Goal: Book appointment/travel/reservation: Book appointment/travel/reservation

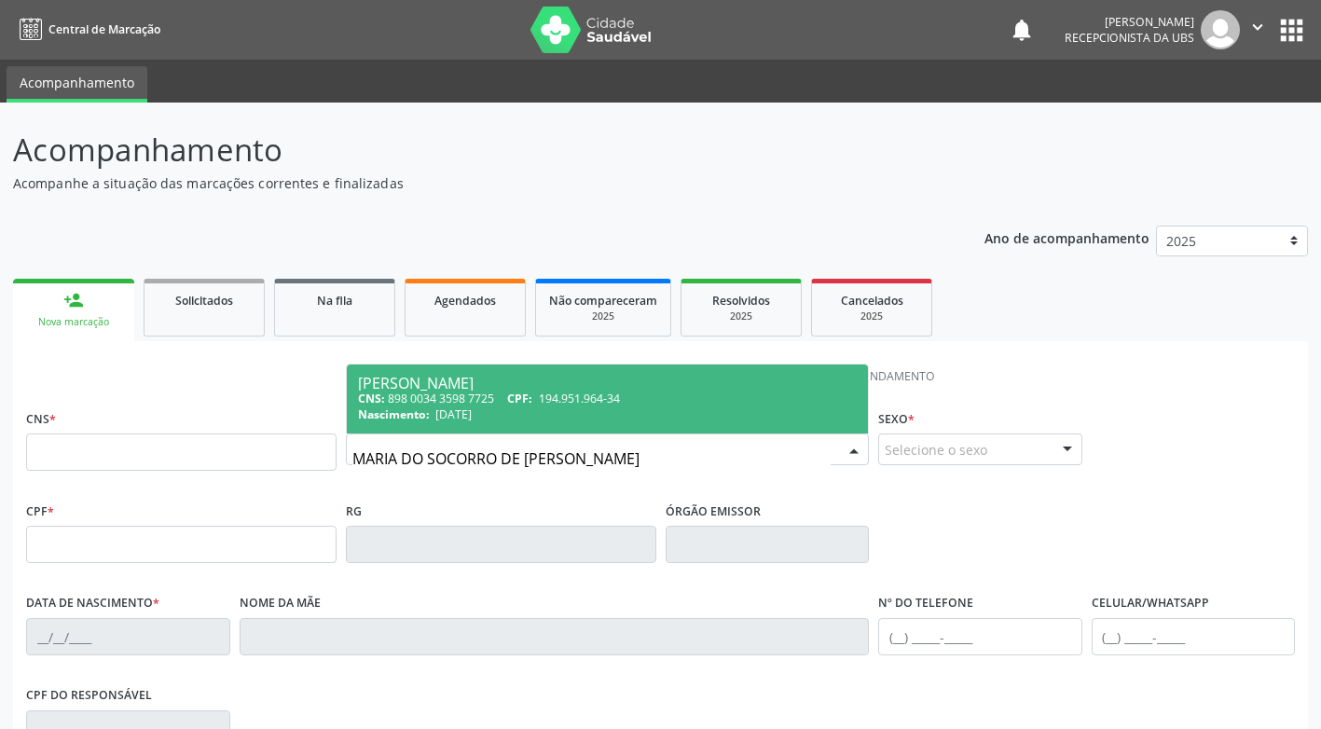
type input "[PERSON_NAME]"
click at [489, 394] on span "[PERSON_NAME] CNS: 898 0034 3598 7725 CPF: 194.951.964-34 Nascimento: [DATE]" at bounding box center [607, 399] width 521 height 69
type input "898 0034 3598 7725"
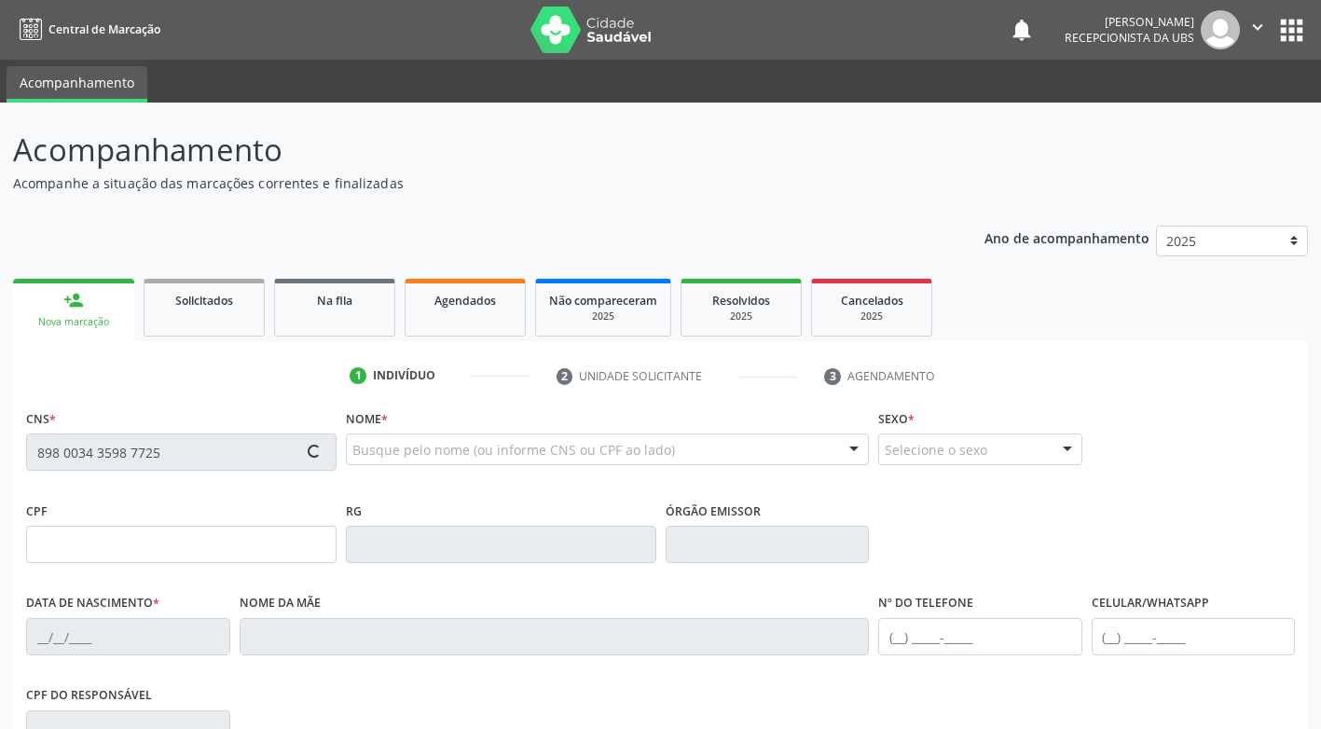
type input "194.951.964-34"
type input "[DATE]"
type input "[PERSON_NAME]"
type input "[PHONE_NUMBER]"
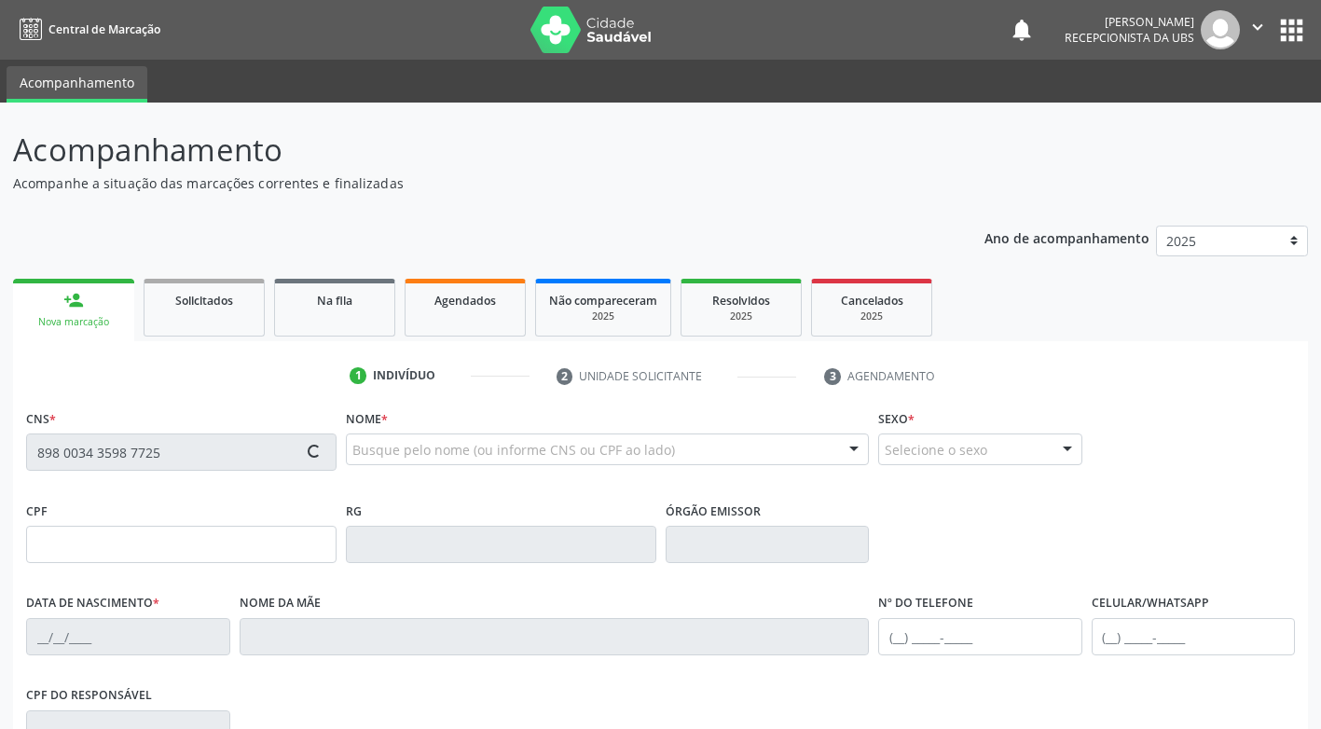
type input "1203"
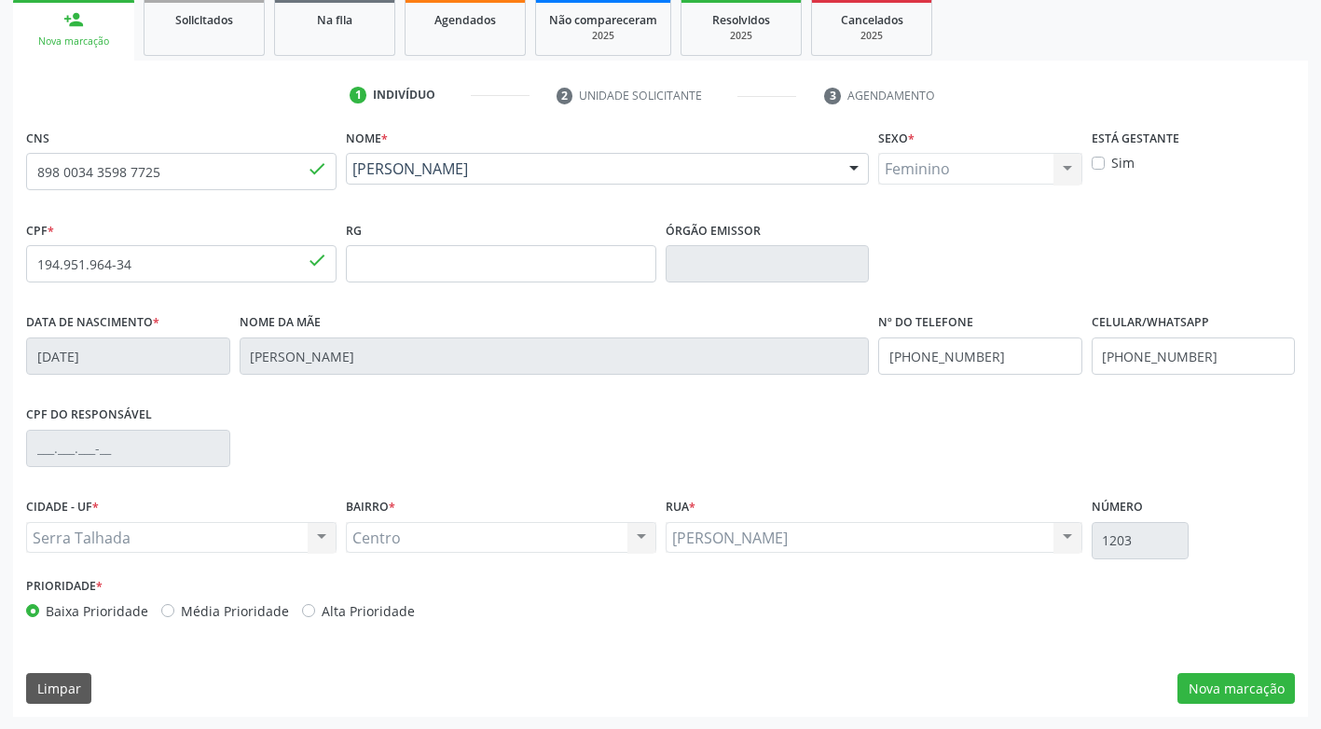
scroll to position [282, 0]
click at [1196, 684] on button "Nova marcação" at bounding box center [1235, 688] width 117 height 32
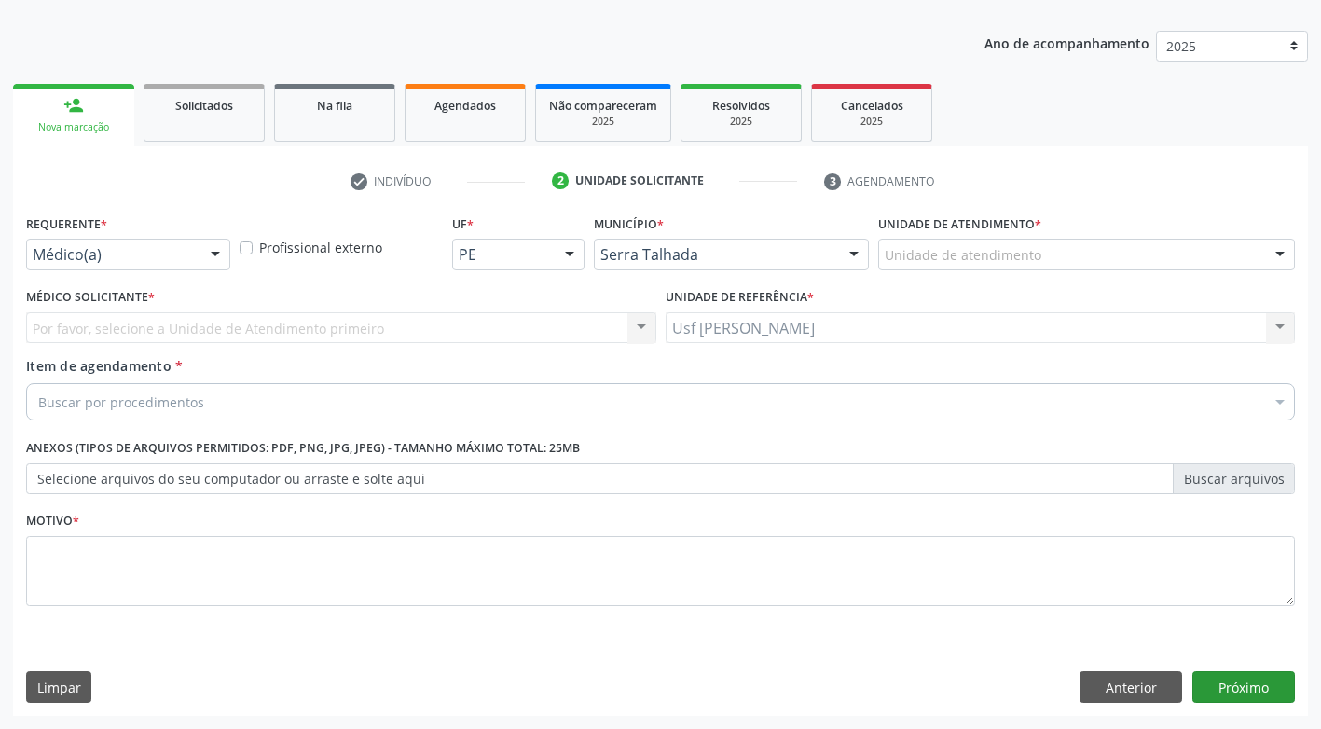
scroll to position [195, 0]
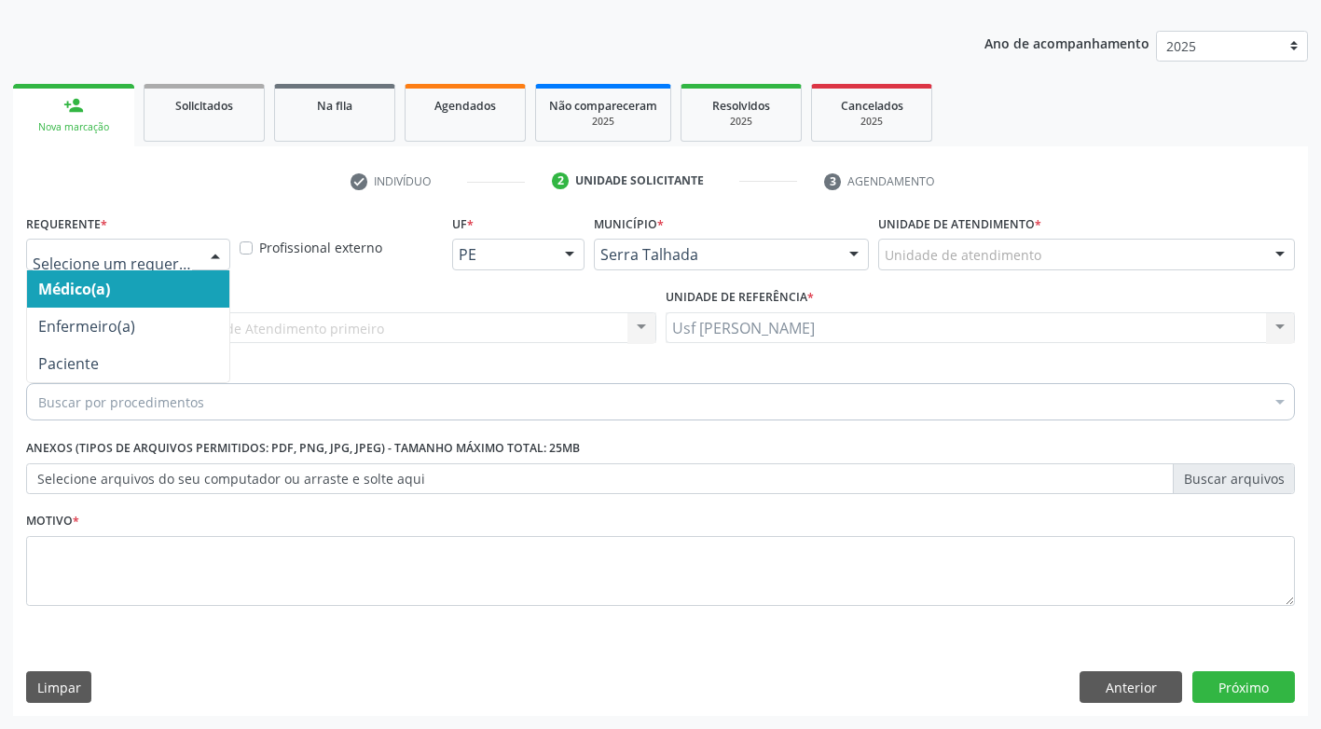
click at [215, 264] on div at bounding box center [215, 256] width 28 height 32
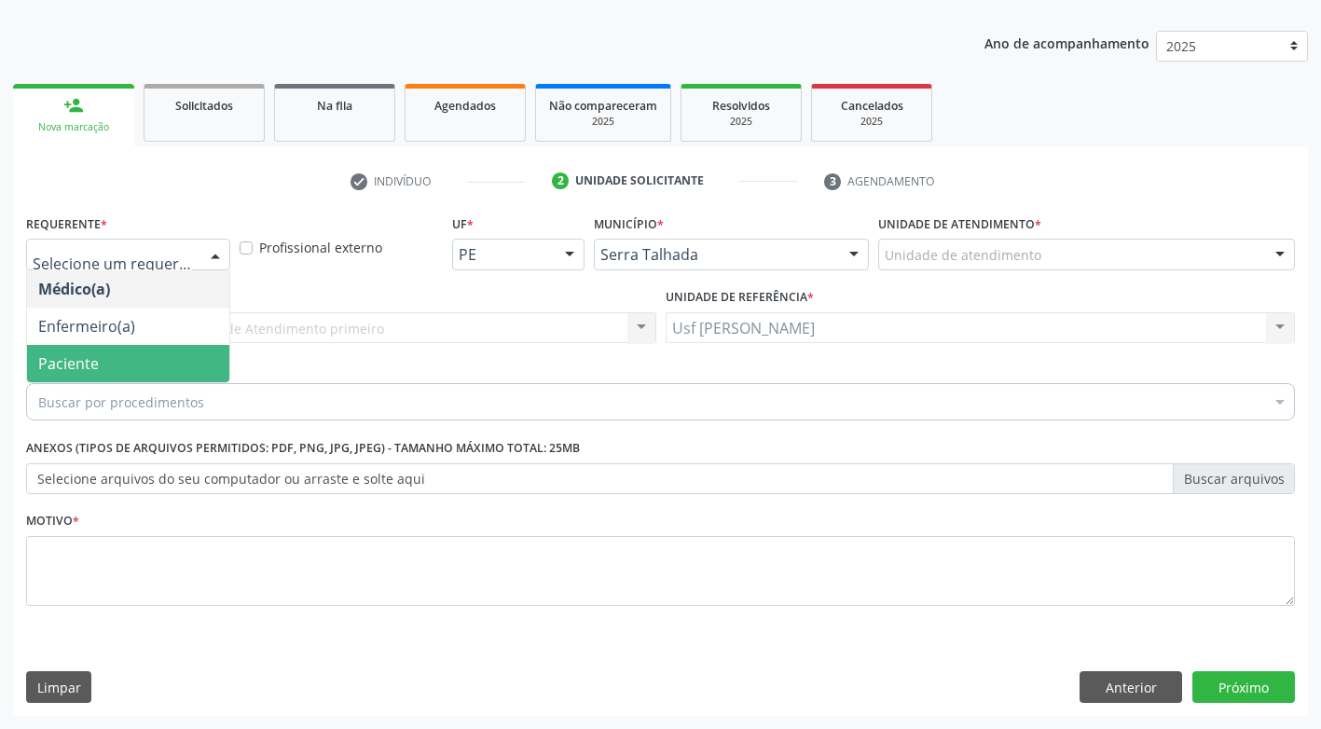
click at [94, 360] on span "Paciente" at bounding box center [68, 363] width 61 height 21
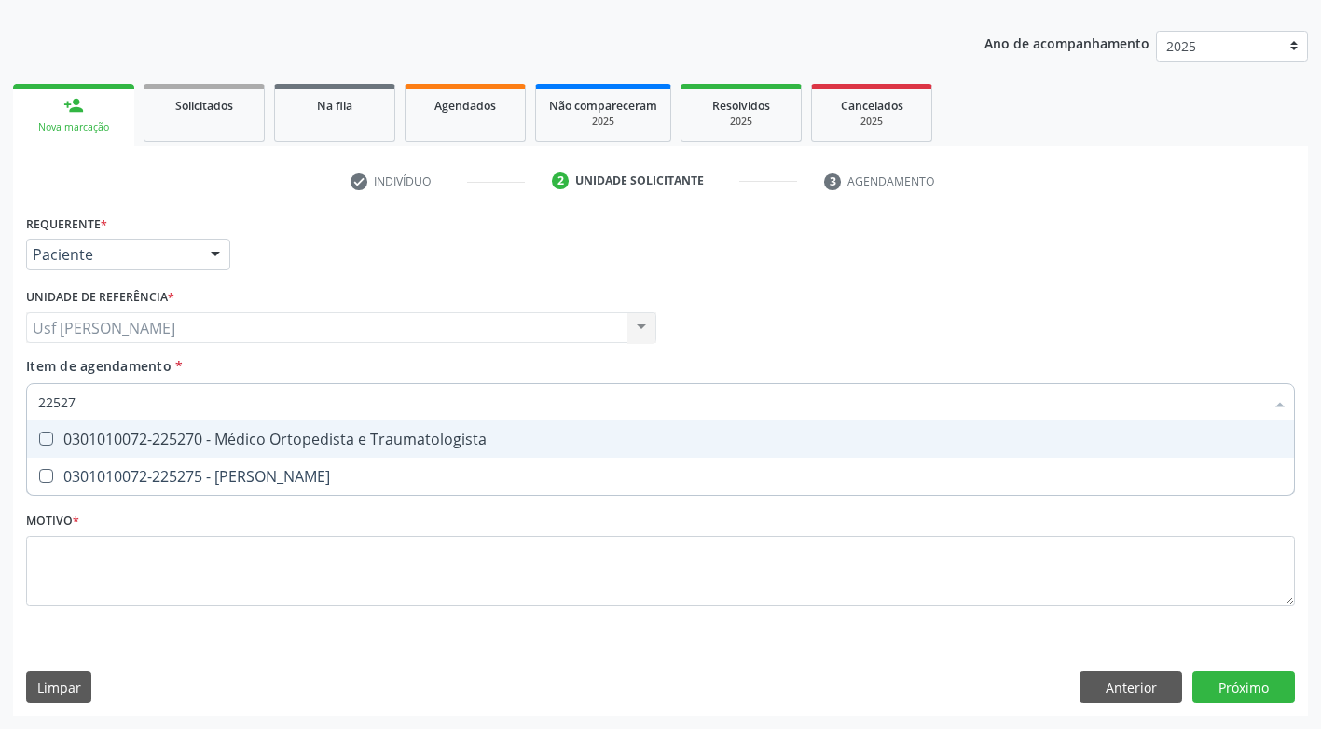
type input "225270"
click at [44, 439] on Traumatologista at bounding box center [46, 439] width 14 height 14
click at [39, 439] on Traumatologista "checkbox" at bounding box center [33, 439] width 12 height 12
checkbox Traumatologista "true"
type input "2252"
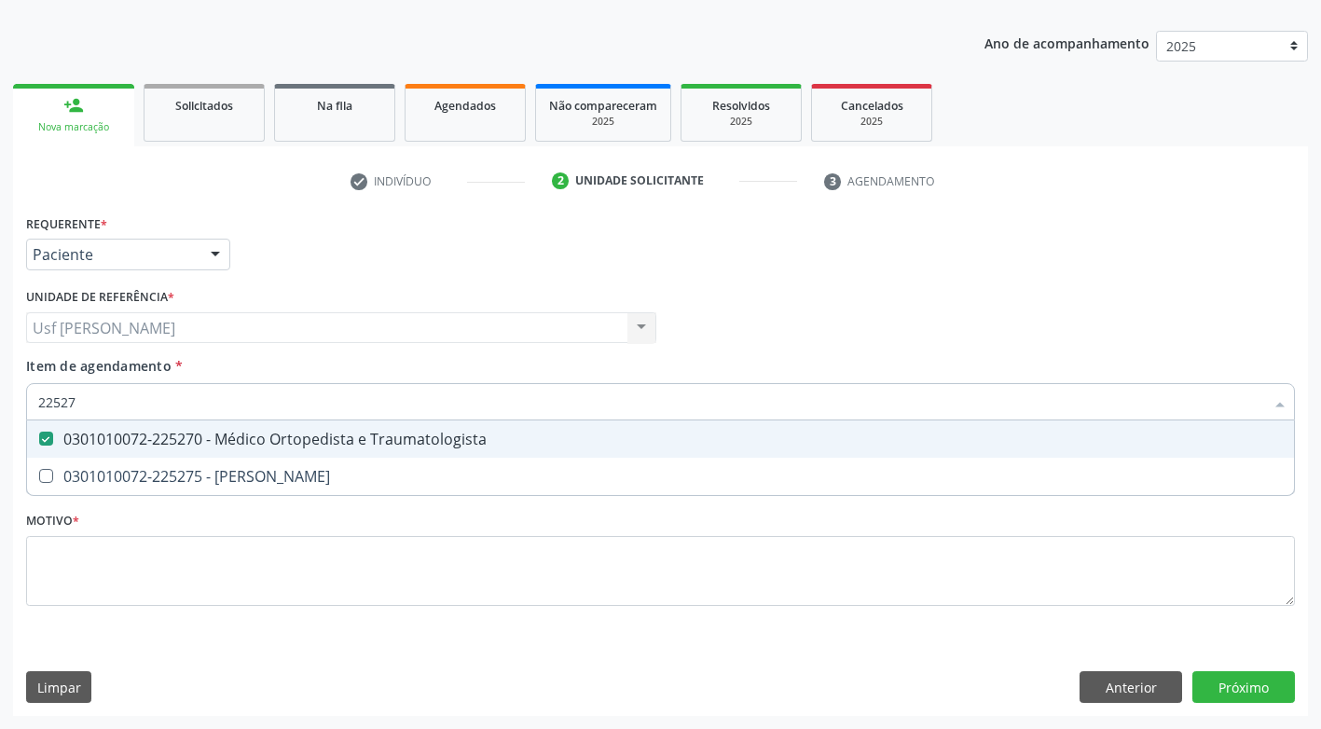
checkbox Traumatologista "false"
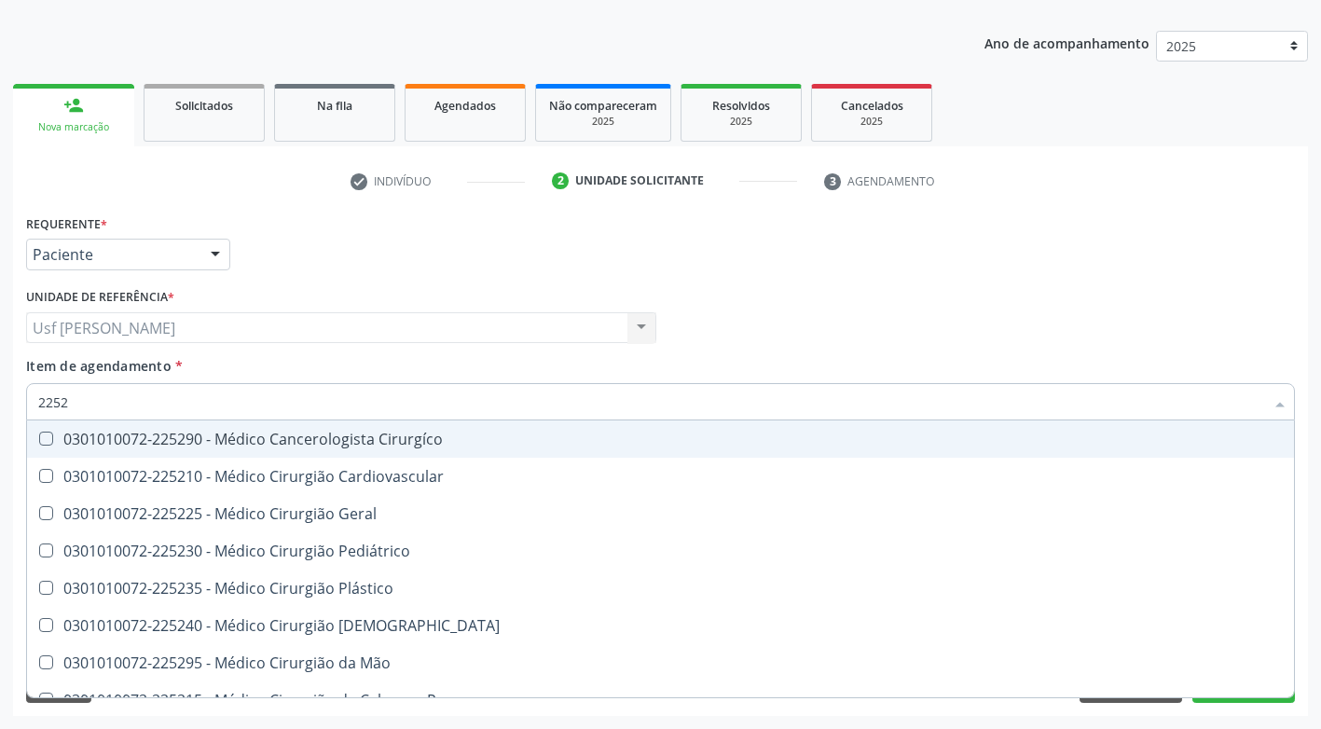
type input "225"
checkbox Traumatologista "false"
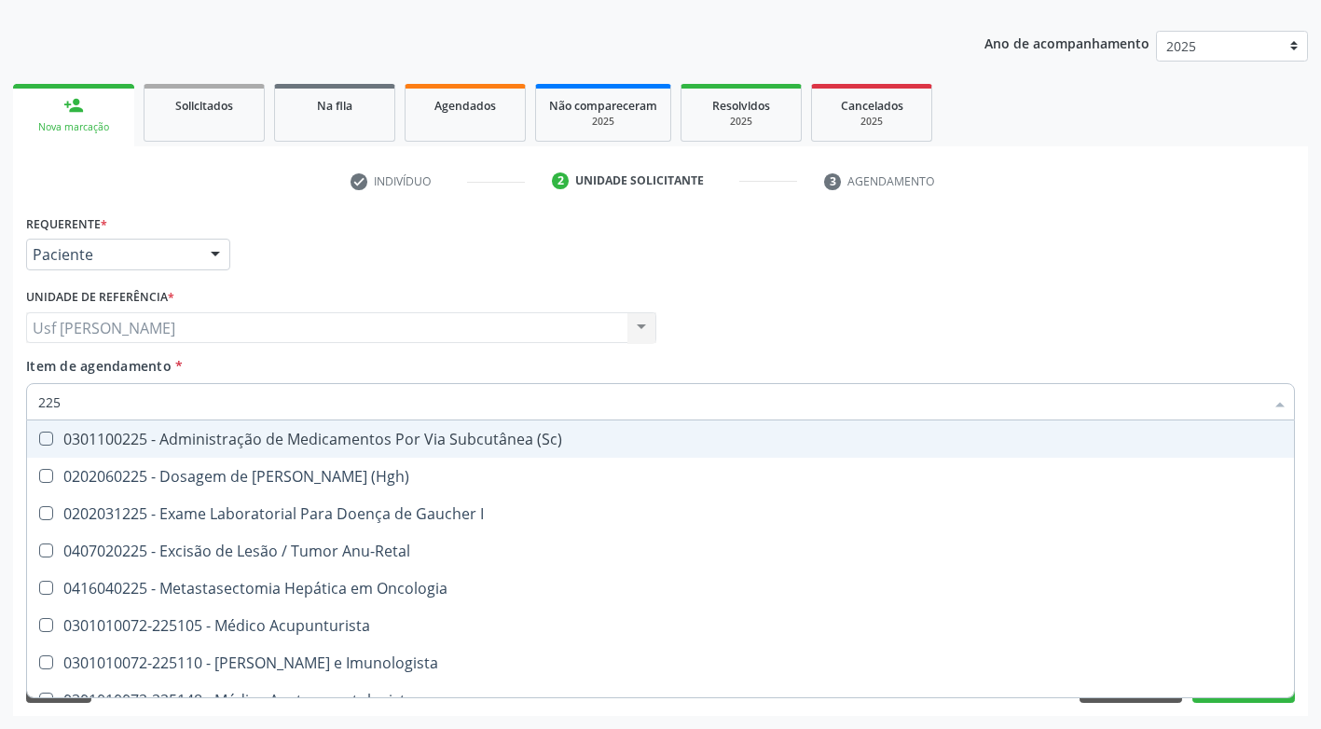
type input "22"
checkbox Traumatologista "false"
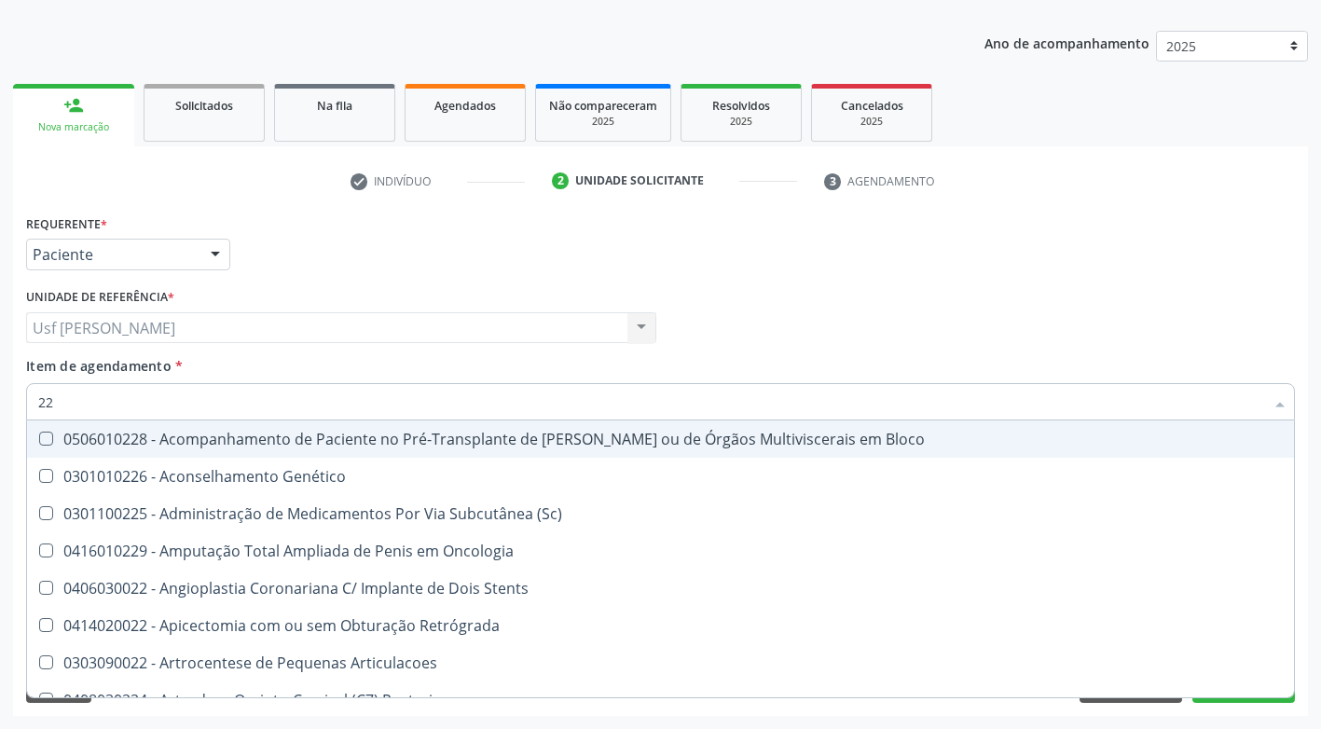
type input "2"
checkbox Traumatologista "false"
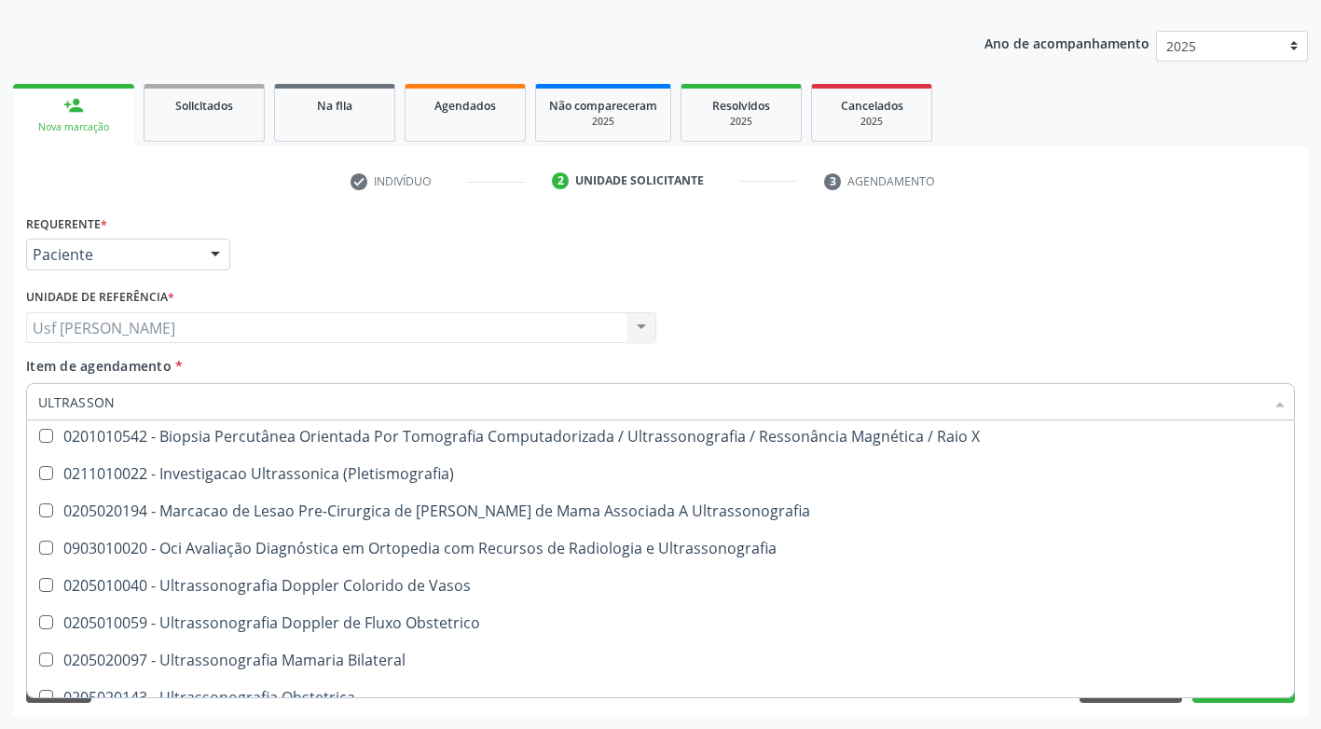
scroll to position [0, 0]
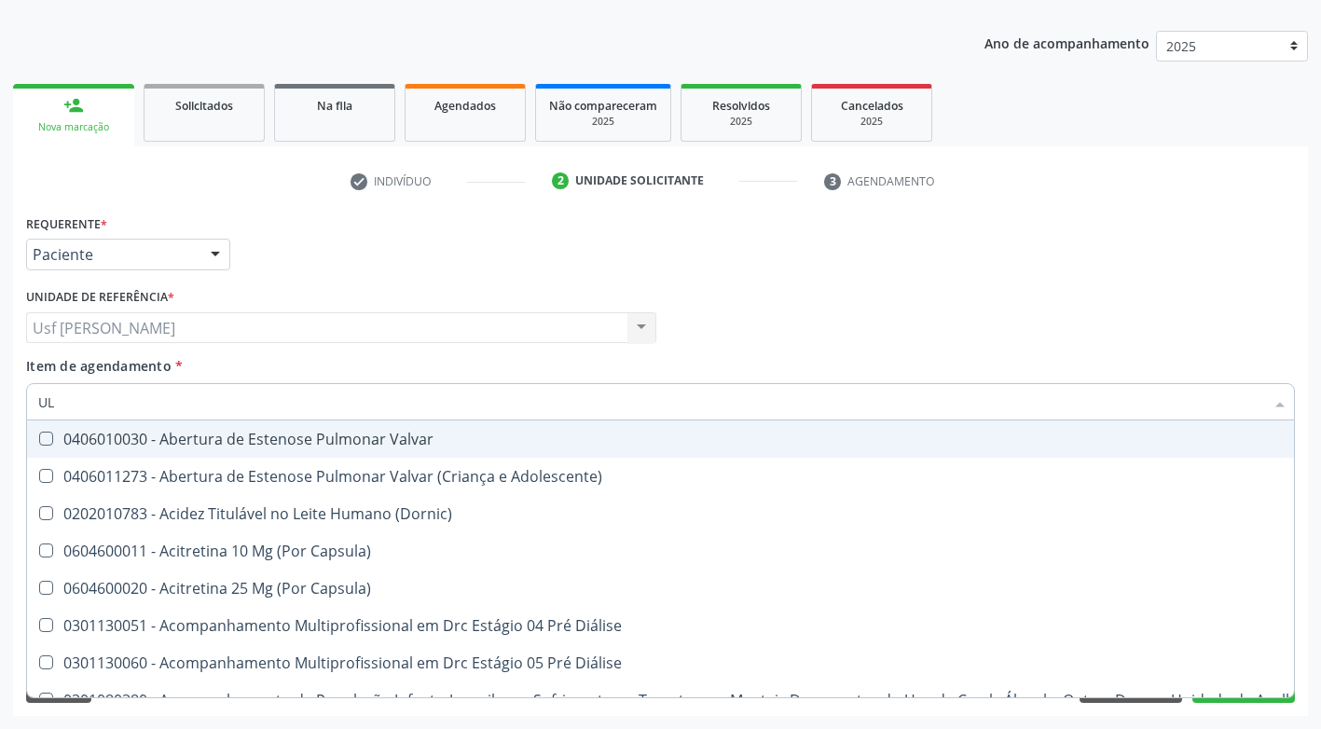
type input "U"
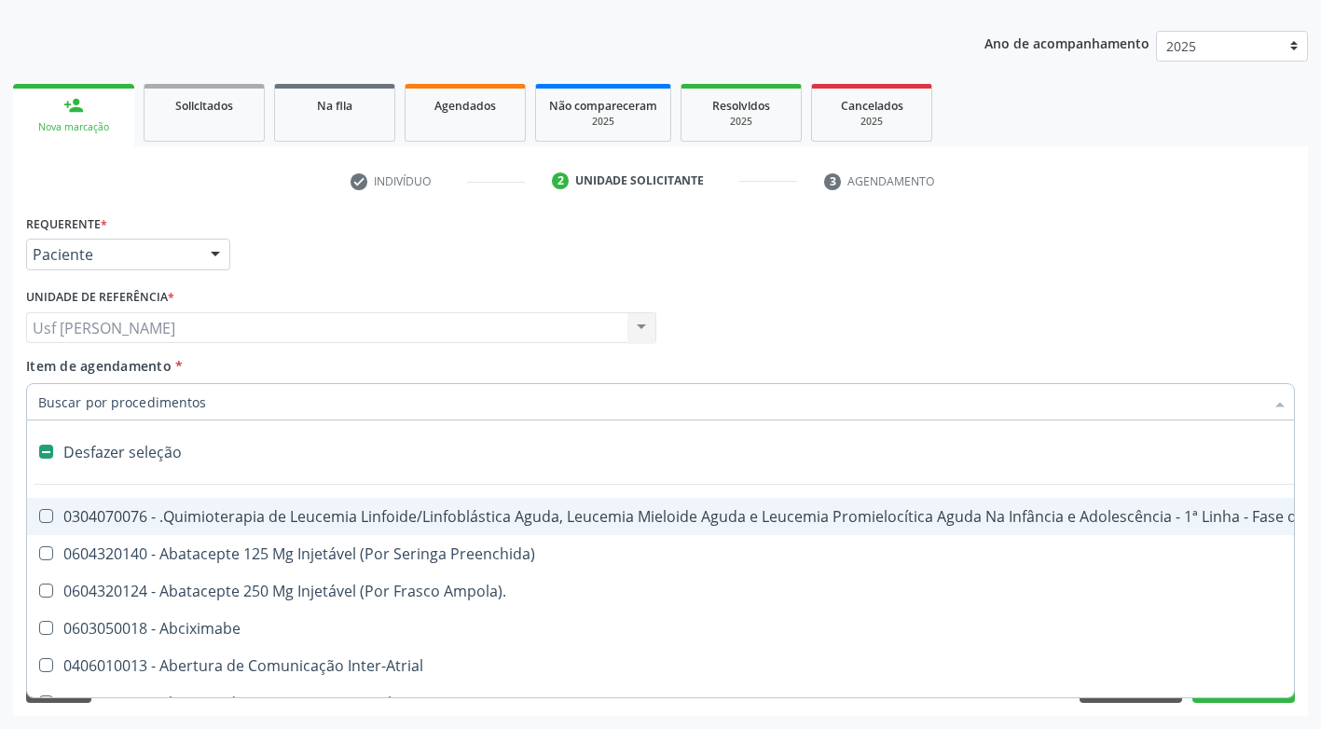
click at [39, 449] on label at bounding box center [46, 452] width 14 height 14
click at [73, 406] on input "Item de agendamento *" at bounding box center [651, 401] width 1226 height 37
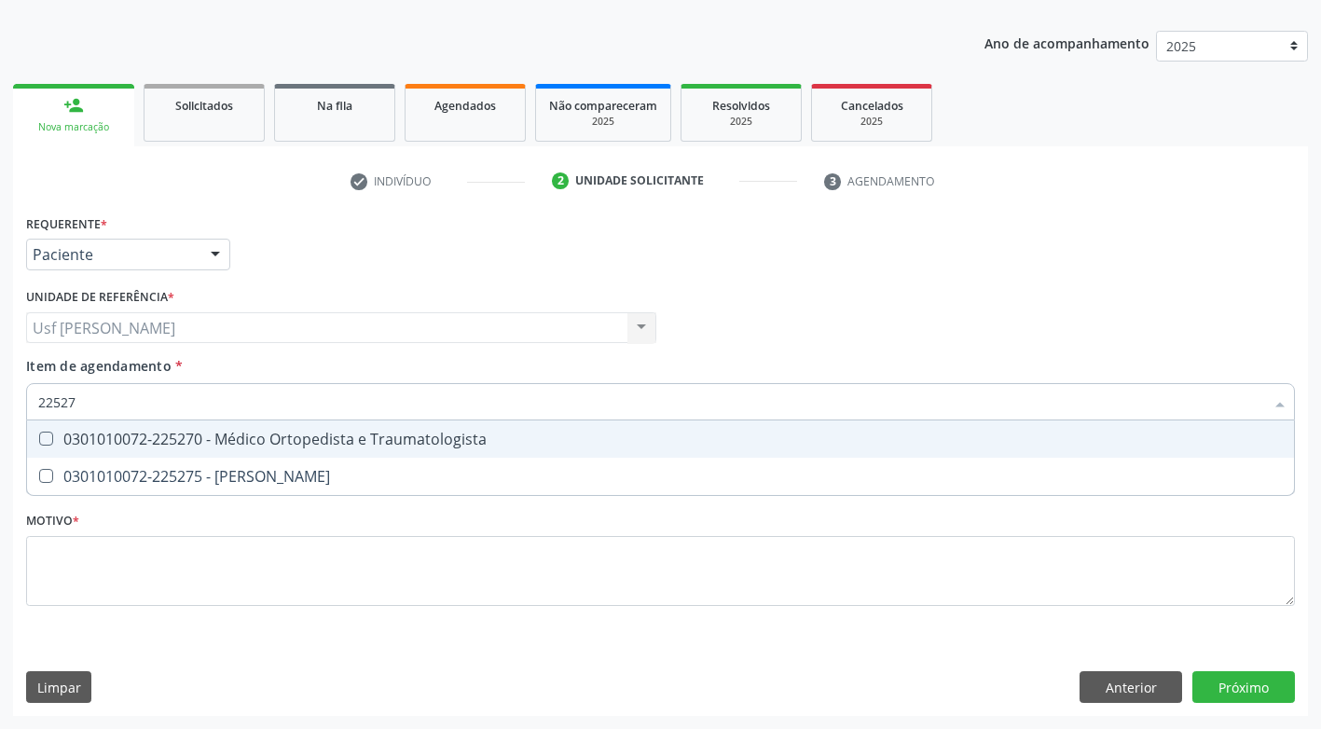
type input "225270"
click at [45, 439] on Traumatologista at bounding box center [46, 439] width 14 height 14
click at [39, 439] on Traumatologista "checkbox" at bounding box center [33, 439] width 12 height 12
checkbox Traumatologista "true"
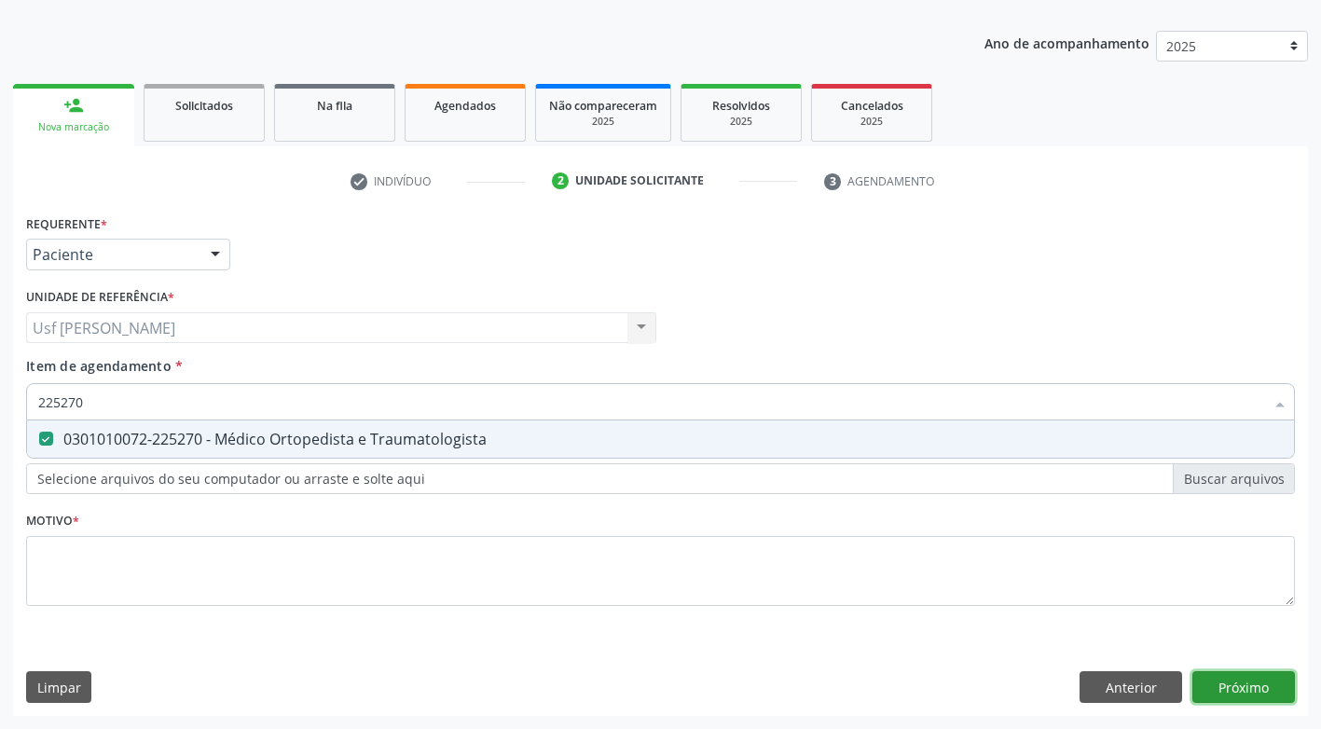
click at [1242, 684] on div "Requerente * Paciente Médico(a) Enfermeiro(a) Paciente Nenhum resultado encontr…" at bounding box center [660, 463] width 1295 height 506
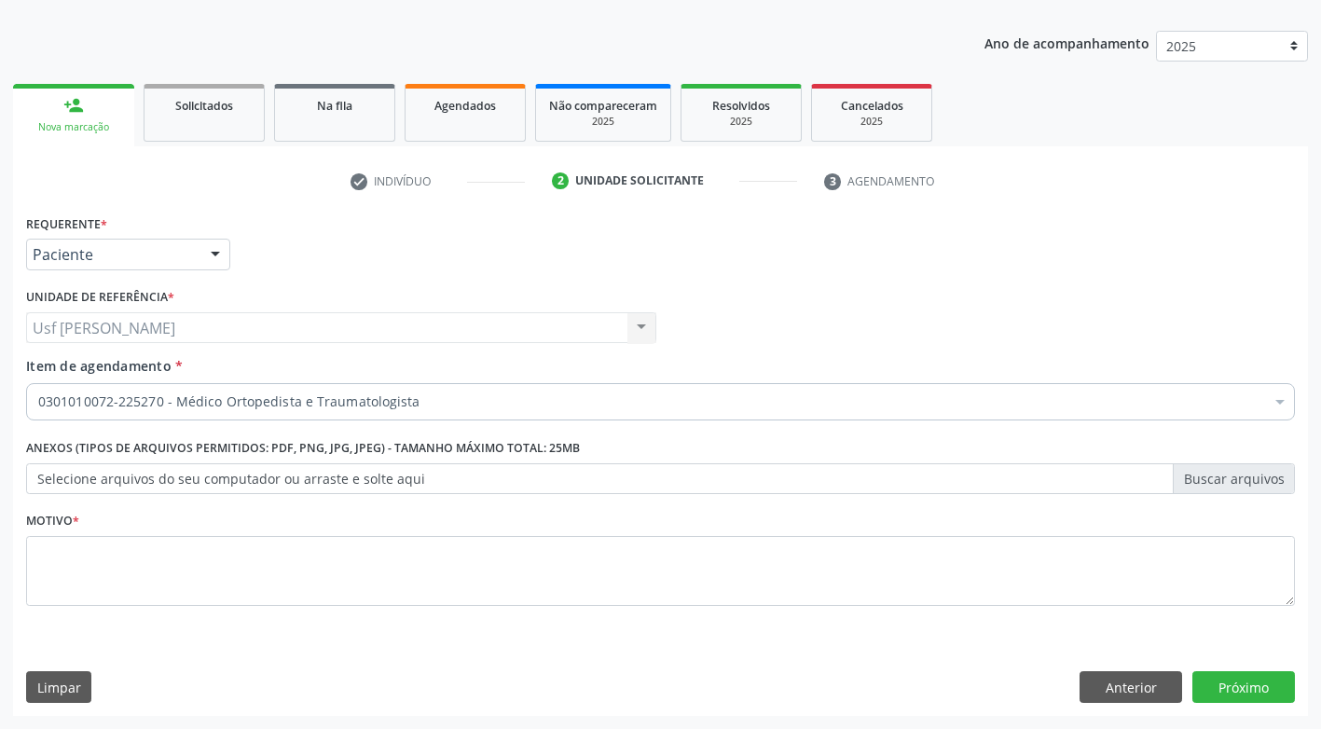
click at [131, 483] on label "Selecione arquivos do seu computador ou arraste e solte aqui" at bounding box center [660, 479] width 1269 height 32
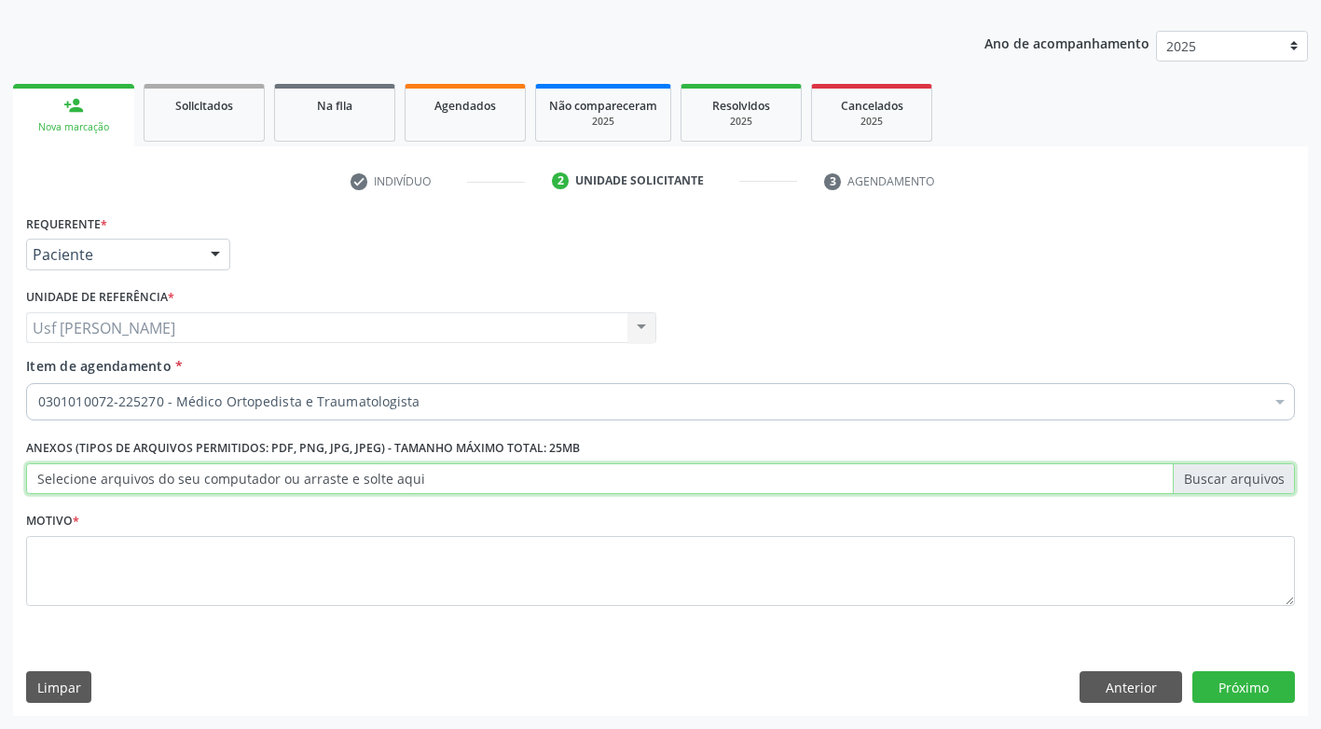
click at [131, 483] on input "Selecione arquivos do seu computador ou arraste e solte aqui" at bounding box center [660, 479] width 1269 height 32
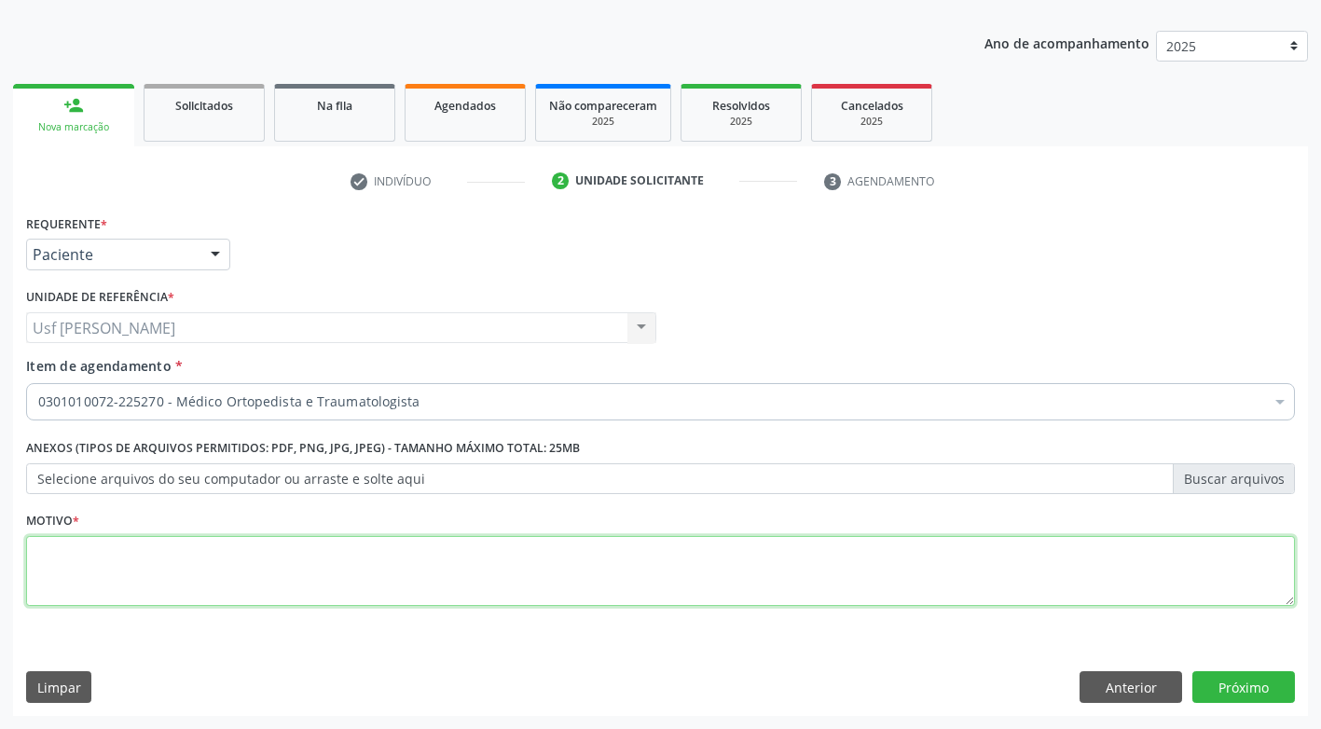
click at [53, 560] on textarea at bounding box center [660, 571] width 1269 height 71
type textarea "."
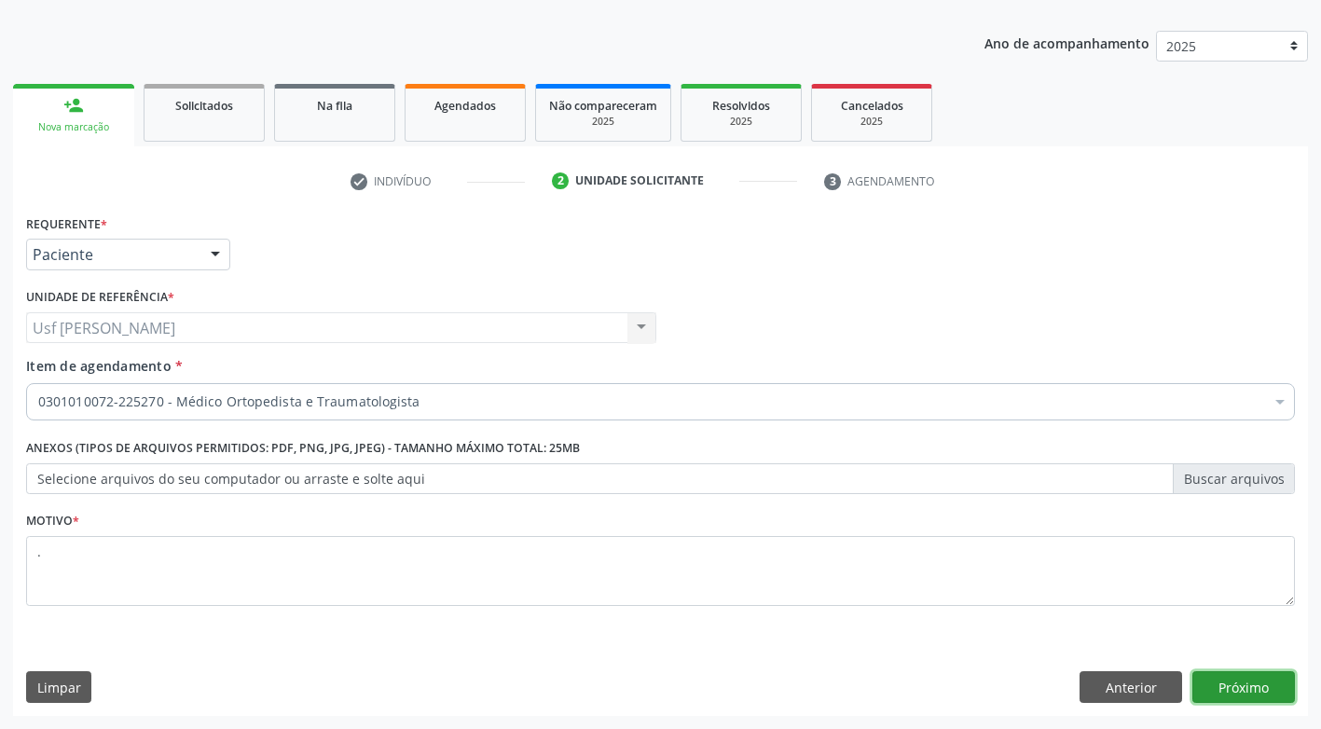
drag, startPoint x: 1242, startPoint y: 678, endPoint x: 1246, endPoint y: 688, distance: 10.9
click at [1246, 688] on button "Próximo" at bounding box center [1243, 687] width 103 height 32
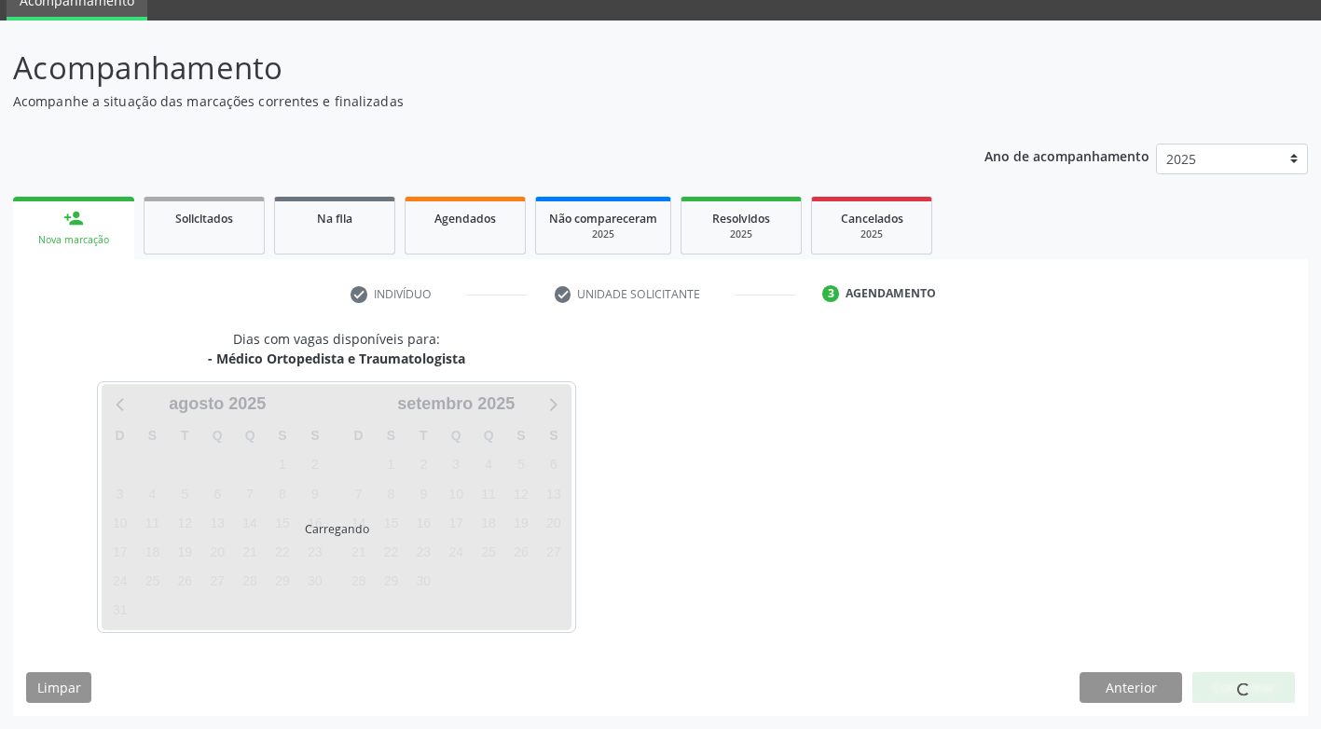
scroll to position [82, 0]
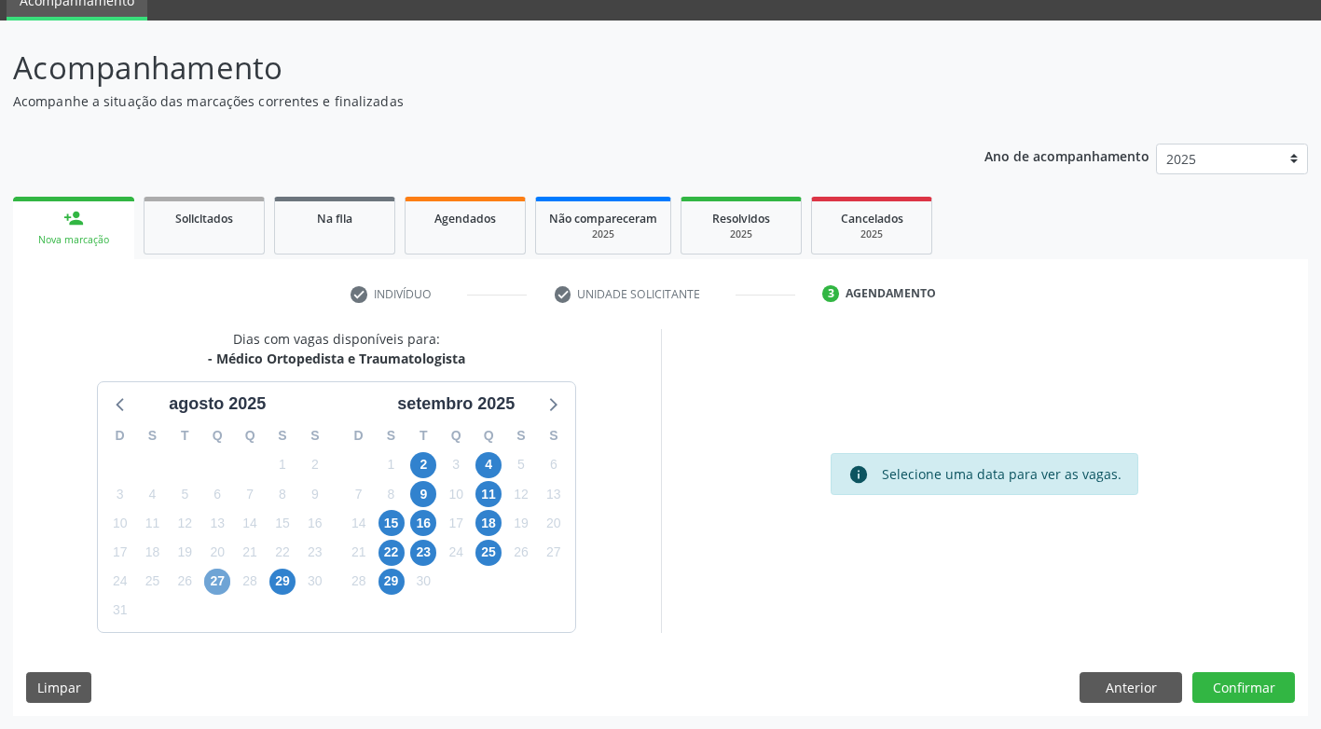
click at [216, 588] on span "27" at bounding box center [217, 582] width 26 height 26
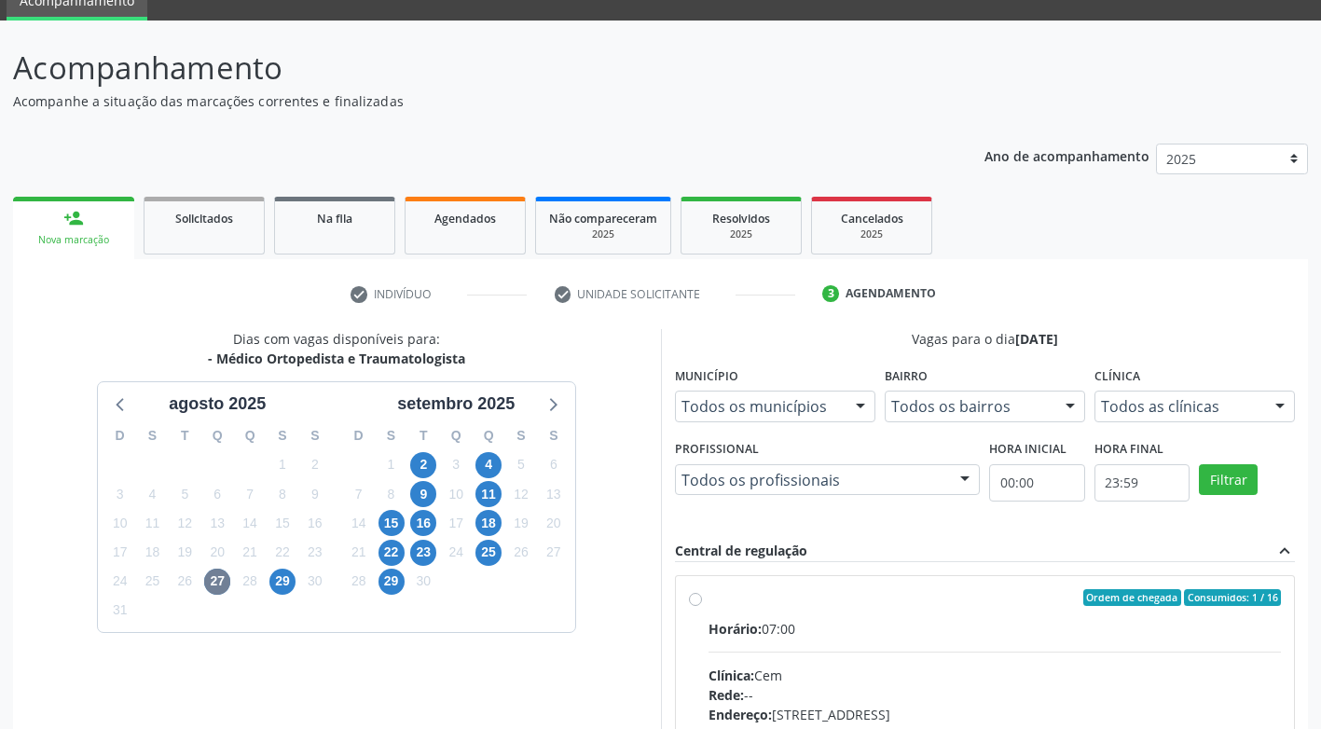
click at [687, 601] on div "Ordem de chegada Consumidos: 1 / 16 Horário: 07:00 Clínica: Cem Rede: -- Endere…" at bounding box center [985, 732] width 619 height 312
radio input "true"
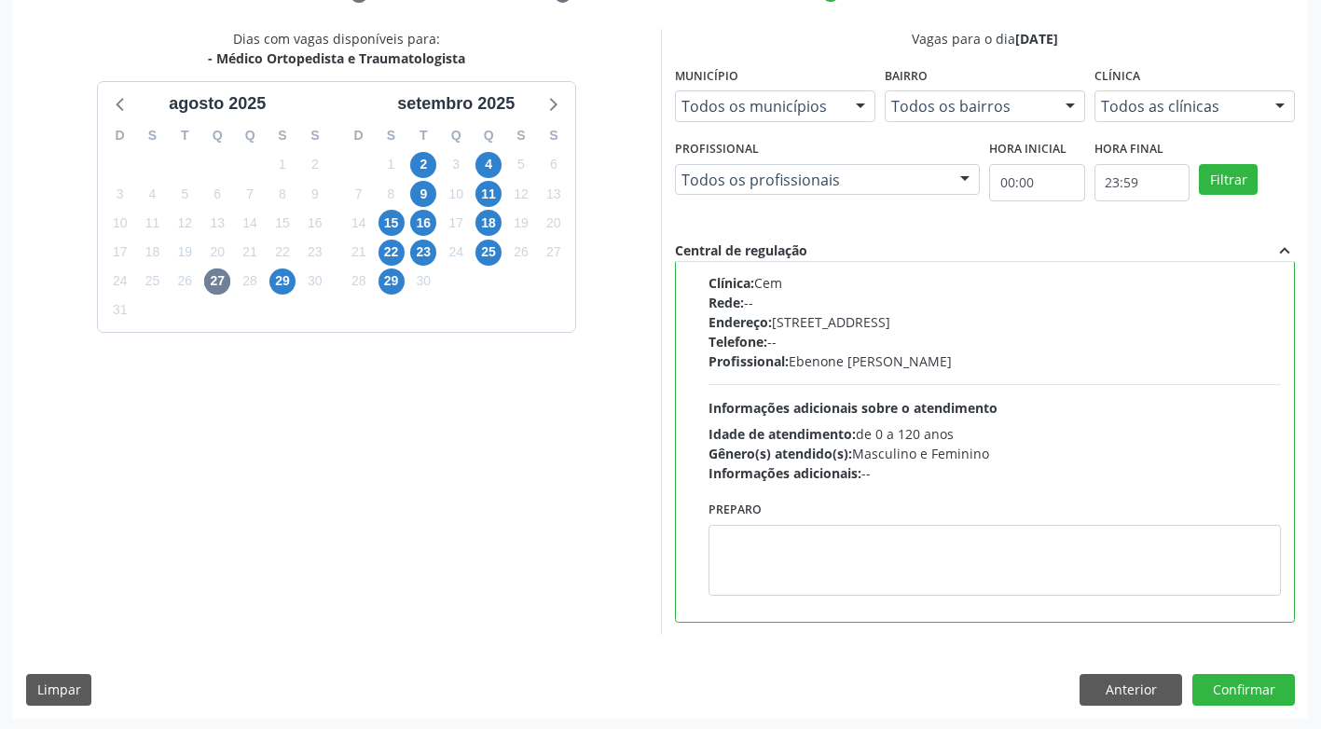
scroll to position [385, 0]
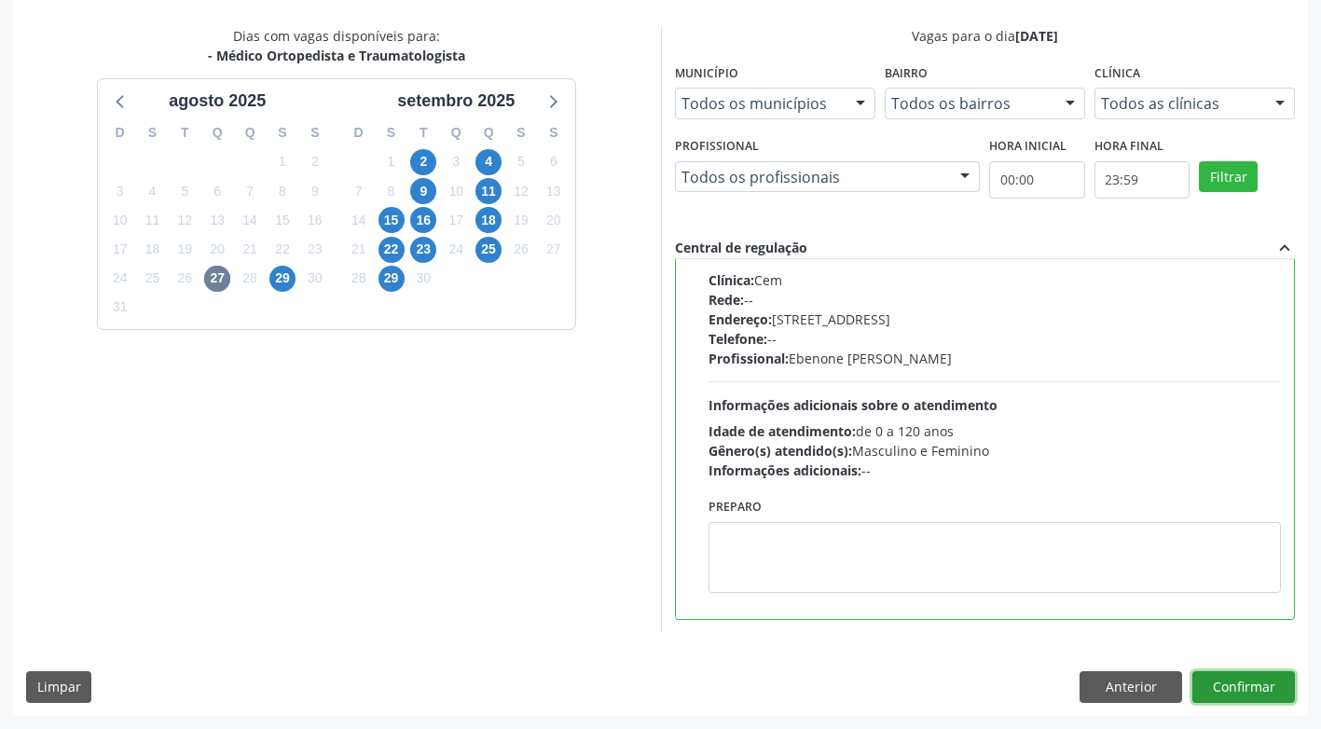
click at [1235, 688] on button "Confirmar" at bounding box center [1243, 687] width 103 height 32
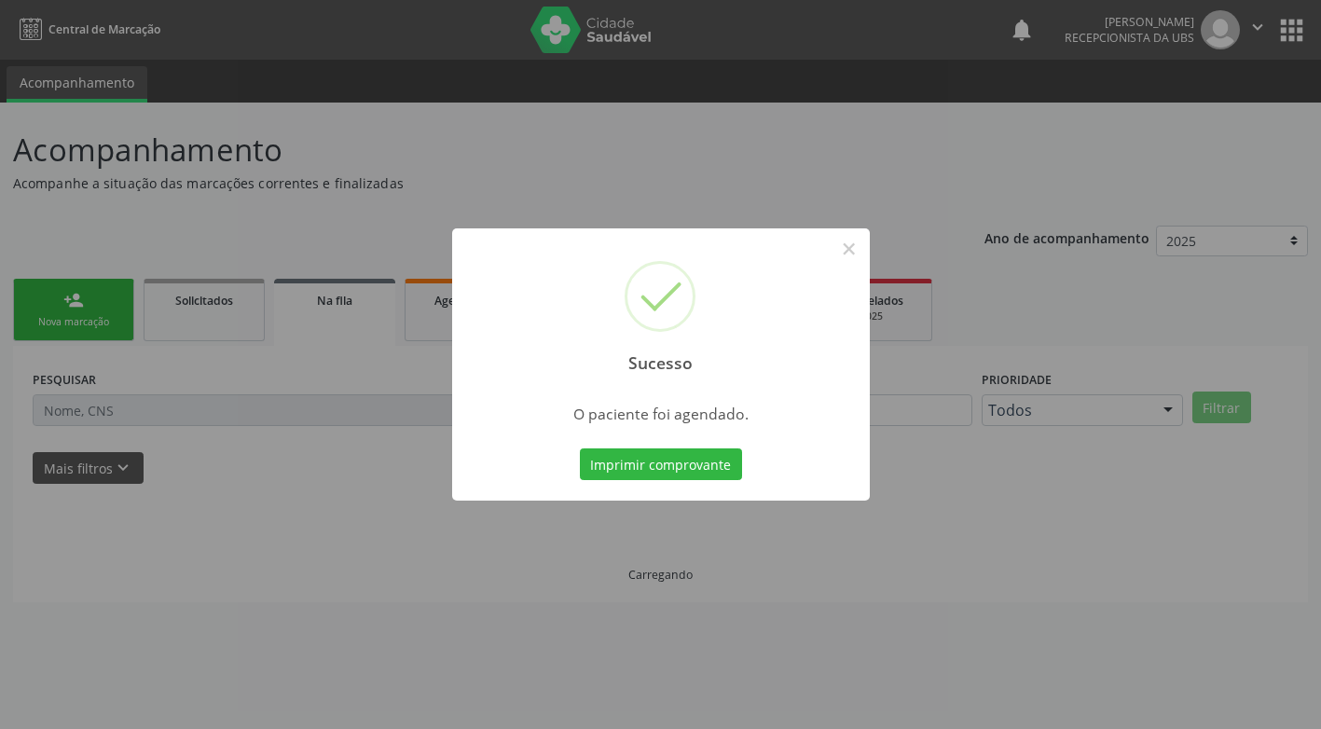
scroll to position [0, 0]
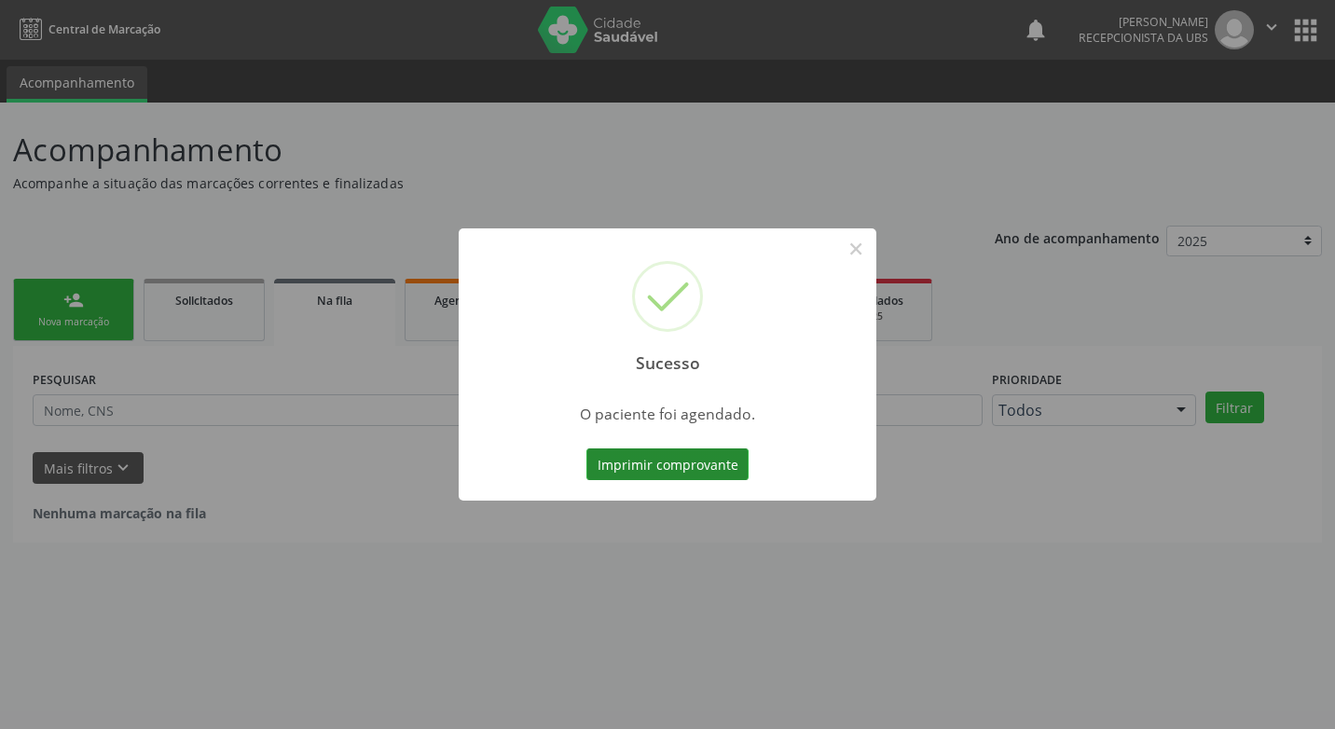
click at [661, 459] on button "Imprimir comprovante" at bounding box center [667, 464] width 162 height 32
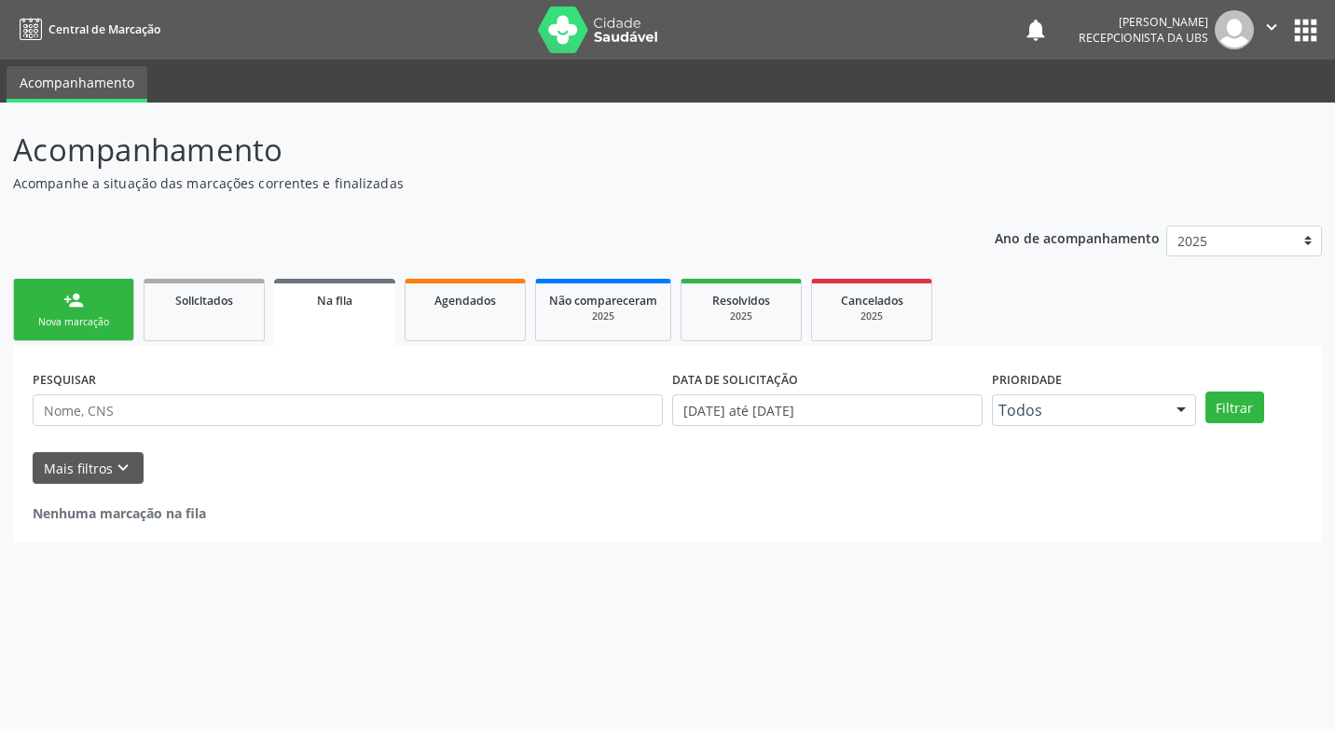
click at [62, 317] on div "Nova marcação" at bounding box center [73, 322] width 93 height 14
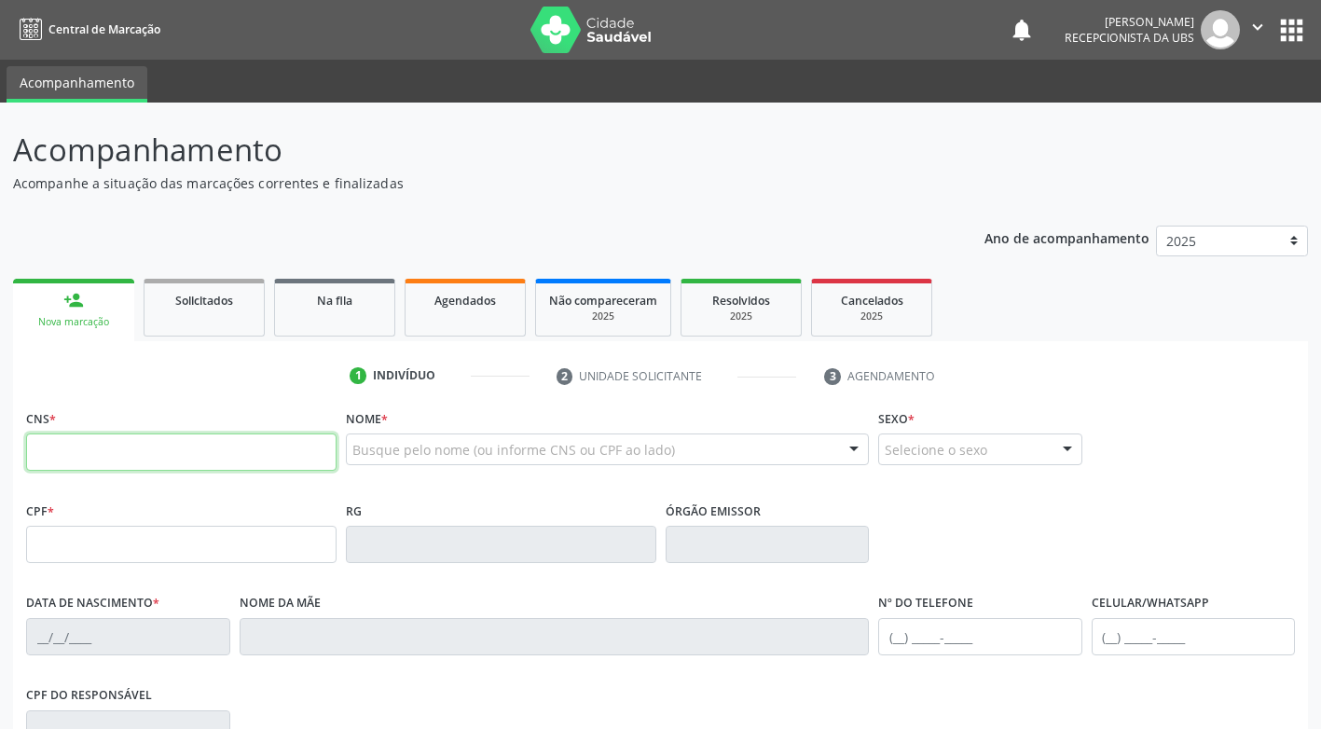
click at [68, 456] on input "text" at bounding box center [181, 452] width 310 height 37
type input "703 2026 2229 0893"
type input "231.852.954-04"
type input "[DATE]"
type input "[PERSON_NAME]"
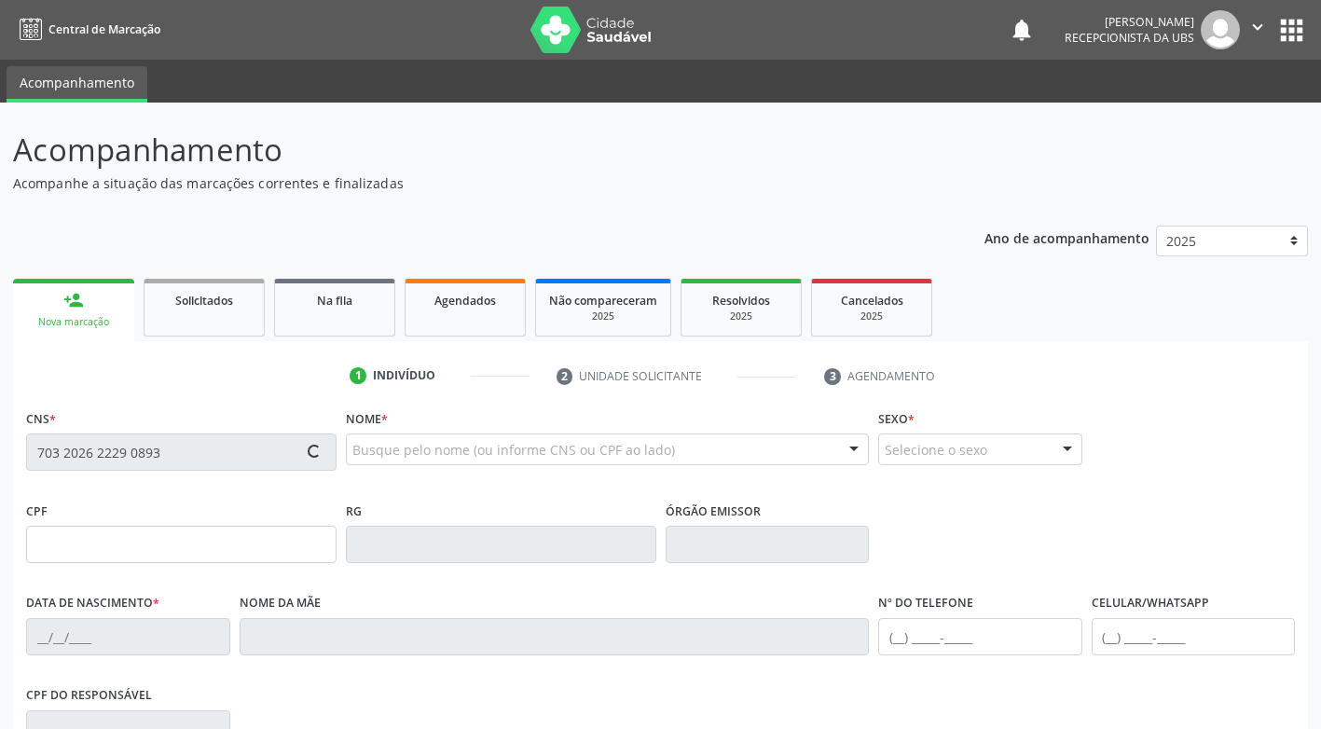
type input "[PHONE_NUMBER]"
type input "011.057.044-83"
type input "14"
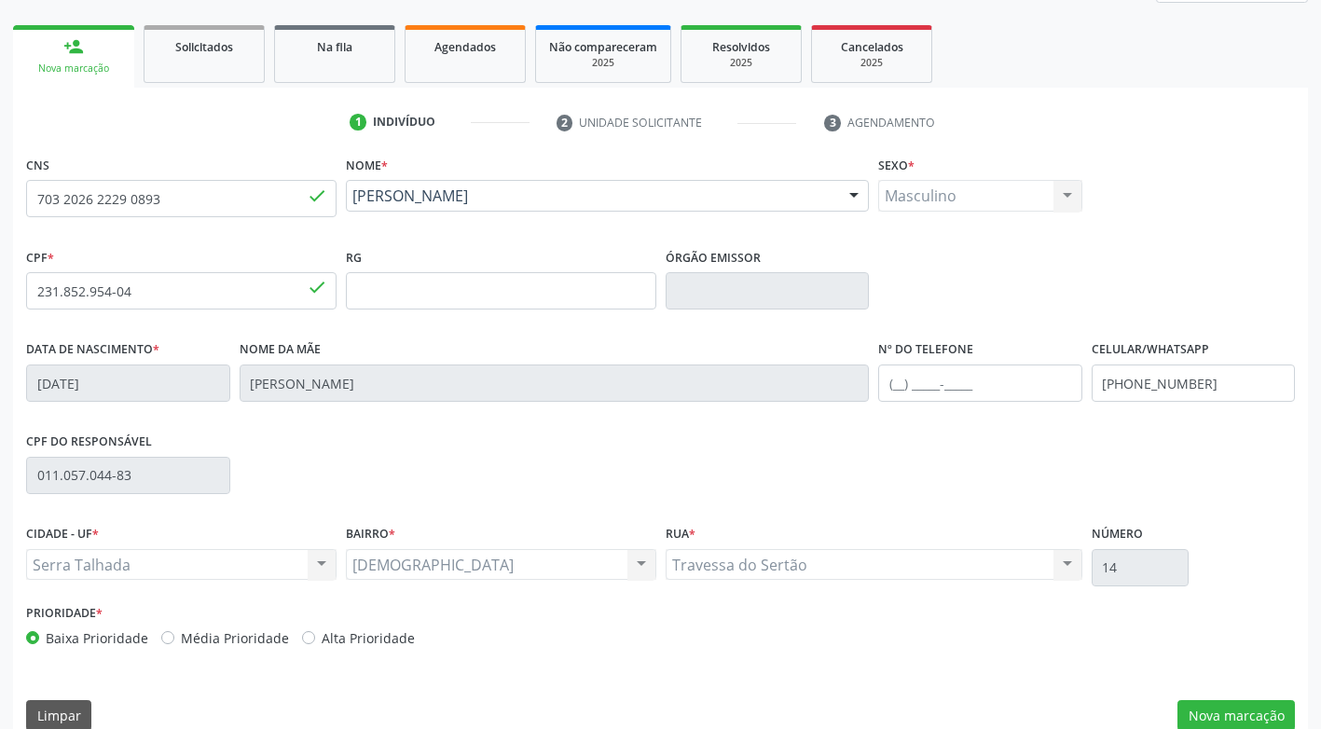
scroll to position [282, 0]
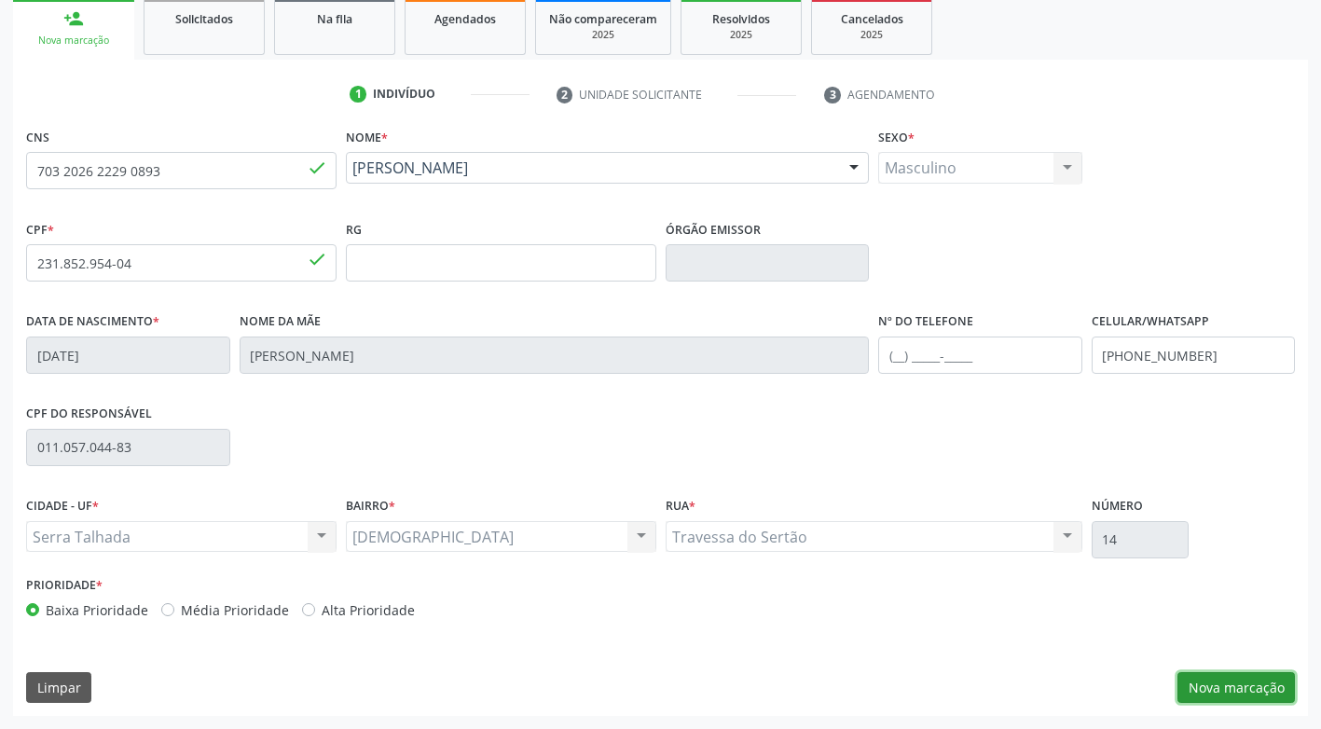
click at [1201, 682] on button "Nova marcação" at bounding box center [1235, 688] width 117 height 32
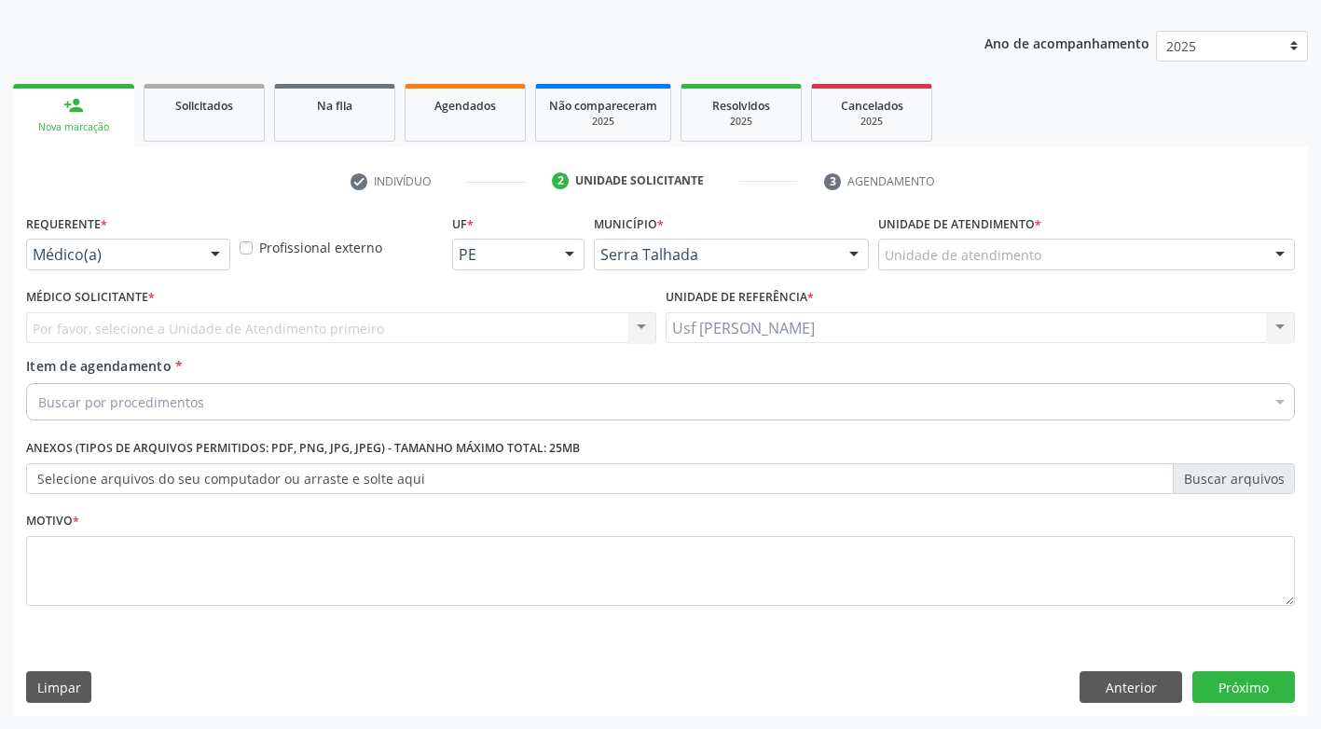
scroll to position [195, 0]
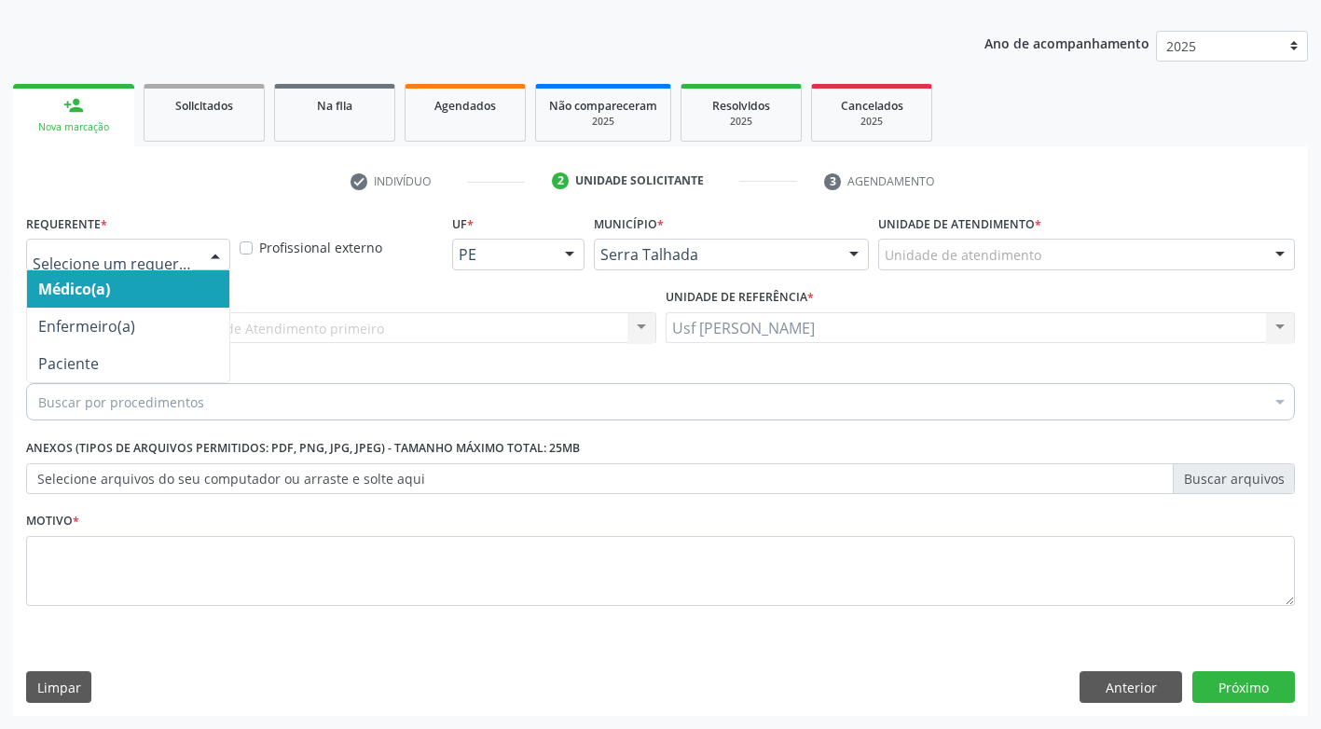
click at [221, 255] on div at bounding box center [215, 256] width 28 height 32
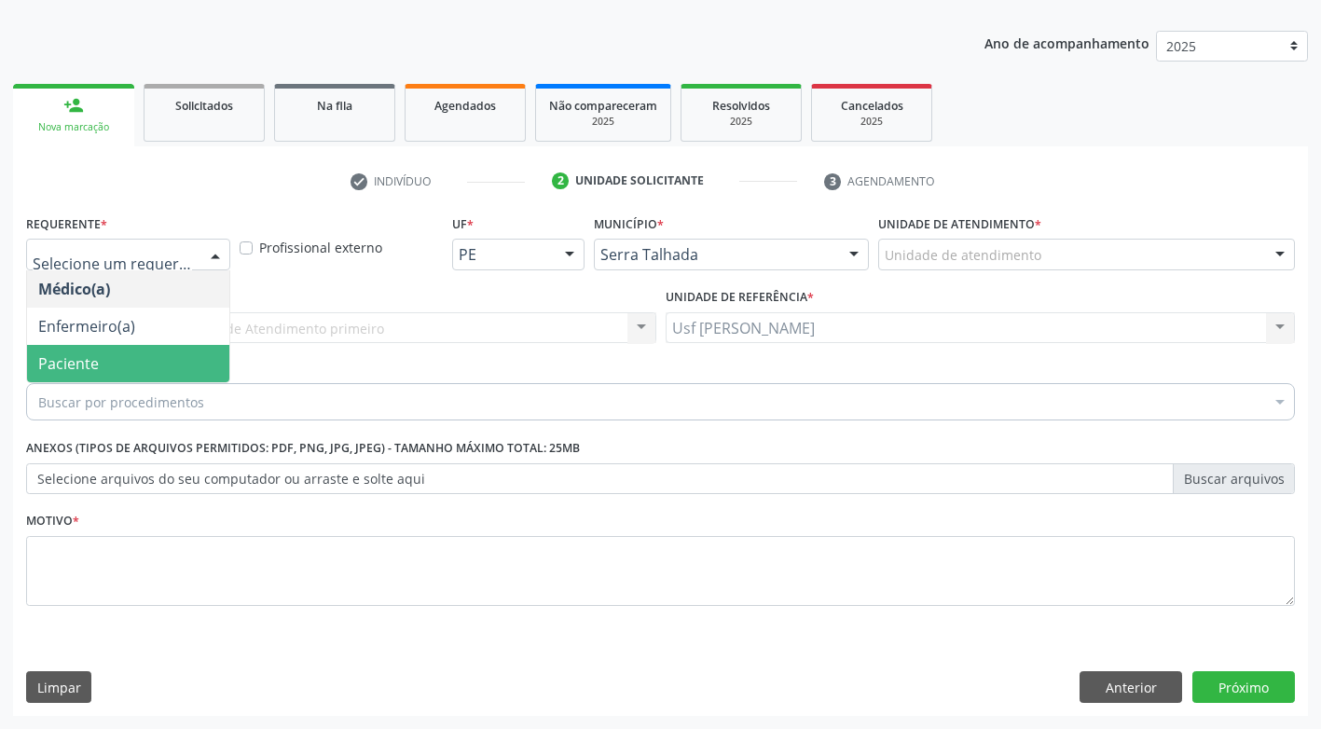
click at [153, 364] on span "Paciente" at bounding box center [128, 363] width 202 height 37
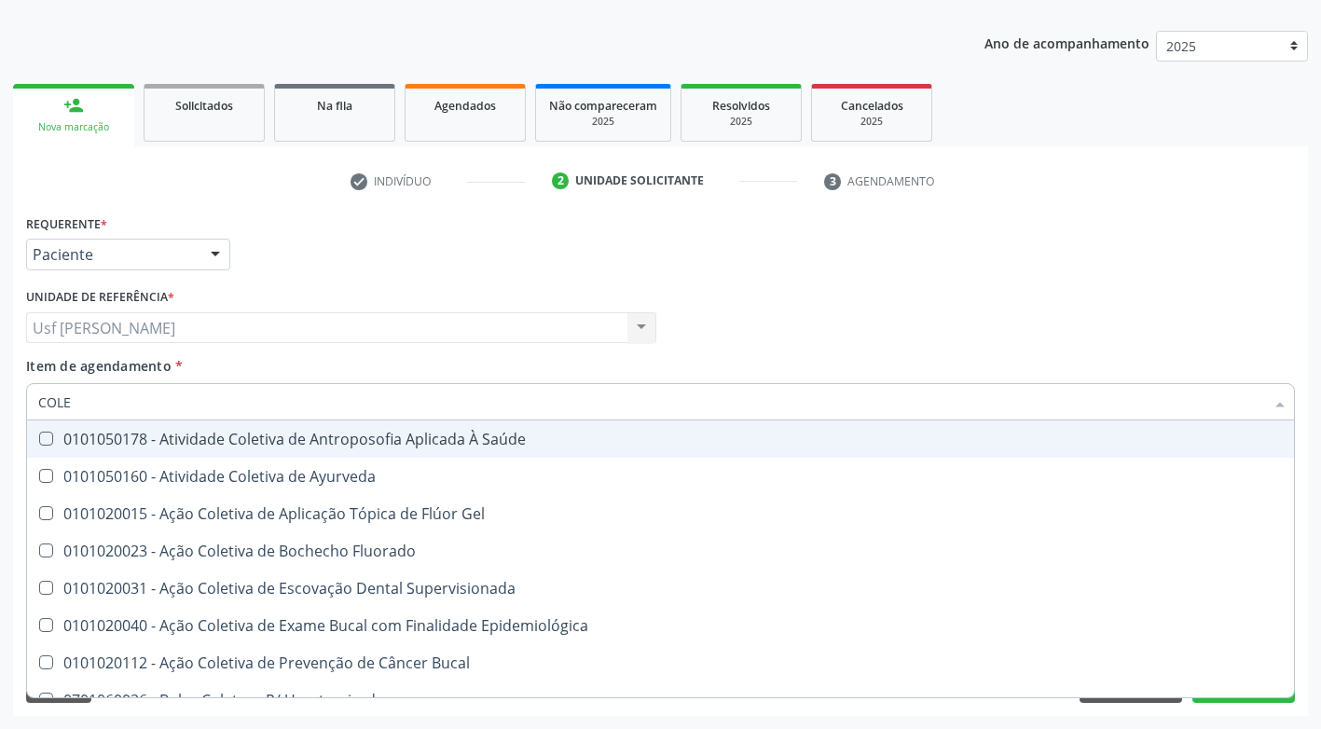
type input "COLES"
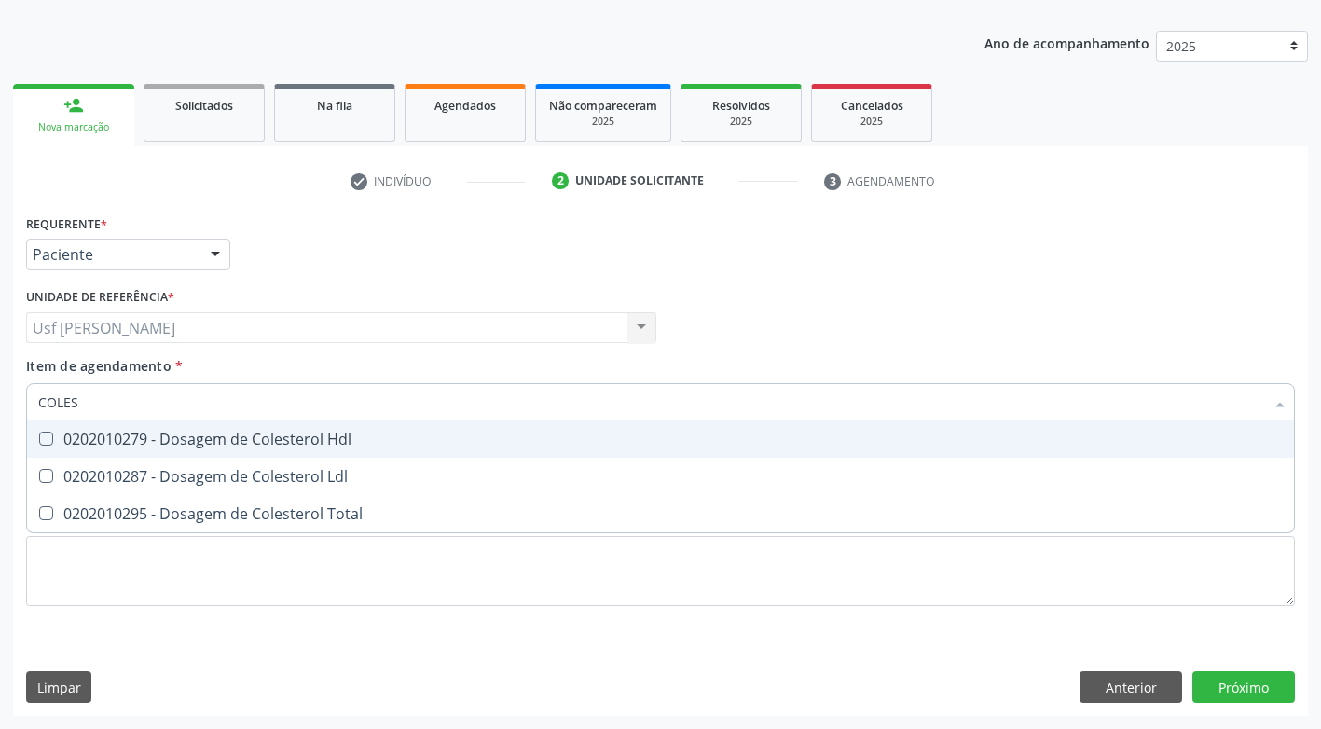
click at [47, 437] on Hdl at bounding box center [46, 439] width 14 height 14
click at [39, 437] on Hdl "checkbox" at bounding box center [33, 439] width 12 height 12
checkbox Hdl "true"
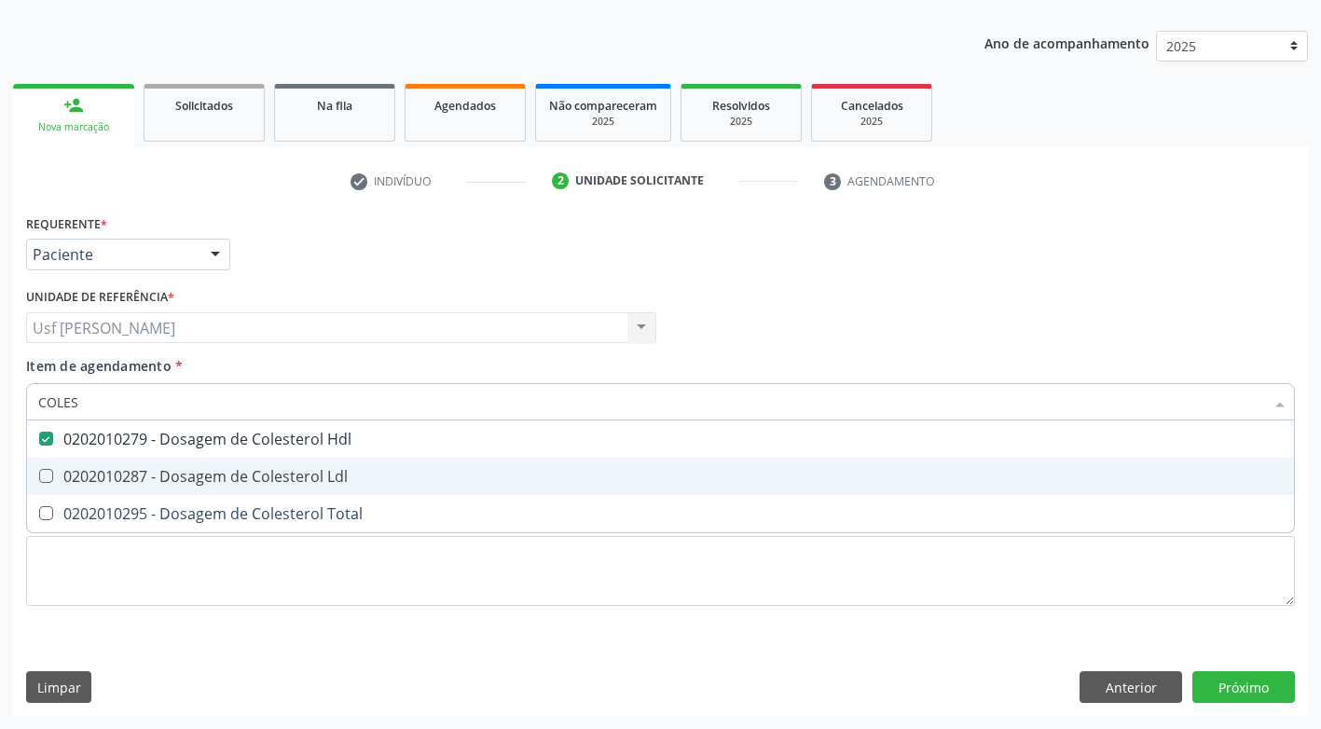
click at [47, 481] on Ldl at bounding box center [46, 476] width 14 height 14
click at [39, 481] on Ldl "checkbox" at bounding box center [33, 476] width 12 height 12
checkbox Ldl "true"
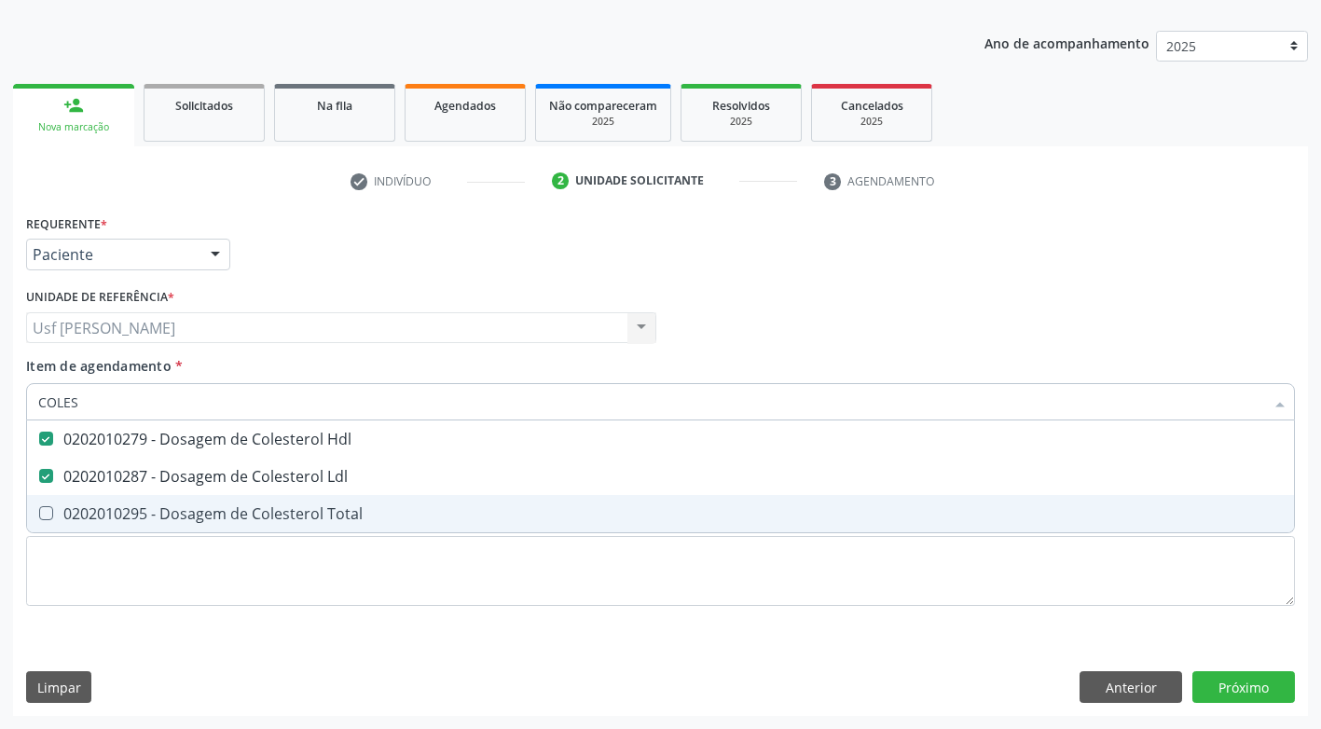
click at [44, 511] on Total at bounding box center [46, 513] width 14 height 14
click at [39, 511] on Total "checkbox" at bounding box center [33, 513] width 12 height 12
checkbox Total "true"
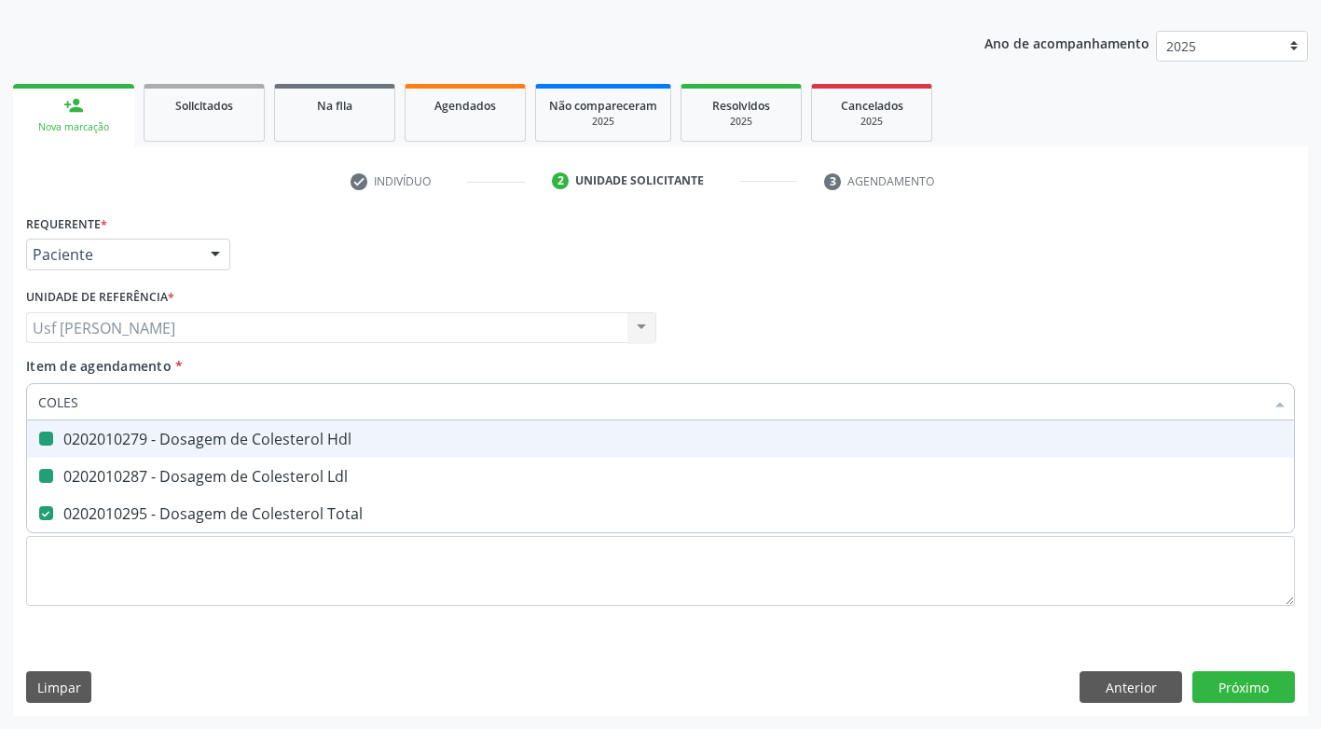
type input "COLE"
checkbox Hdl "false"
checkbox Ldl "false"
checkbox Total "false"
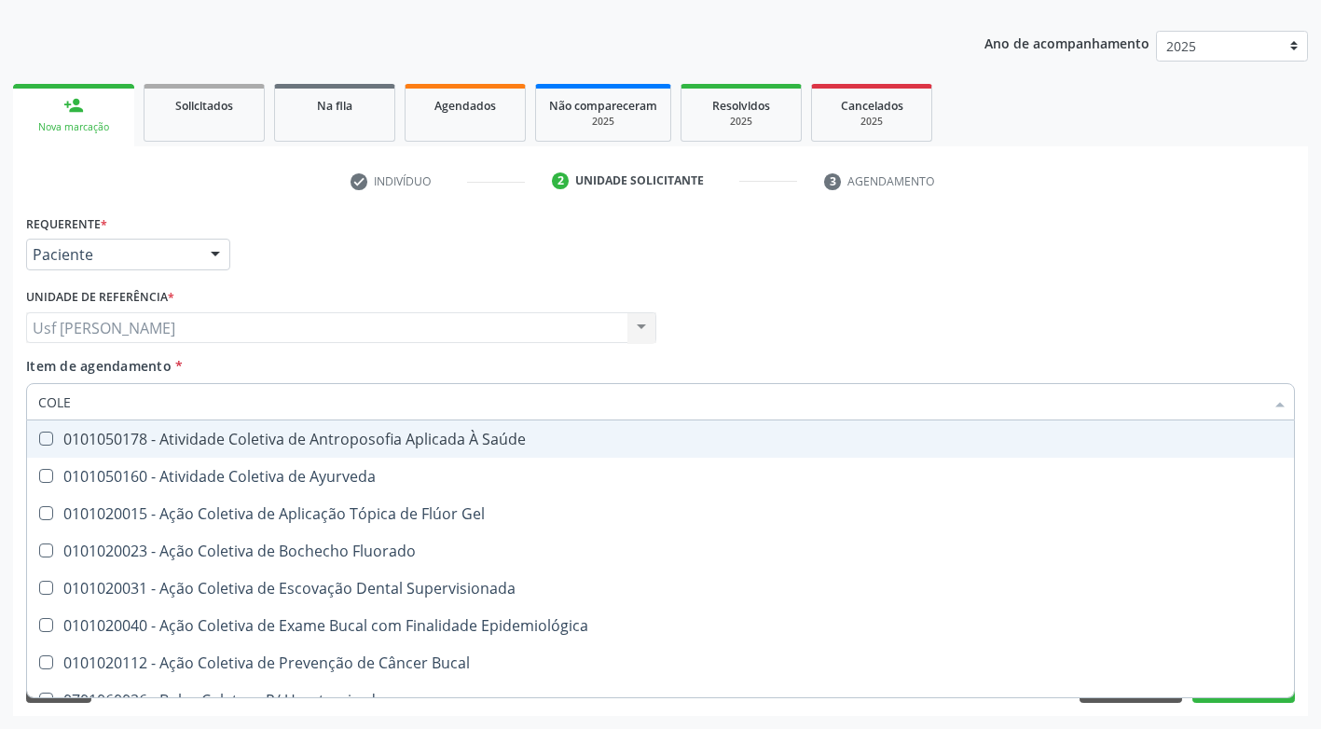
type input "COL"
checkbox Hdl "false"
checkbox Ldl "false"
checkbox Total "false"
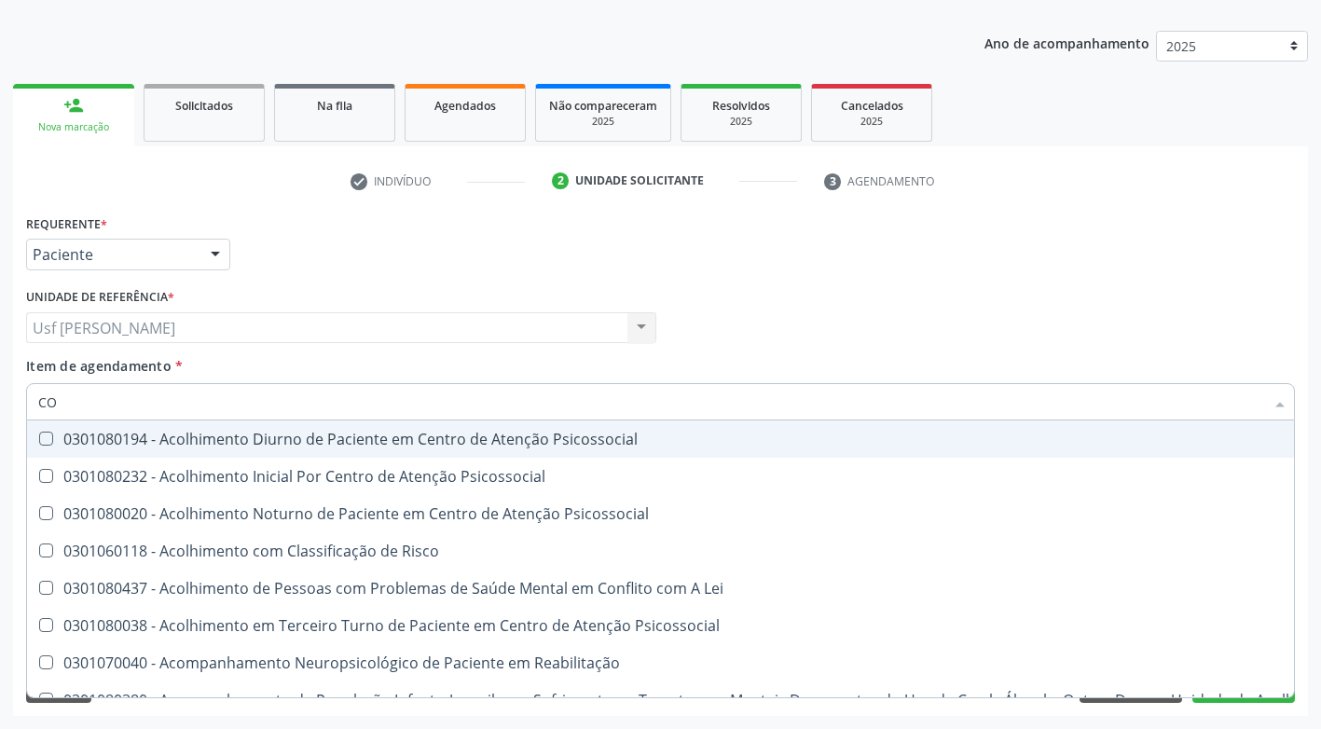
type input "C"
checkbox Hdl "false"
checkbox Ldl "false"
checkbox Total "false"
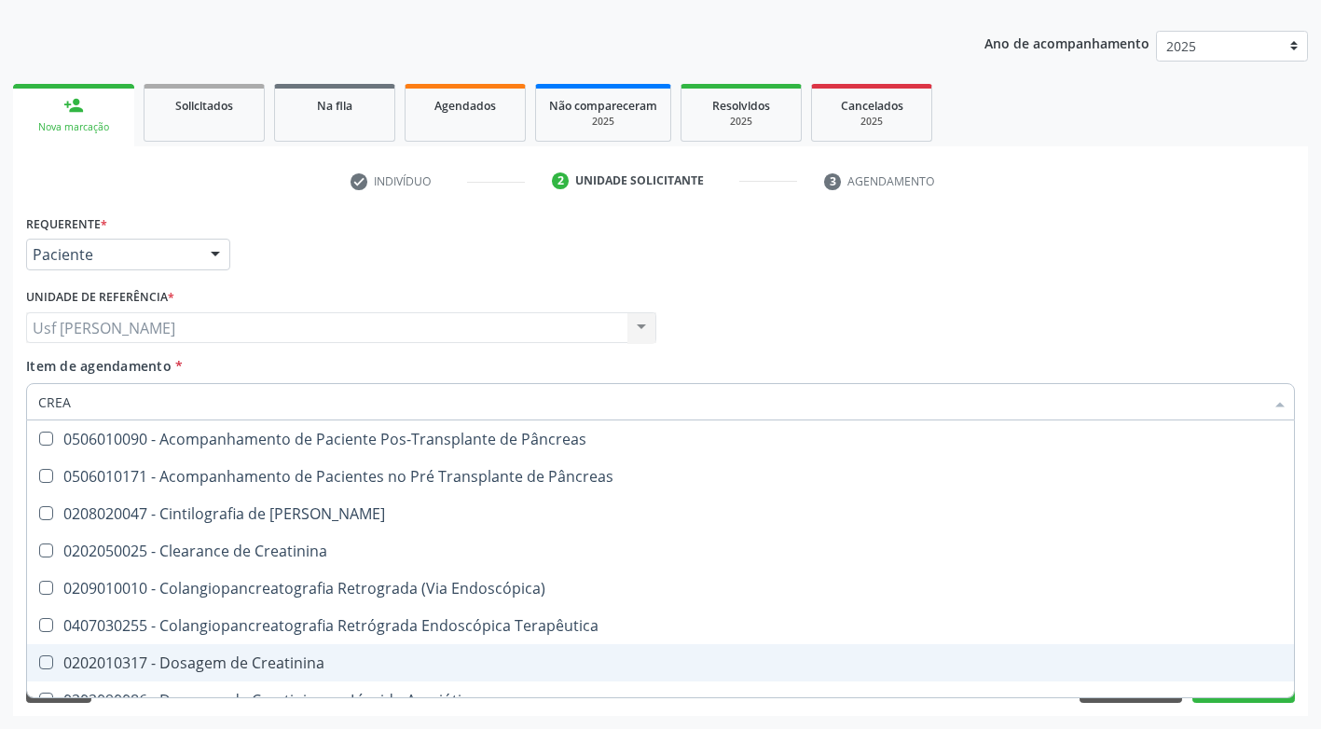
type input "CREA"
checkbox Pâncreas "true"
checkbox Pancreas "true"
checkbox Creatinina "true"
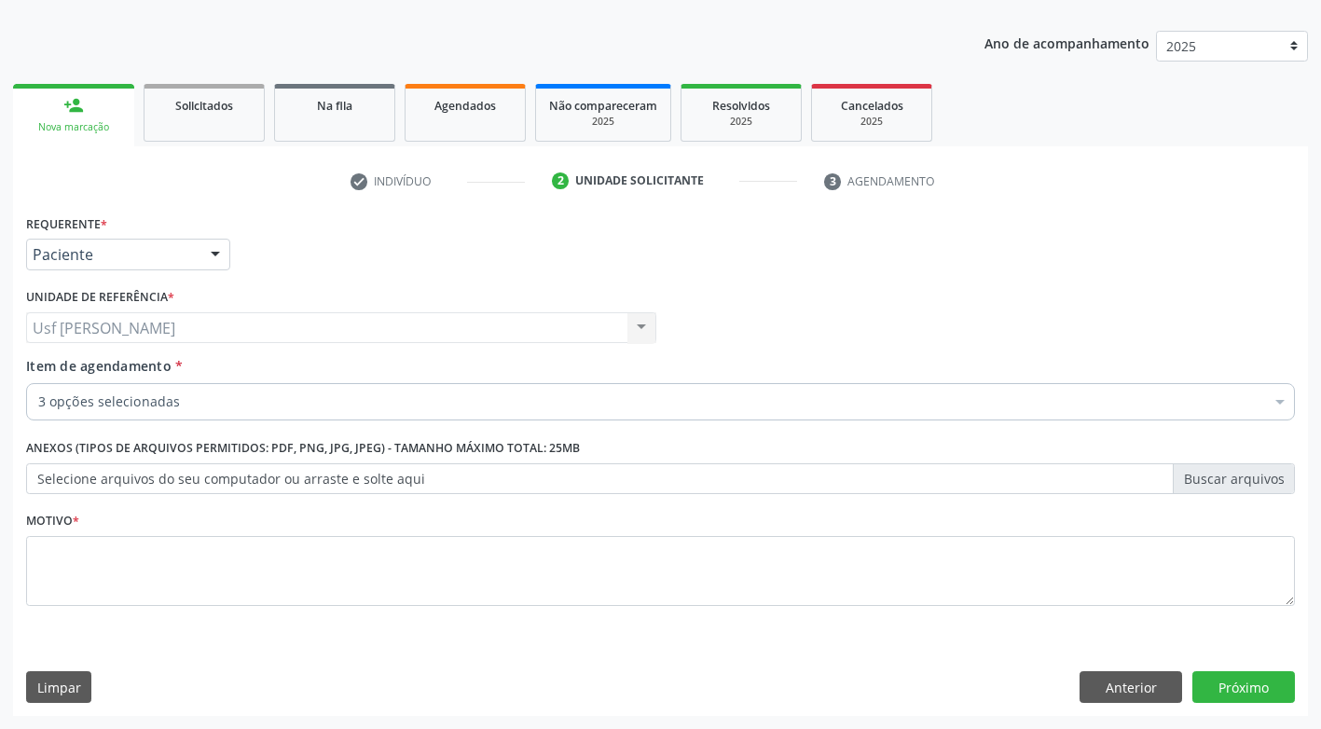
click at [206, 412] on div "3 opções selecionadas" at bounding box center [660, 401] width 1269 height 37
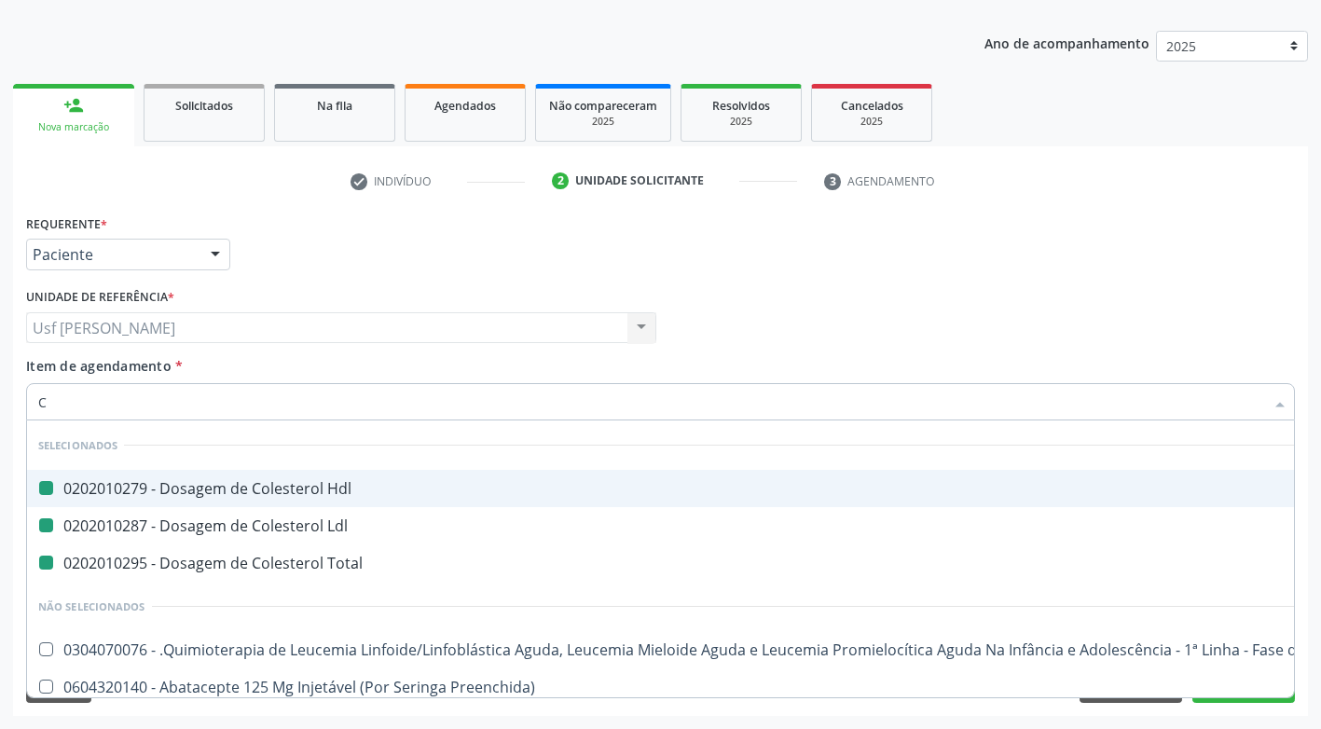
type input "CR"
checkbox Hdl "false"
checkbox Ldl "false"
checkbox Total "false"
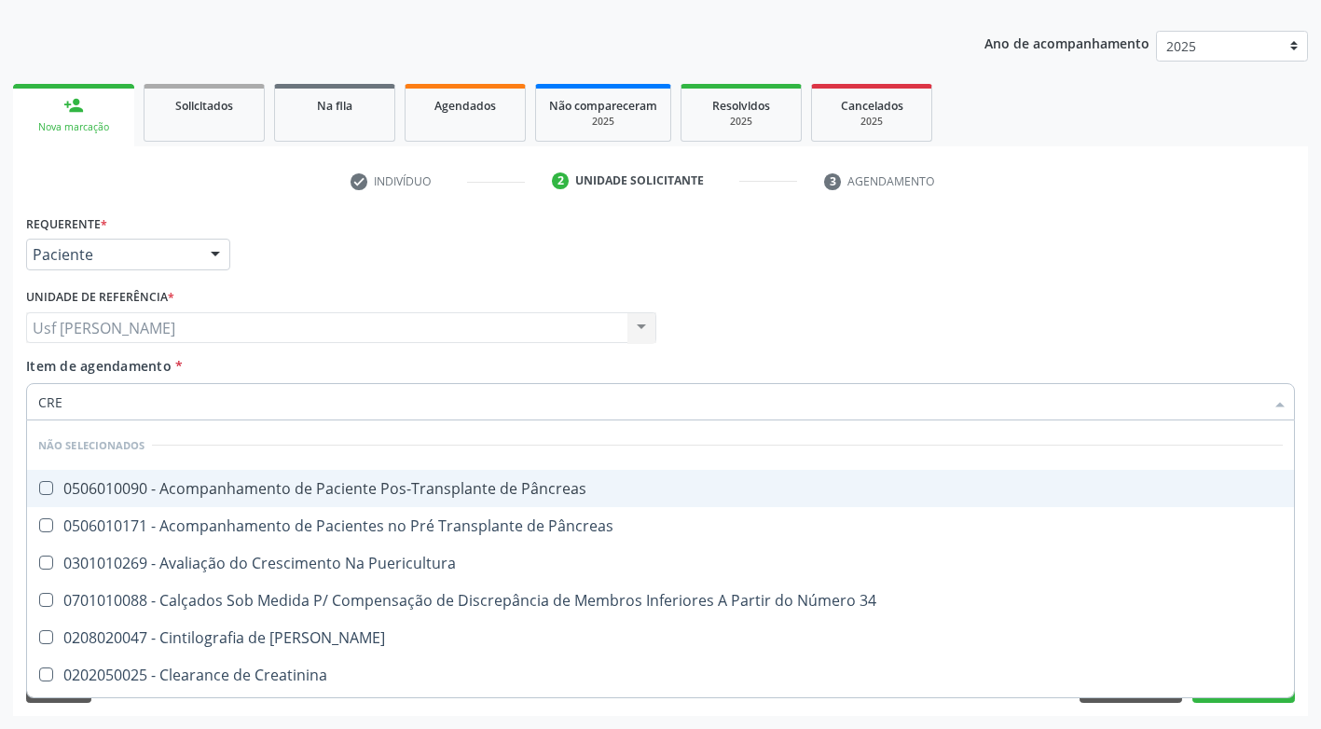
type input "CREA"
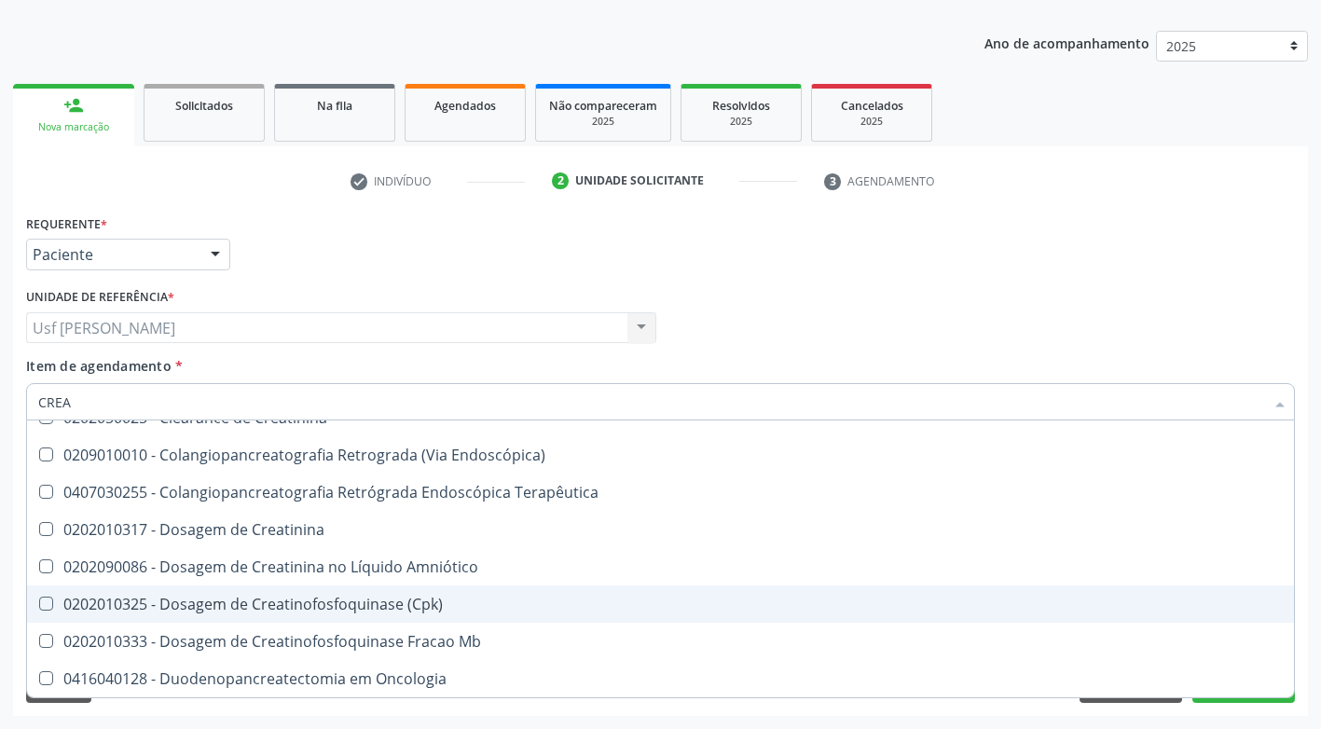
scroll to position [186, 0]
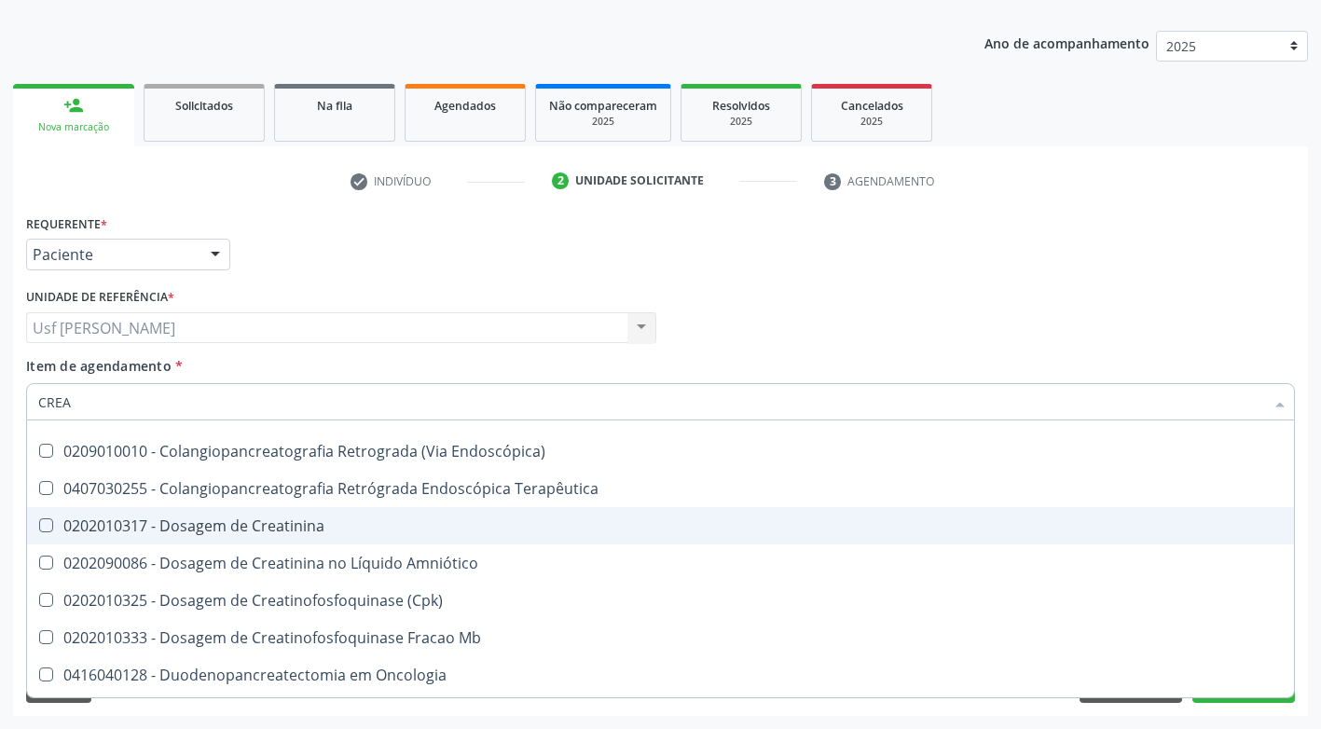
click at [43, 527] on Creatinina at bounding box center [46, 525] width 14 height 14
click at [39, 527] on Creatinina "checkbox" at bounding box center [33, 525] width 12 height 12
checkbox Creatinina "true"
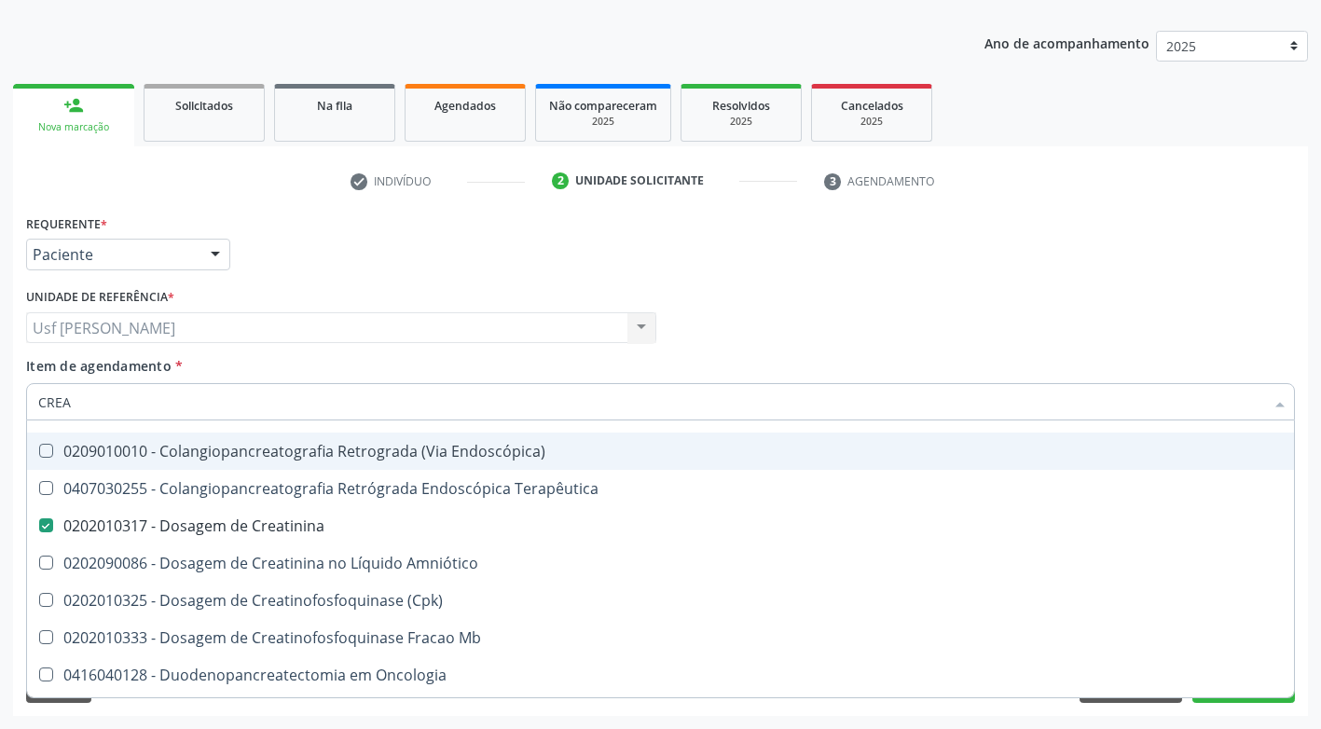
type input "CRE"
checkbox Creatinina "false"
checkbox Oncologia "true"
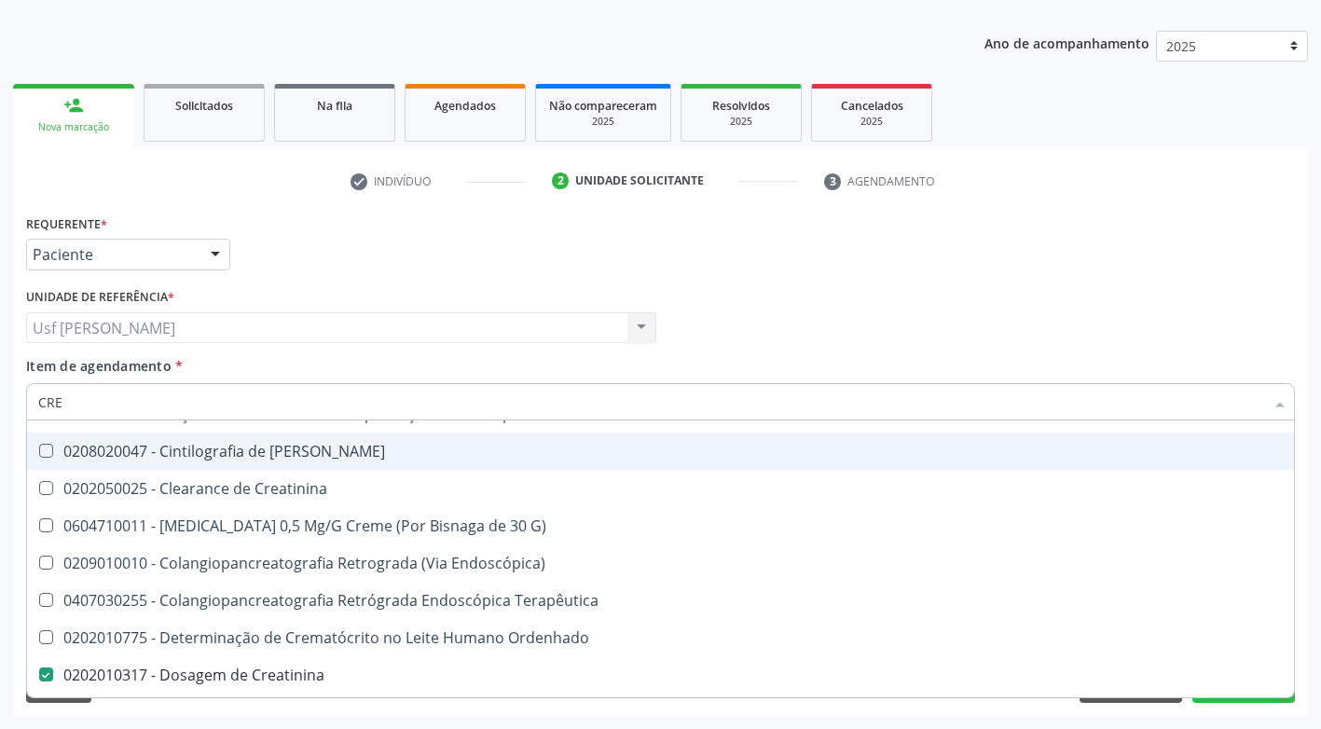
type input "CR"
checkbox Creatinina "false"
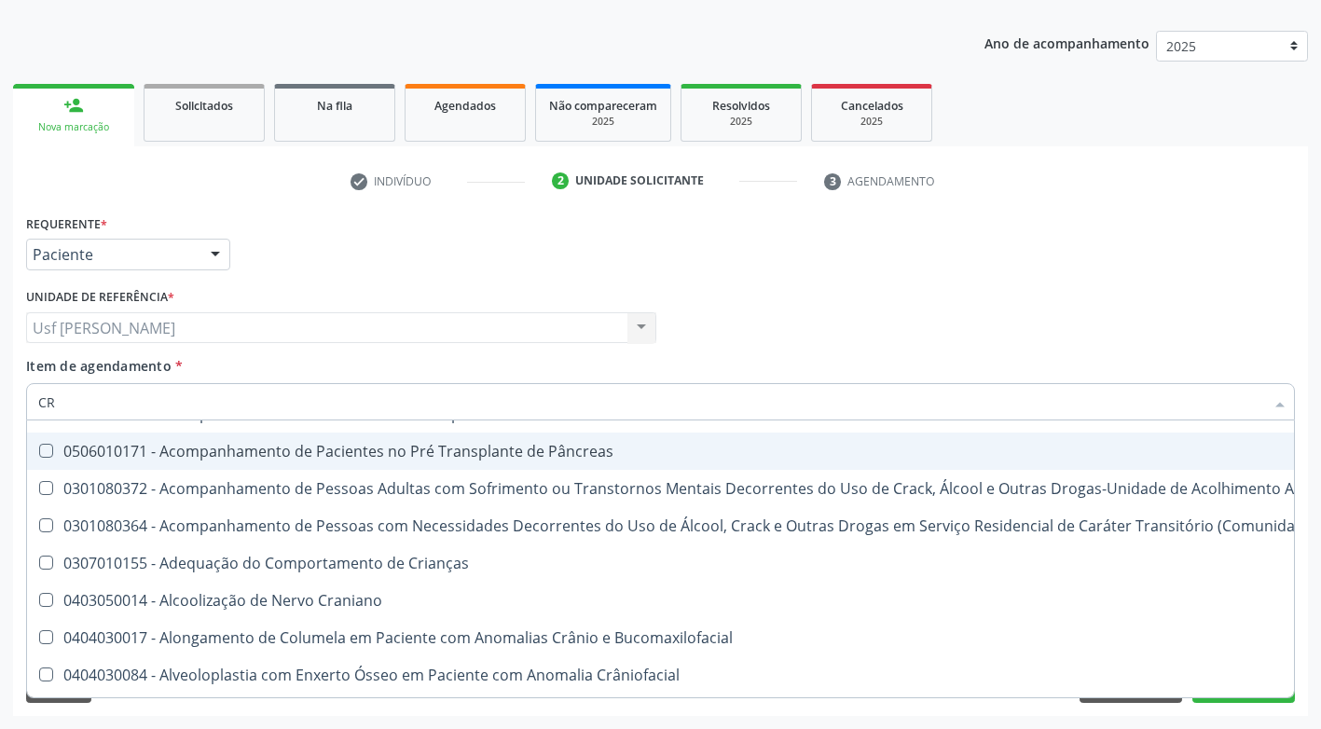
type input "C"
checkbox Adolescente\) "true"
checkbox \(Uai\)\ "true"
checkbox Creatinina "false"
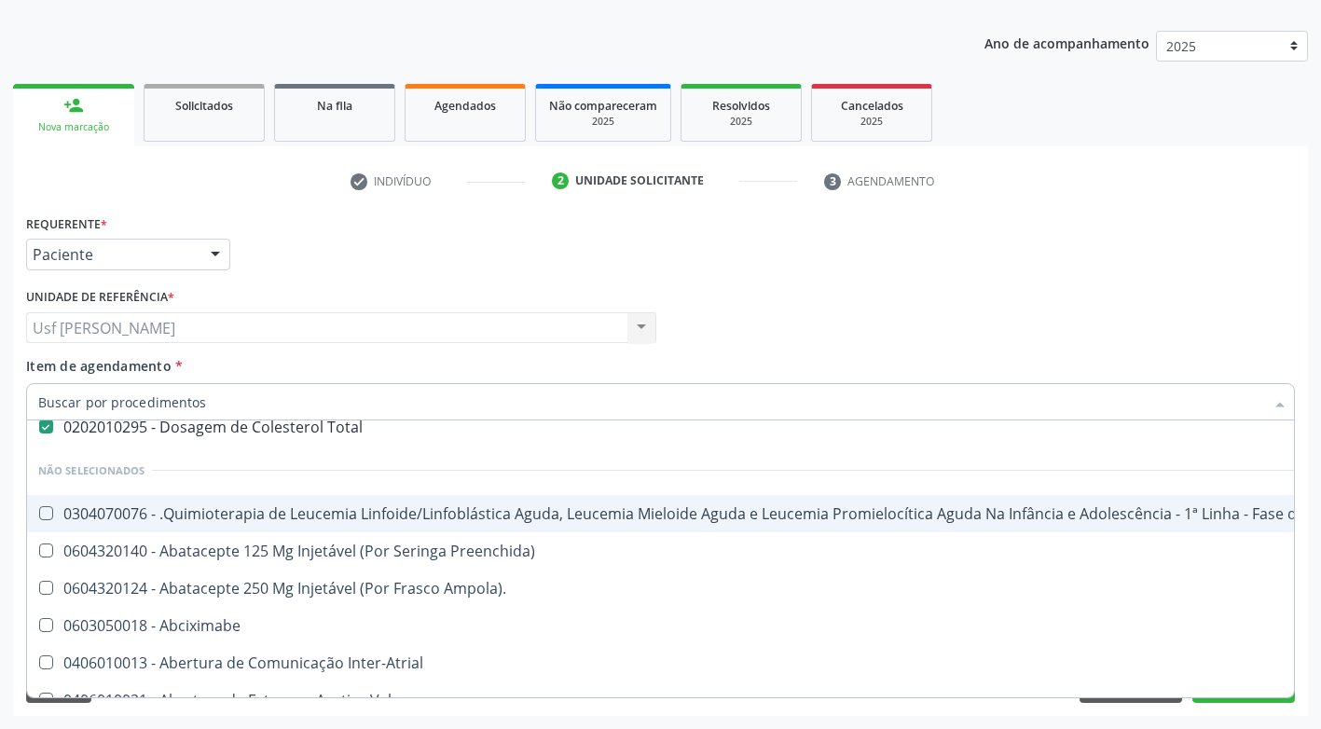
scroll to position [237, 0]
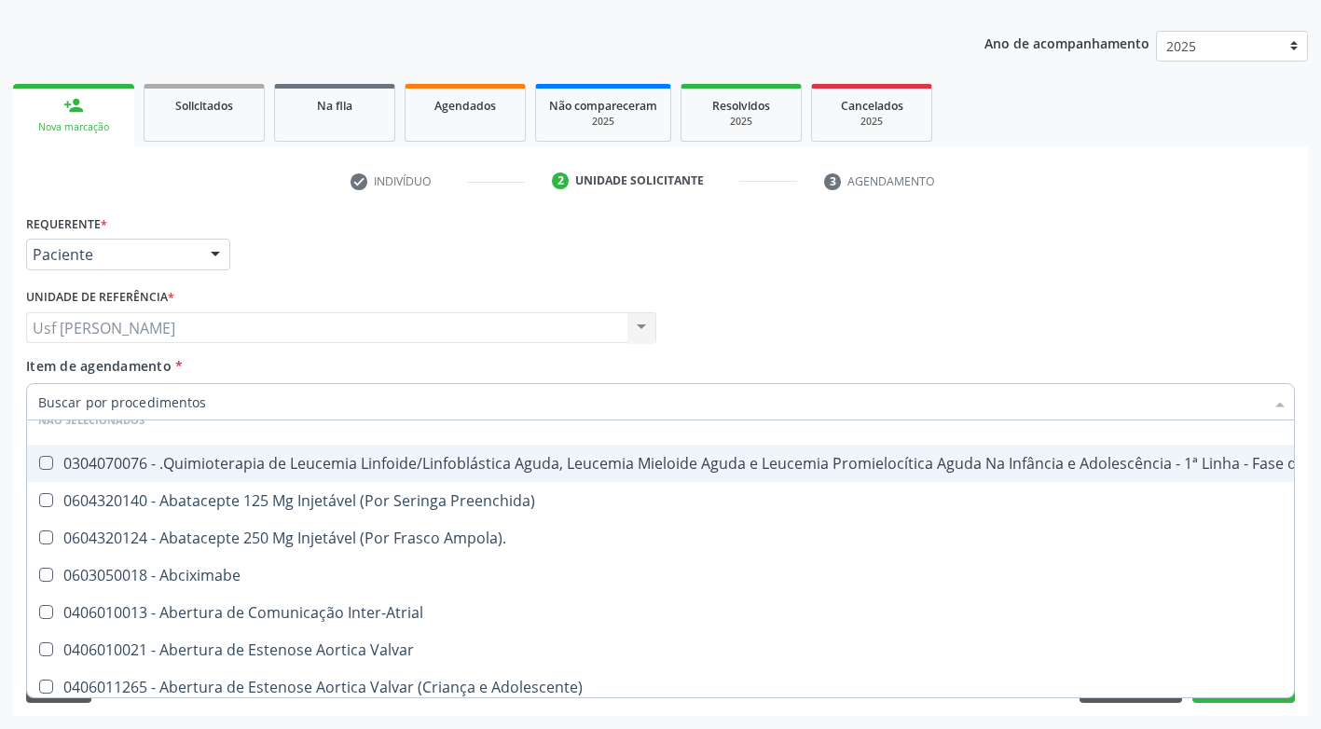
click at [179, 392] on input "Item de agendamento *" at bounding box center [651, 401] width 1226 height 37
type input "P"
checkbox Hdl "false"
checkbox Ldl "false"
checkbox Total "false"
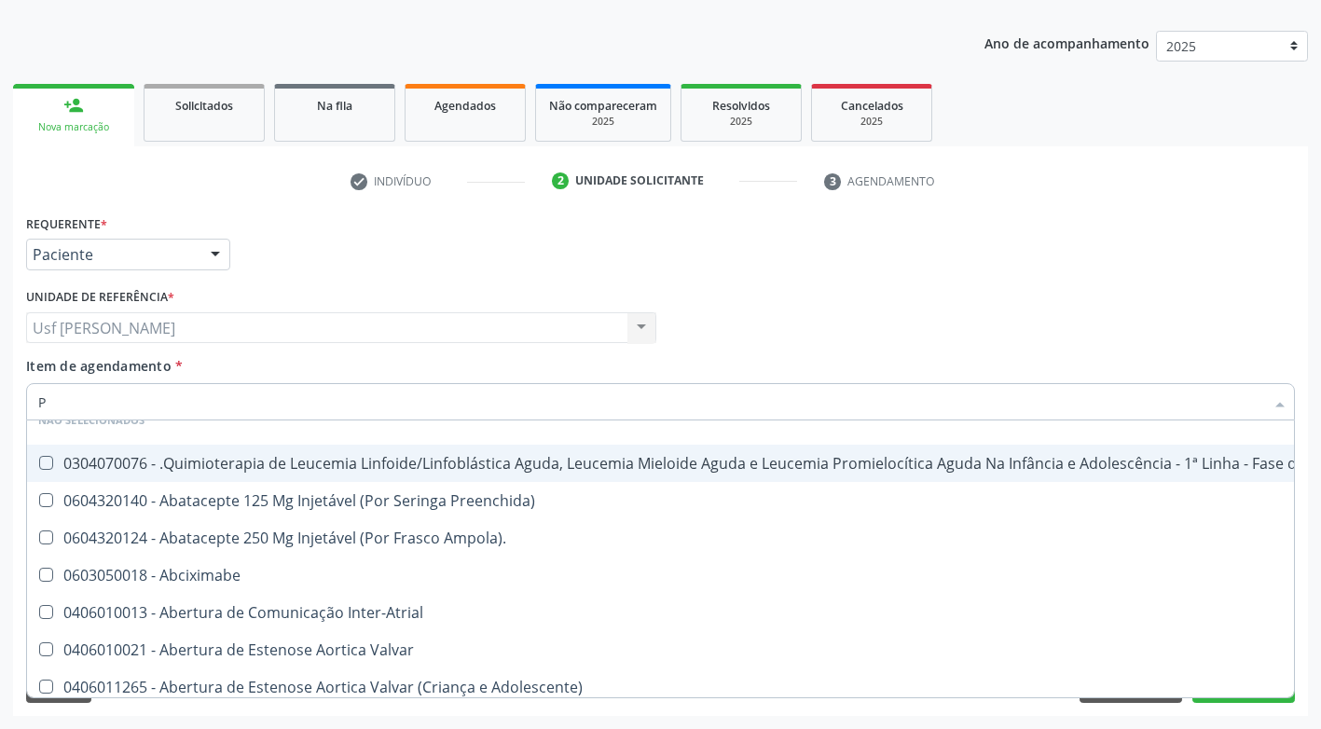
scroll to position [186, 0]
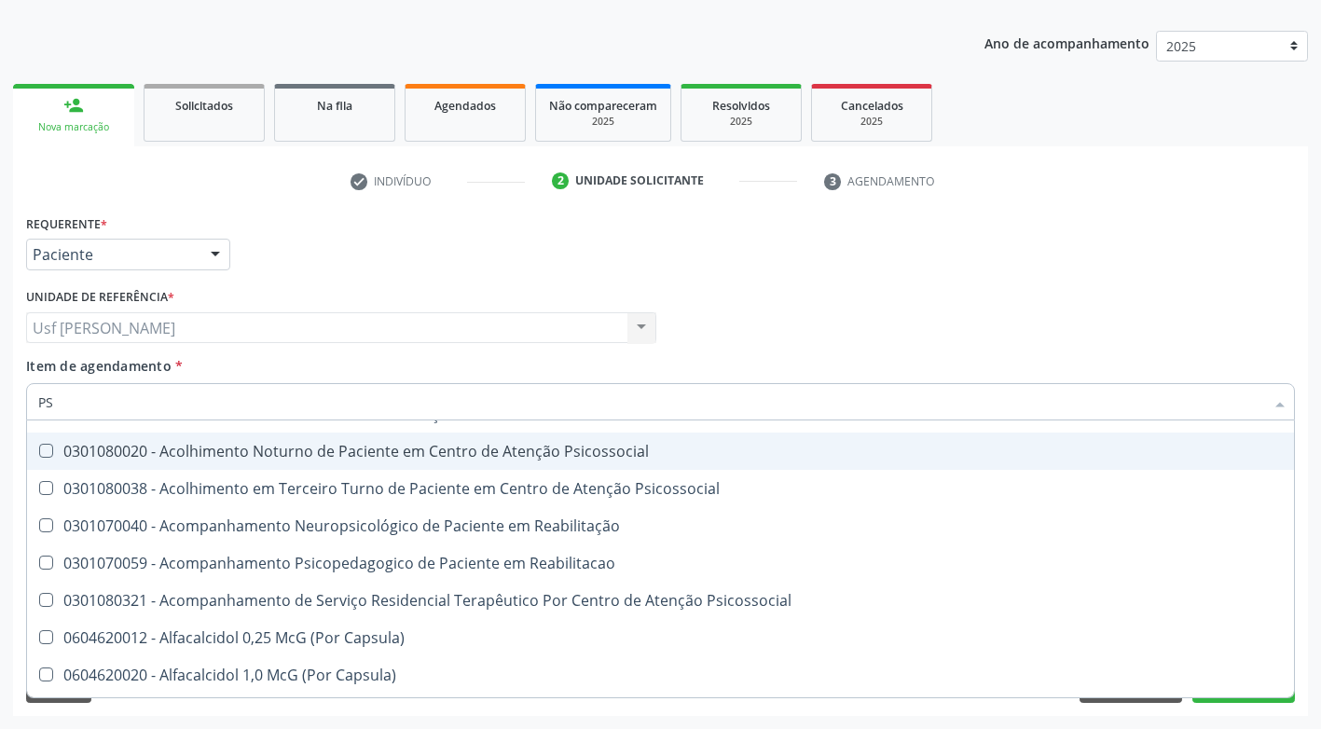
type input "PSA"
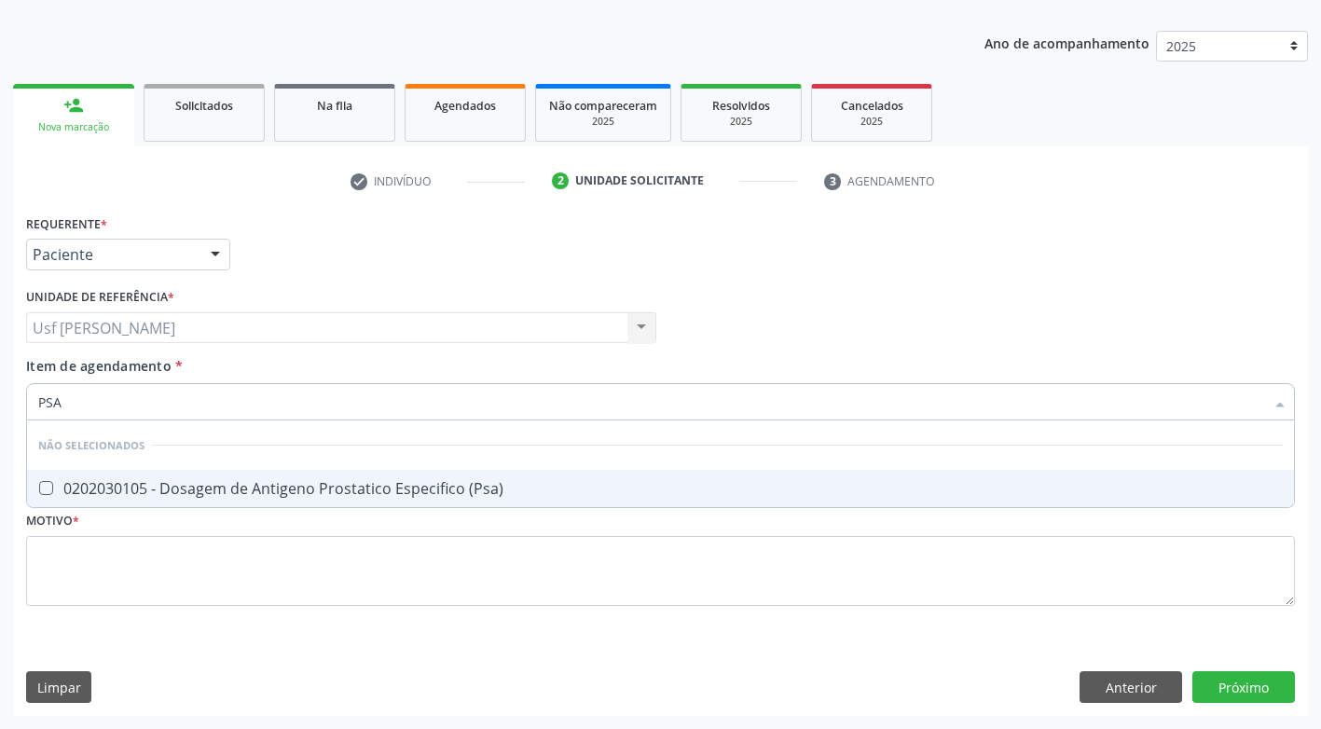
scroll to position [0, 0]
click at [45, 488] on \(Psa\) at bounding box center [46, 488] width 14 height 14
click at [39, 488] on \(Psa\) "checkbox" at bounding box center [33, 488] width 12 height 12
checkbox \(Psa\) "true"
type input "PS"
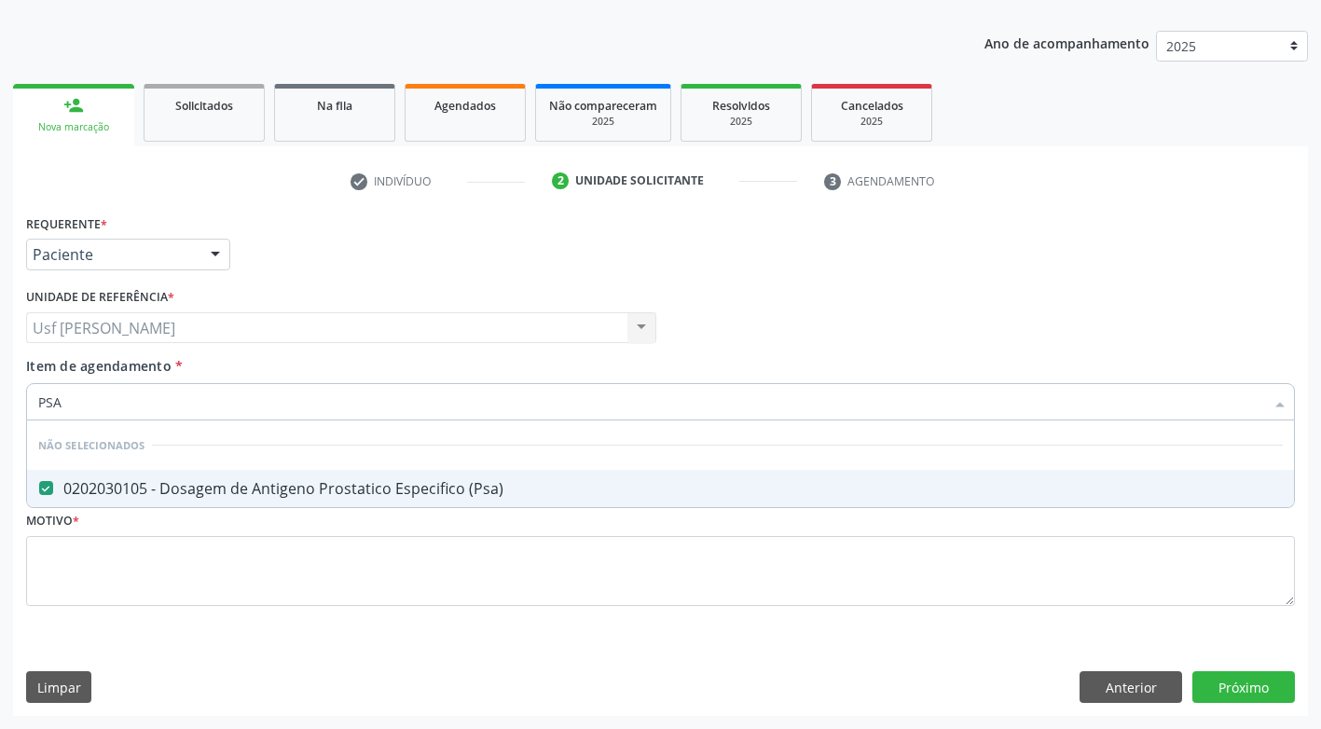
checkbox \(Psa\) "false"
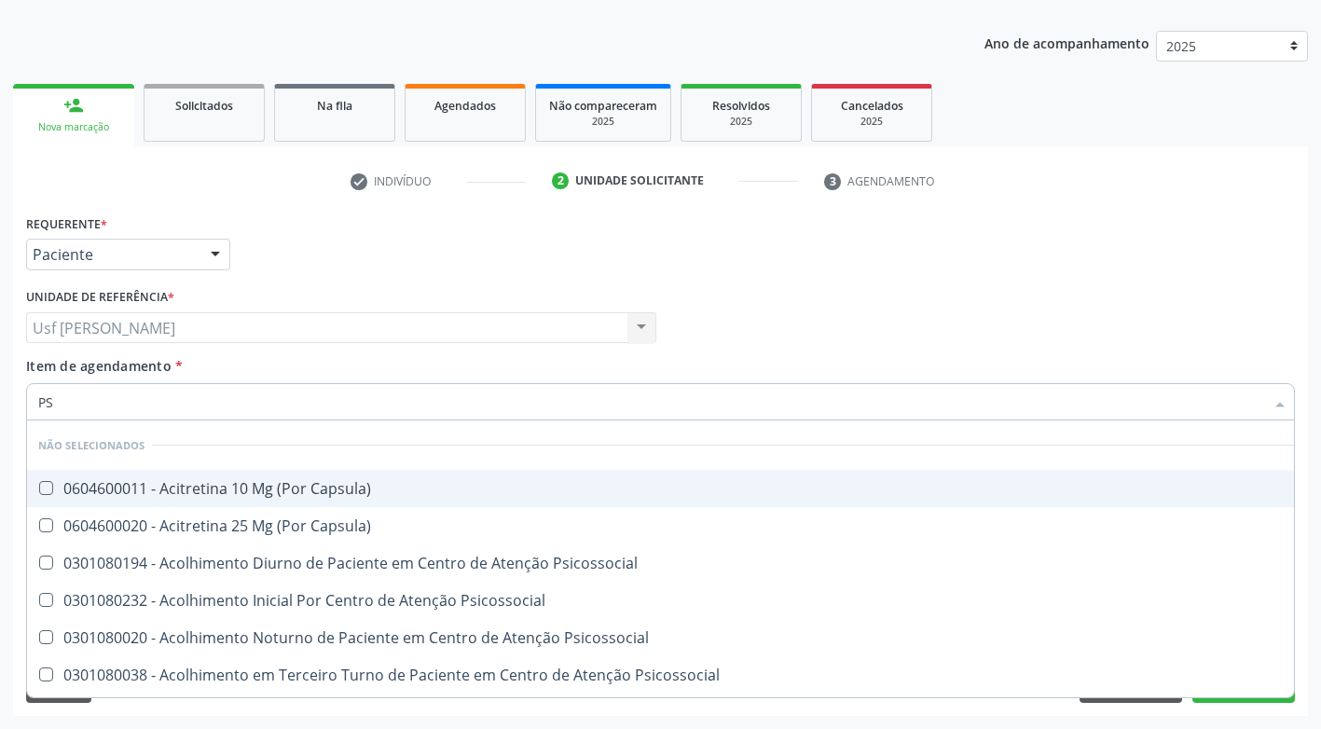
type input "P"
checkbox Capsula\) "true"
checkbox Psicossocial "true"
checkbox \(Psa\) "false"
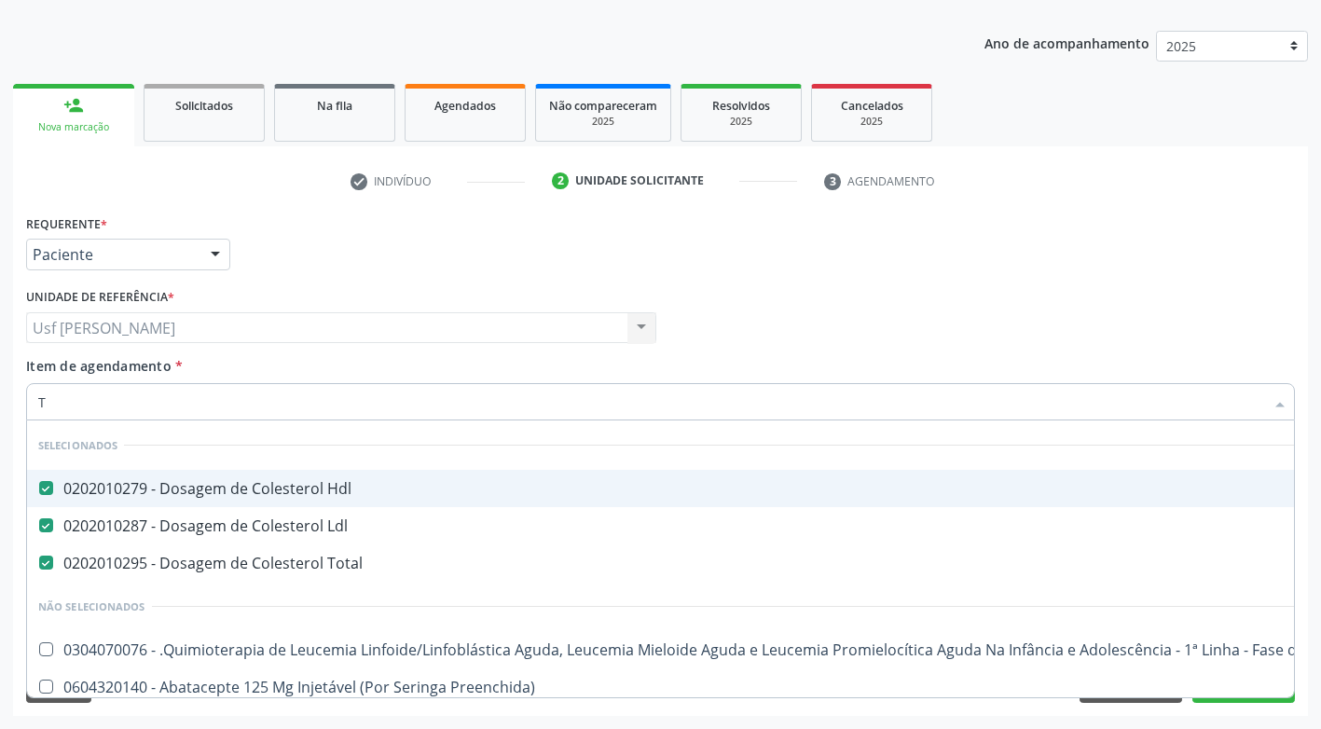
type input "TR"
checkbox Hdl "false"
checkbox Ldl "false"
checkbox Total "false"
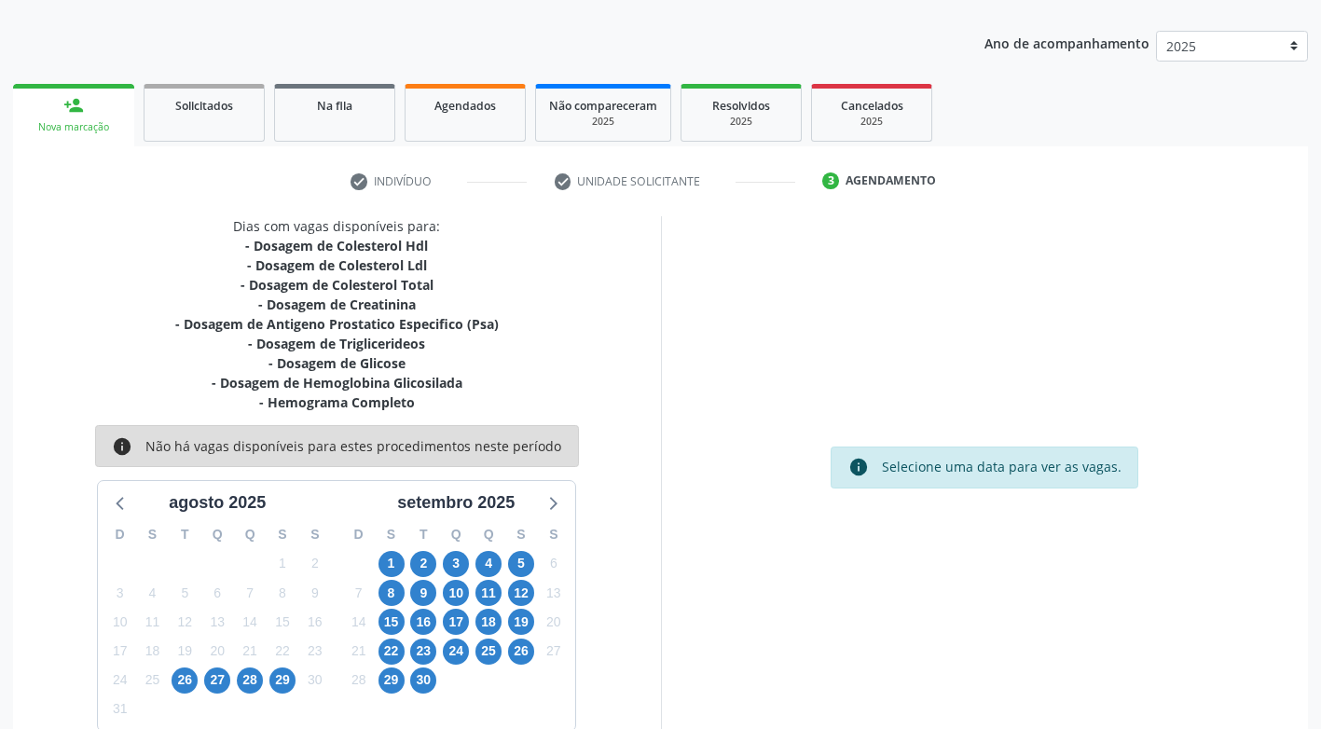
scroll to position [195, 0]
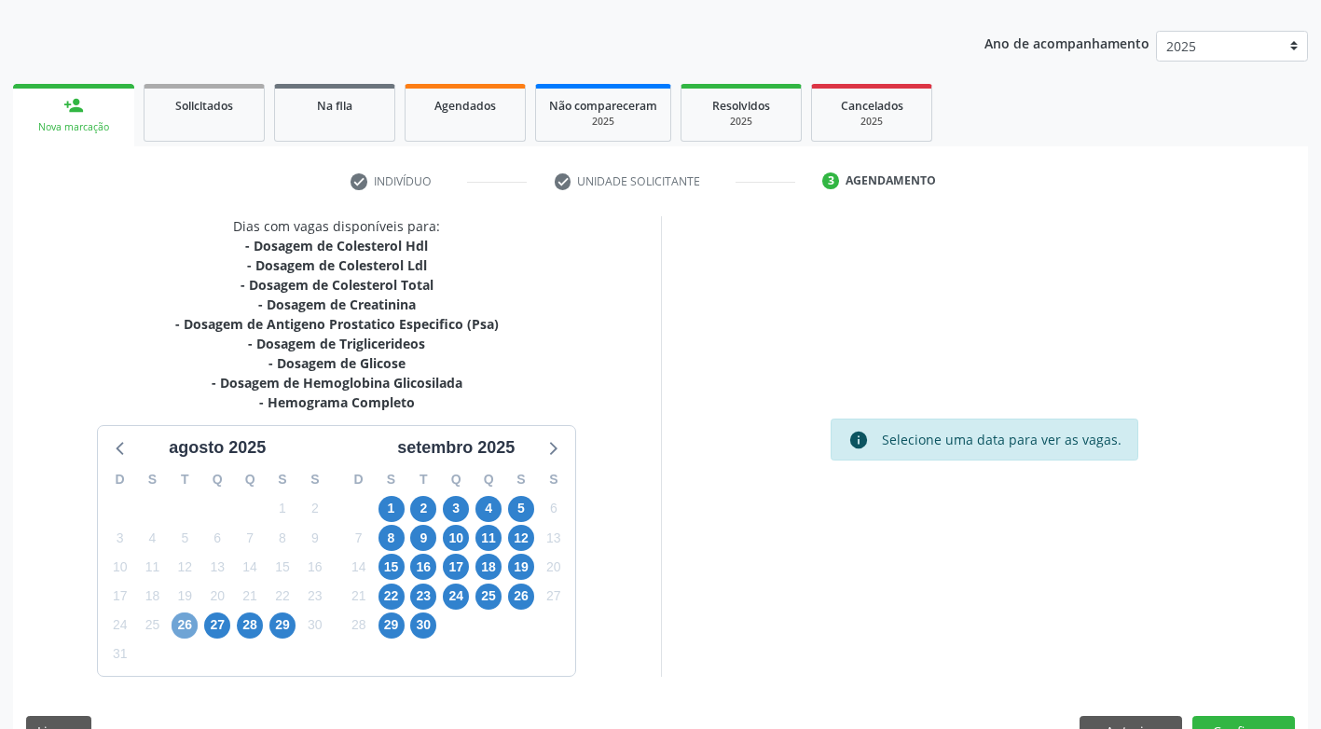
click at [182, 622] on span "26" at bounding box center [185, 626] width 26 height 26
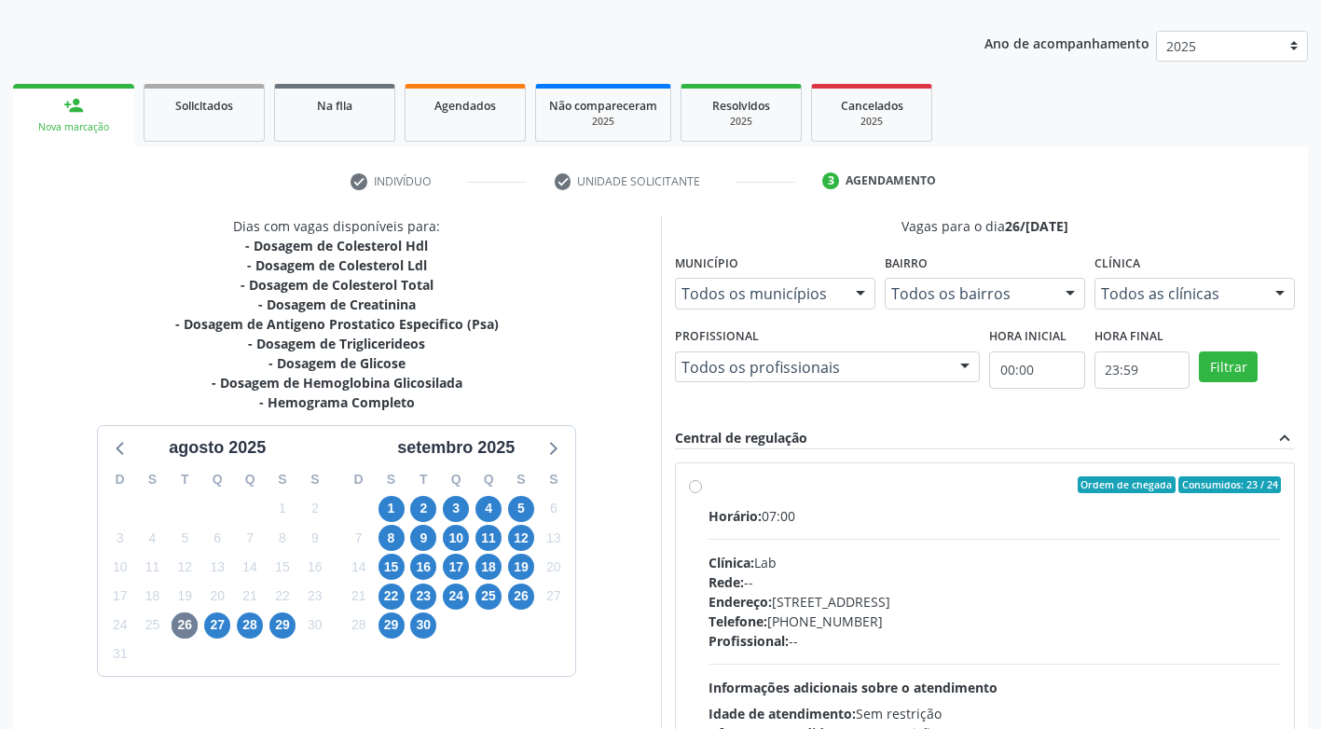
click at [709, 486] on label "Ordem de chegada Consumidos: 23 / 24 Horário: 07:00 Clínica: Lab Rede: -- Ender…" at bounding box center [995, 619] width 573 height 286
click at [692, 486] on input "Ordem de chegada Consumidos: 23 / 24 Horário: 07:00 Clínica: Lab Rede: -- Ender…" at bounding box center [695, 484] width 13 height 17
radio input "true"
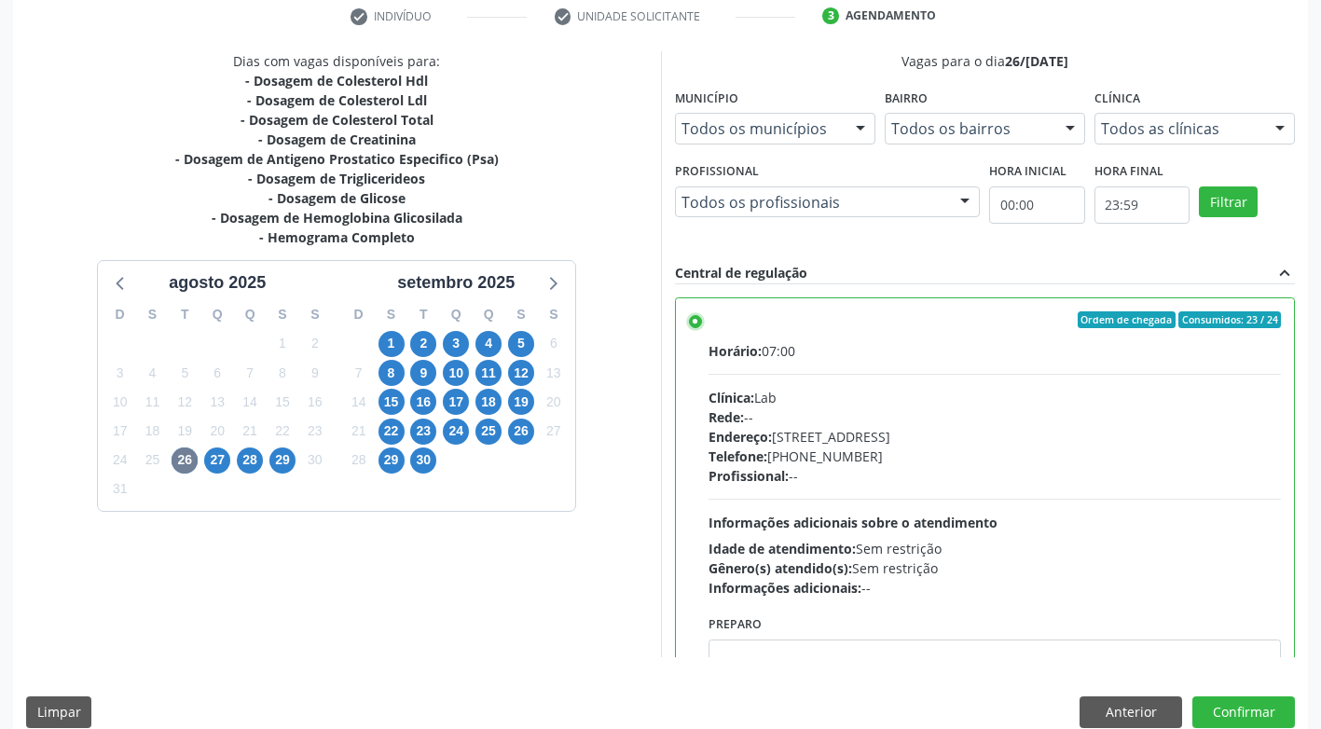
scroll to position [385, 0]
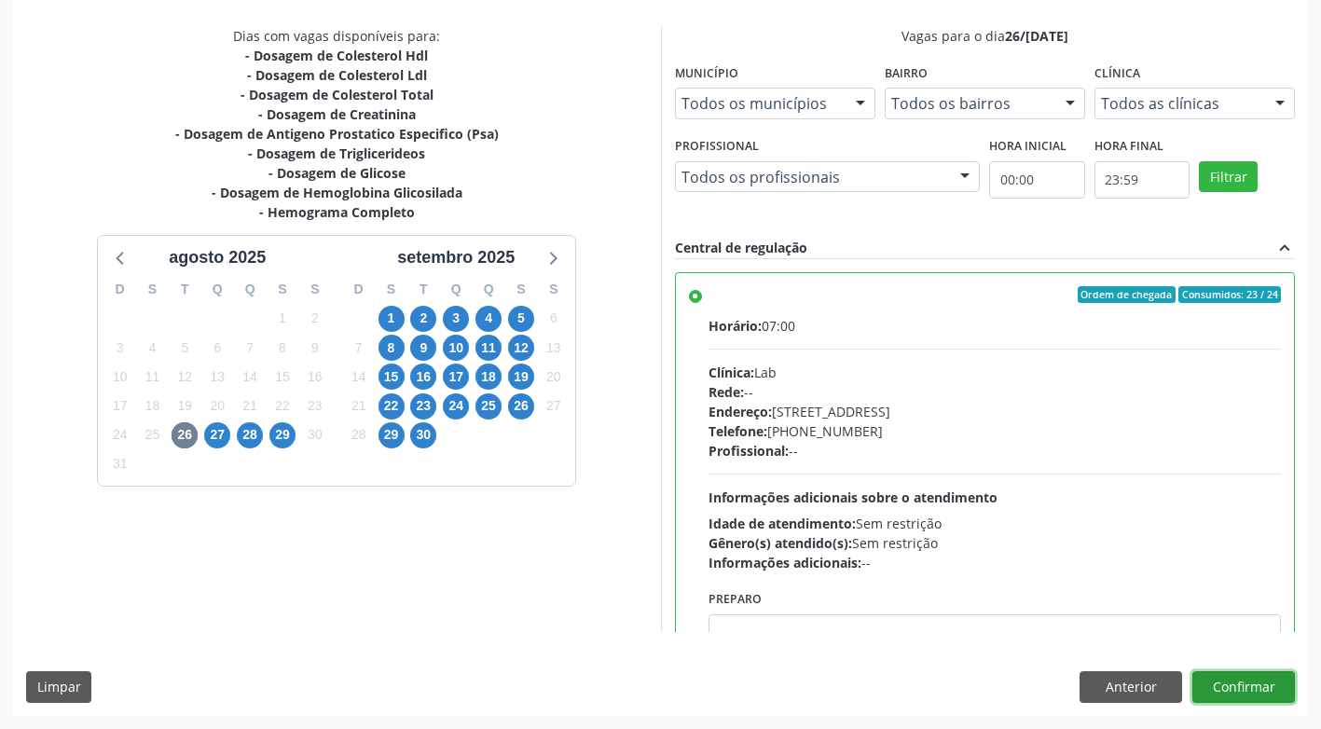
click at [1219, 682] on button "Confirmar" at bounding box center [1243, 687] width 103 height 32
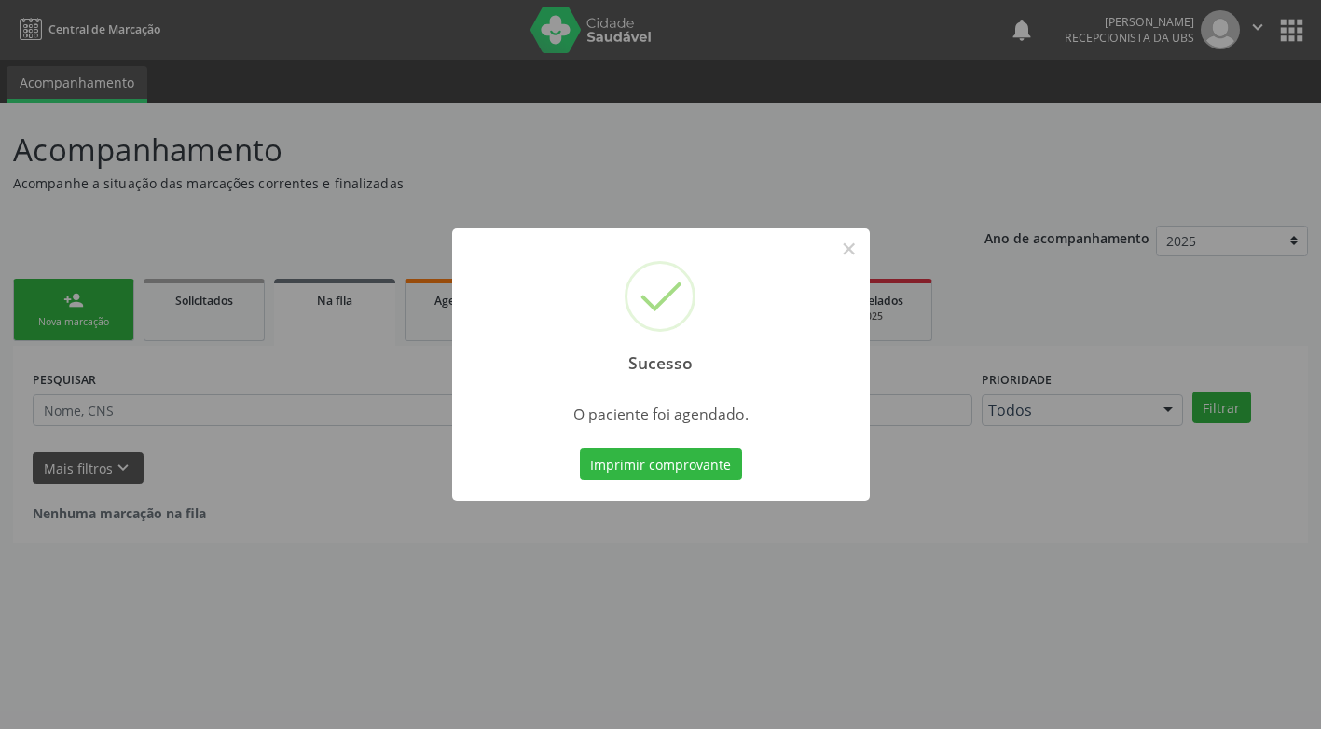
scroll to position [0, 0]
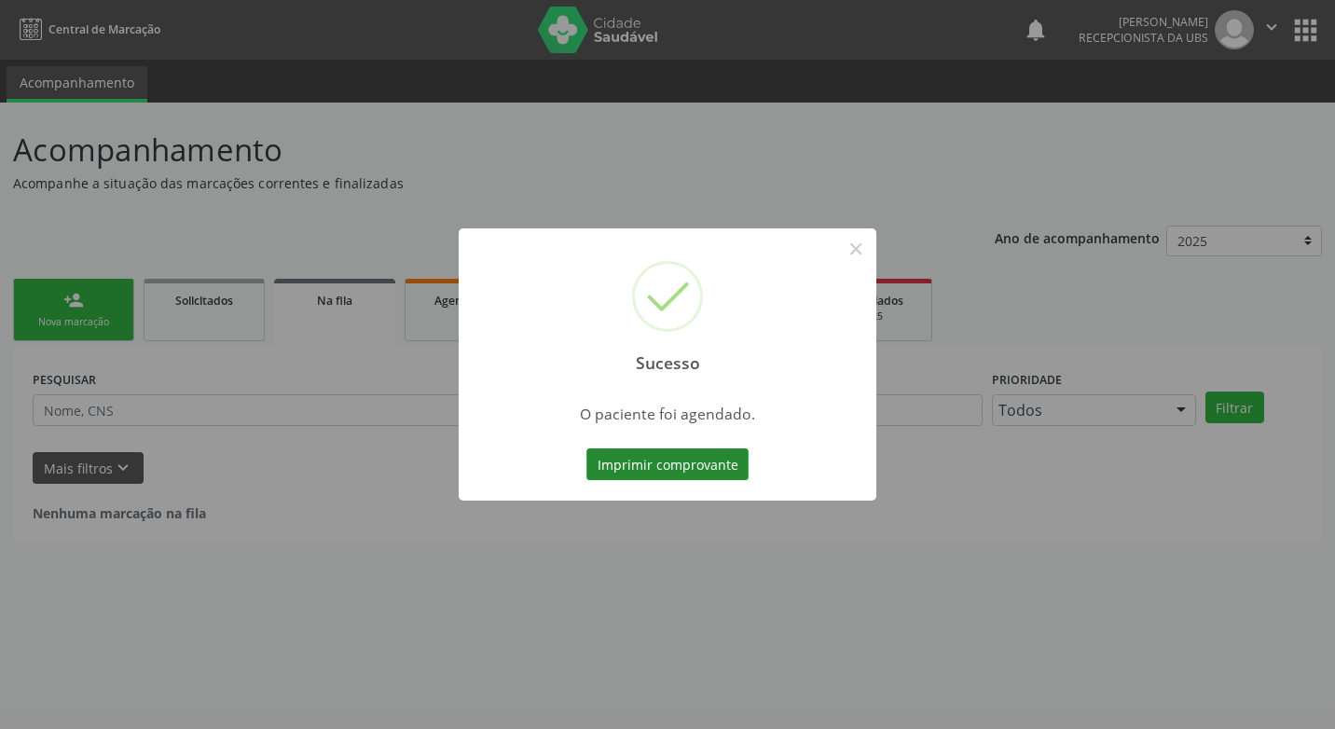
click at [671, 464] on button "Imprimir comprovante" at bounding box center [667, 464] width 162 height 32
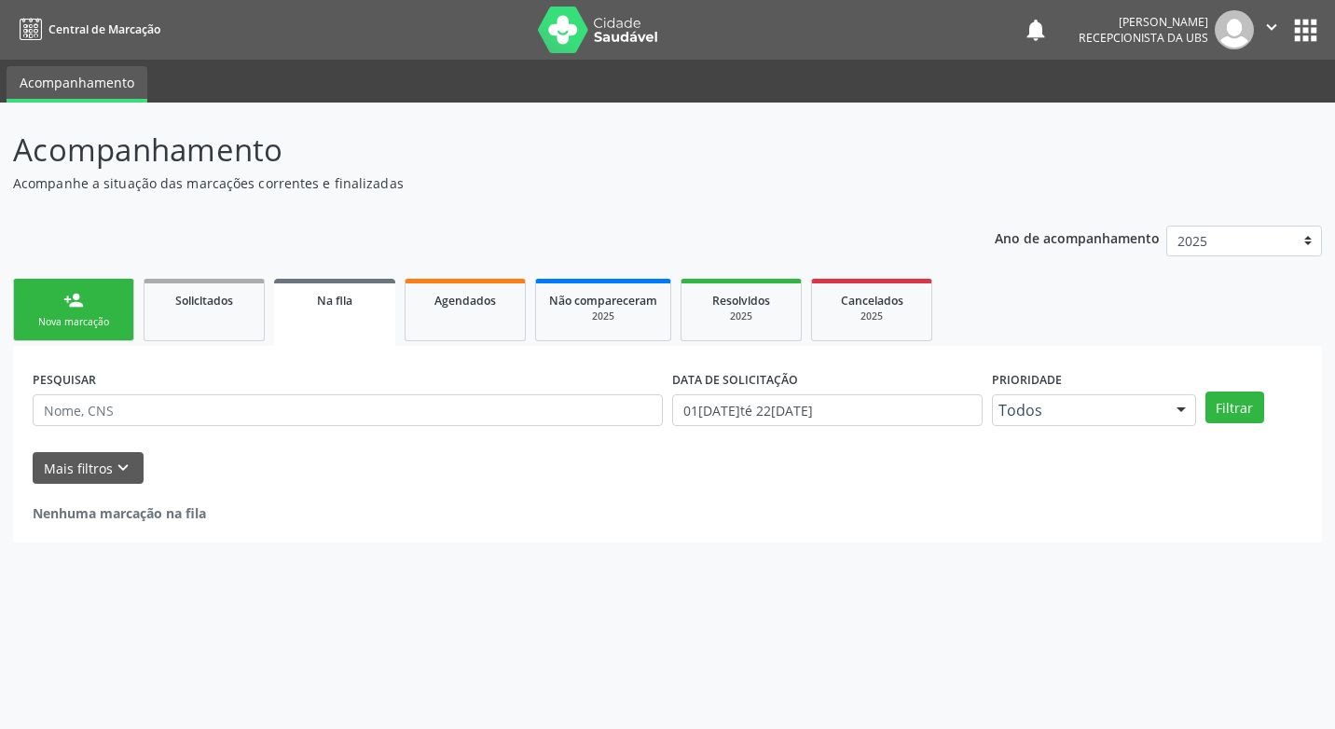
drag, startPoint x: 62, startPoint y: 307, endPoint x: 91, endPoint y: 294, distance: 32.6
click at [62, 307] on link "person_add Nova marcação" at bounding box center [73, 310] width 121 height 62
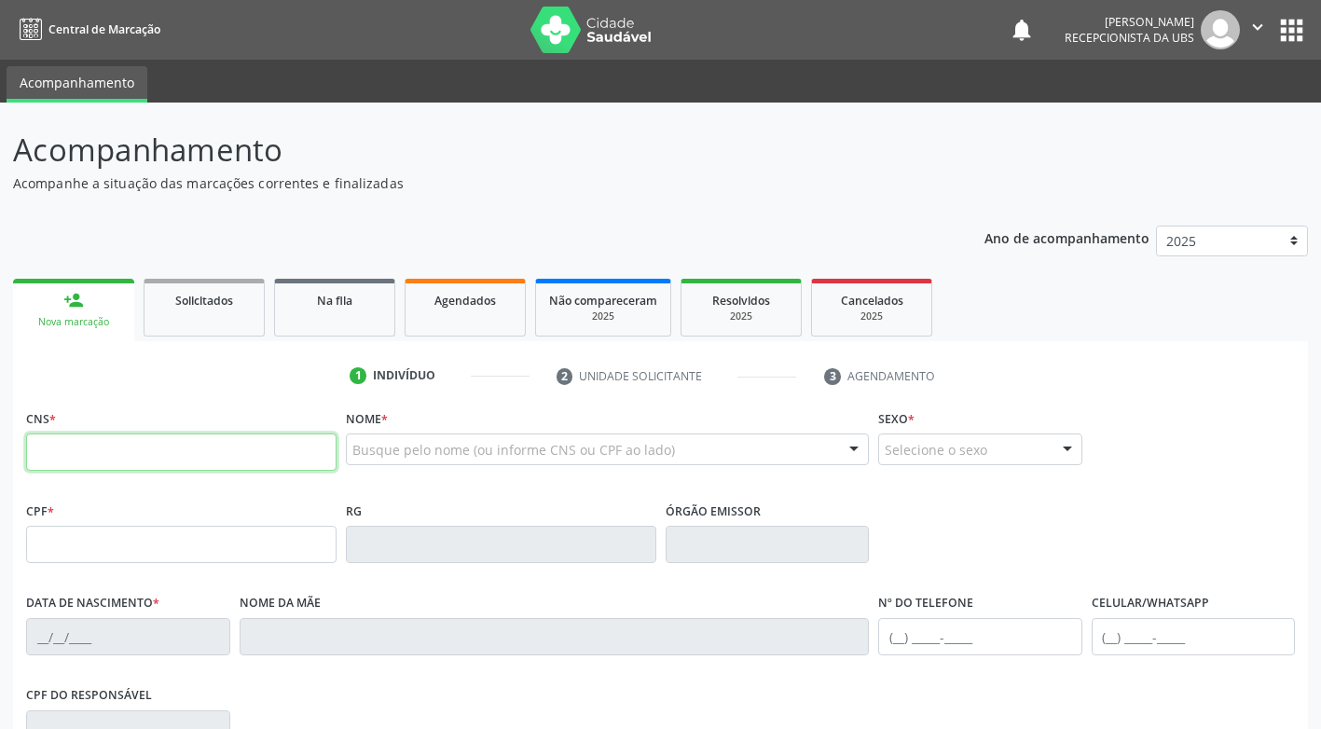
click at [89, 463] on input "text" at bounding box center [181, 452] width 310 height 37
type input "702 8031 5626 1967"
type input "009.243.664-19"
type input "28/02/1974"
type input "Tereza Maria da Silva"
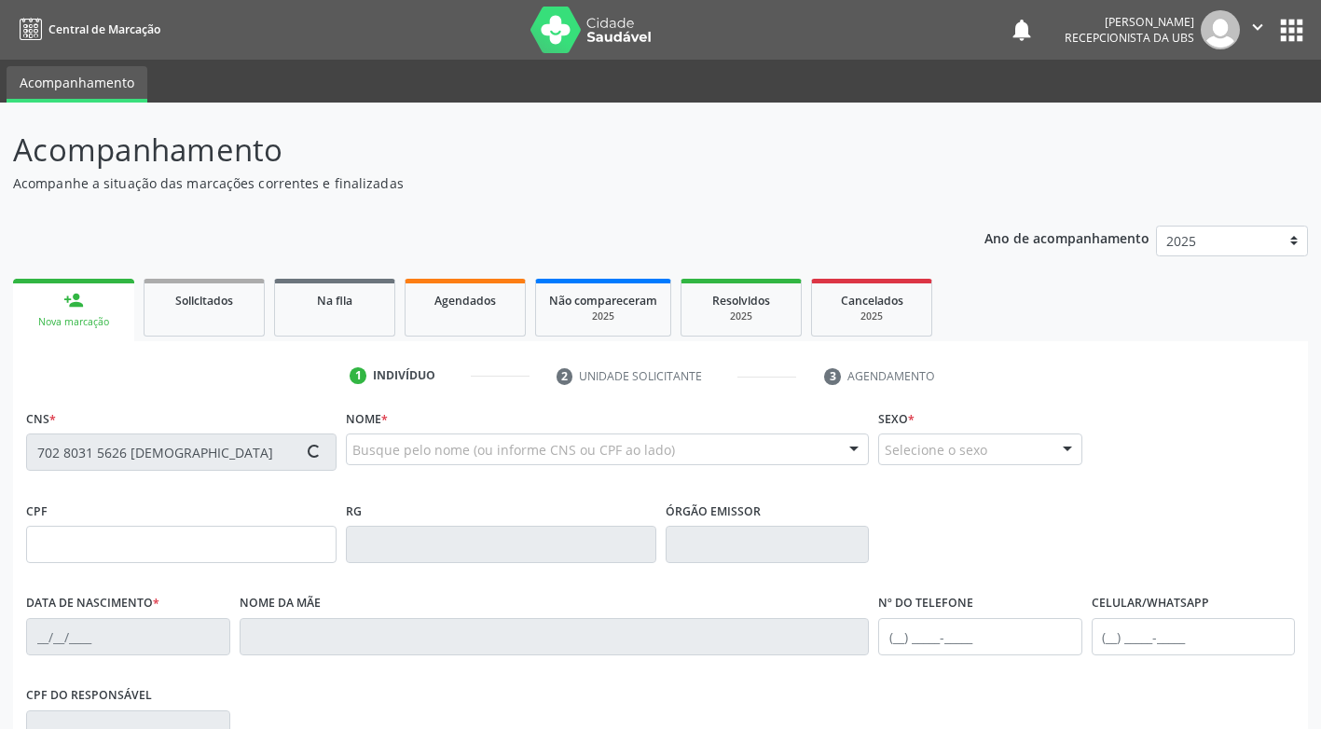
type input "[PHONE_NUMBER]"
type input "011.057.044-83"
type input "14"
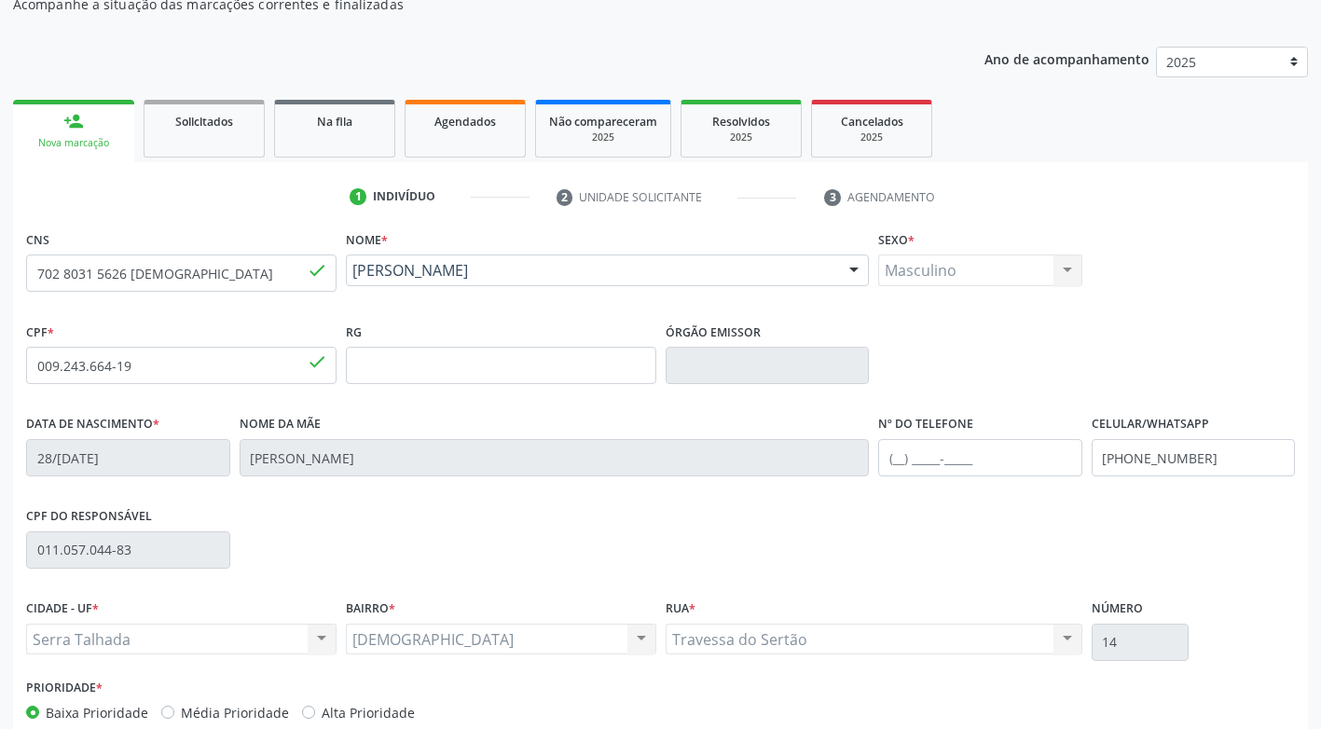
scroll to position [186, 0]
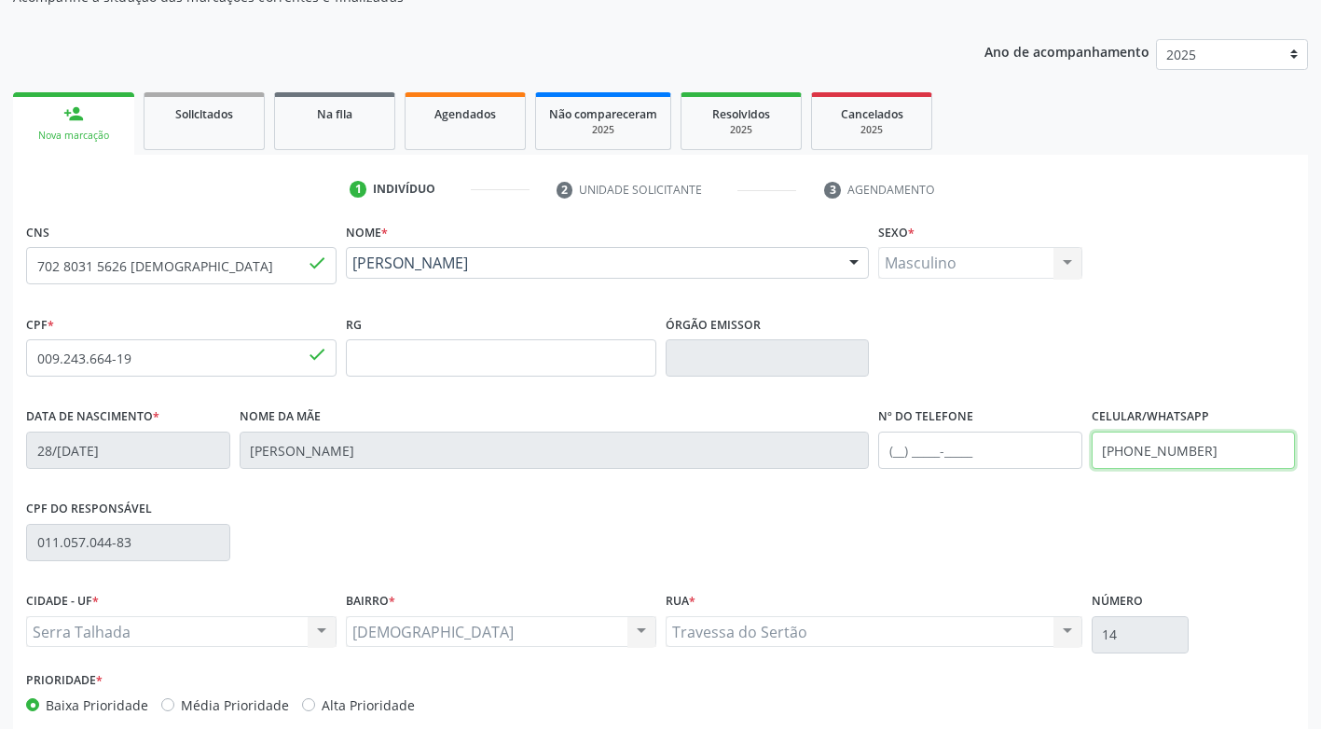
drag, startPoint x: 1206, startPoint y: 442, endPoint x: 1056, endPoint y: 476, distance: 154.0
click at [1056, 475] on div "Data de nascimento * 28/02/1974 Nome da mãe Tereza Maria da Silva Nº do Telefon…" at bounding box center [660, 449] width 1278 height 92
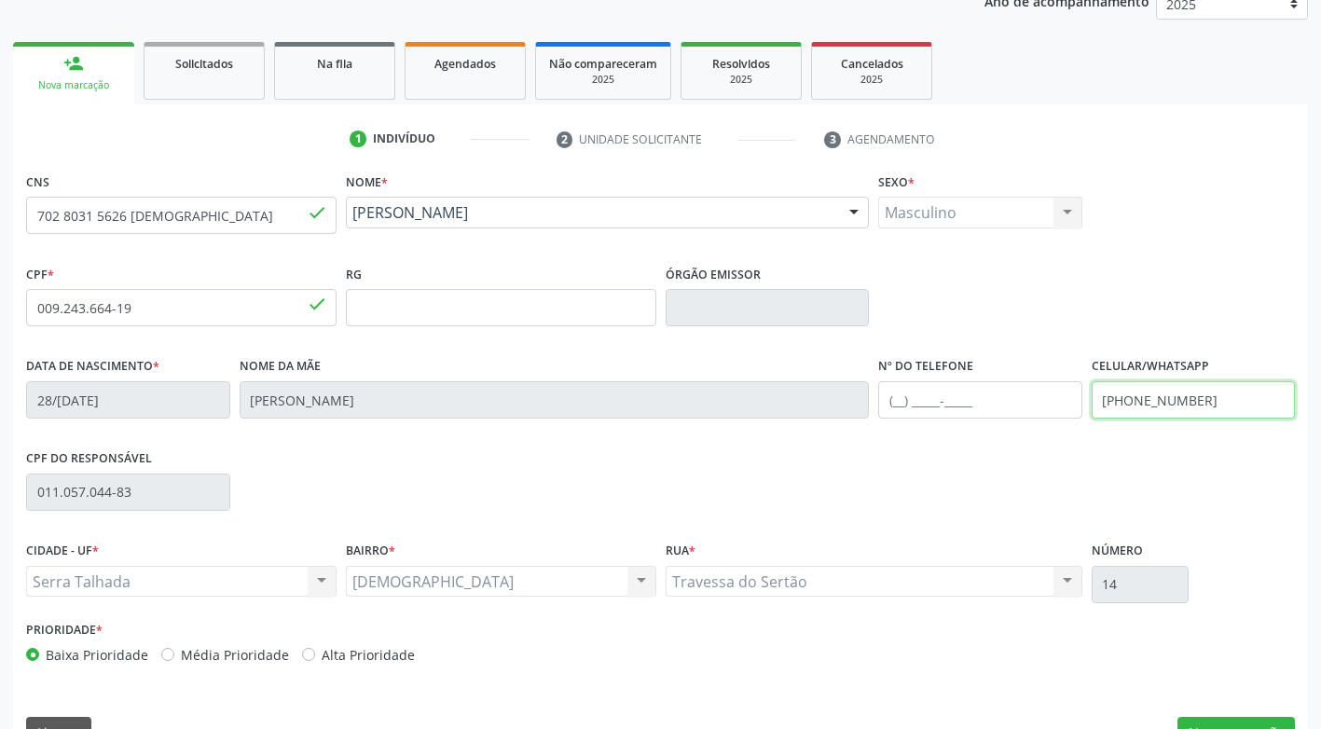
scroll to position [282, 0]
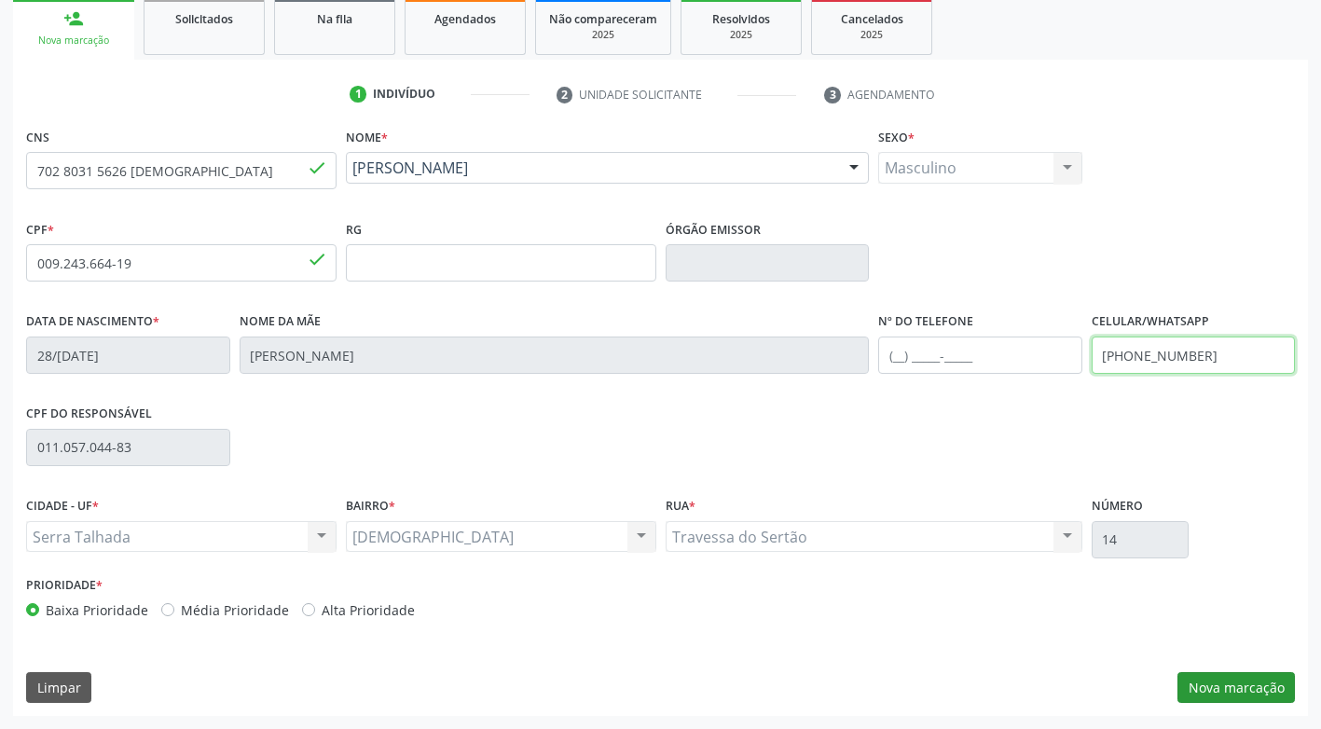
type input "(87) 99677-6615"
click at [1235, 686] on button "Nova marcação" at bounding box center [1235, 688] width 117 height 32
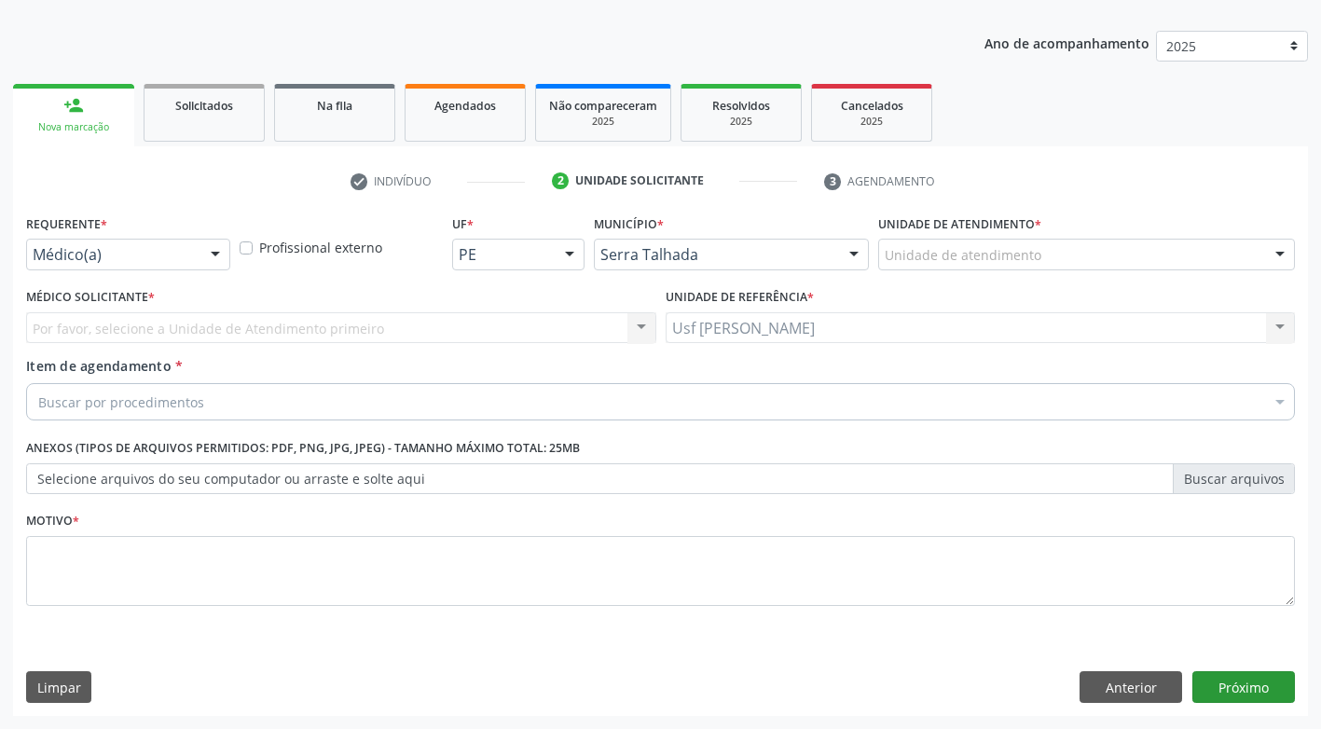
scroll to position [195, 0]
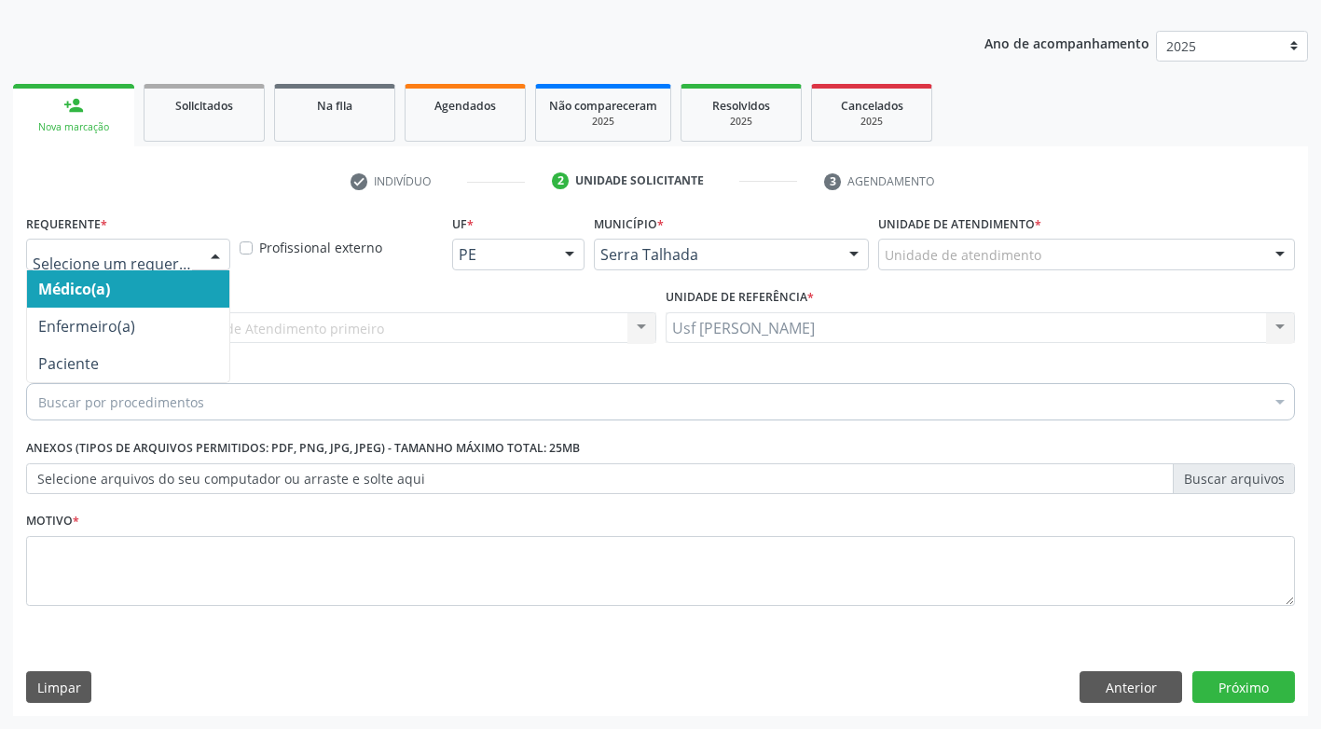
drag, startPoint x: 213, startPoint y: 253, endPoint x: 204, endPoint y: 271, distance: 20.8
click at [215, 253] on div at bounding box center [215, 256] width 28 height 32
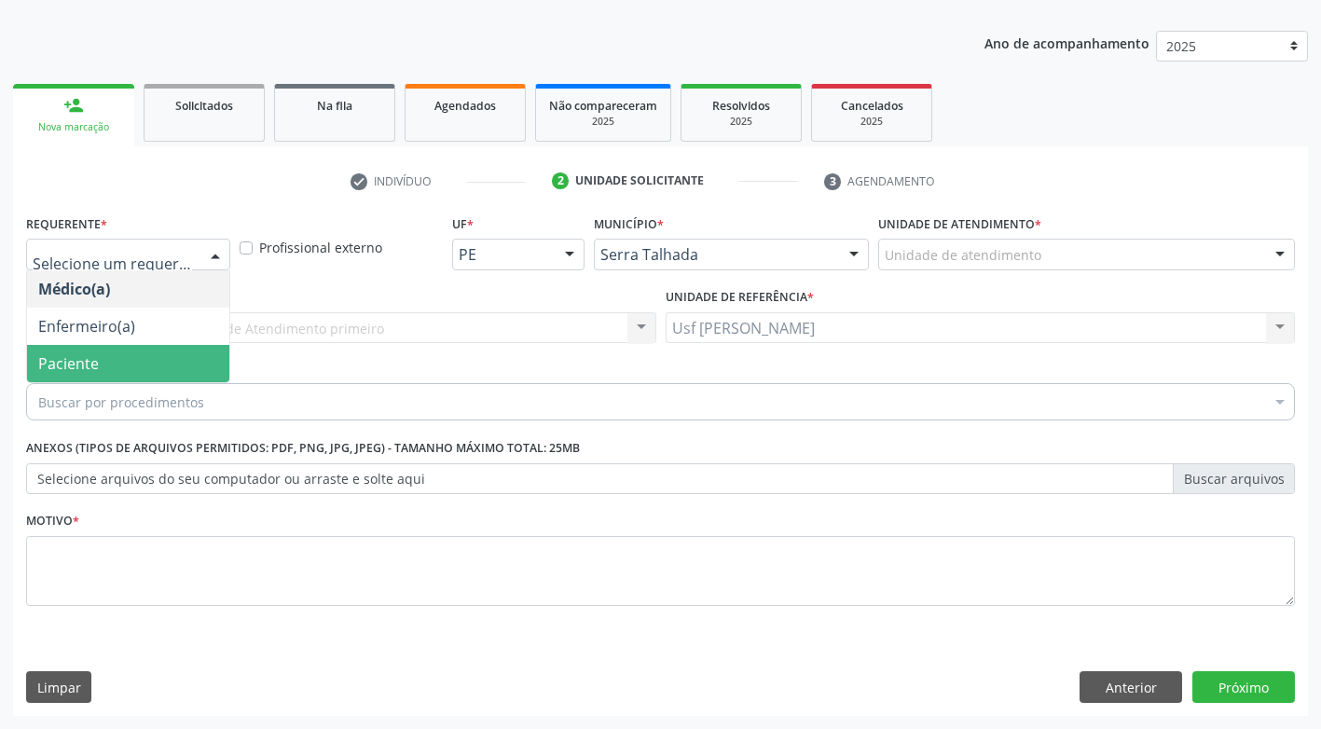
click at [158, 372] on span "Paciente" at bounding box center [128, 363] width 202 height 37
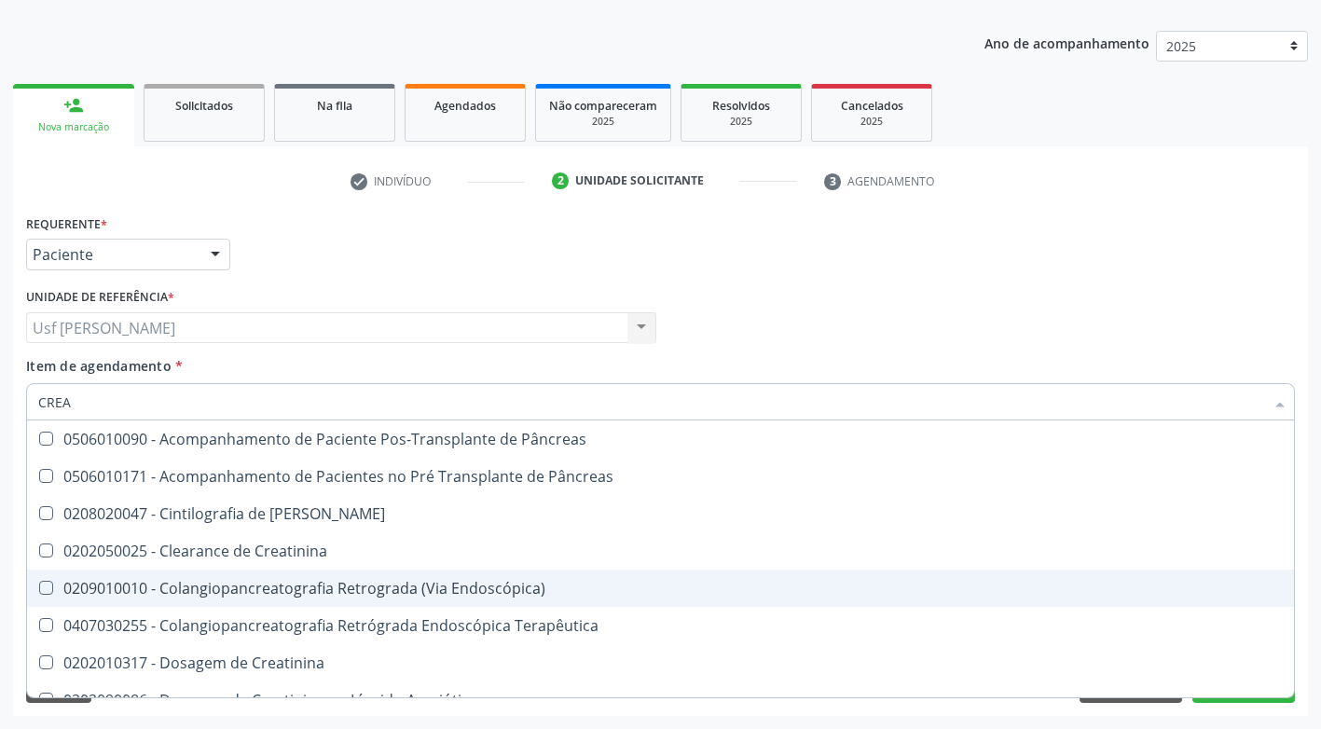
type input "CREA"
type input "CREAT"
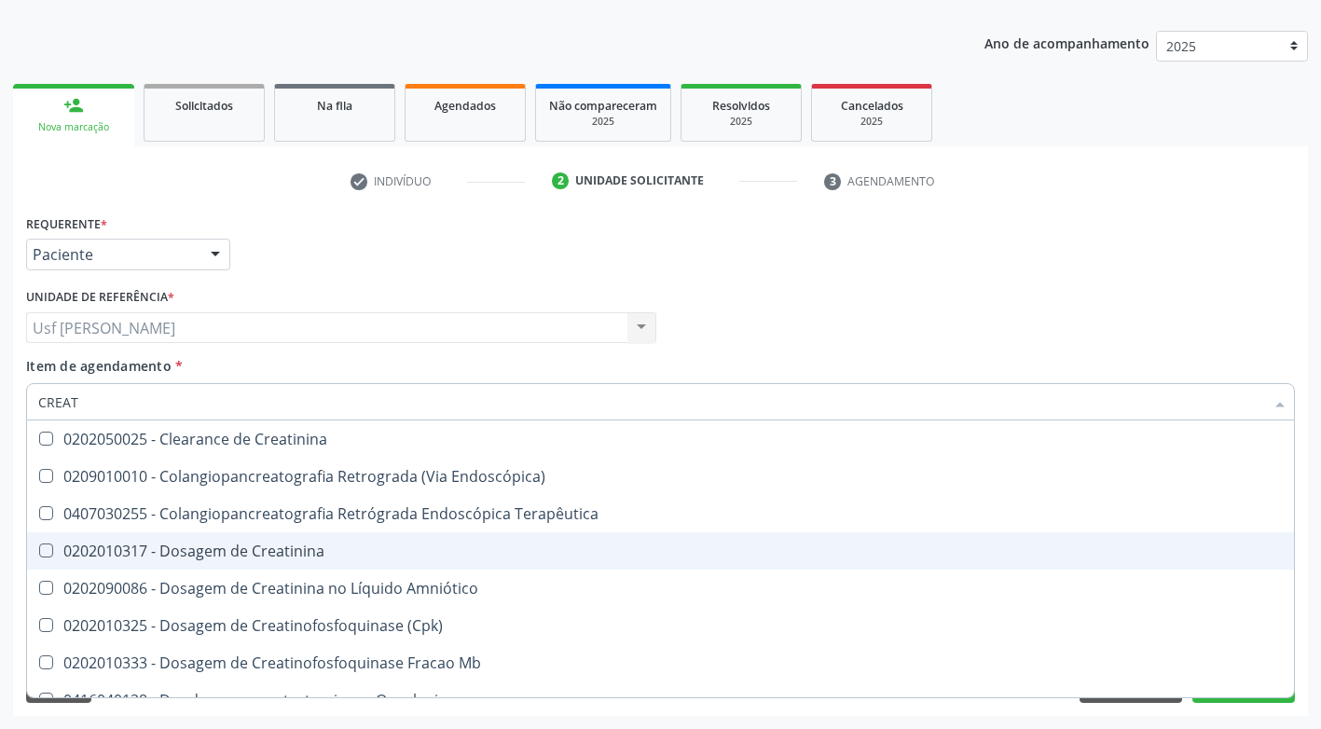
click at [43, 553] on Creatinina at bounding box center [46, 551] width 14 height 14
click at [39, 553] on Creatinina "checkbox" at bounding box center [33, 550] width 12 height 12
checkbox Creatinina "true"
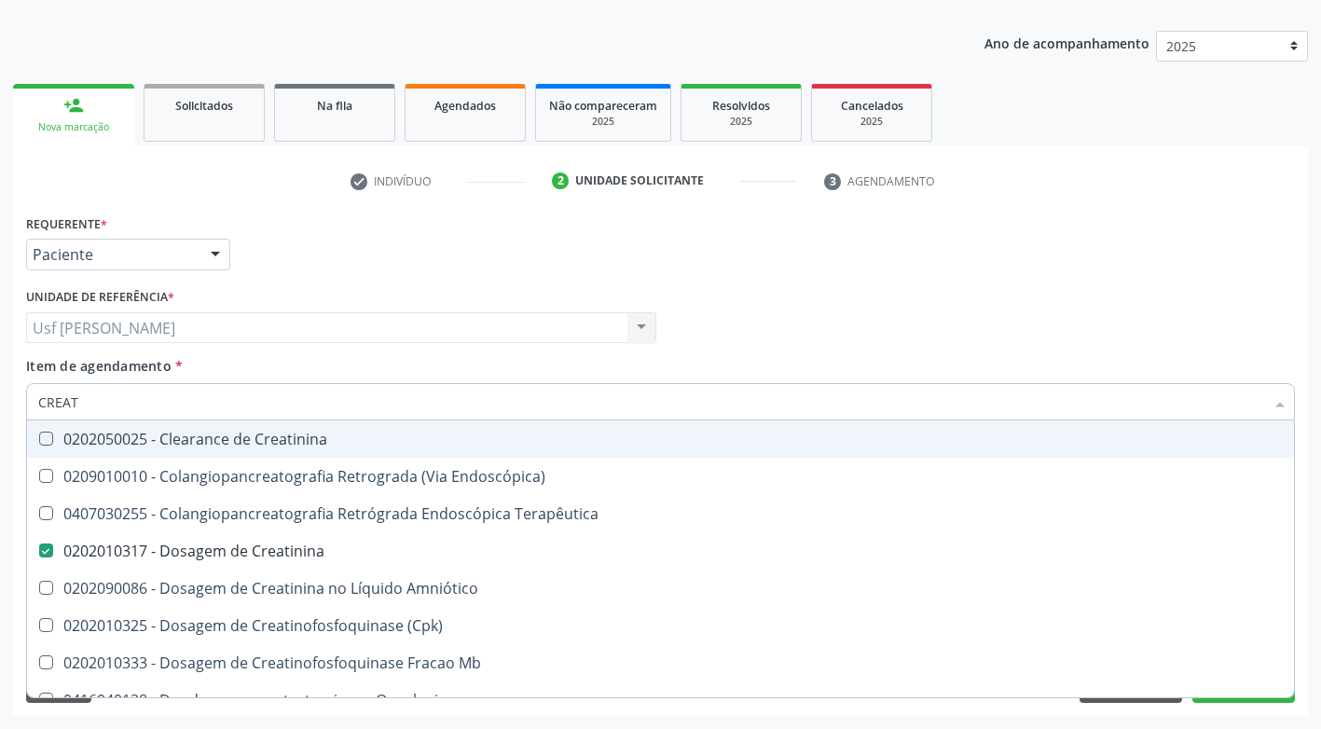
type input "CREA"
checkbox Creatinina "false"
checkbox Mb "true"
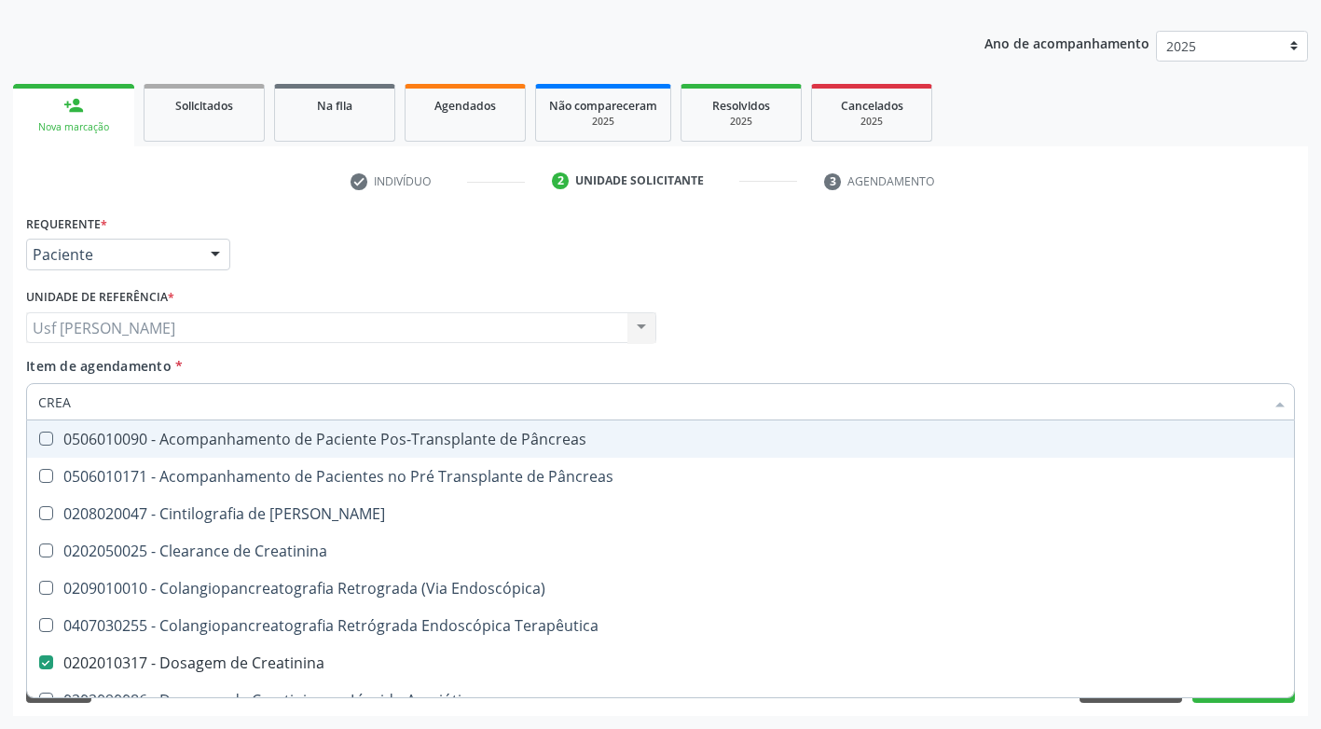
type input "CRE"
checkbox Creatinina "false"
checkbox Oncologia "true"
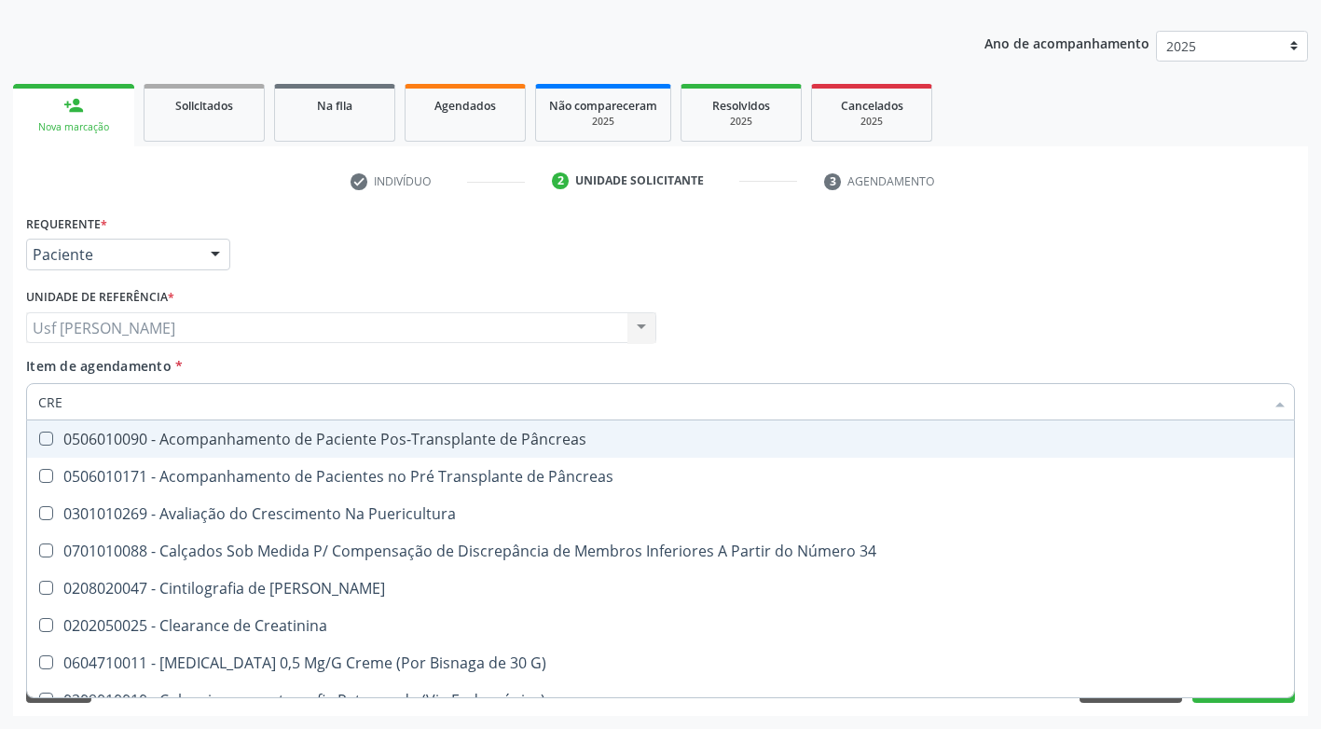
type input "CR"
checkbox Creatinina "false"
type input "C"
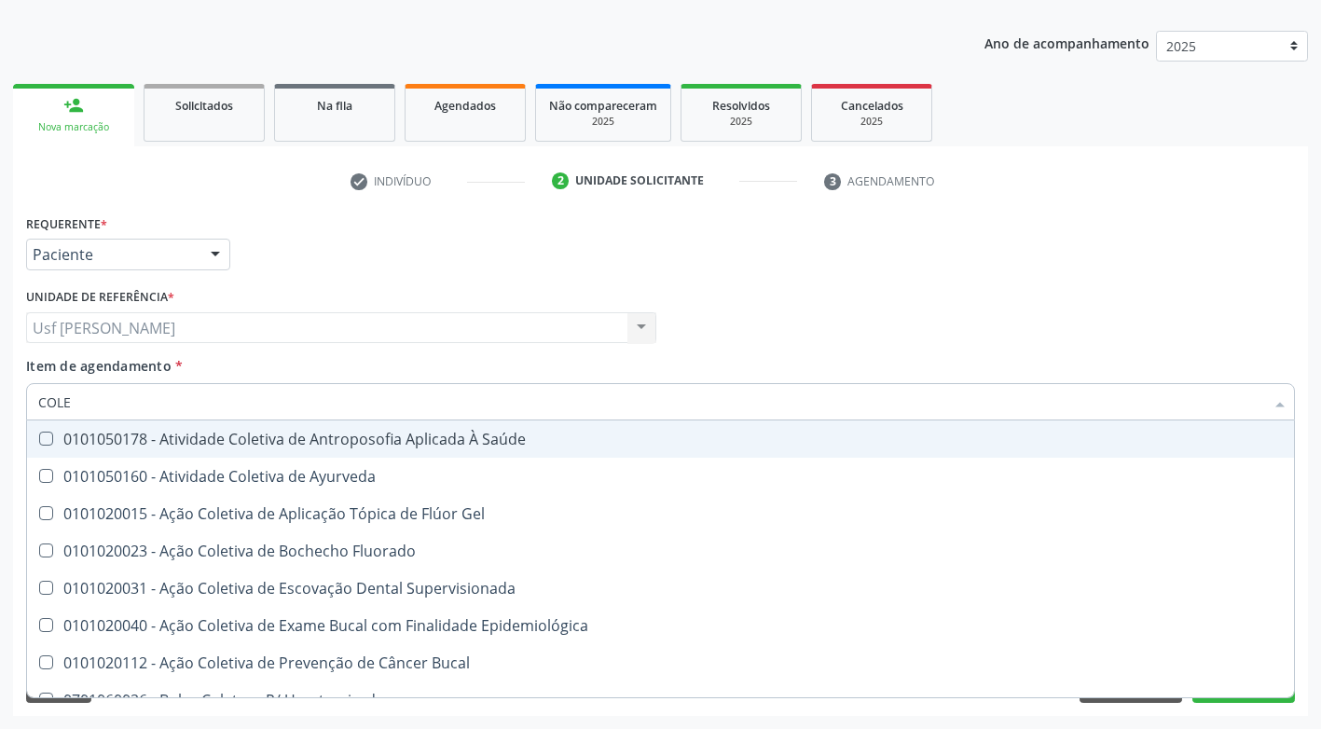
type input "COLES"
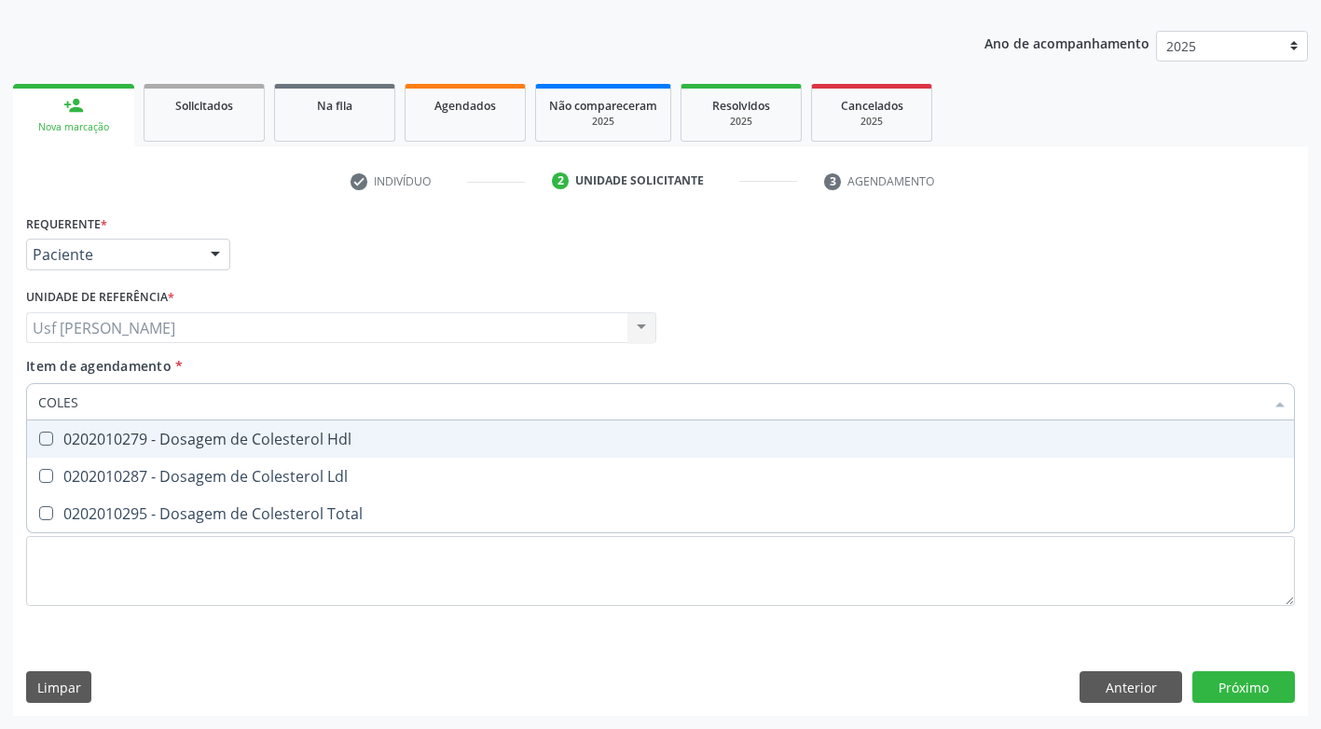
click at [44, 437] on Hdl at bounding box center [46, 439] width 14 height 14
click at [39, 437] on Hdl "checkbox" at bounding box center [33, 439] width 12 height 12
checkbox Hdl "true"
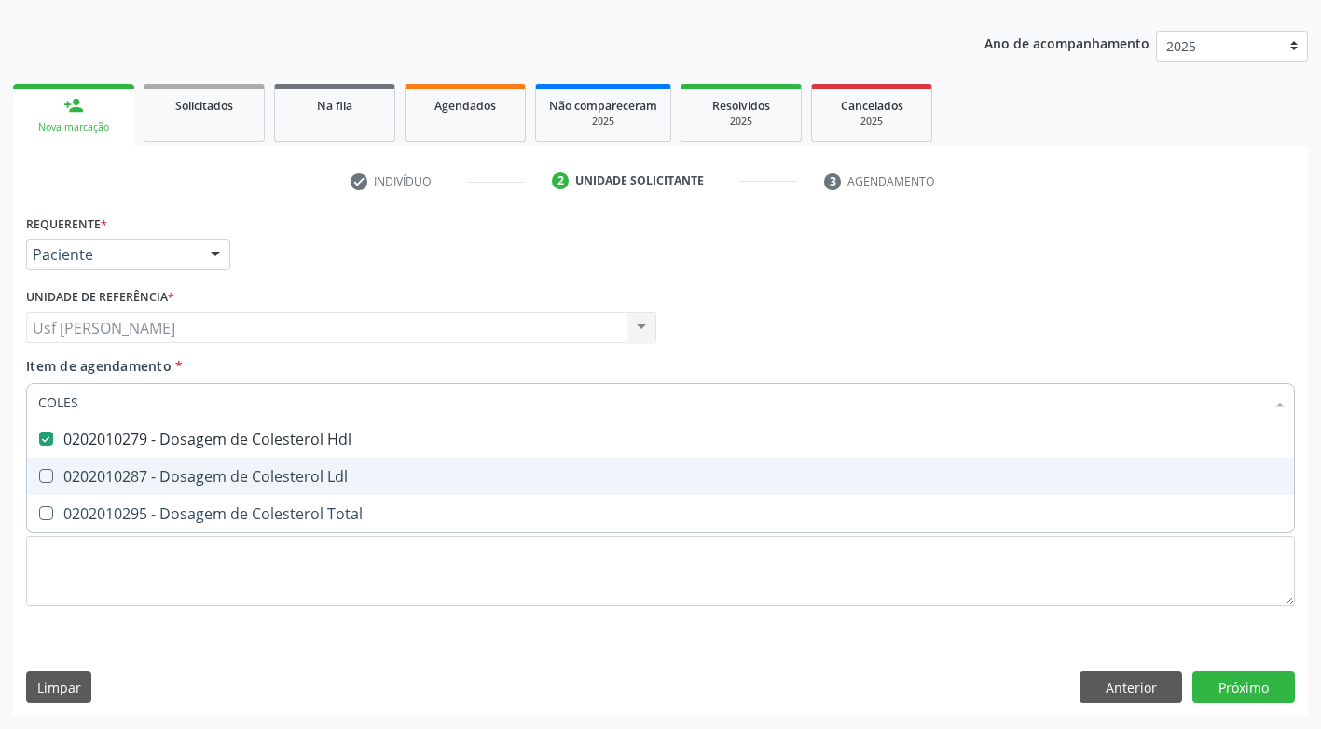
click at [46, 474] on Ldl at bounding box center [46, 476] width 14 height 14
click at [39, 474] on Ldl "checkbox" at bounding box center [33, 476] width 12 height 12
checkbox Ldl "true"
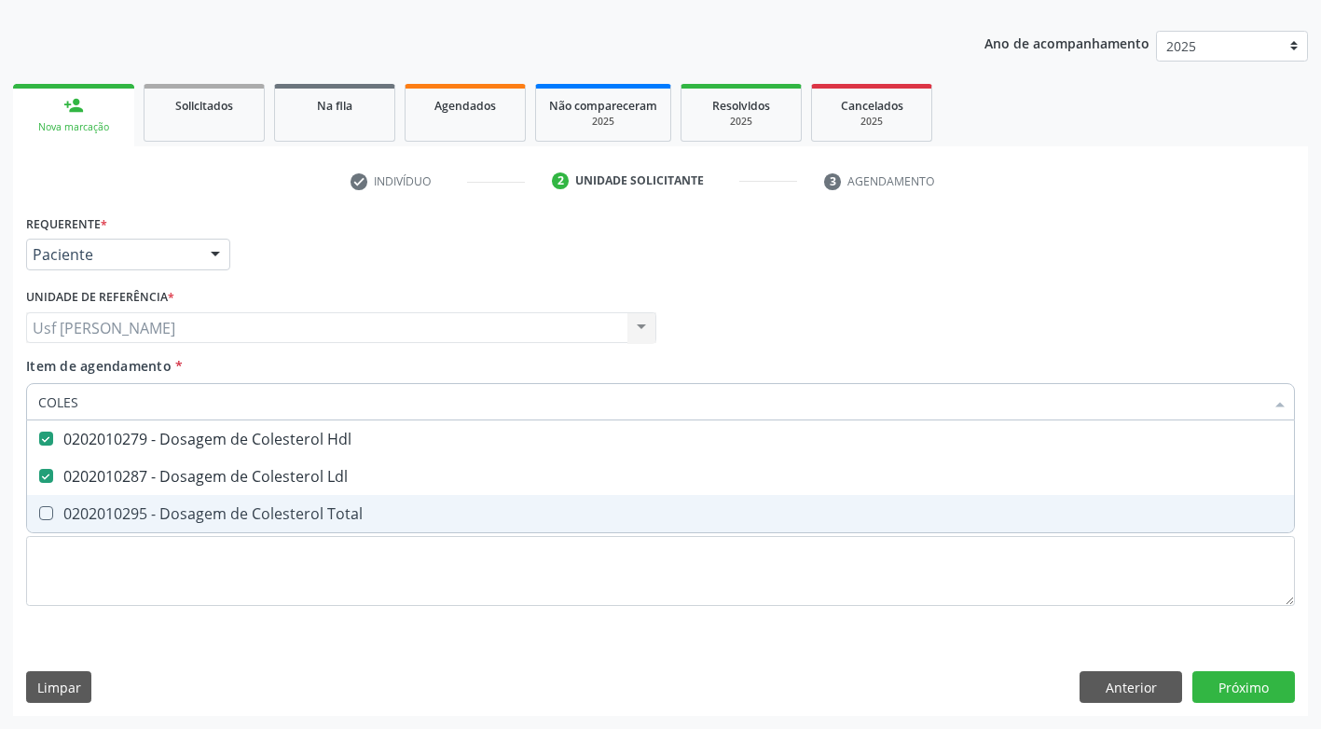
click at [50, 516] on Total at bounding box center [46, 513] width 14 height 14
click at [39, 516] on Total "checkbox" at bounding box center [33, 513] width 12 height 12
checkbox Total "true"
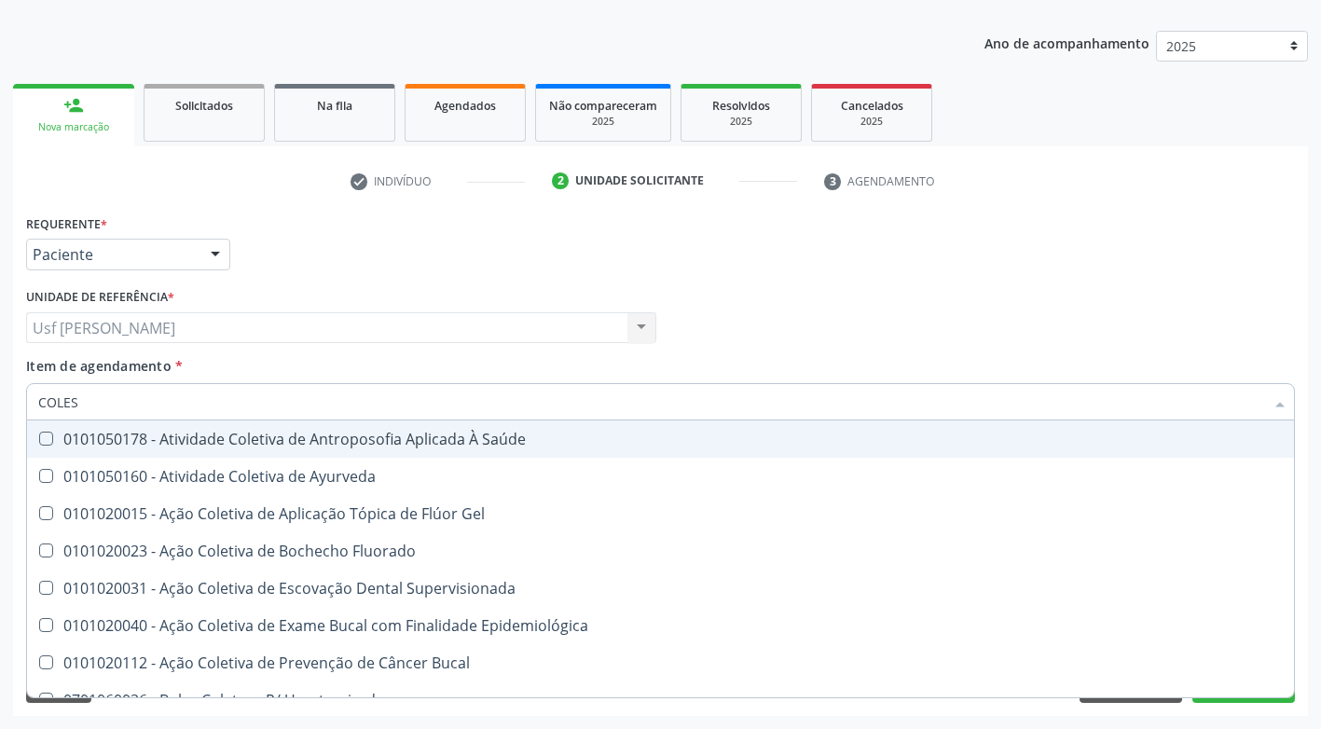
type input "COLE"
checkbox Saúde "false"
checkbox Ayurveda "false"
checkbox Gel "false"
type input "COL"
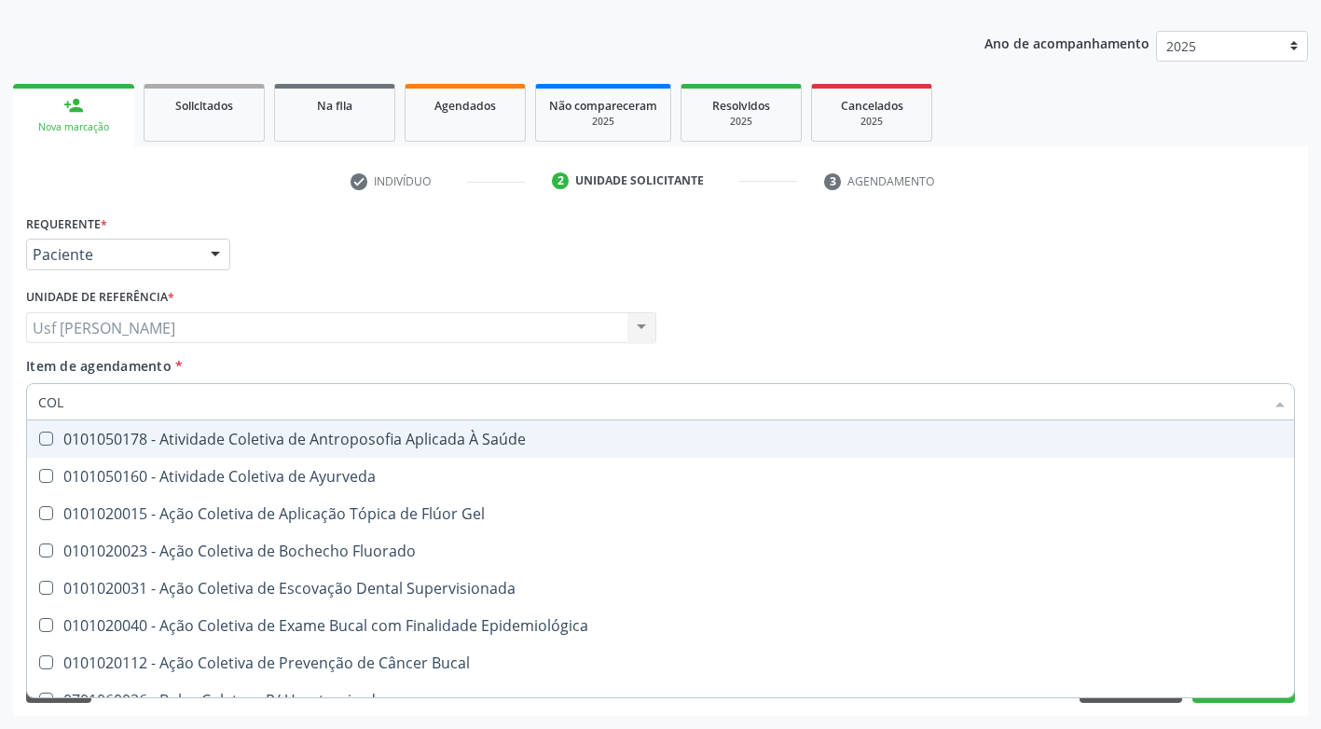
checkbox Hdl "false"
checkbox Ldl "false"
checkbox Total "false"
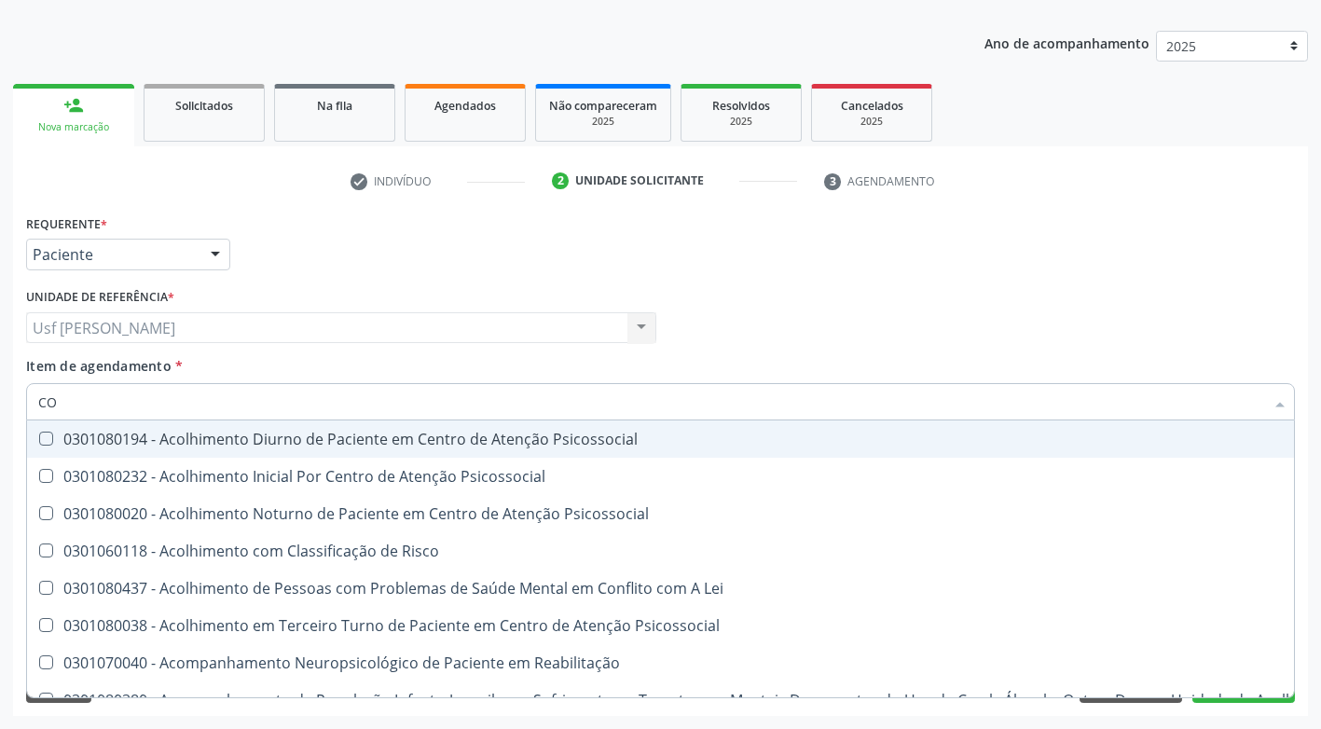
type input "C"
checkbox Hdl "false"
checkbox Ldl "false"
checkbox Total "false"
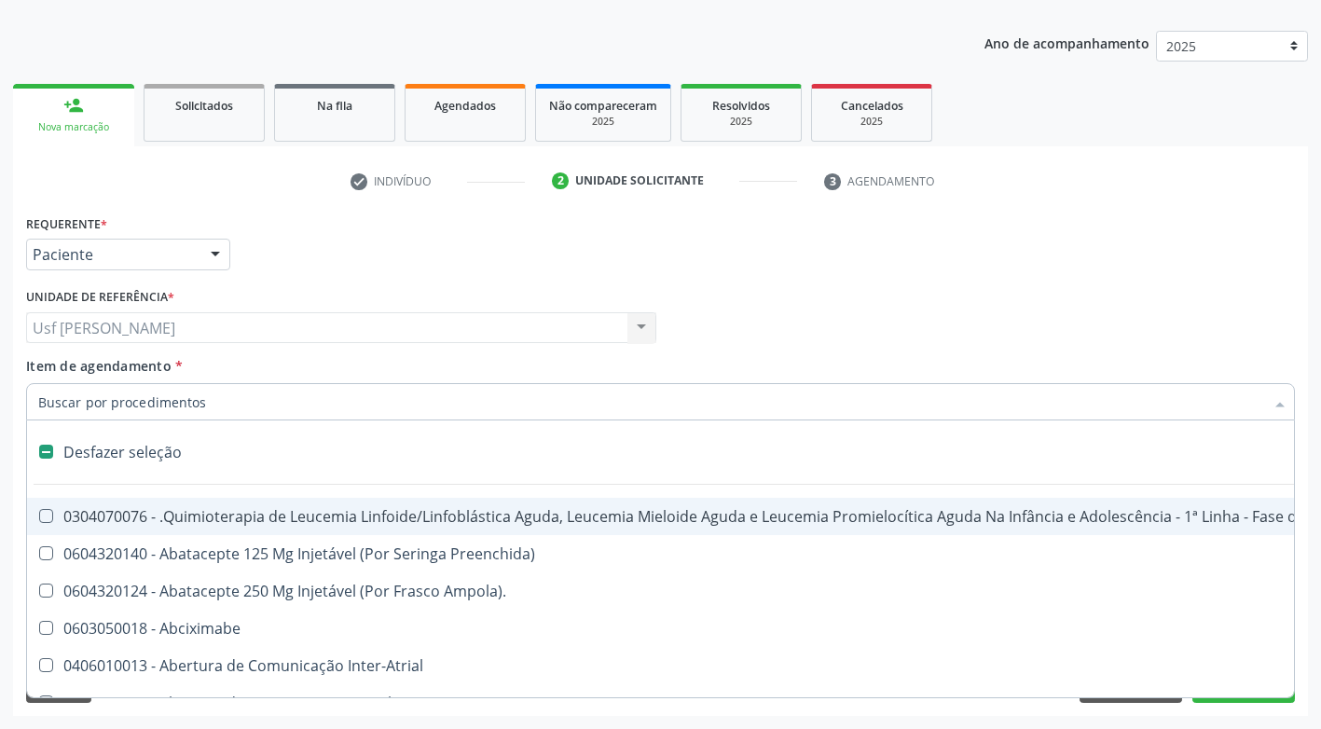
click at [371, 413] on input "Item de agendamento *" at bounding box center [651, 401] width 1226 height 37
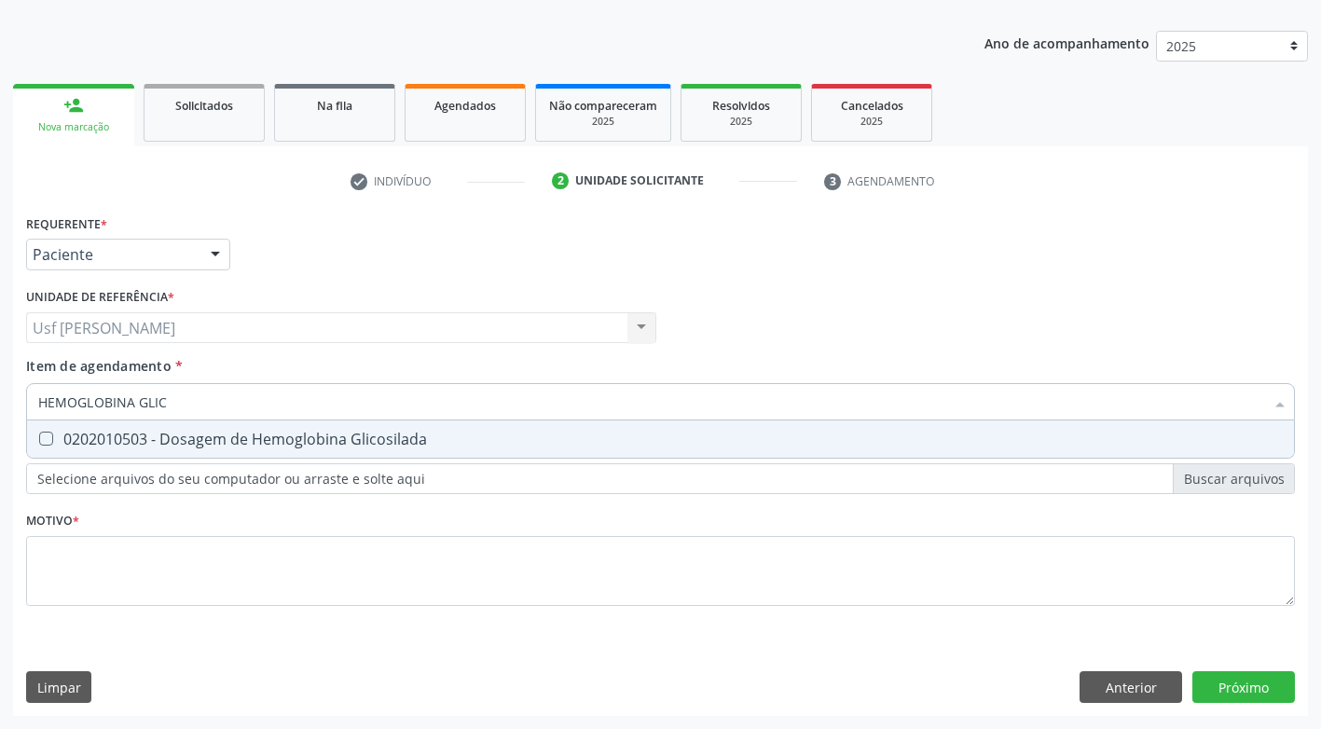
type input "HEMOGLOBINA GLICO"
click at [48, 439] on Glicosilada at bounding box center [46, 439] width 14 height 14
click at [39, 439] on Glicosilada "checkbox" at bounding box center [33, 439] width 12 height 12
checkbox Glicosilada "true"
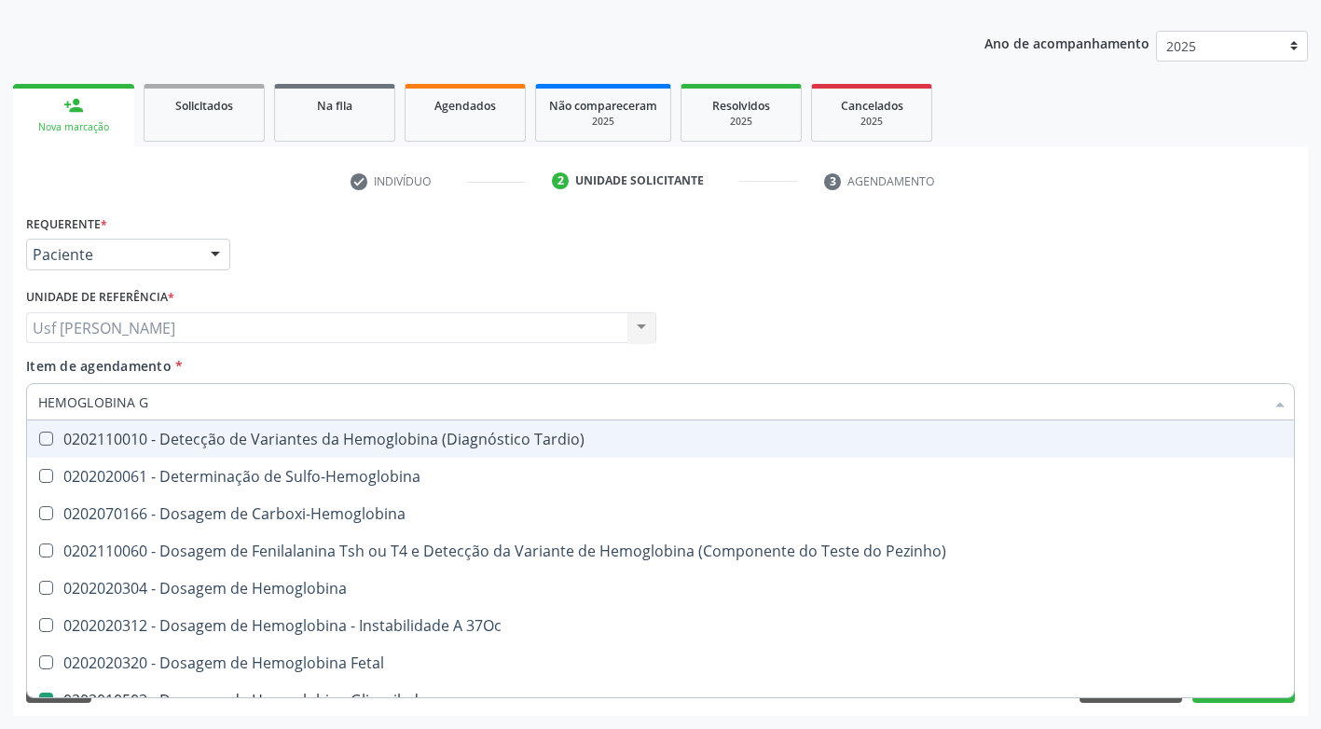
type input "HEMOGLOBINA"
checkbox Tardio\) "false"
type input "HEMOGLOBIN"
checkbox Glicosilada "false"
checkbox Hematocrito\) "true"
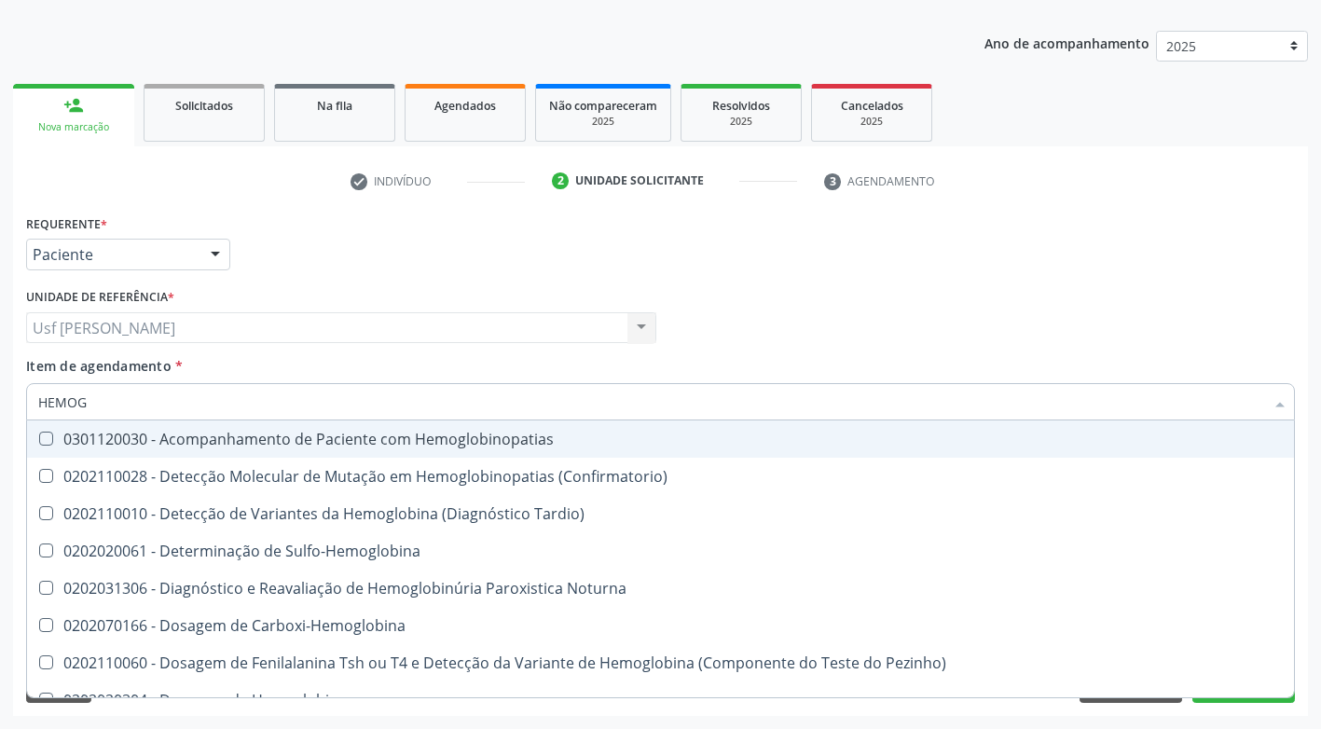
type input "HEMO"
checkbox Glicosilada "false"
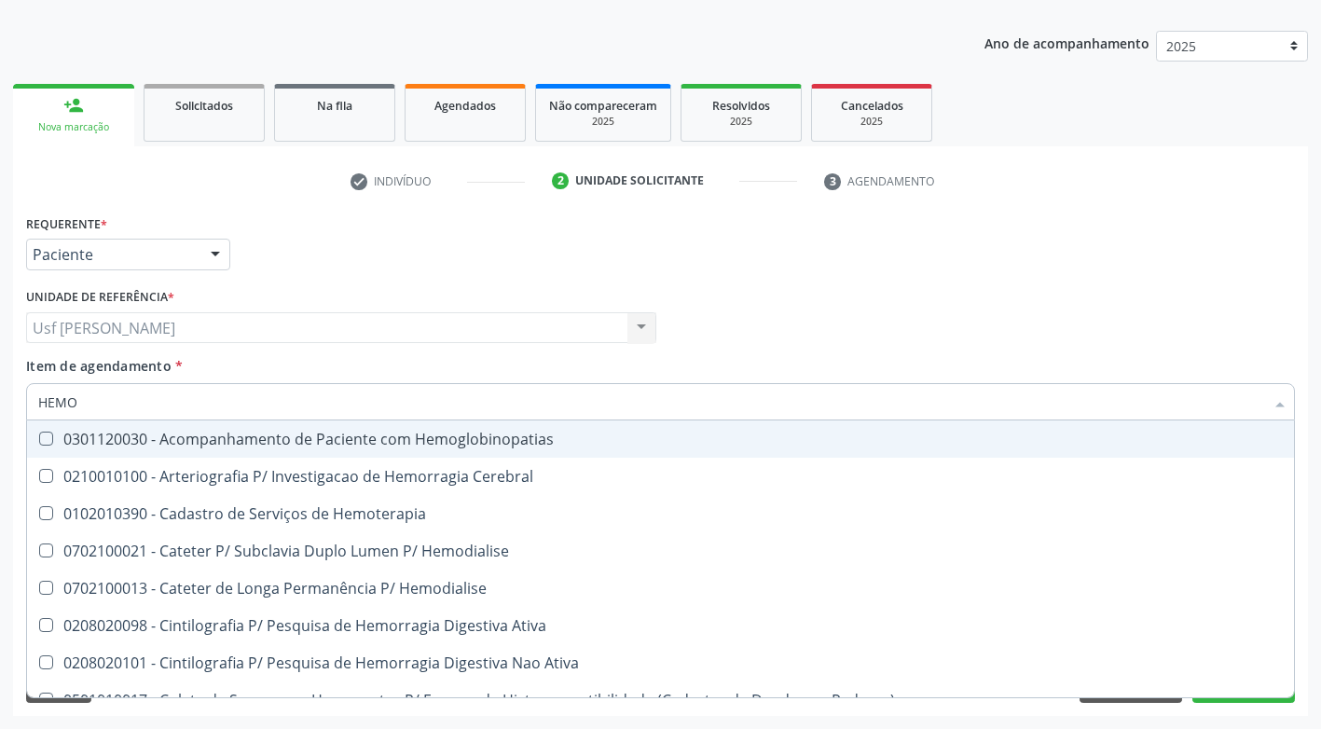
type input "HEM"
checkbox Glicosilada "false"
checkbox Semana\) "true"
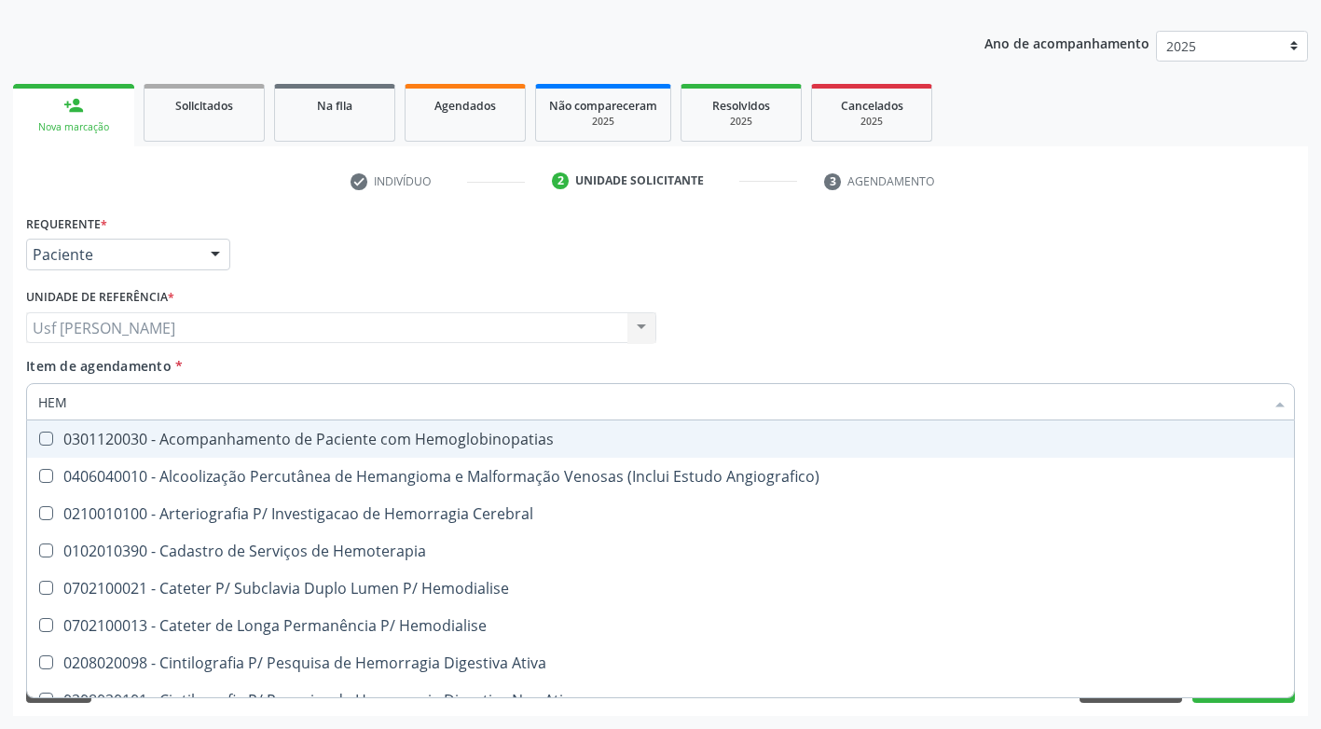
type input "HE"
checkbox Glicosilada "false"
checkbox Hematocrito "true"
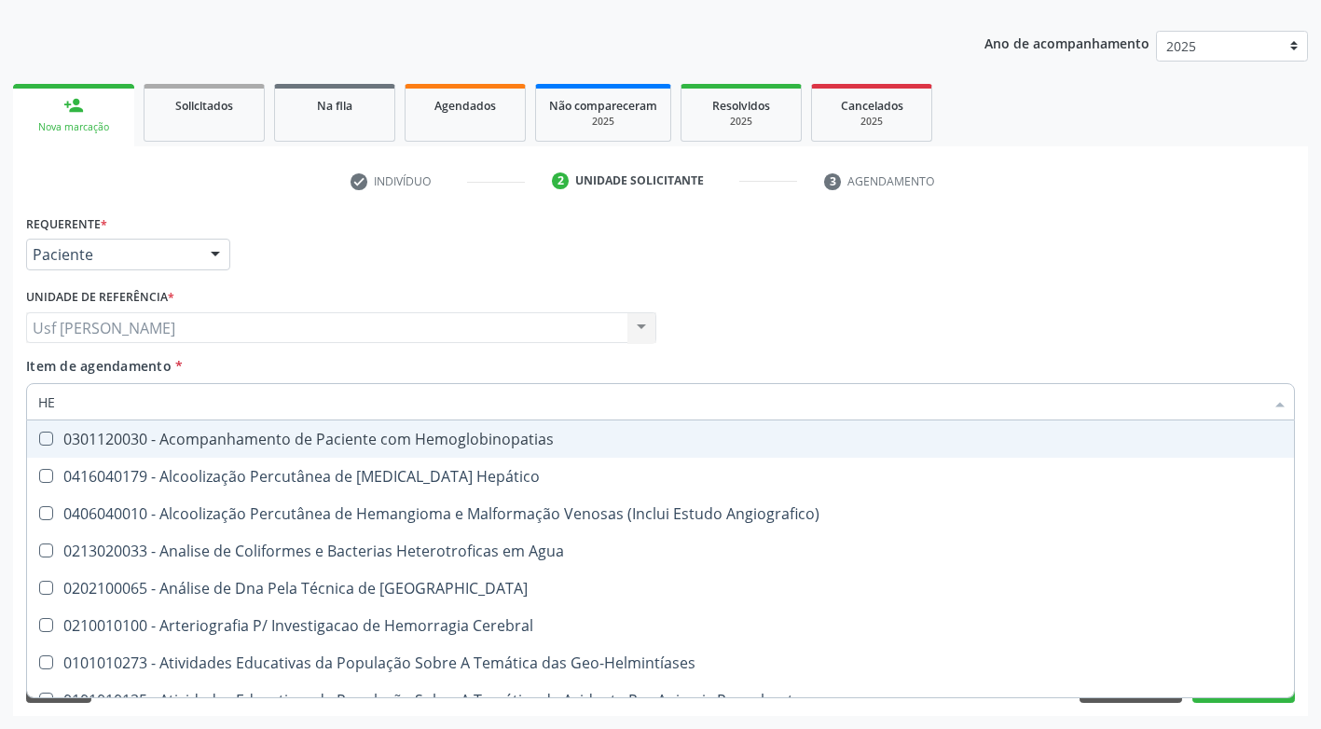
type input "H"
checkbox Glicosilada "false"
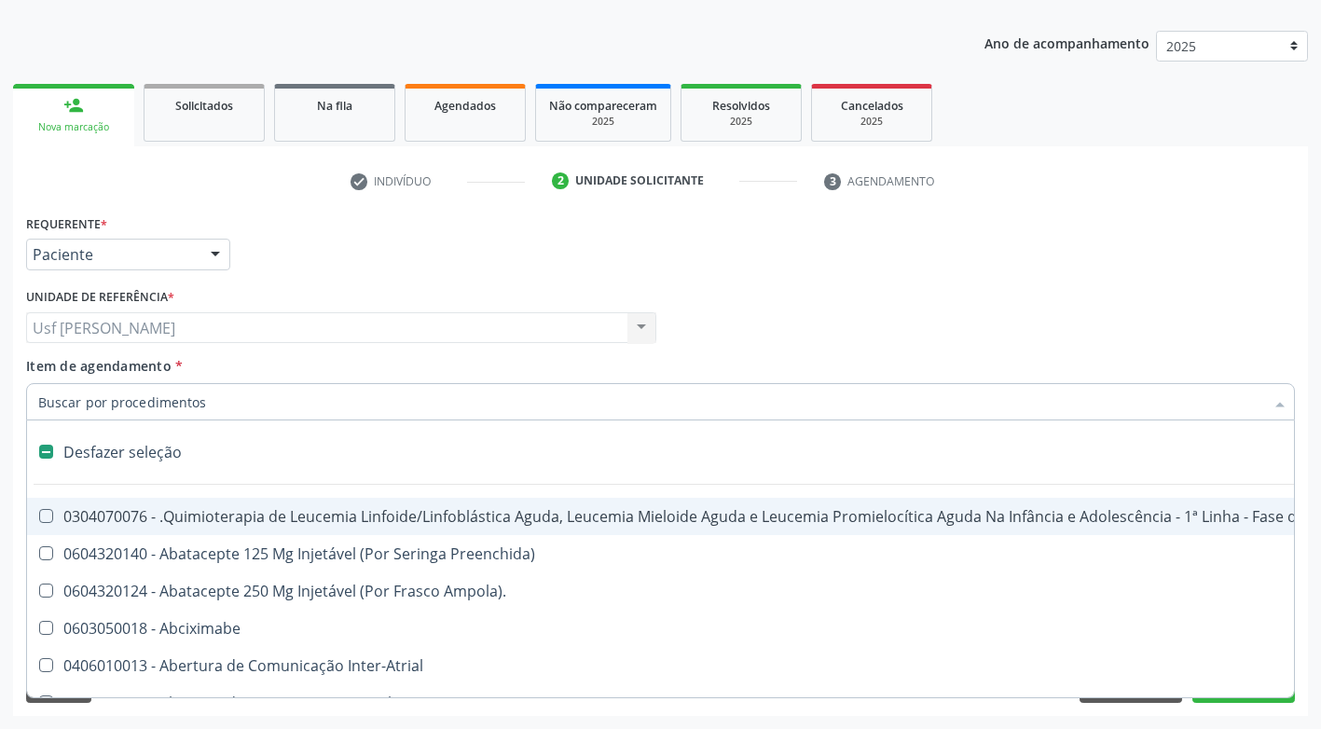
type input "G"
checkbox Linha "true"
checkbox Infusão "true"
checkbox Urostomizados "true"
checkbox Revestido\) "true"
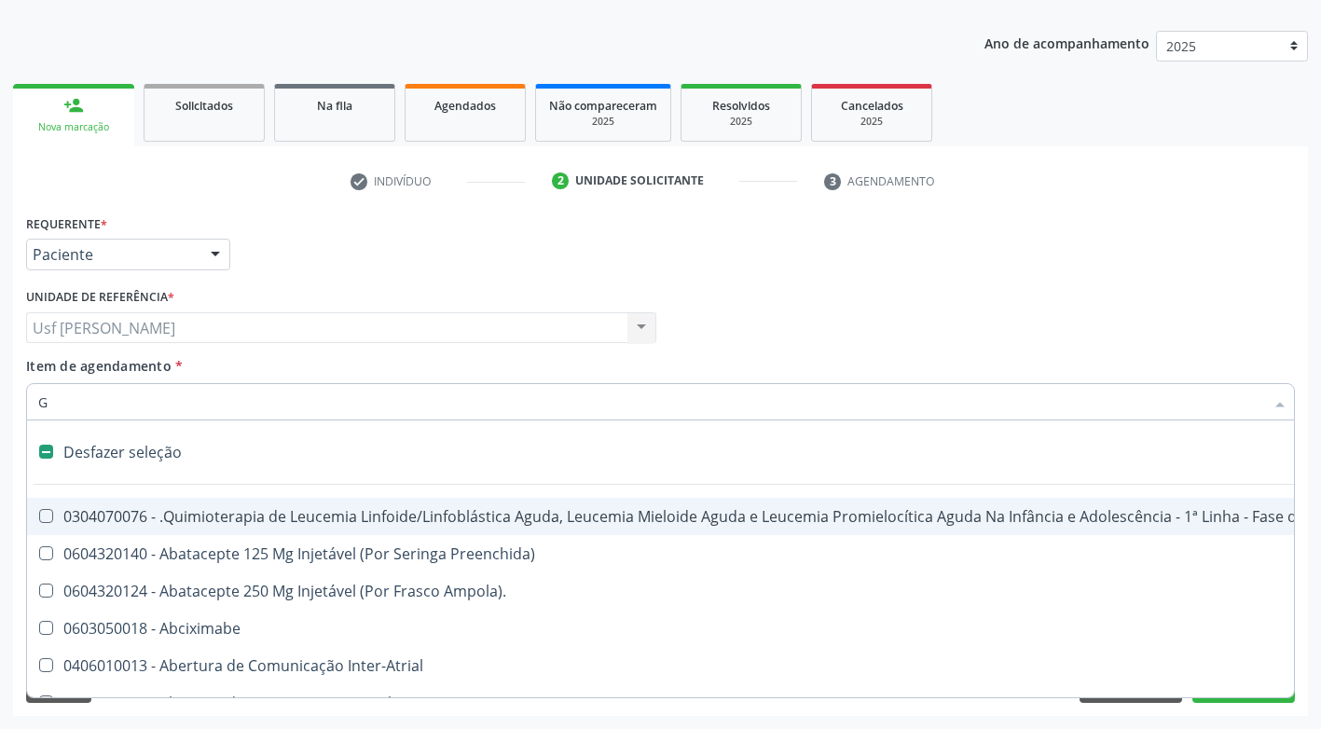
checkbox Capilaroscopia "true"
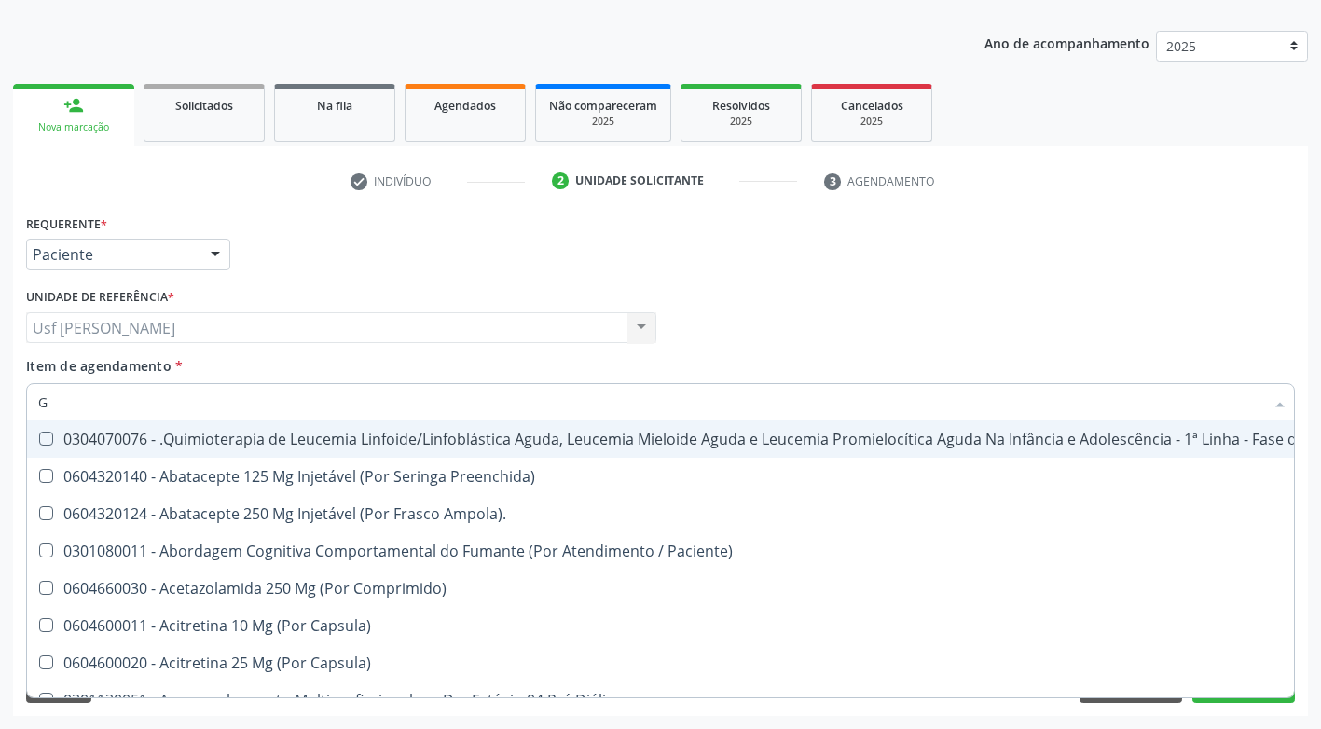
type input "GL"
checkbox Capsula\) "true"
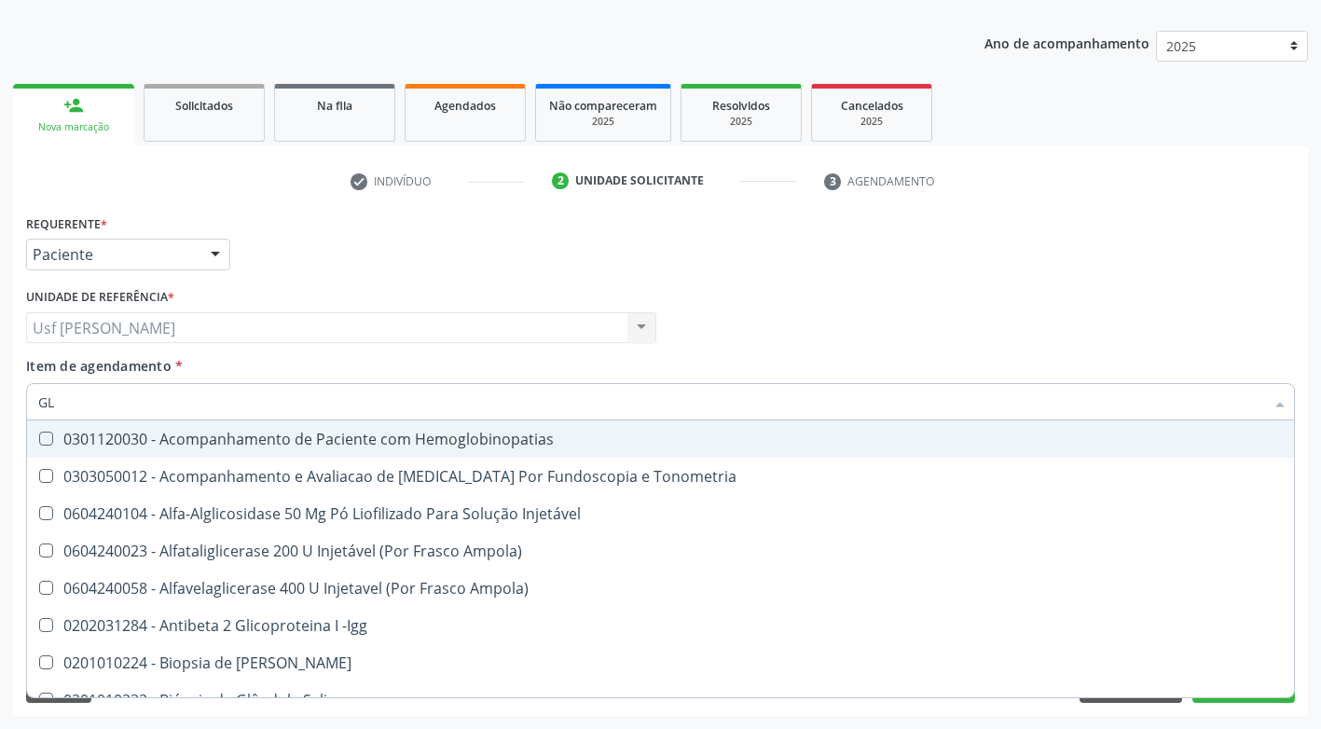
type input "GLI"
checkbox Dosagens\) "true"
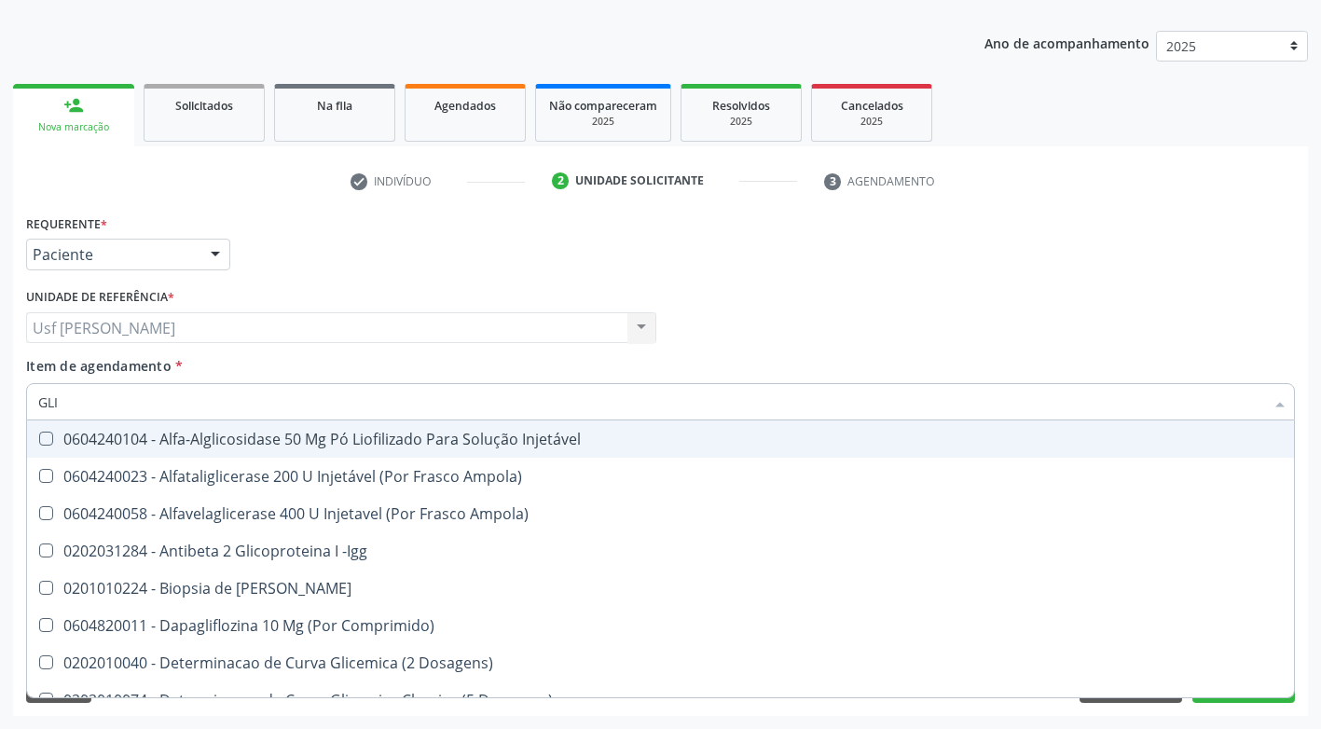
type input "GLIC"
checkbox Glicose "true"
checkbox Glicosilada "false"
type input "GLICO"
checkbox Acida "true"
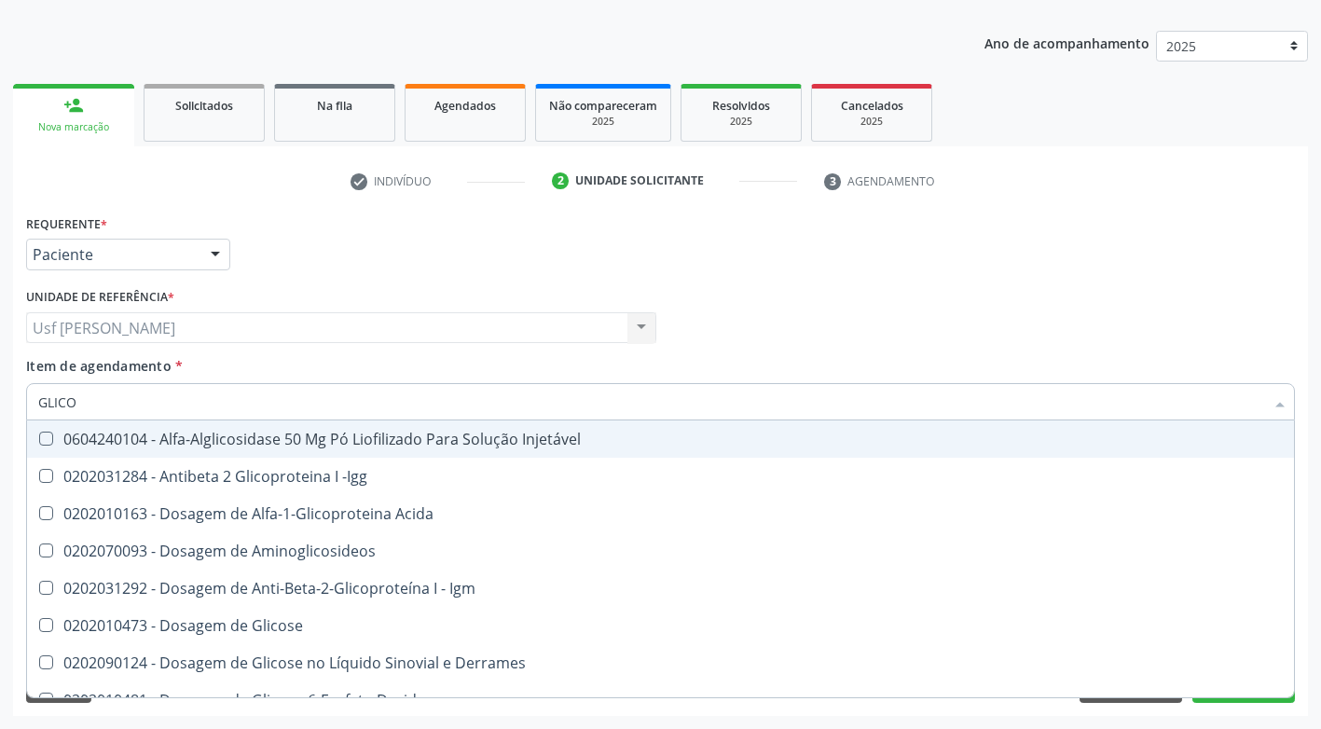
type input "GLICOS"
checkbox Glicose "true"
checkbox Glicosilada "false"
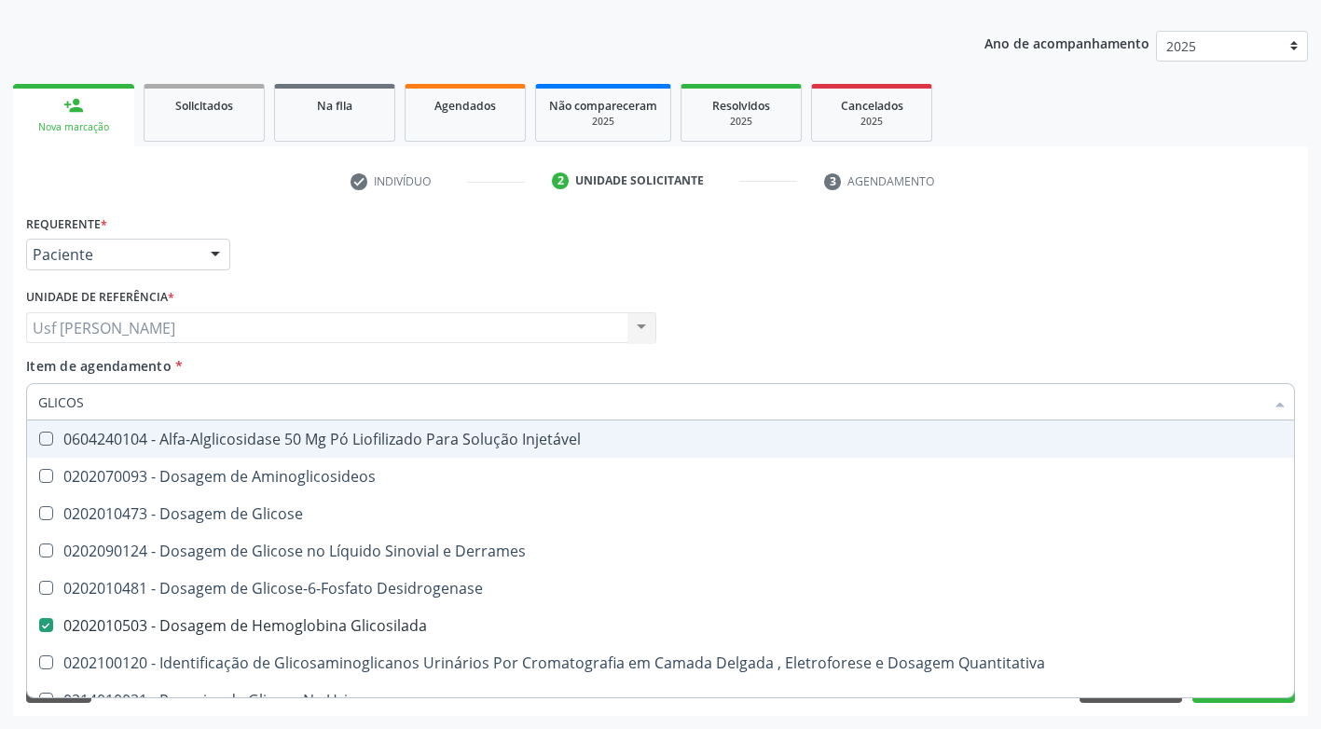
type input "GLICOSE"
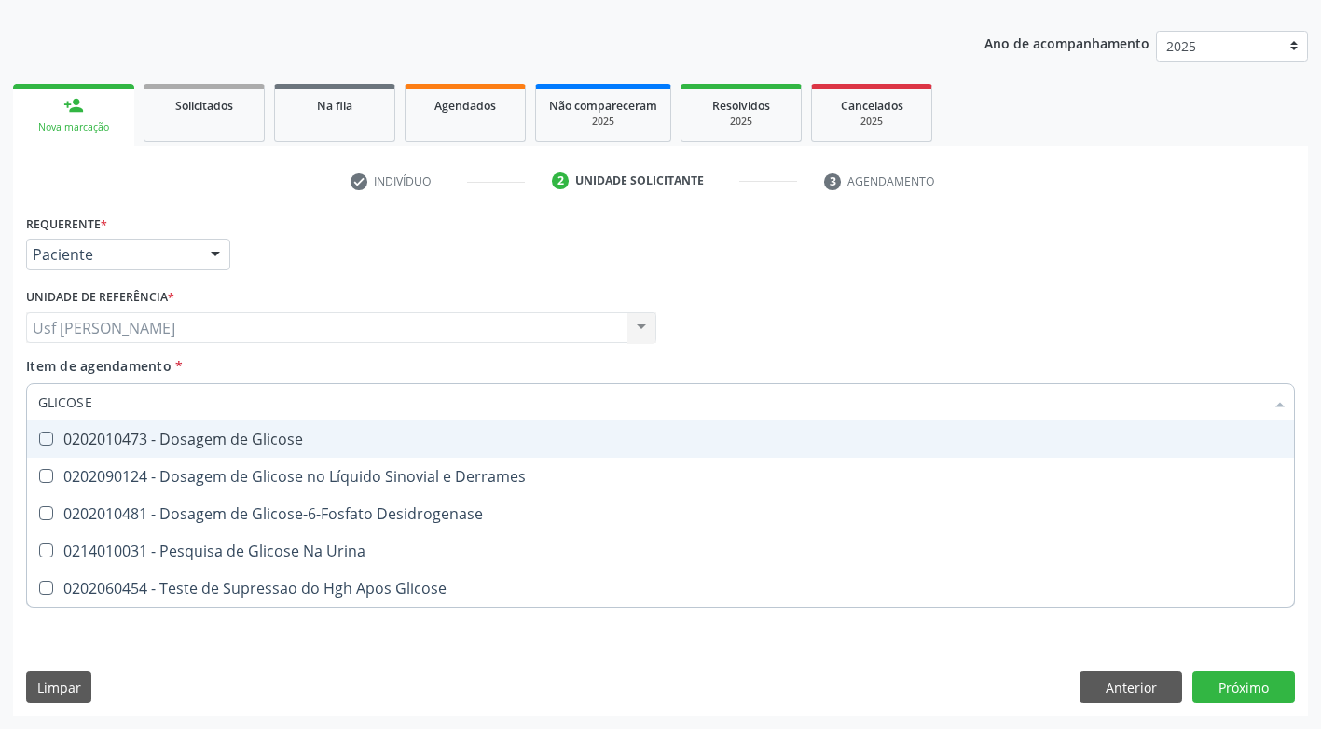
click at [41, 431] on span "0202010473 - Dosagem de Glicose" at bounding box center [660, 438] width 1267 height 37
checkbox Glicose "true"
type input "GLICOS"
checkbox Glicose "false"
checkbox Desidrogenase "true"
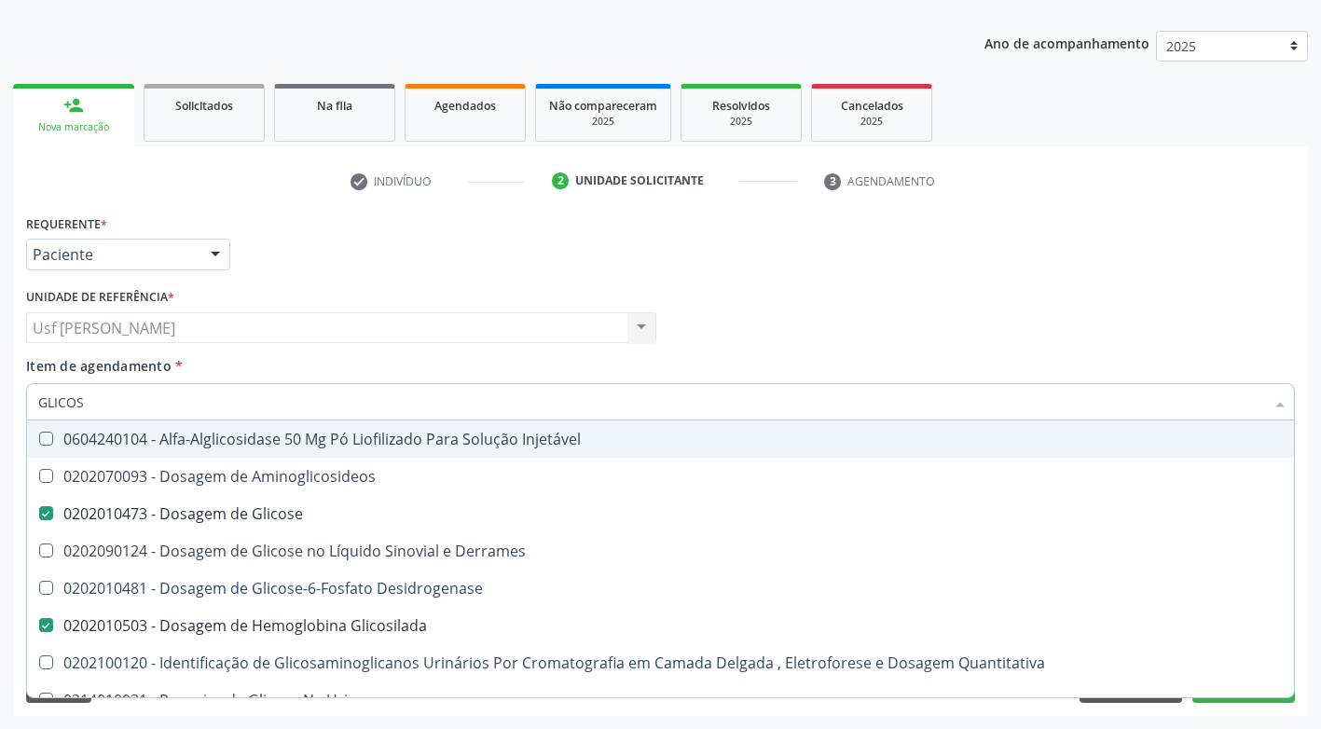
type input "GLICO"
checkbox Glicose "false"
checkbox Glicose "true"
type input "GLIC"
checkbox Glicosilada "false"
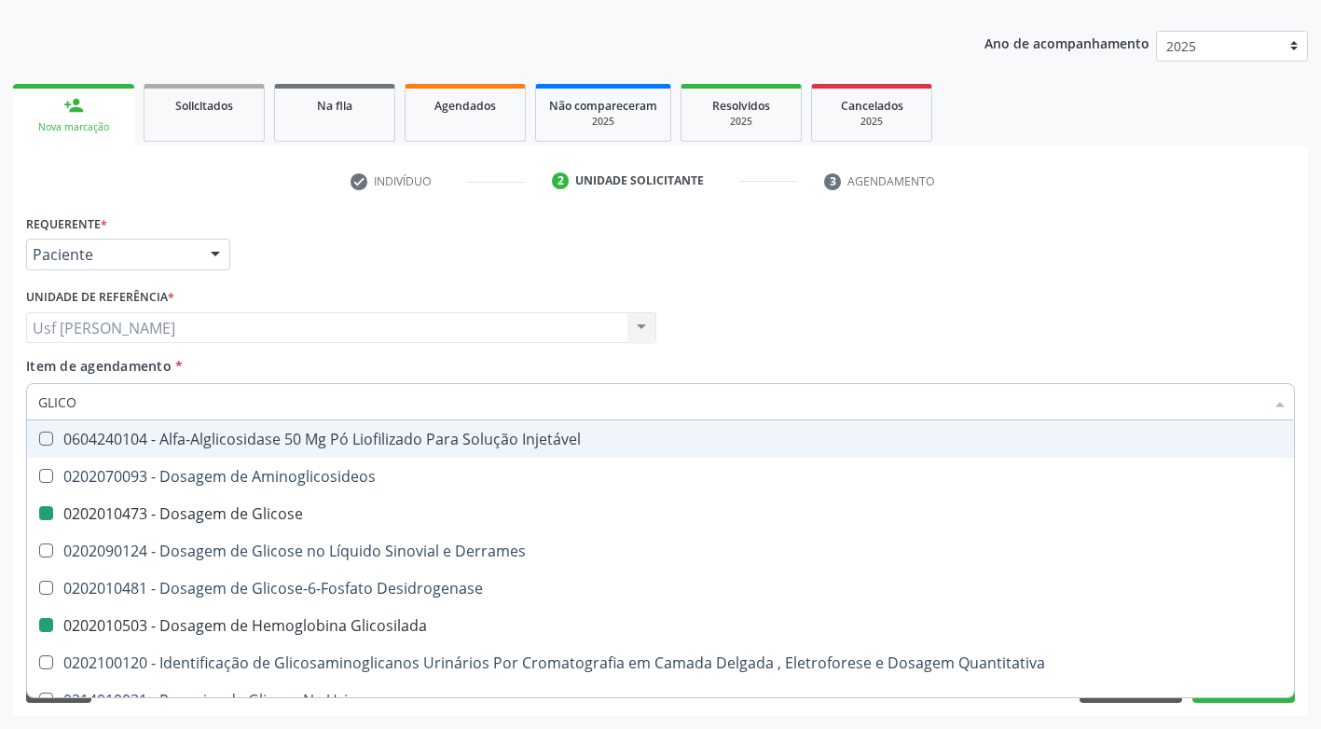
checkbox Glicose "false"
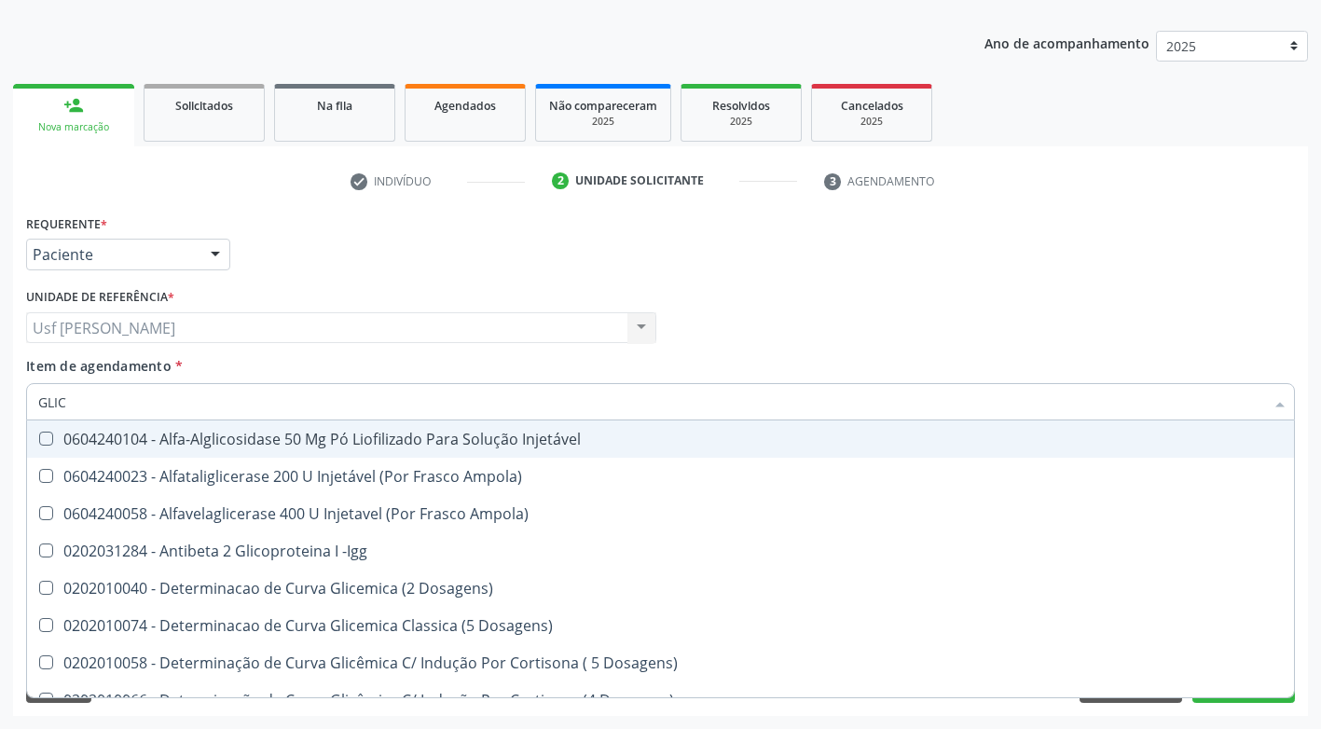
type input "GLI"
checkbox Glicose "false"
checkbox Quantitativa "true"
type input "GL"
checkbox Glicose "false"
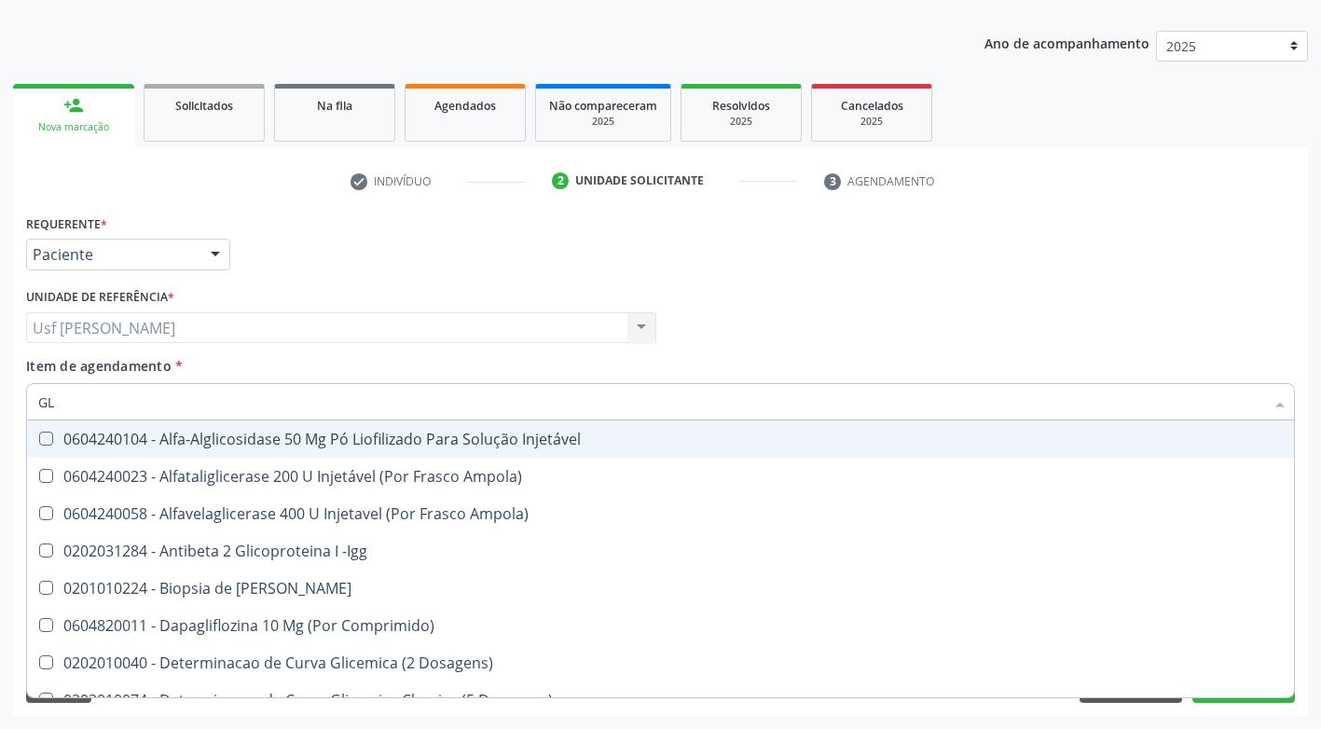
checkbox Glicosilada "false"
type input "G"
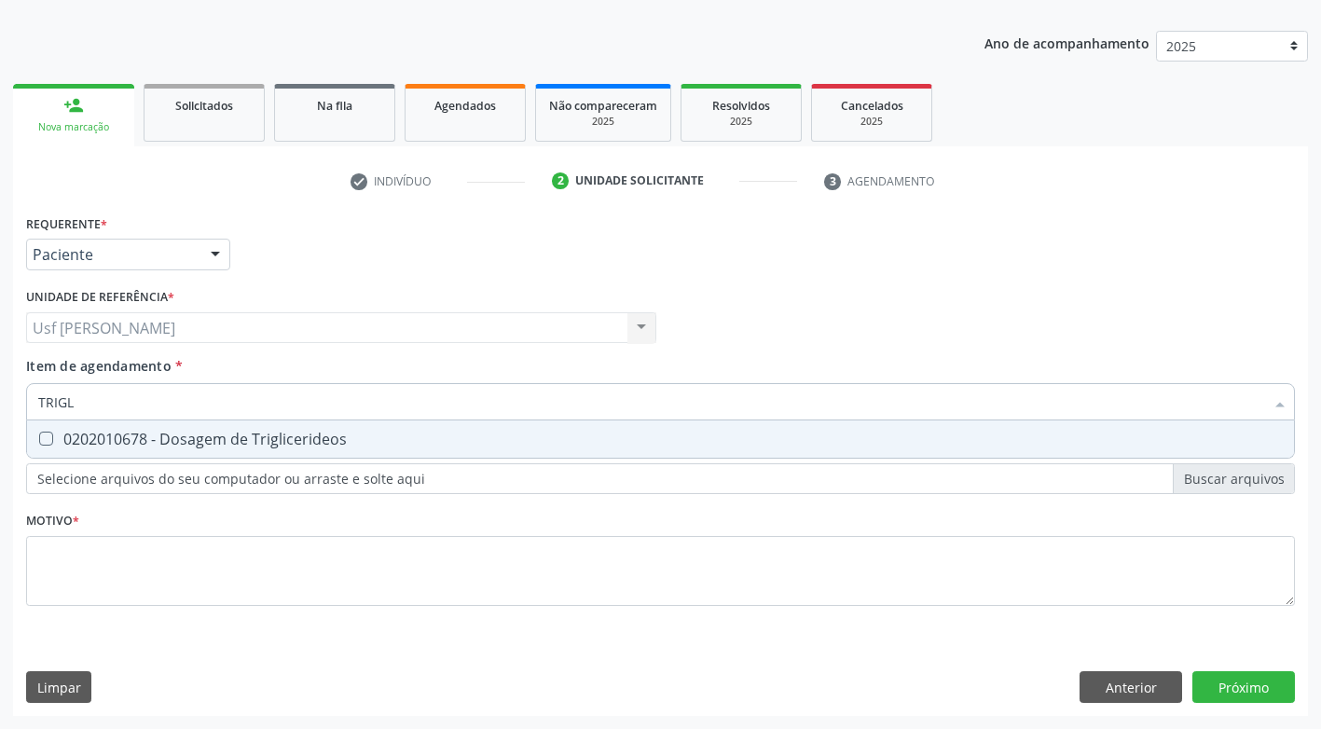
type input "TRIGLI"
click at [43, 440] on Triglicerideos at bounding box center [46, 439] width 14 height 14
click at [39, 440] on Triglicerideos "checkbox" at bounding box center [33, 439] width 12 height 12
checkbox Triglicerideos "true"
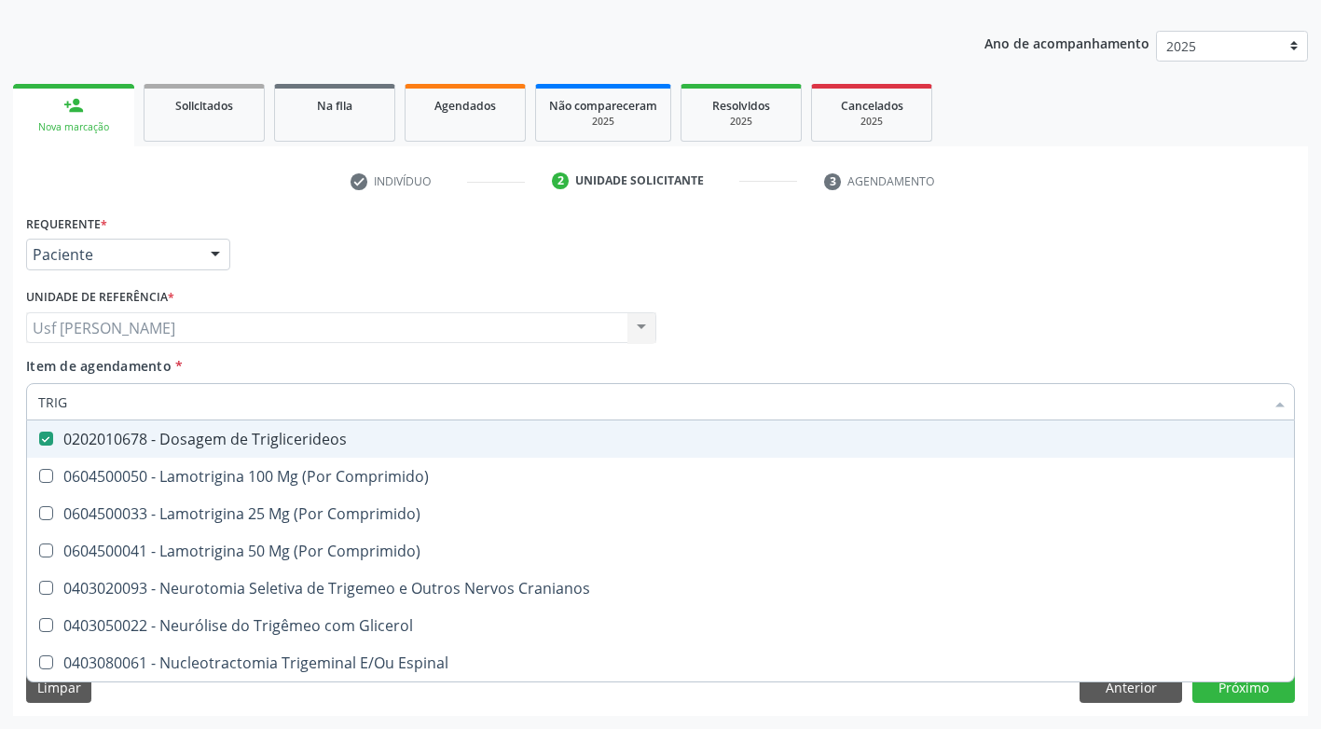
type input "TRI"
checkbox Triglicerideos "false"
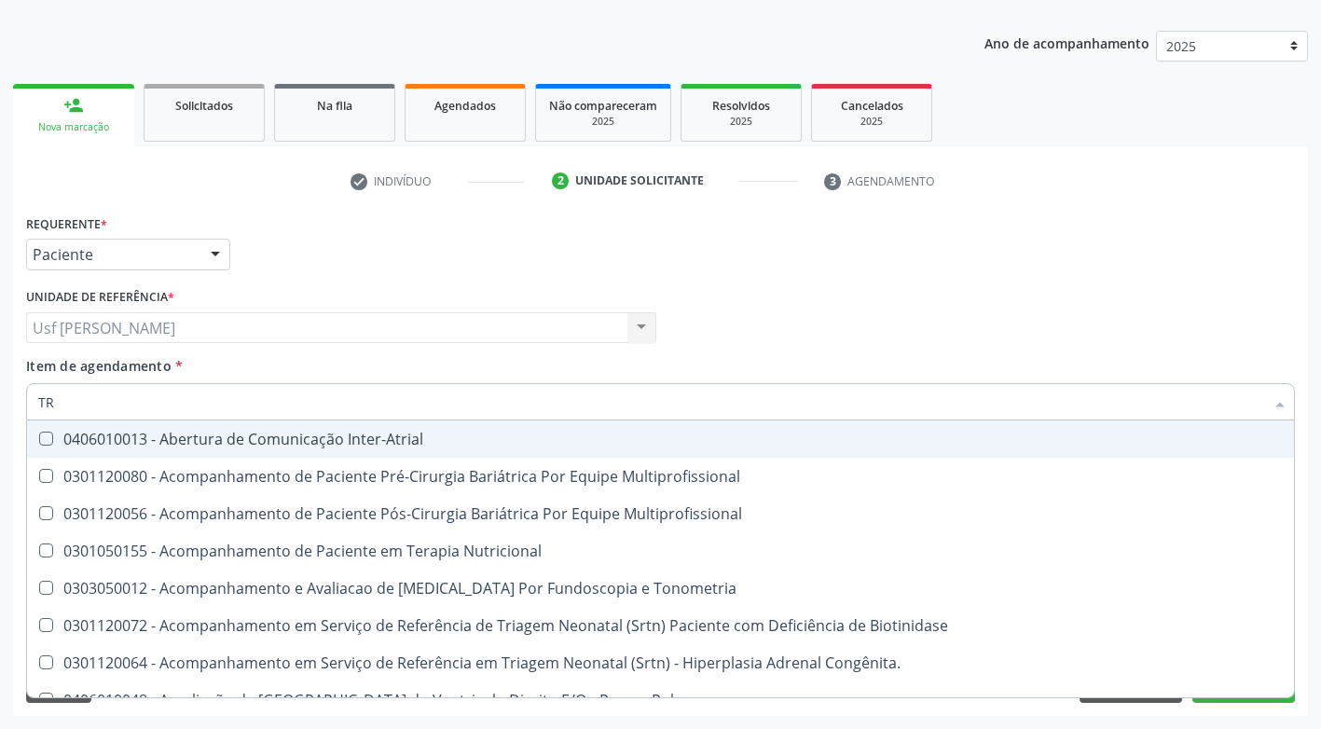
type input "T"
checkbox Triglicerideos "false"
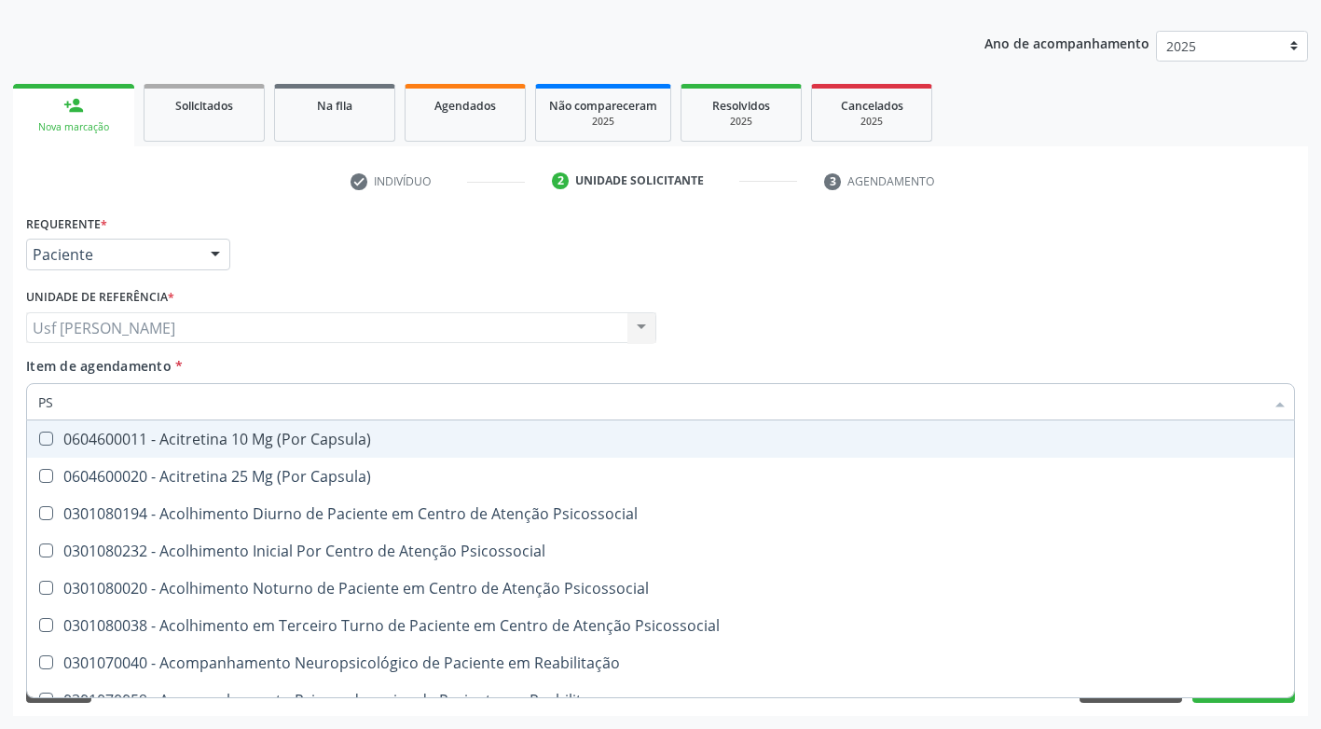
type input "PSA"
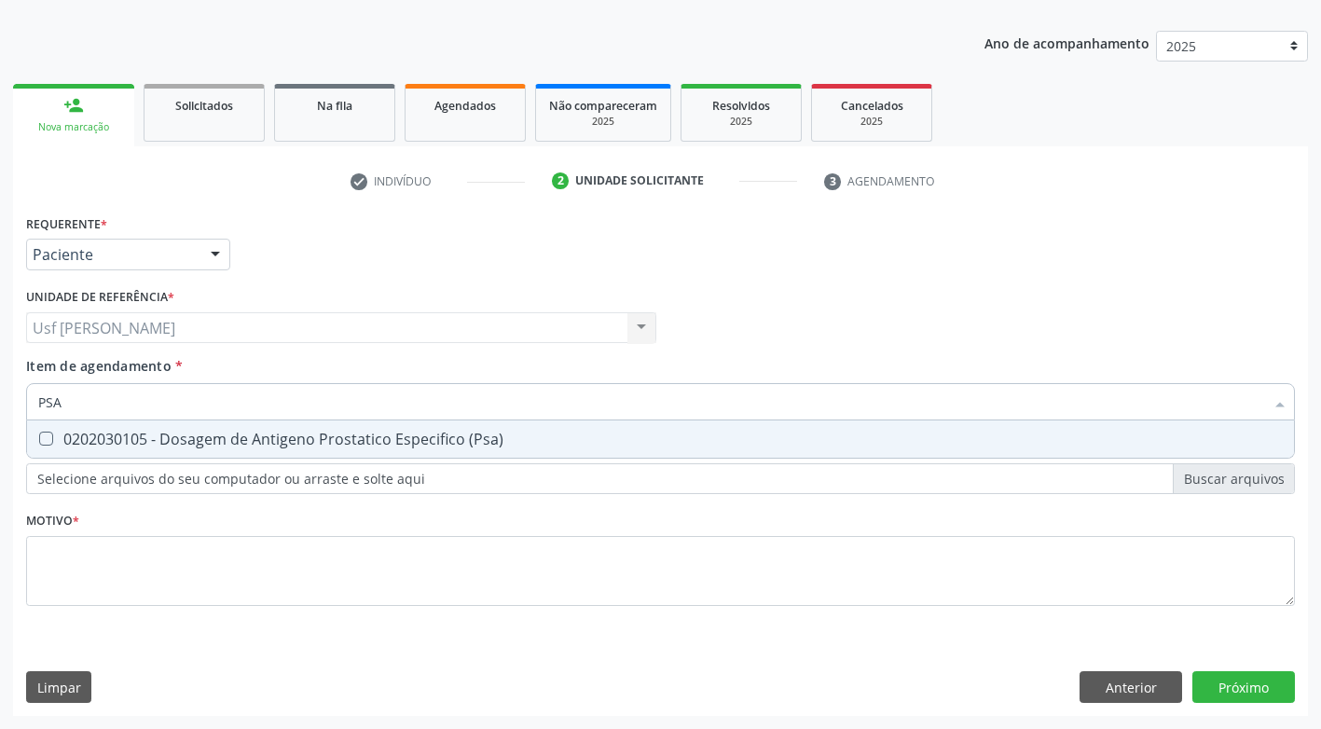
click at [47, 435] on \(Psa\) at bounding box center [46, 439] width 14 height 14
click at [39, 435] on \(Psa\) "checkbox" at bounding box center [33, 439] width 12 height 12
checkbox \(Psa\) "true"
type input "PS"
checkbox \(Psa\) "false"
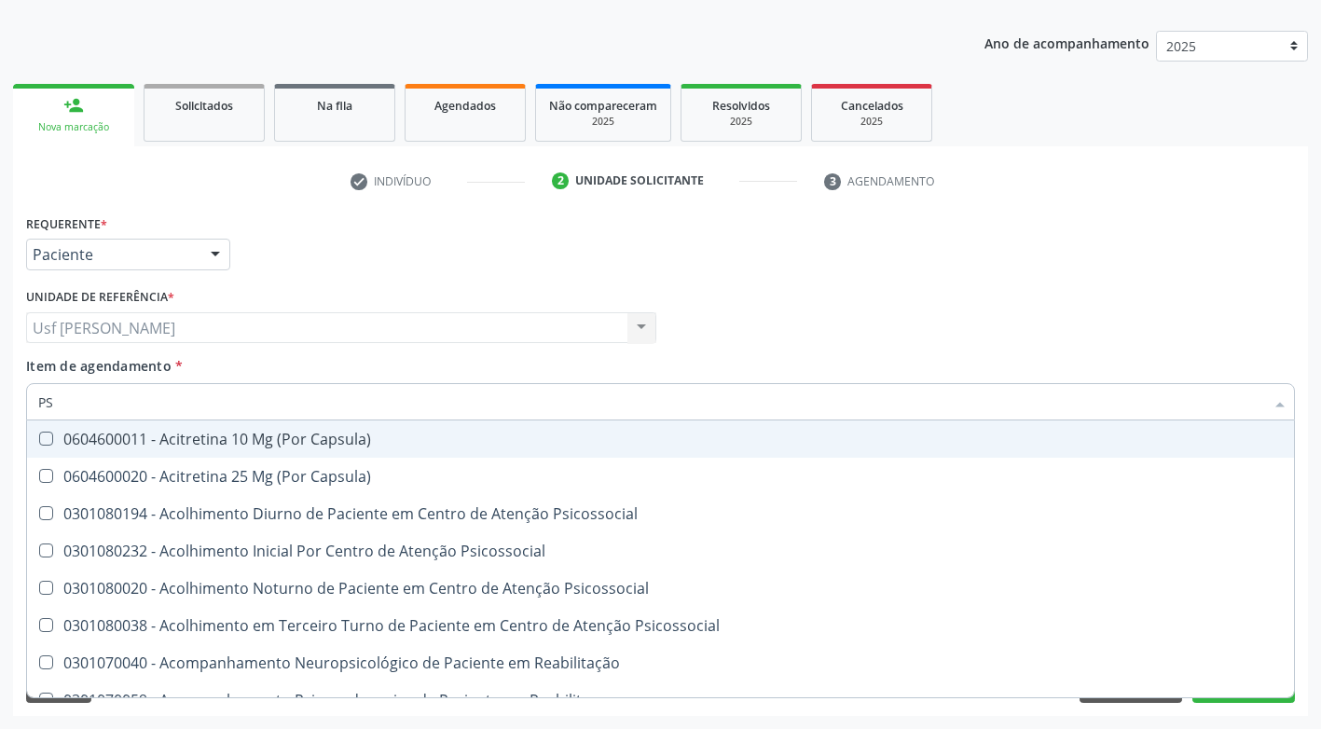
type input "P"
checkbox \(Psa\) "false"
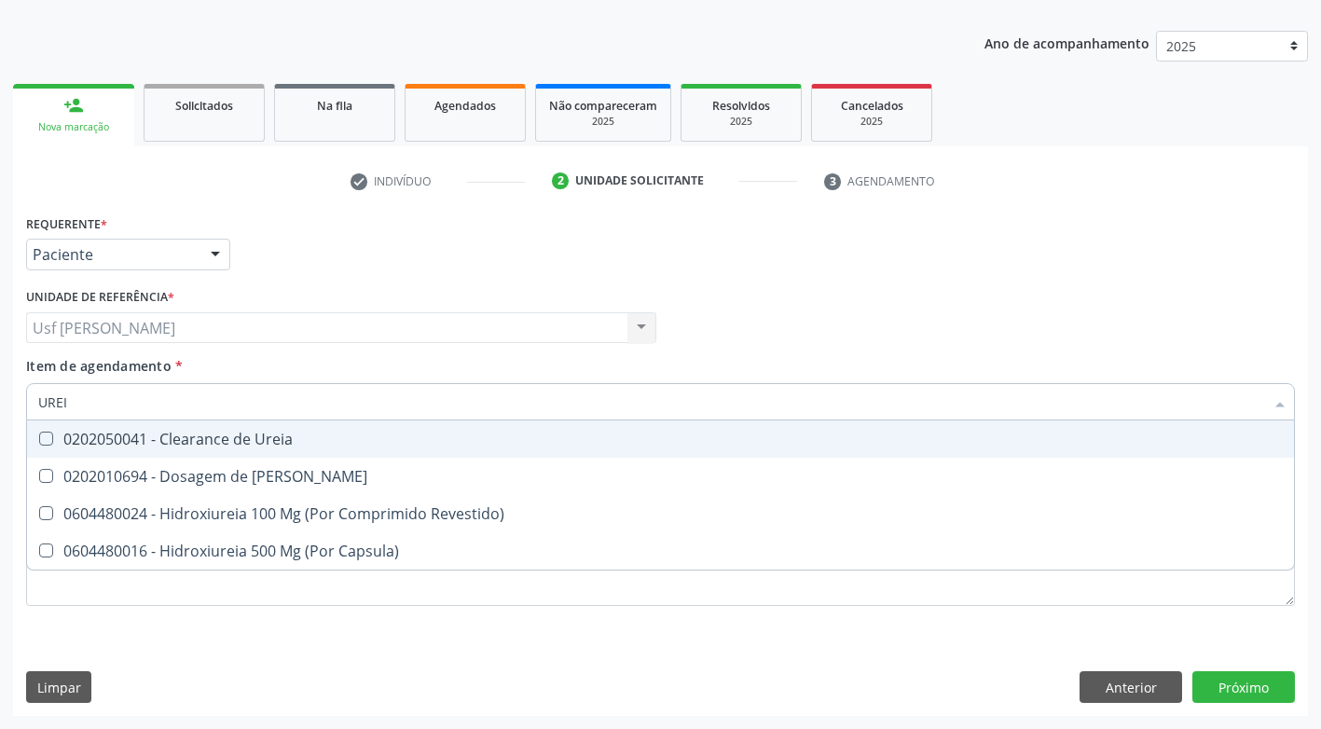
type input "UREIA"
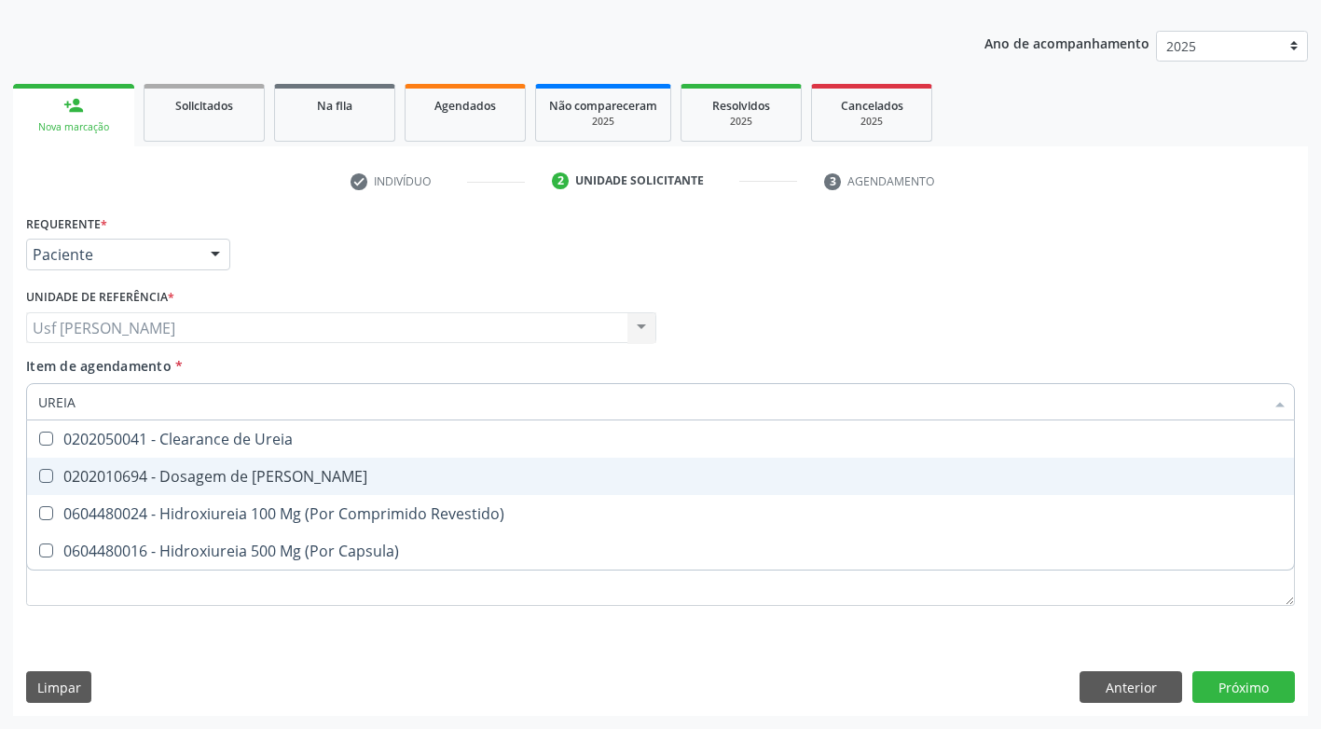
click at [52, 478] on Ureia at bounding box center [46, 476] width 14 height 14
click at [39, 478] on Ureia "checkbox" at bounding box center [33, 476] width 12 height 12
checkbox Ureia "true"
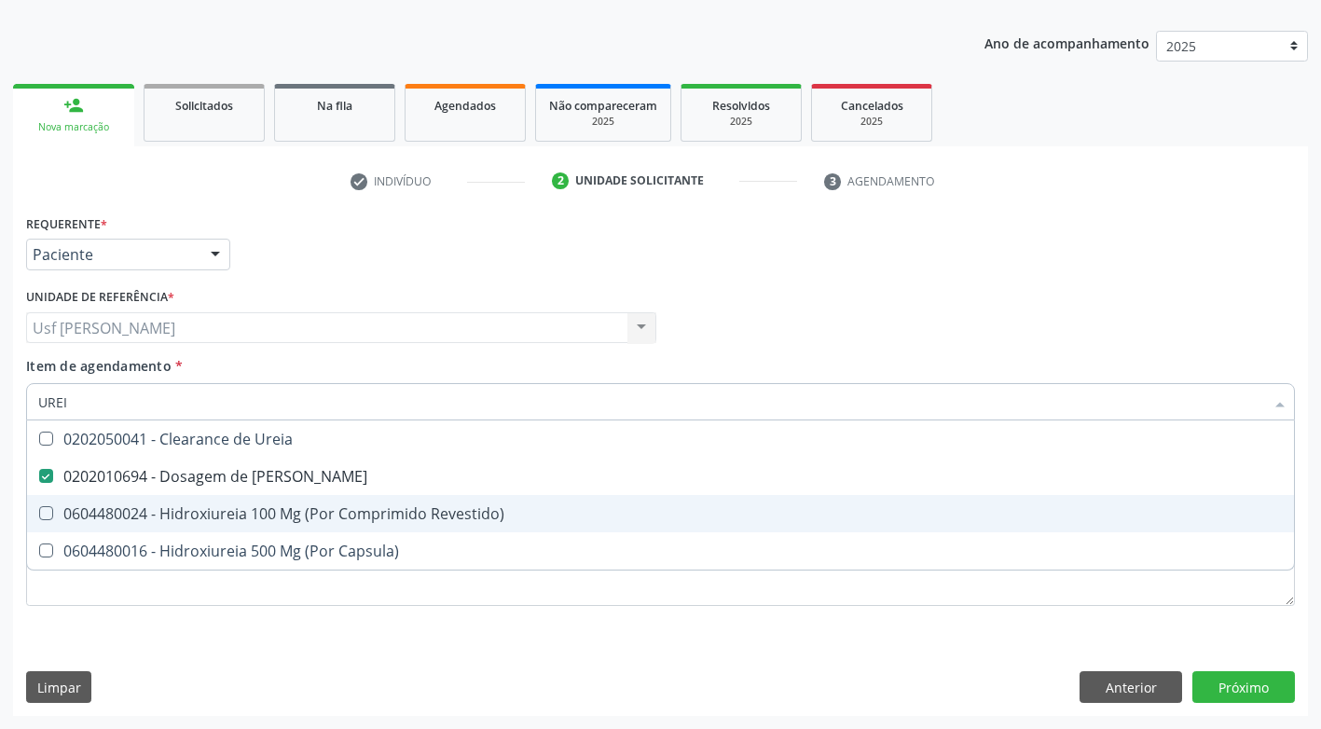
type input "URE"
checkbox Ureia "false"
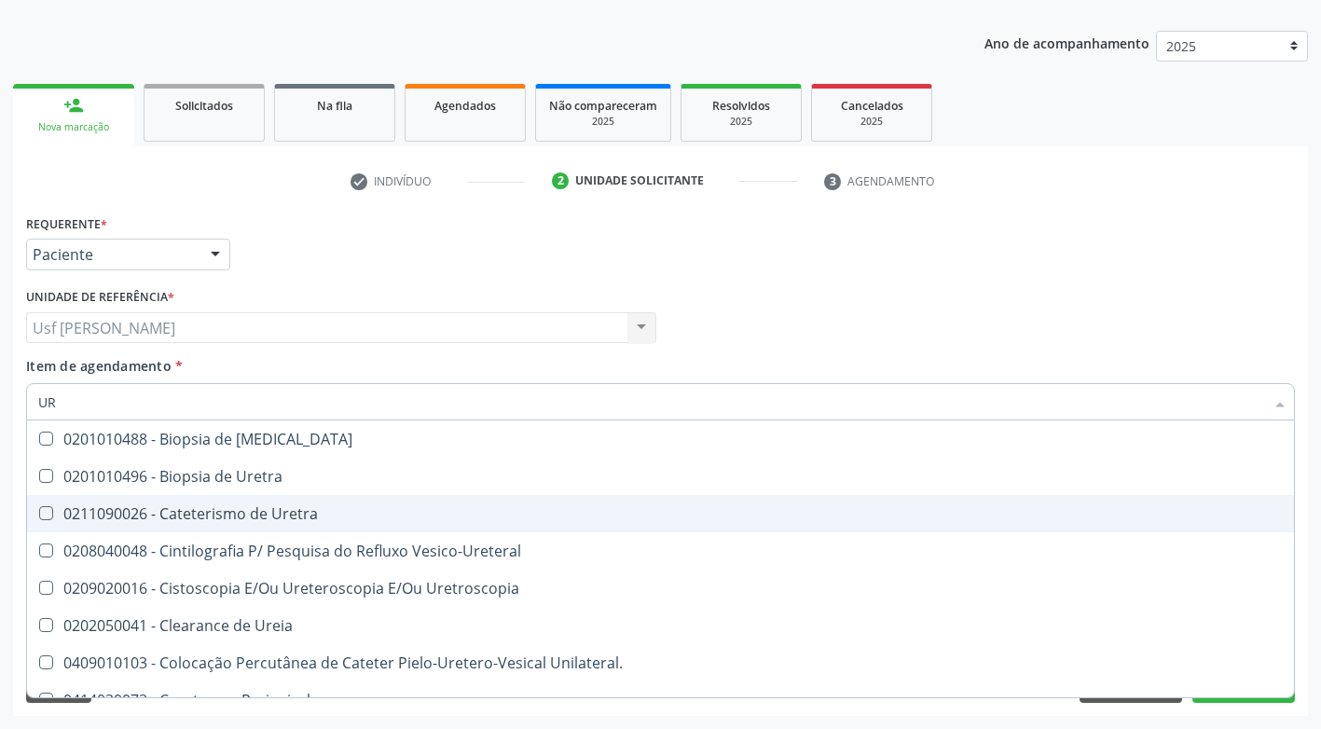
type input "U"
checkbox Ureia "false"
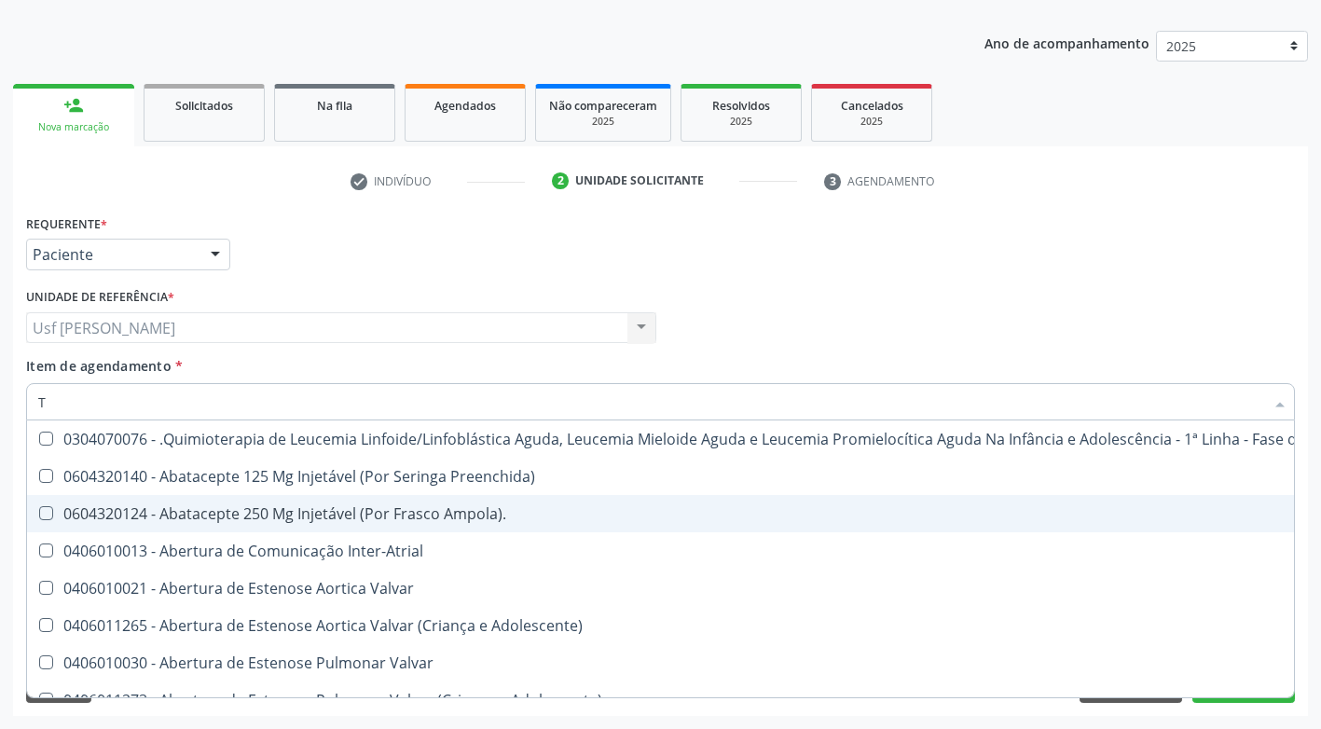
type input "TR"
checkbox Atendimentos-Mês\) "true"
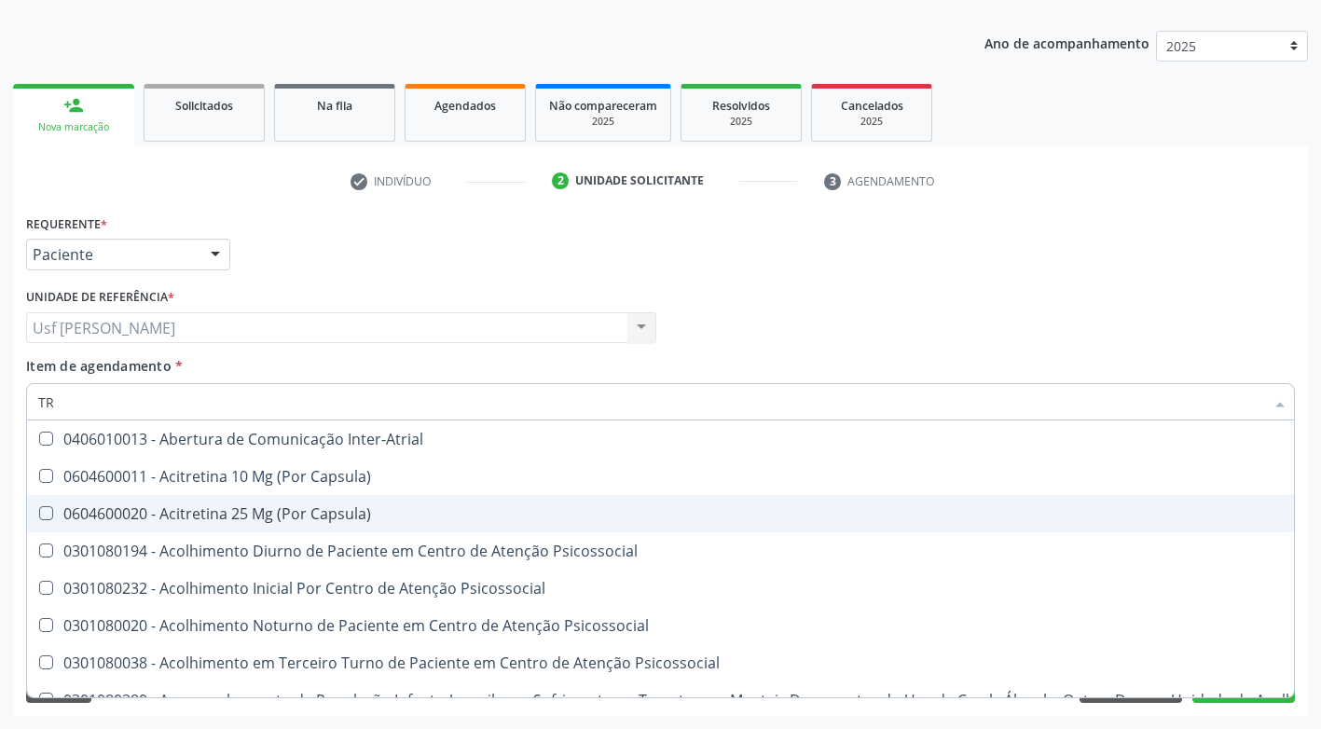
type input "TRI"
checkbox C "true"
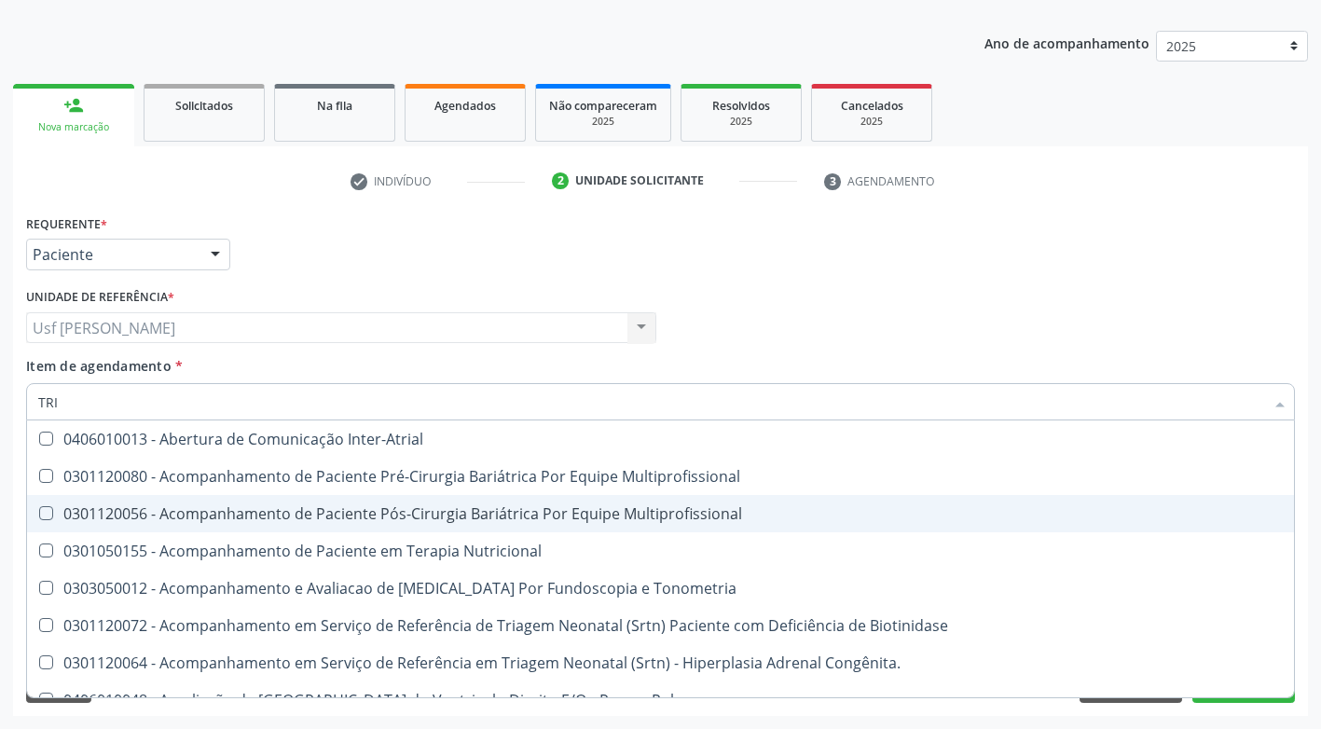
type input "TRIG"
checkbox Inter-Atrial "true"
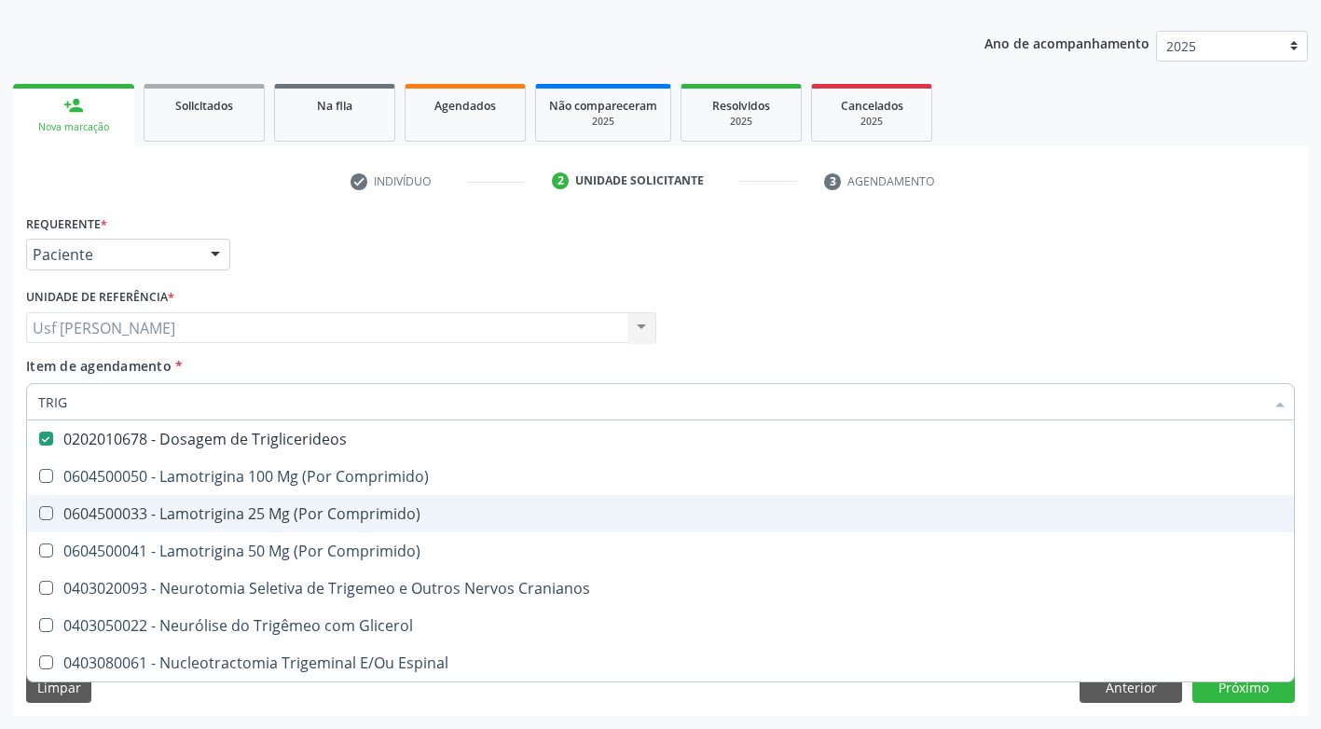
type input "TRI"
checkbox Triglicerideos "false"
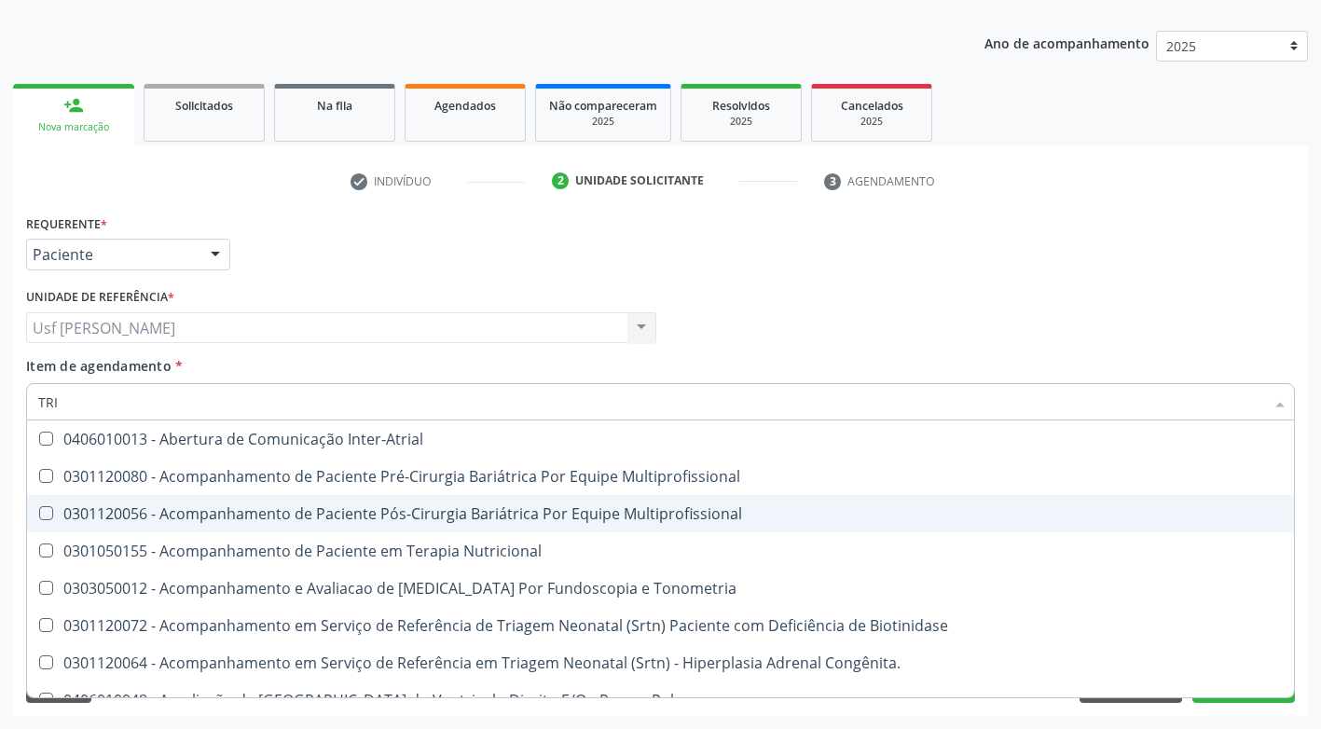
type input "TR"
checkbox Triglicerideos "false"
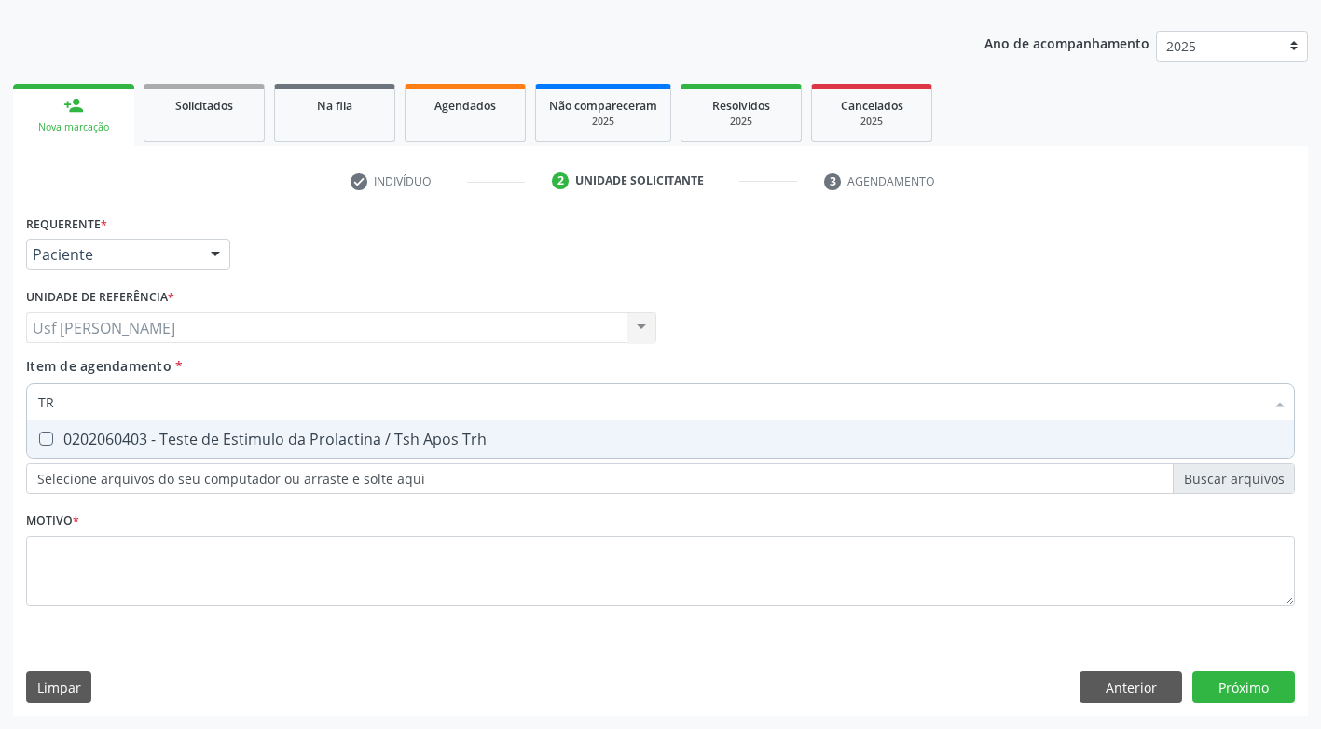
type input "T"
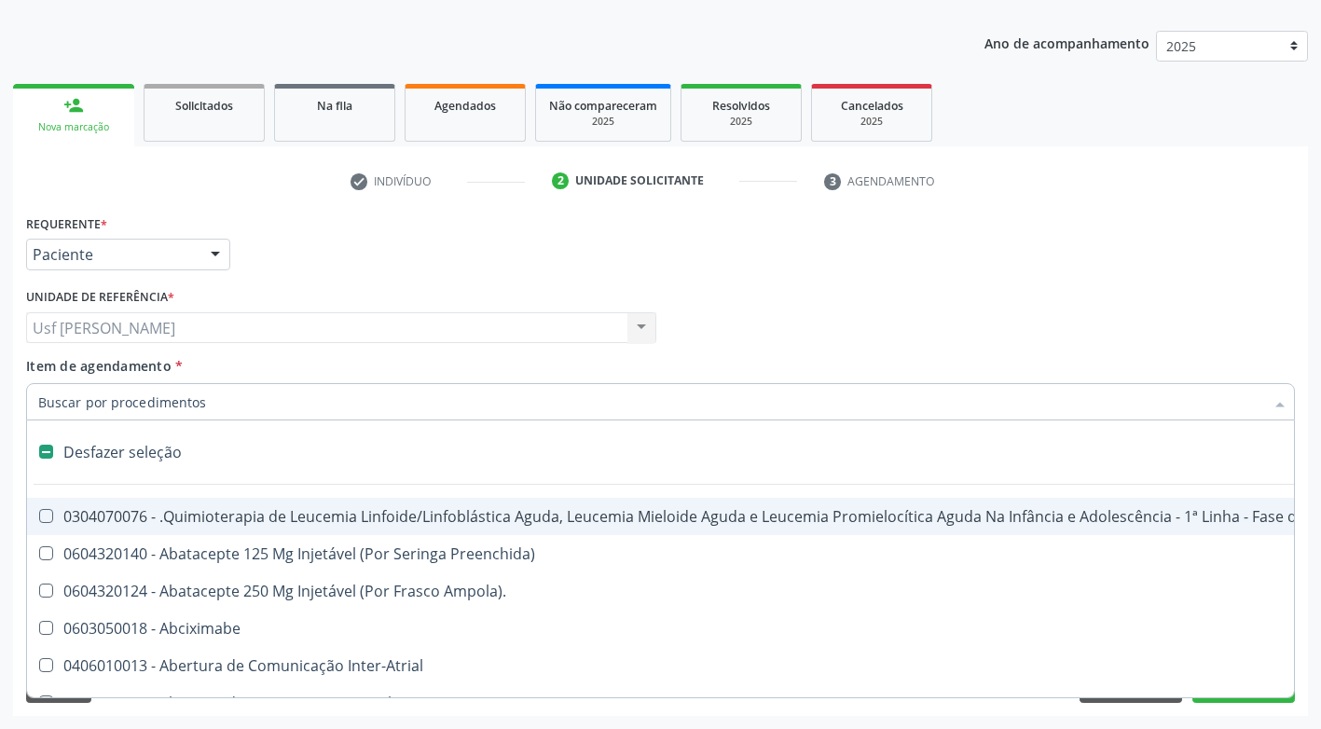
click at [1283, 307] on div "Médico Solicitante Por favor, selecione a Unidade de Atendimento primeiro Nenhu…" at bounding box center [660, 319] width 1278 height 73
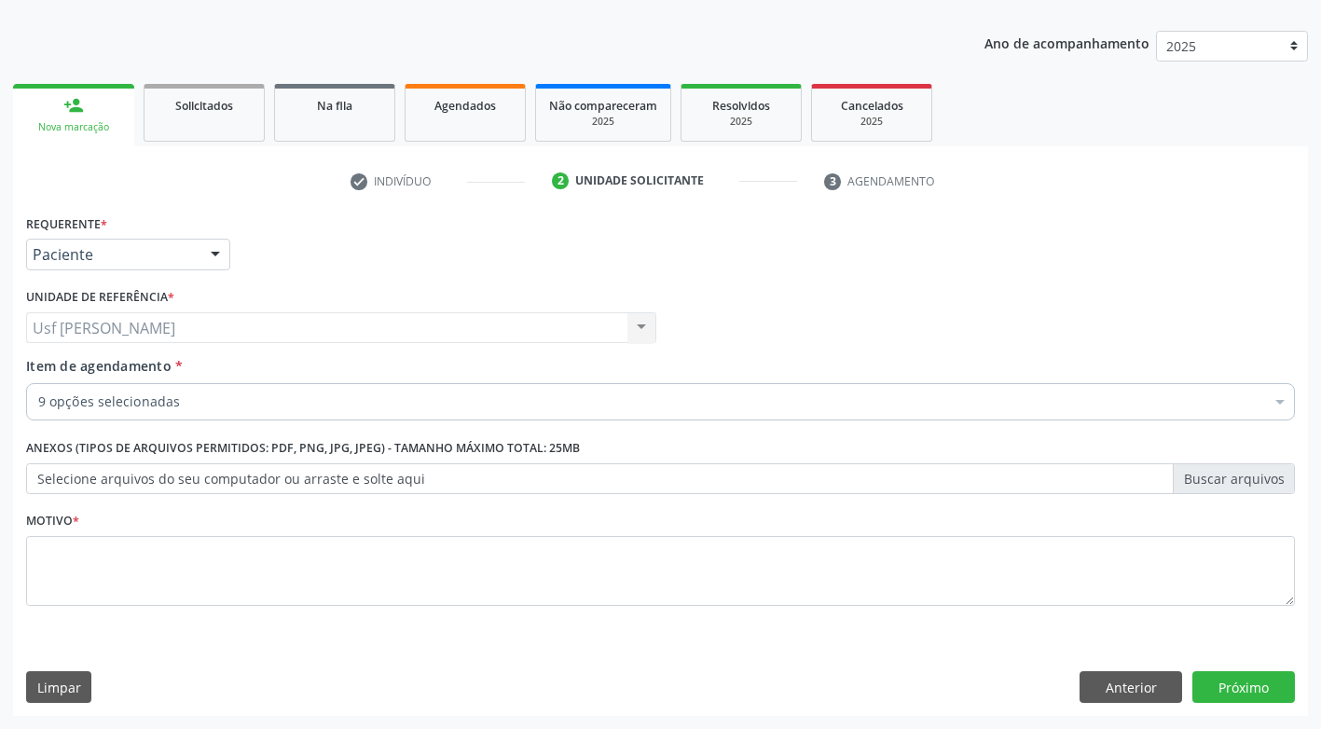
checkbox Creatinina "true"
checkbox Hdl "true"
checkbox Ldl "true"
checkbox Total "true"
checkbox Glicosilada "true"
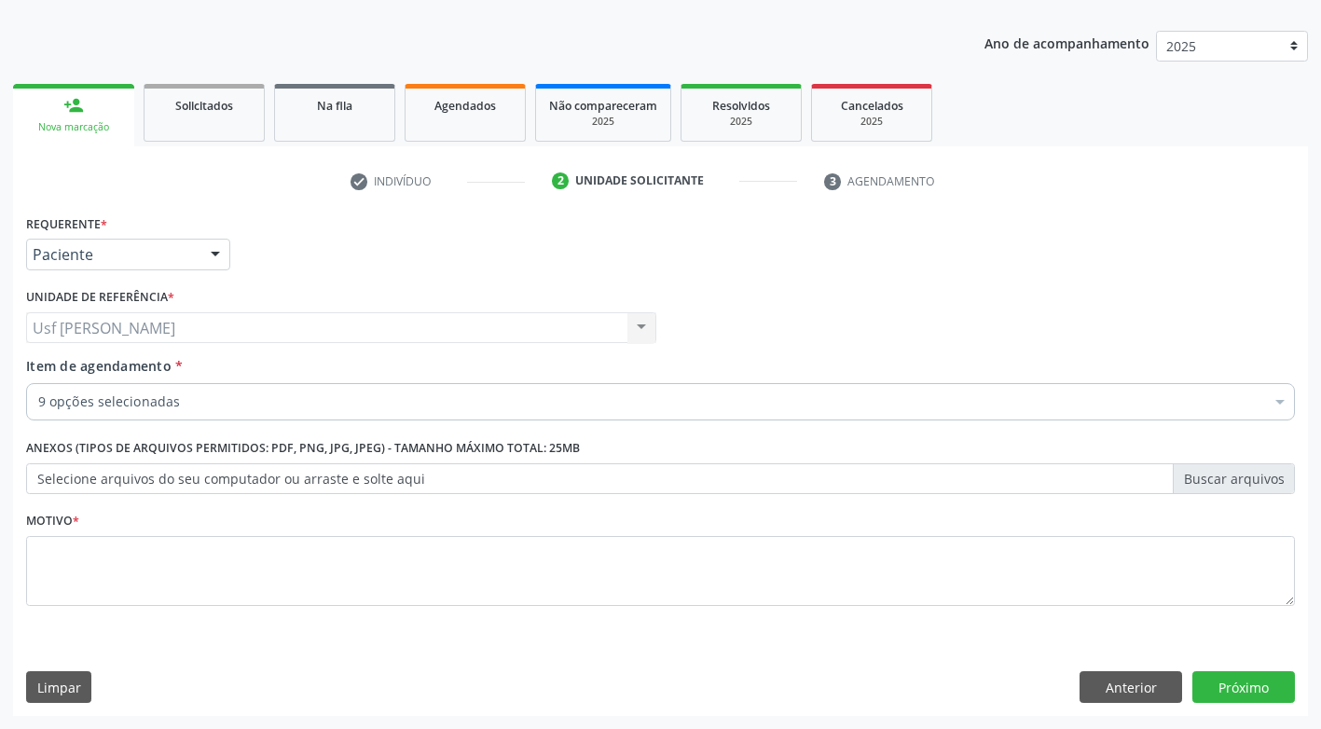
checkbox Glicose "true"
checkbox Triglicerideos "true"
checkbox \(Psa\) "true"
checkbox Ureia "true"
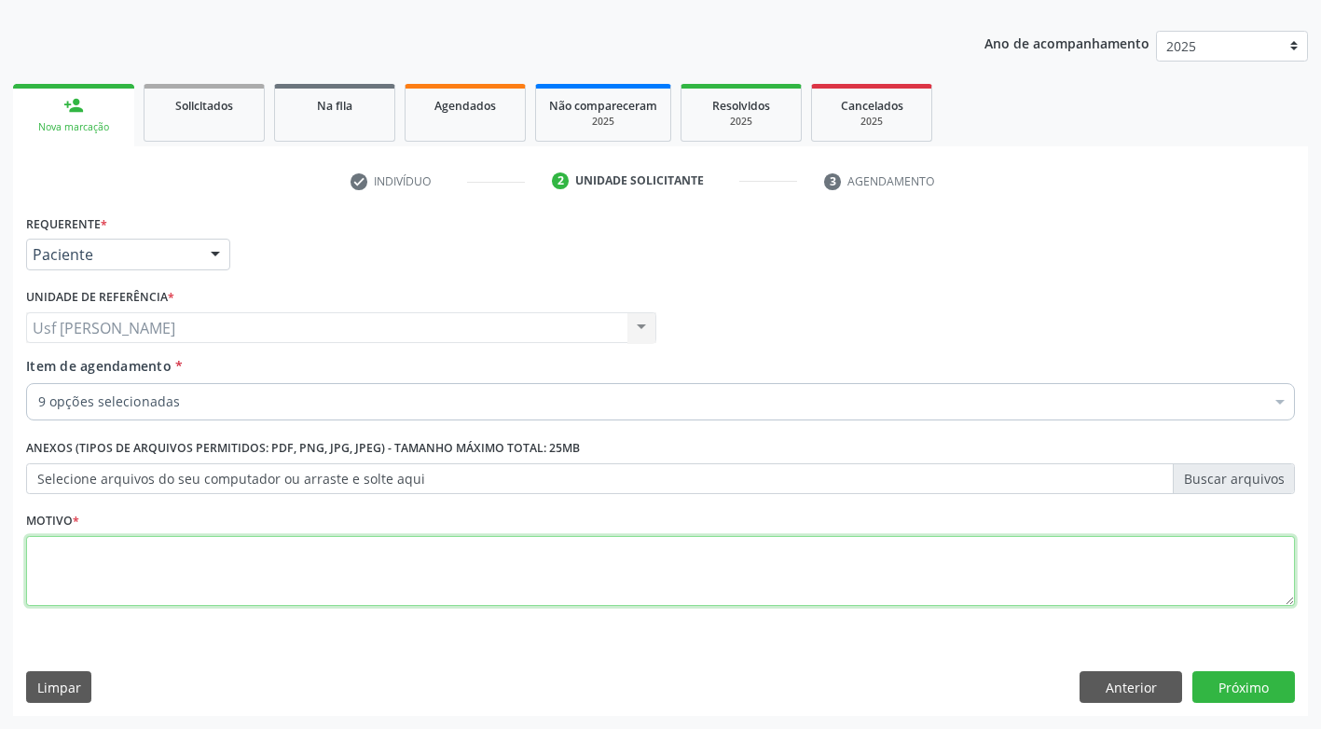
click at [65, 588] on textarea at bounding box center [660, 571] width 1269 height 71
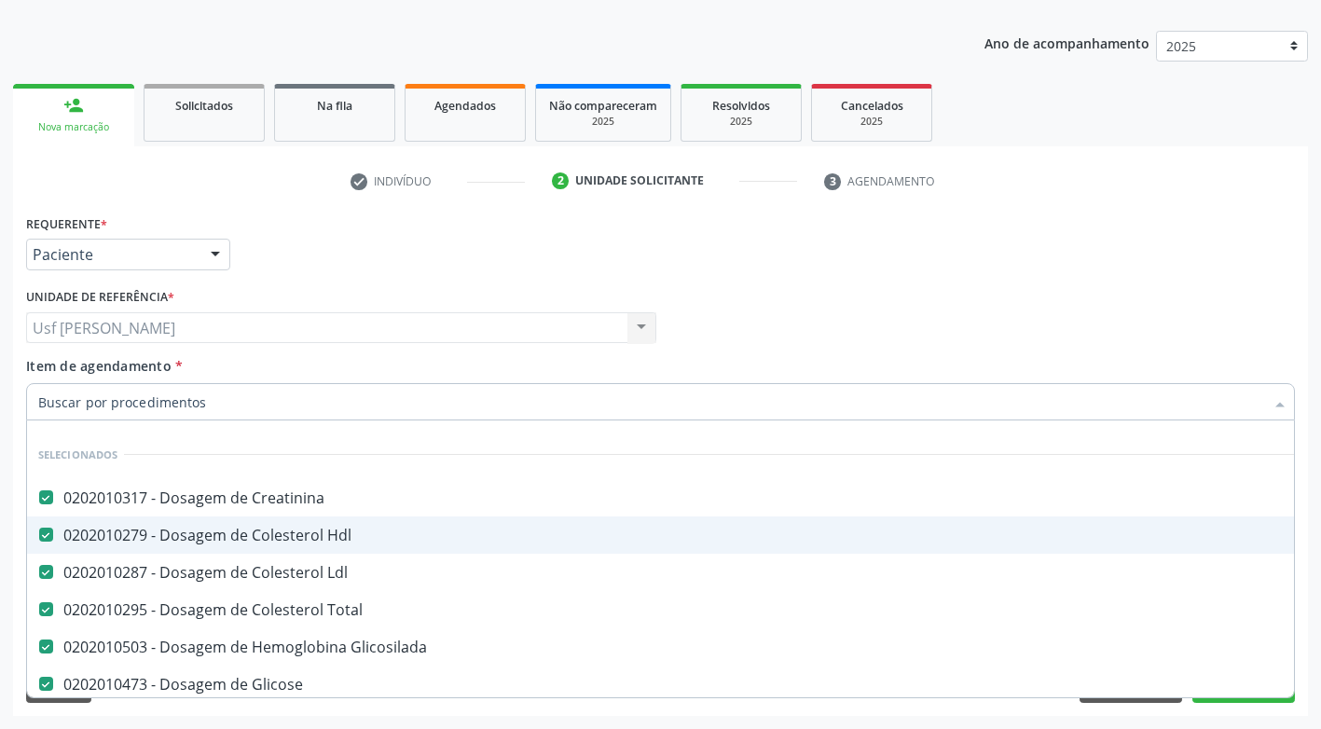
scroll to position [0, 0]
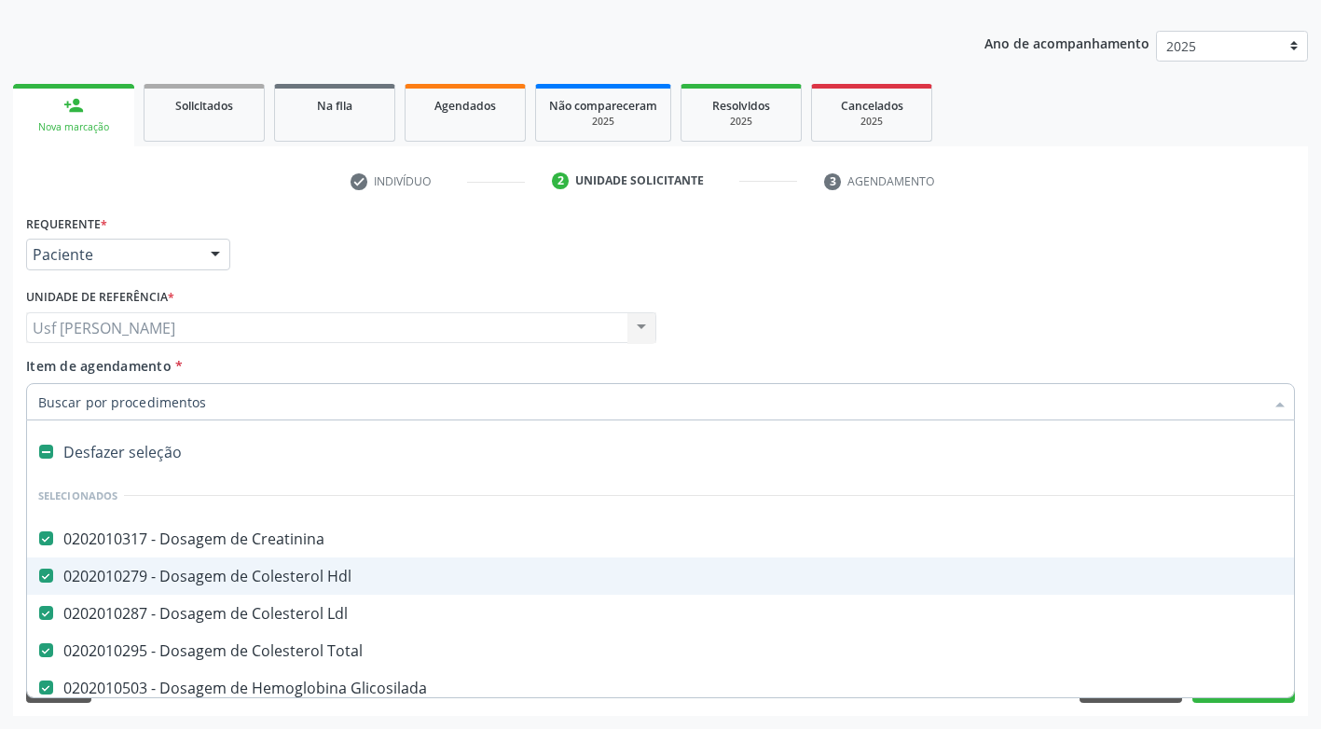
click at [273, 407] on input "Item de agendamento *" at bounding box center [651, 401] width 1226 height 37
type input "H"
checkbox Total "false"
checkbox Glicosilada "false"
checkbox Glicose "false"
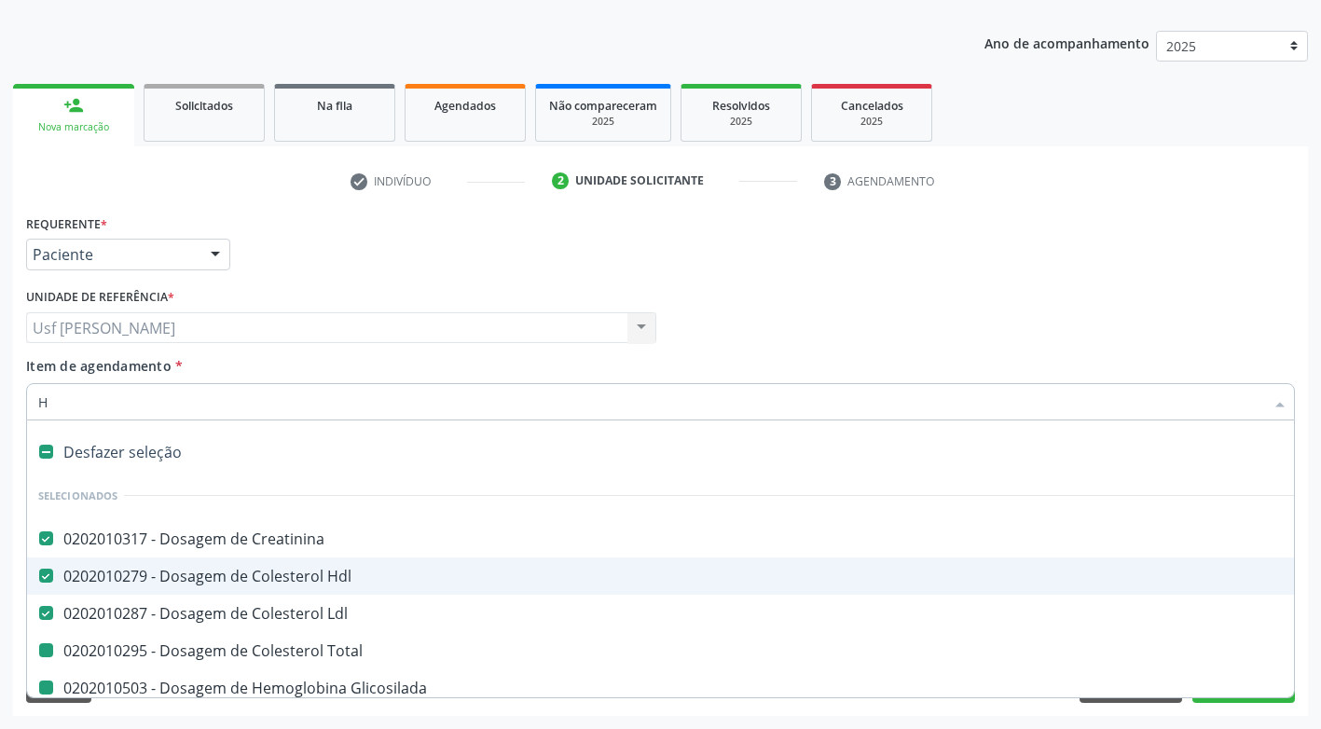
checkbox Triglicerideos "false"
checkbox \(Psa\) "false"
checkbox Ureia "false"
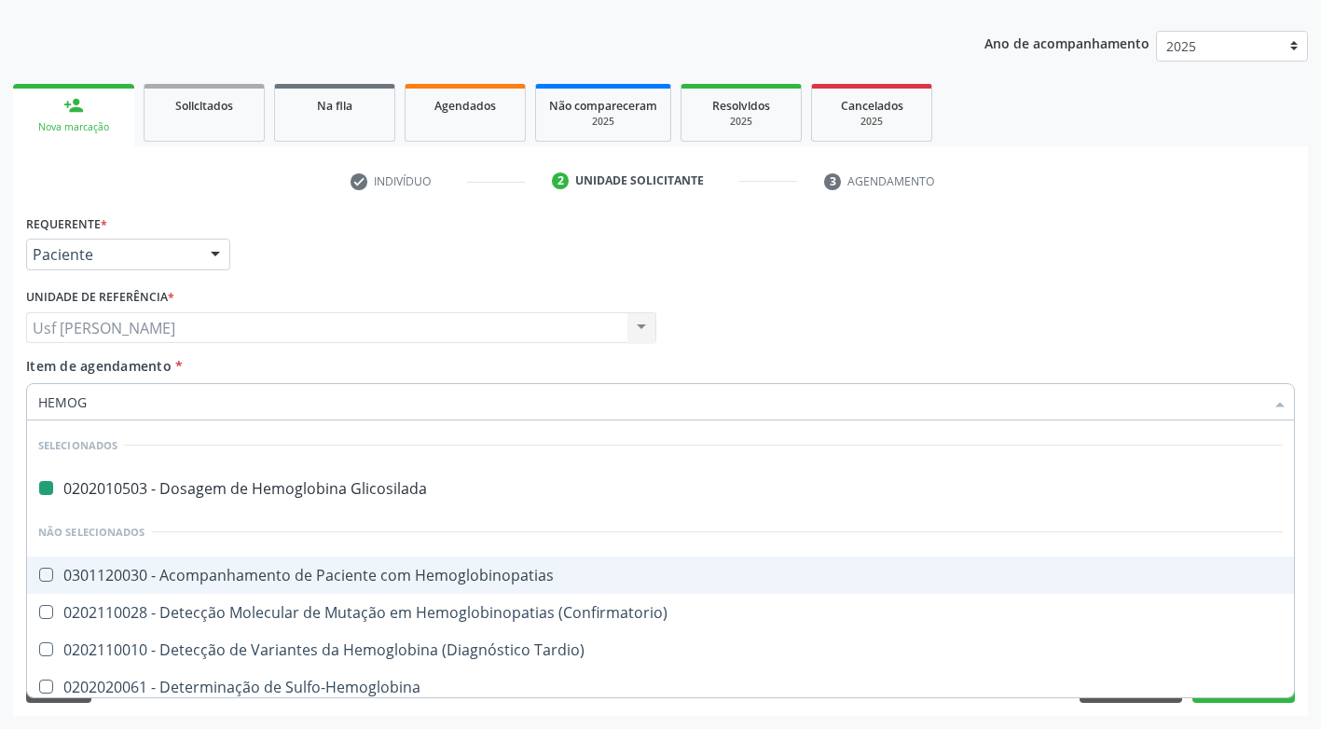
type input "HEMOGR"
checkbox Glicosilada "false"
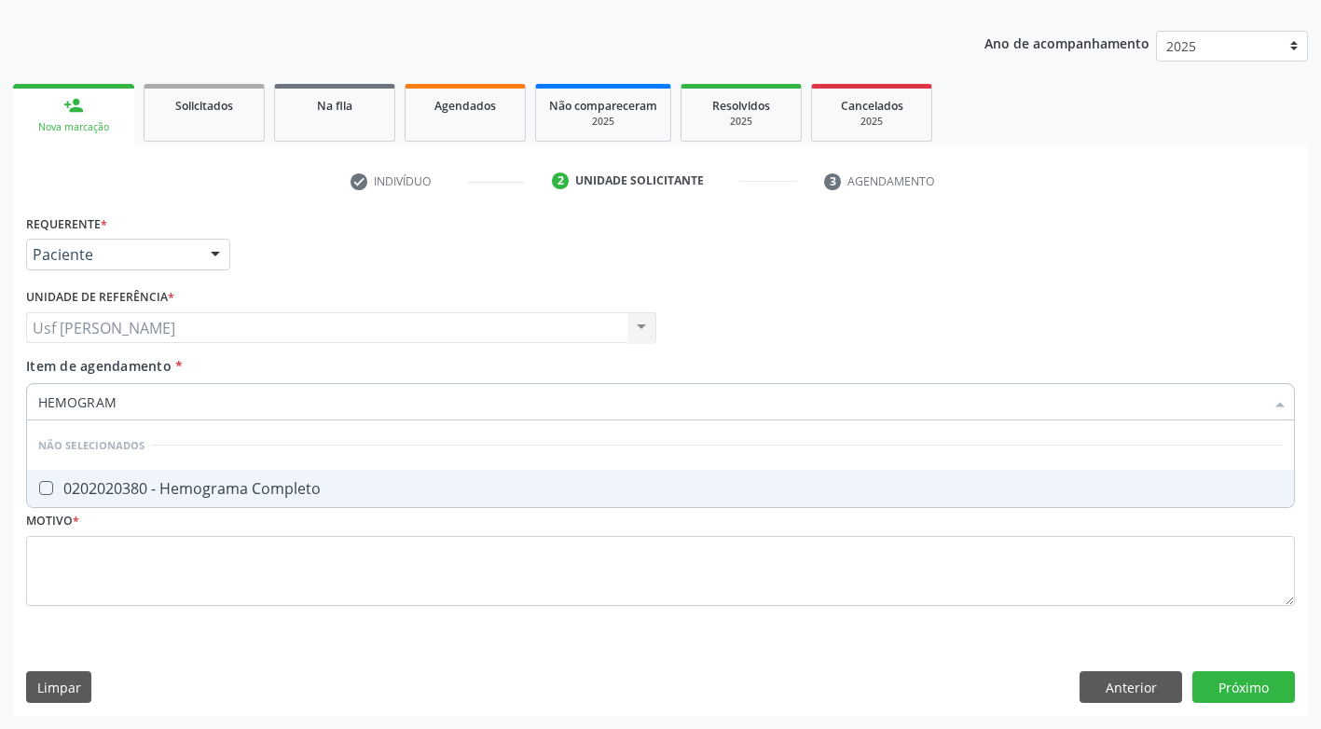
type input "HEMOGRAMA"
click at [46, 490] on Completo at bounding box center [46, 488] width 14 height 14
click at [39, 490] on Completo "checkbox" at bounding box center [33, 488] width 12 height 12
checkbox Completo "true"
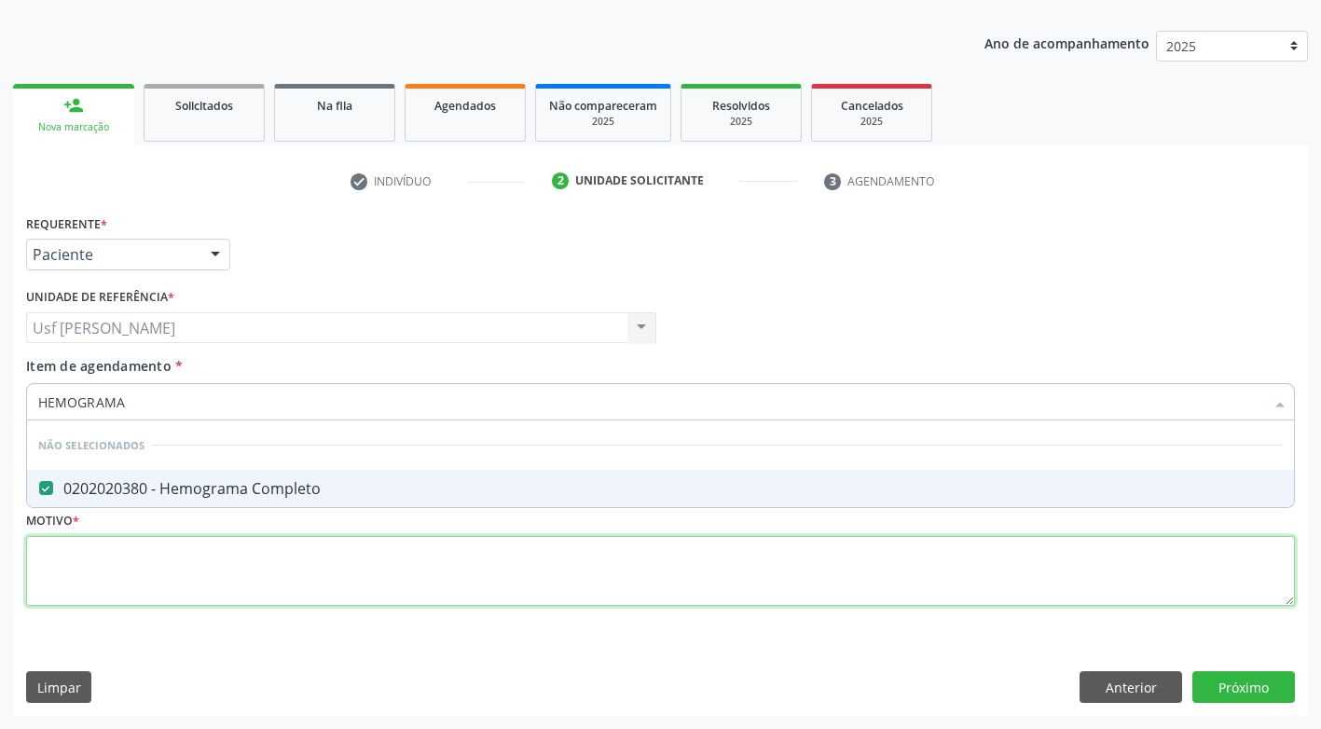
click at [137, 582] on div "Requerente * Paciente Médico(a) Enfermeiro(a) Paciente Nenhum resultado encontr…" at bounding box center [660, 421] width 1269 height 422
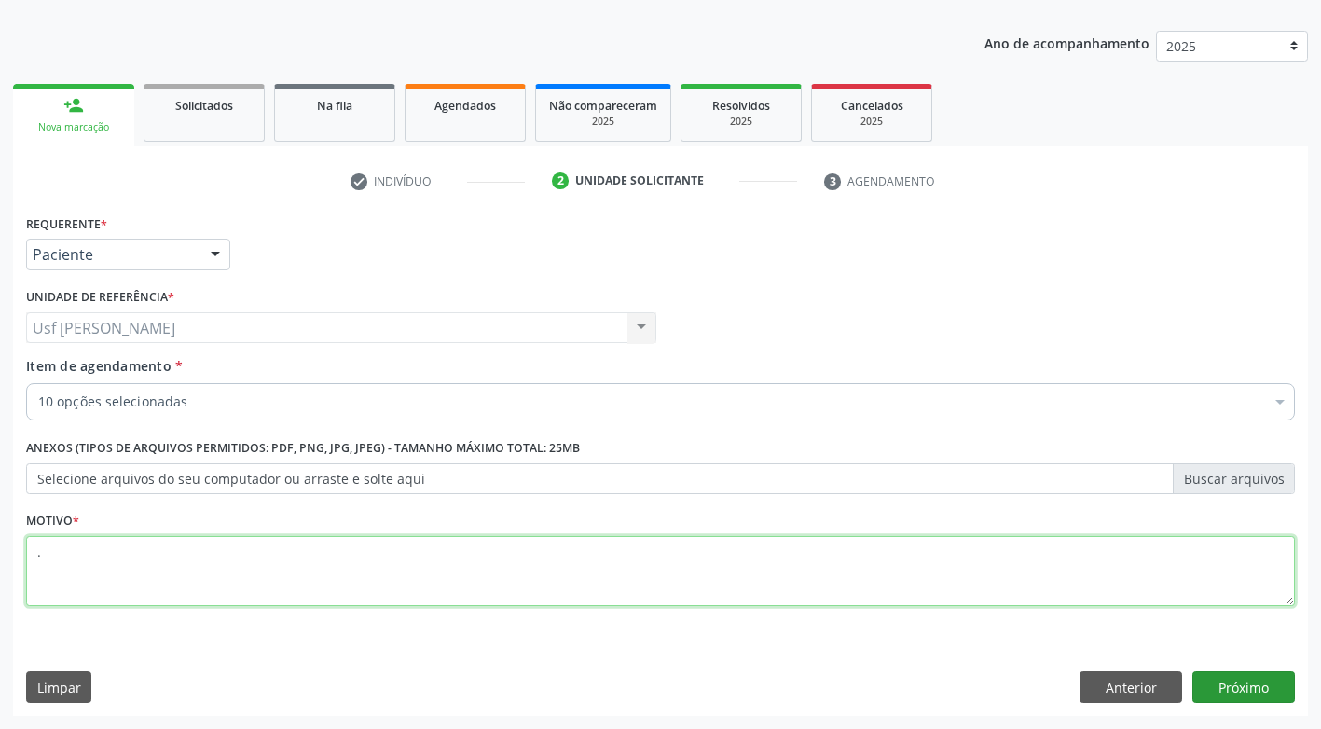
type textarea "."
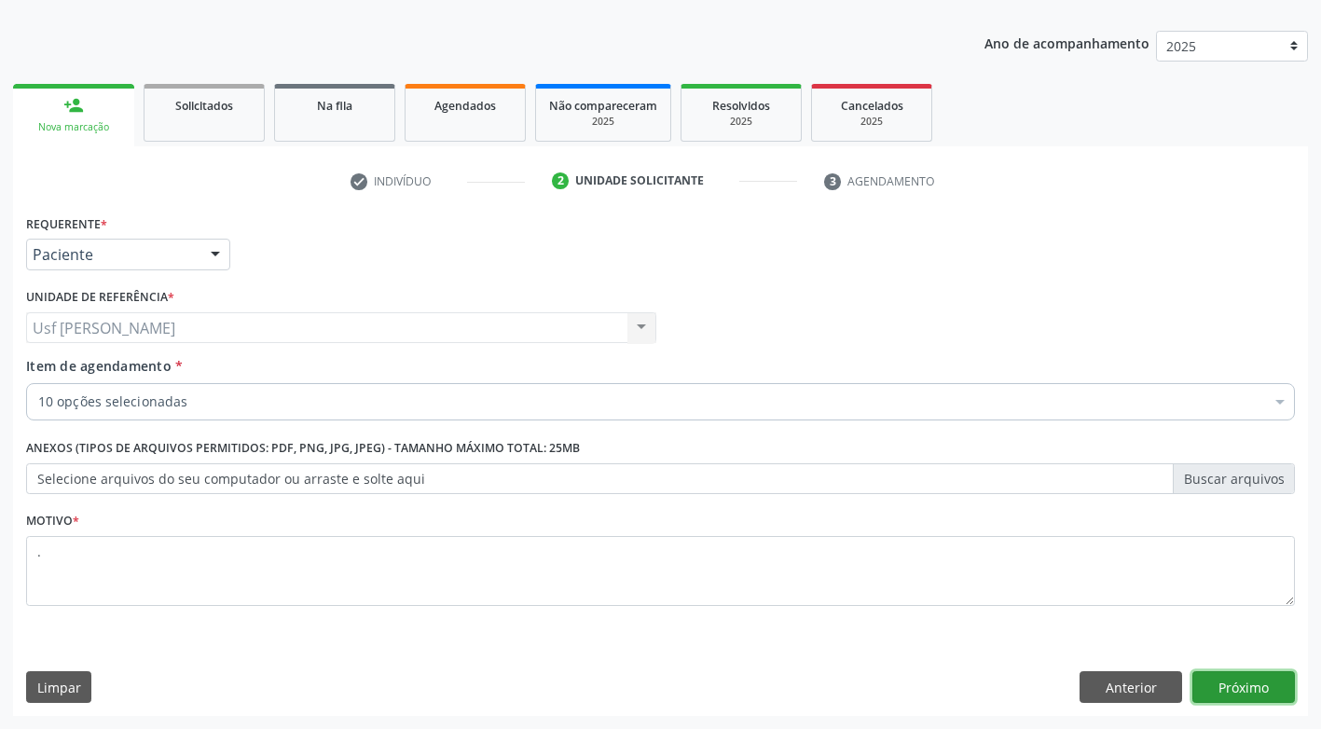
click at [1225, 686] on button "Próximo" at bounding box center [1243, 687] width 103 height 32
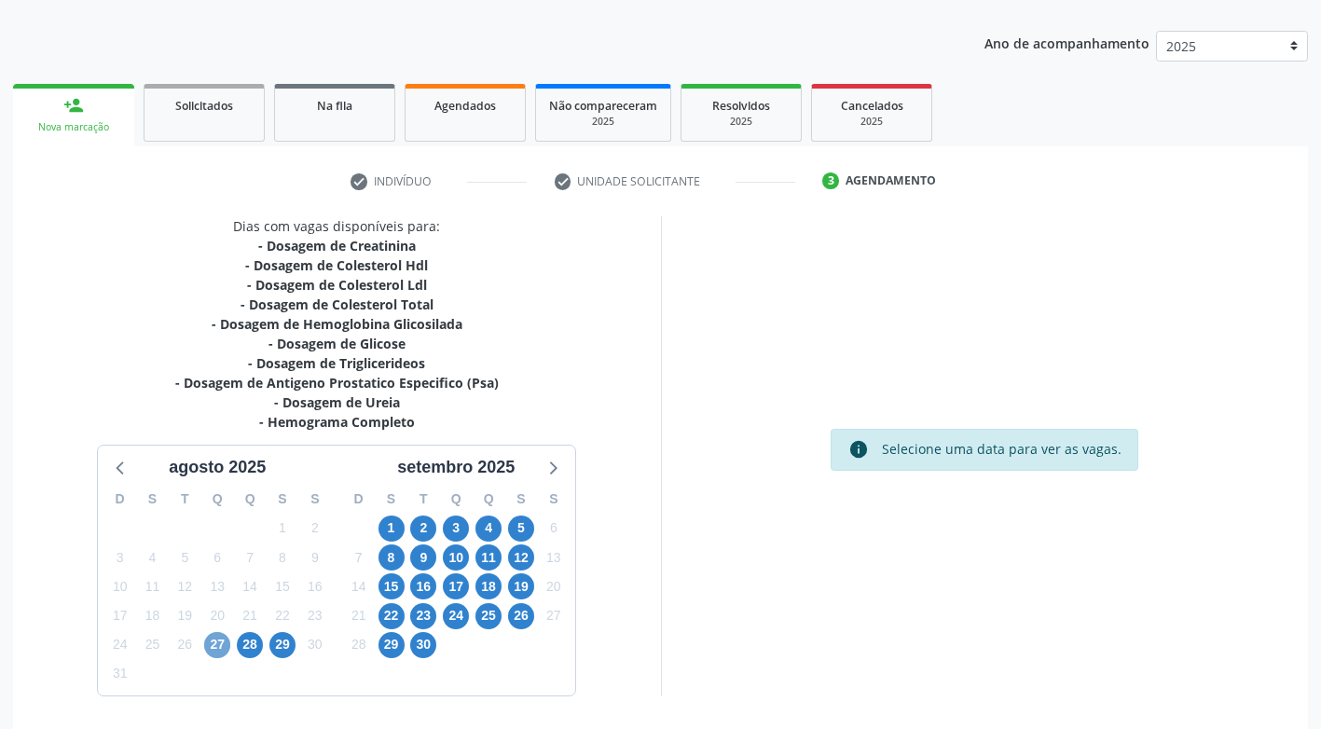
click at [214, 645] on span "27" at bounding box center [217, 645] width 26 height 26
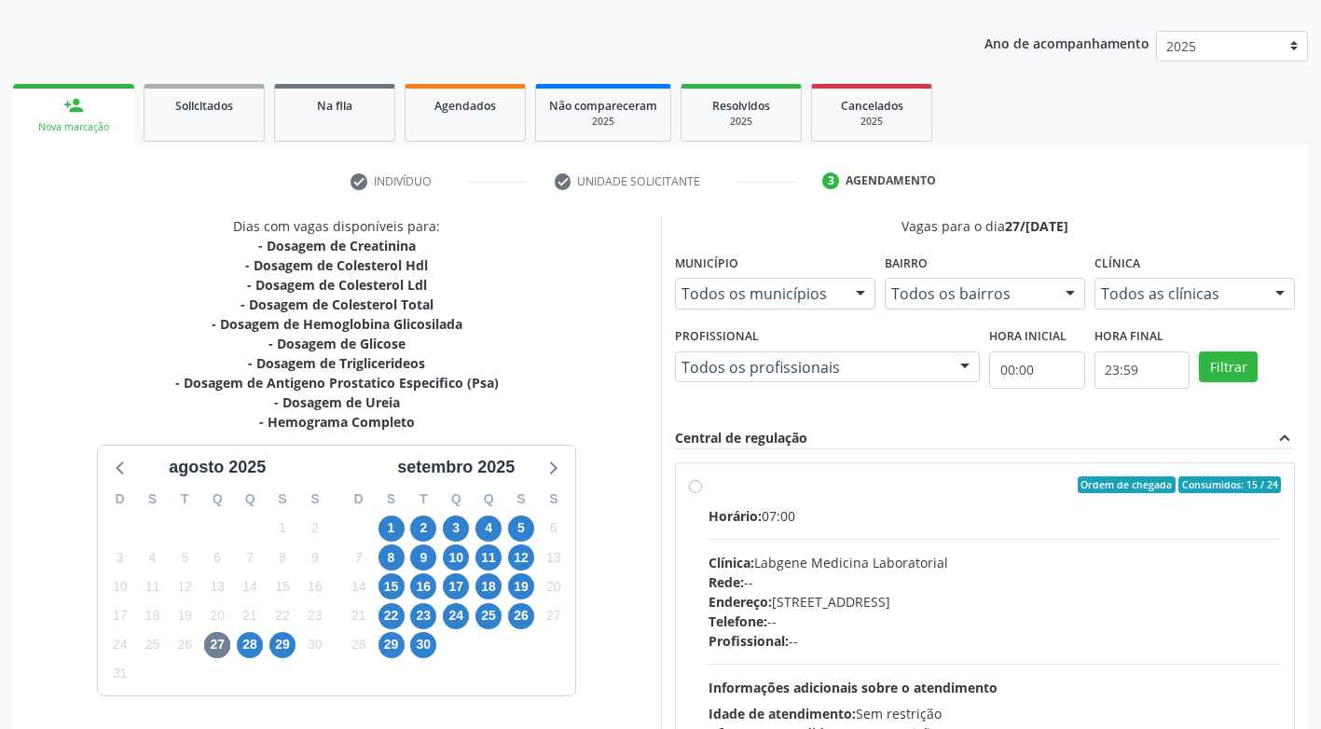
click at [247, 660] on div "D S T Q Q S S 27 28 29 30 31 1 2 3 4 5 6 7 8 9 10 11 12 13 14 15 16 17 18 19 20…" at bounding box center [217, 587] width 239 height 214
click at [248, 639] on span "28" at bounding box center [250, 645] width 26 height 26
click at [687, 496] on div "Ordem de chegada Consumidos: 9 / 12 Horário: 07:00 Clínica: Lab Rede: -- Endere…" at bounding box center [985, 619] width 619 height 312
radio input "true"
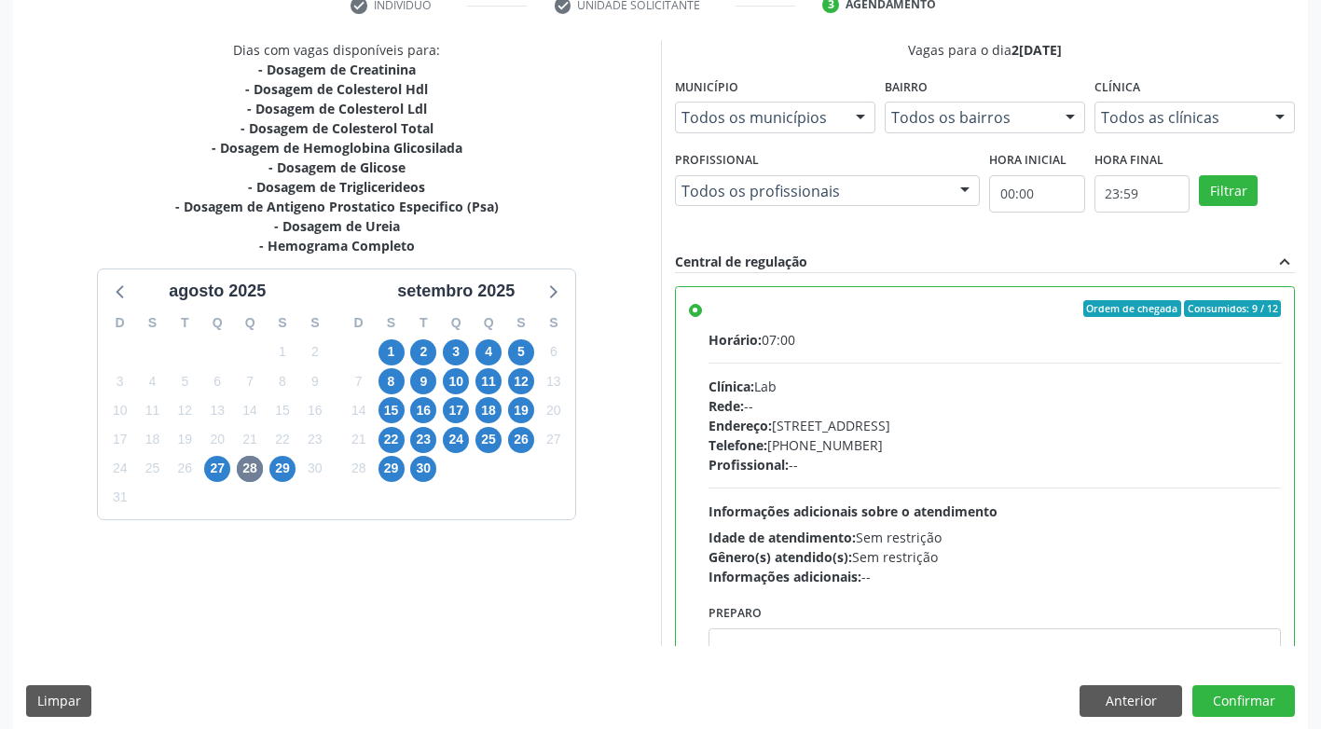
scroll to position [385, 0]
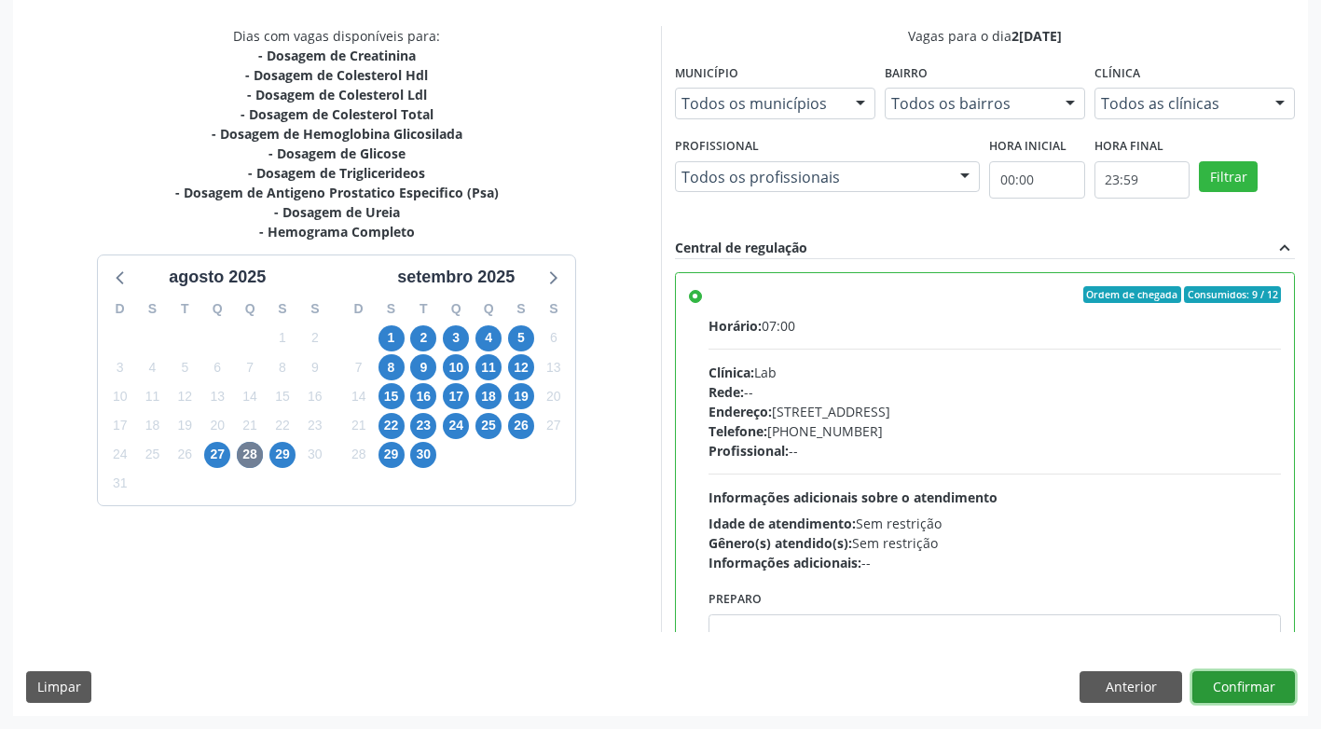
click at [1247, 682] on button "Confirmar" at bounding box center [1243, 687] width 103 height 32
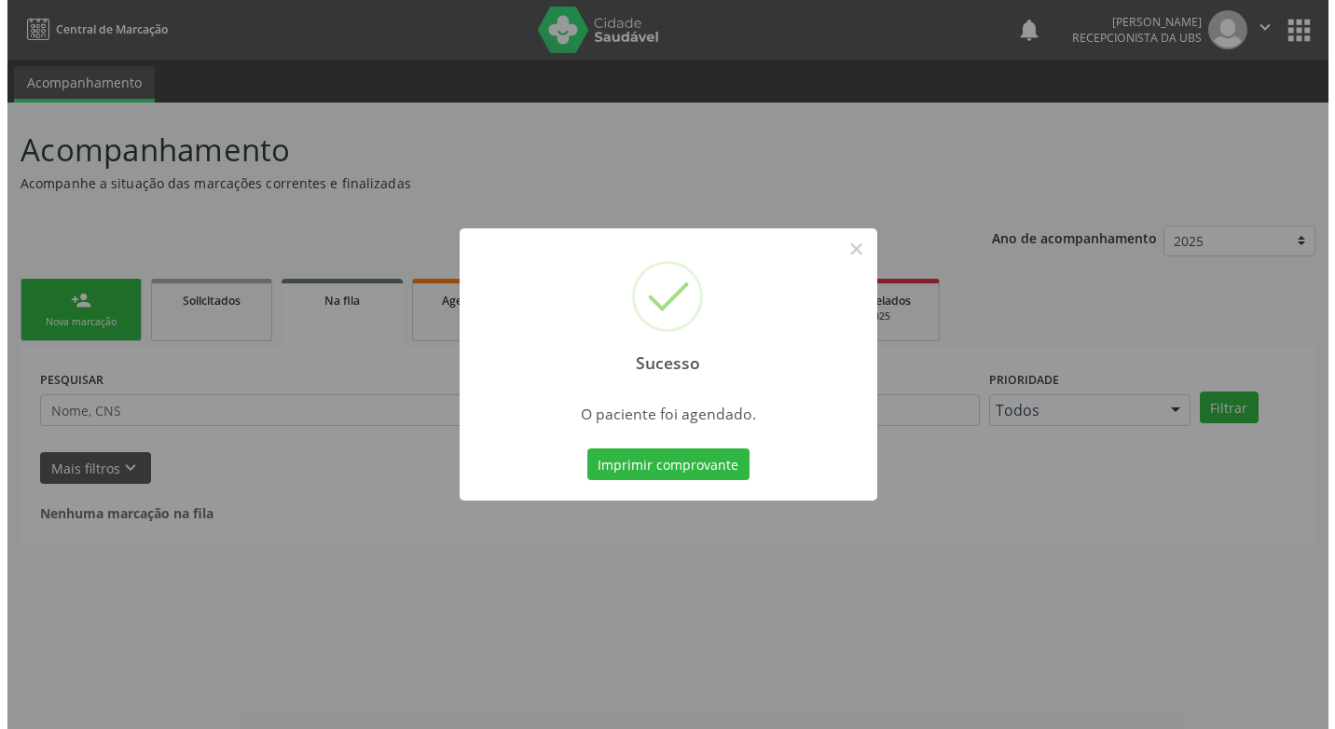
scroll to position [0, 0]
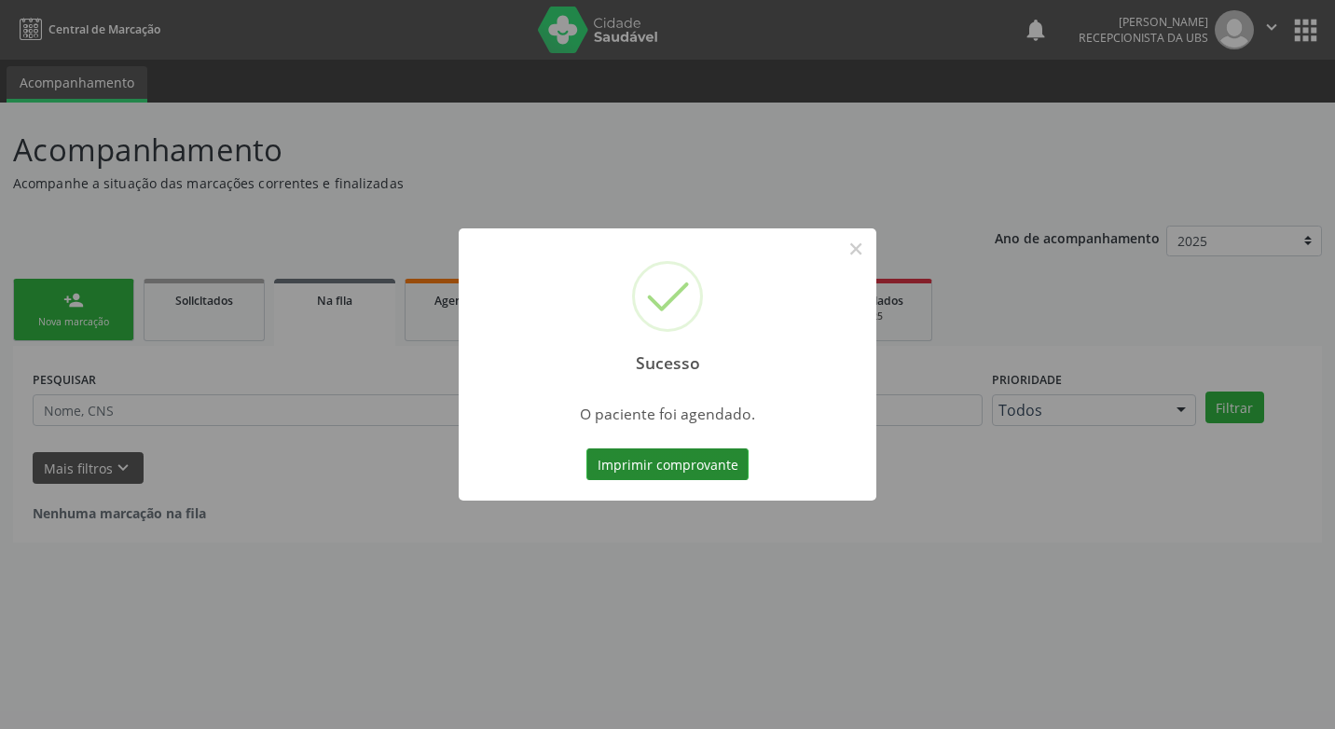
click at [619, 470] on button "Imprimir comprovante" at bounding box center [667, 464] width 162 height 32
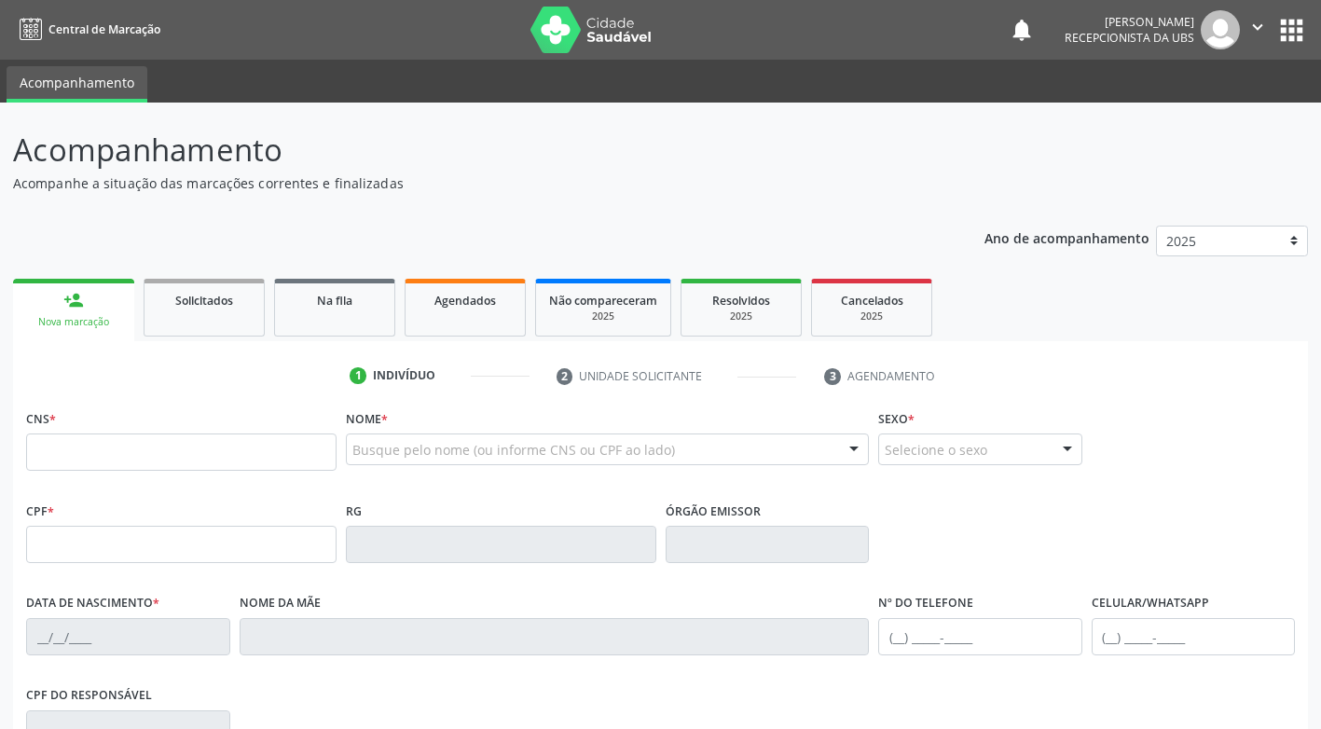
click at [205, 458] on input "text" at bounding box center [181, 452] width 310 height 37
type input "705 0006 1454 6759"
type input "054.596.594-26"
type input "29/07/1969"
type input "Maria Dolores dos Santos"
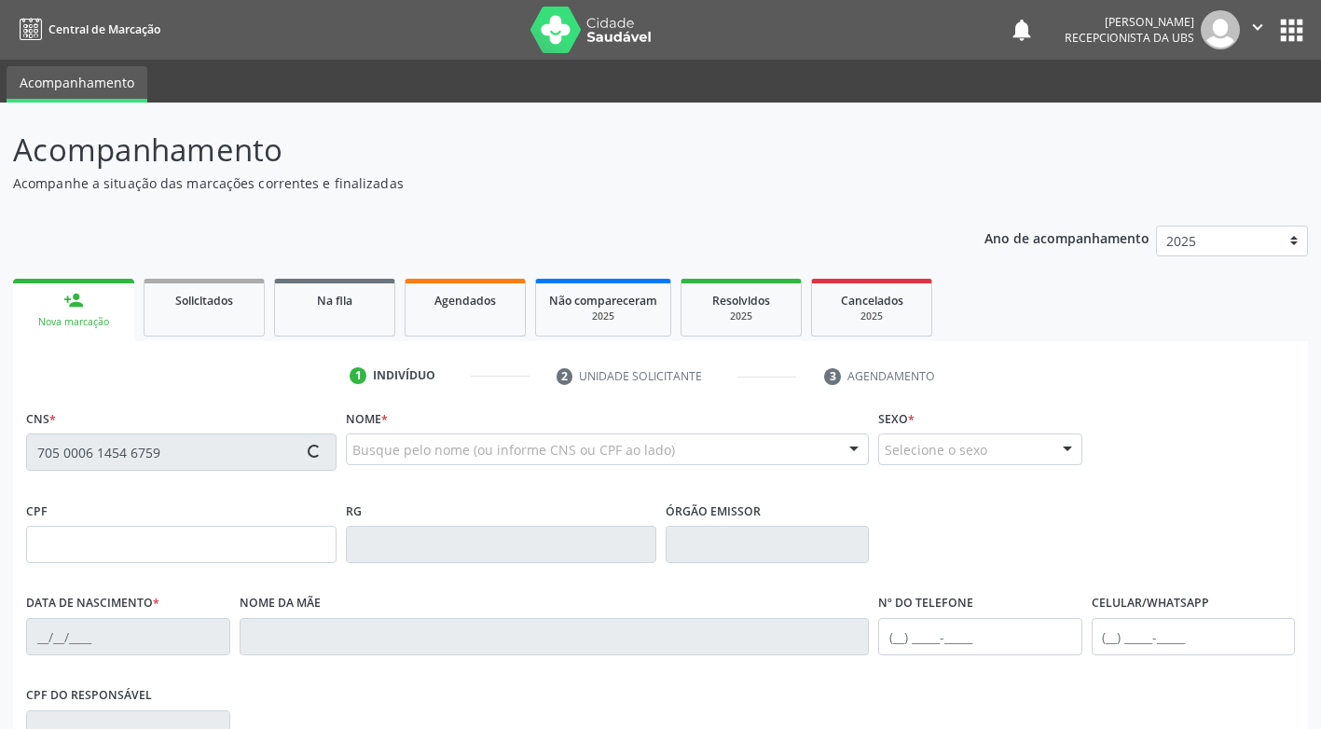
type input "[PHONE_NUMBER]"
type input "033.311.064-10"
type input "160"
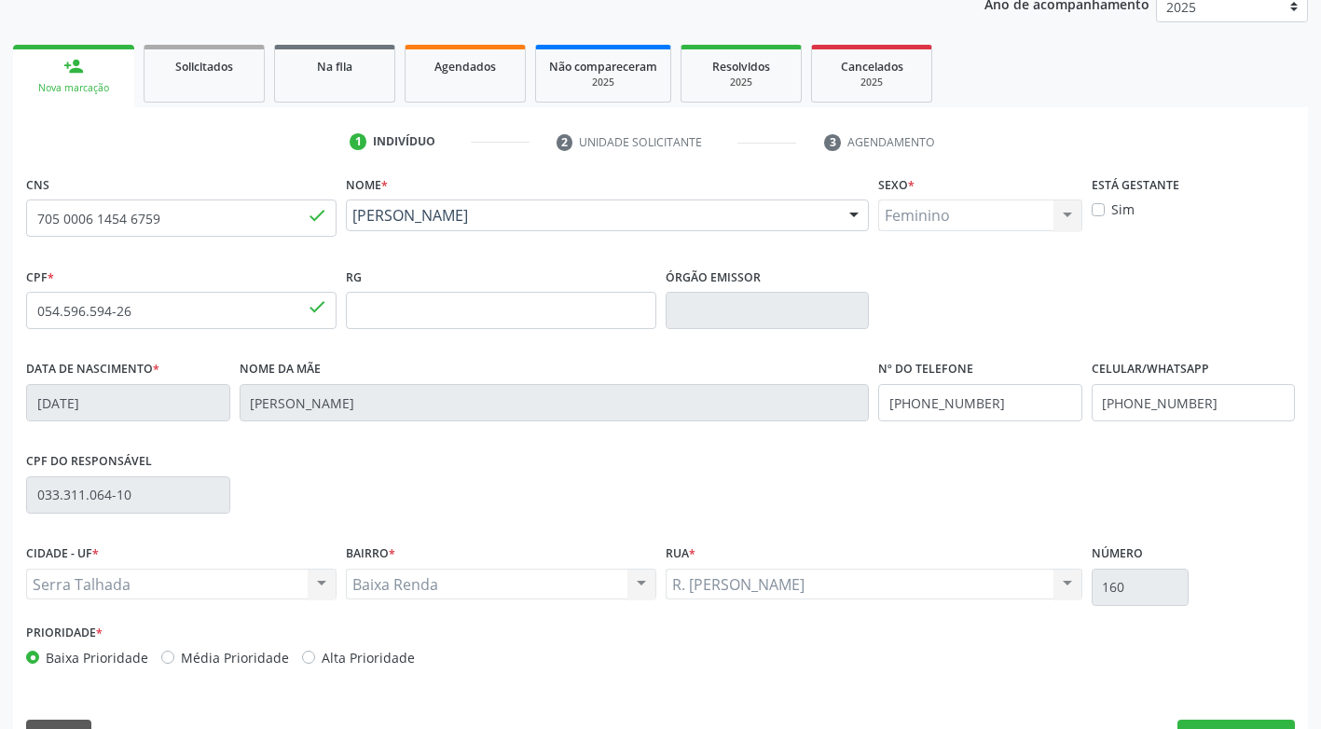
scroll to position [282, 0]
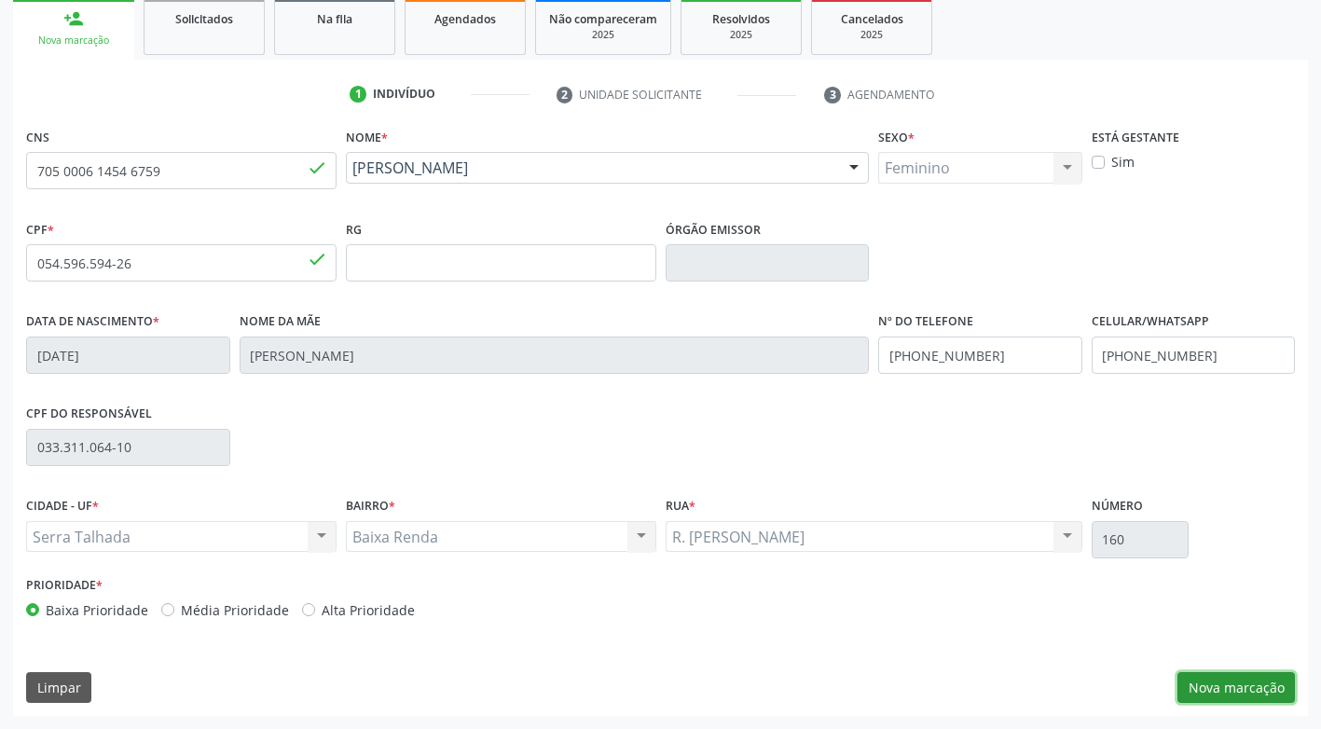
click at [1250, 690] on button "Nova marcação" at bounding box center [1235, 688] width 117 height 32
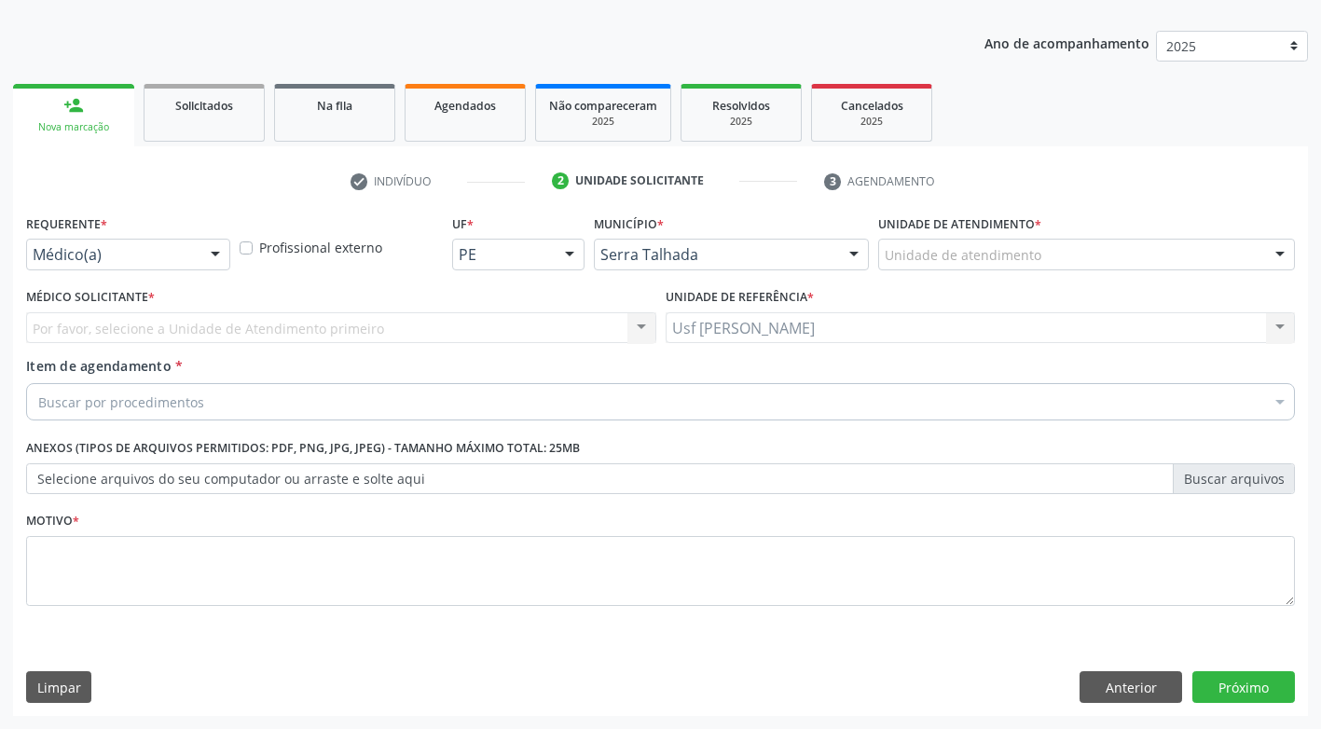
scroll to position [195, 0]
click at [215, 252] on div at bounding box center [215, 256] width 28 height 32
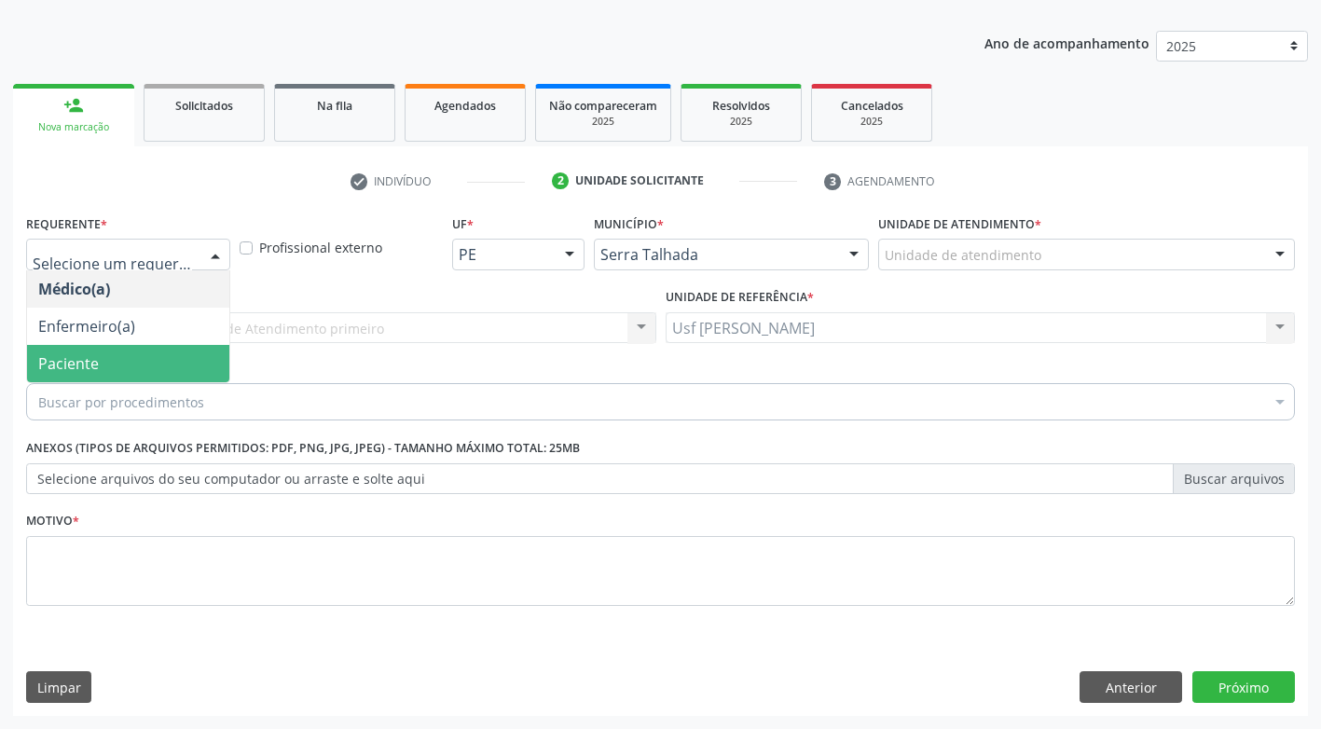
click at [125, 351] on span "Paciente" at bounding box center [128, 363] width 202 height 37
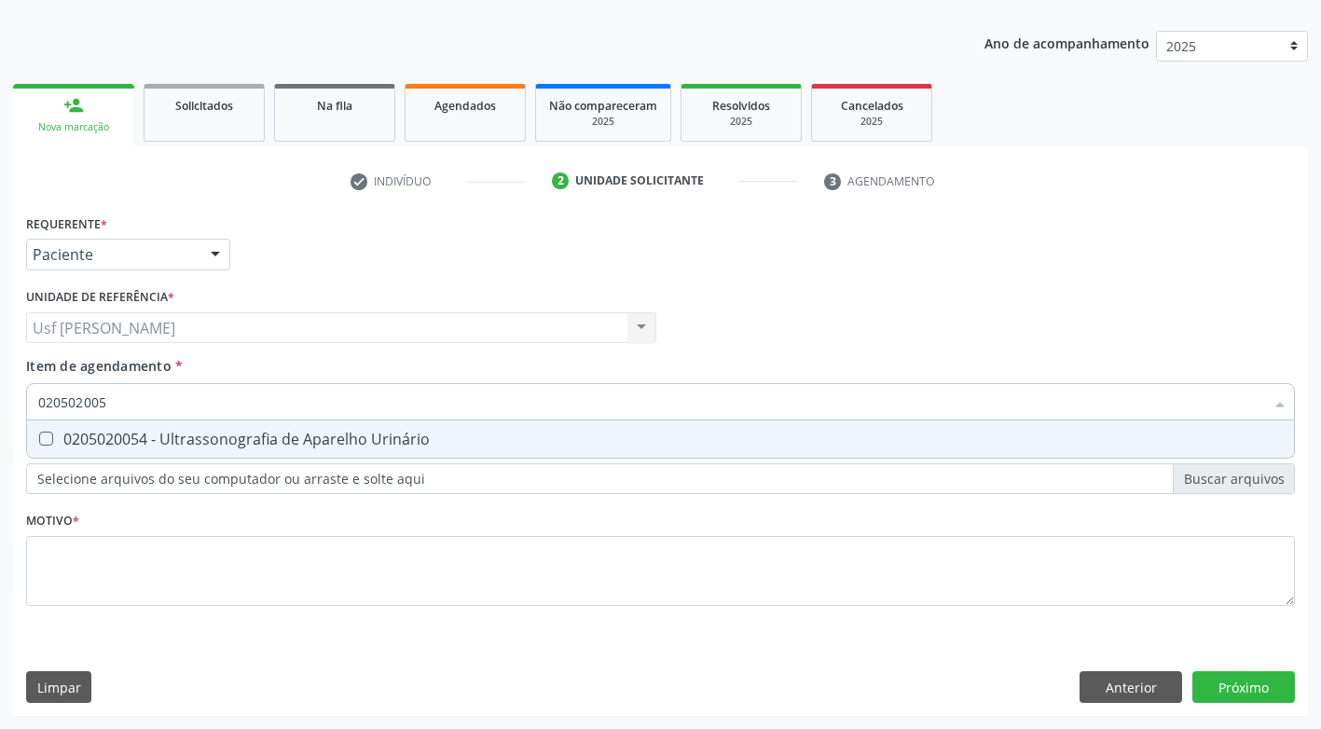
type input "0205020054"
drag, startPoint x: 41, startPoint y: 439, endPoint x: 55, endPoint y: 478, distance: 41.6
click at [46, 449] on span "0205020054 - Ultrassonografia de Aparelho Urinário" at bounding box center [660, 438] width 1267 height 37
checkbox Urinário "true"
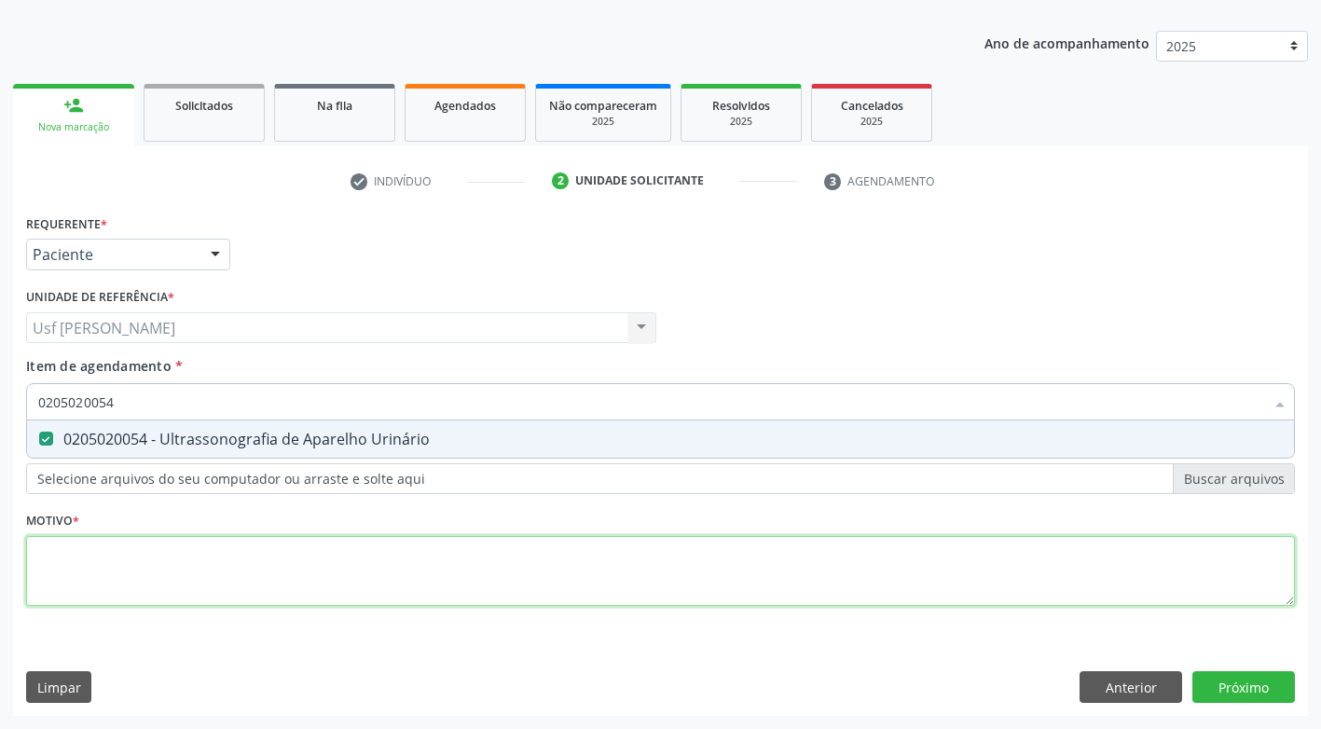
click at [59, 544] on div "Requerente * Paciente Médico(a) Enfermeiro(a) Paciente Nenhum resultado encontr…" at bounding box center [660, 421] width 1269 height 422
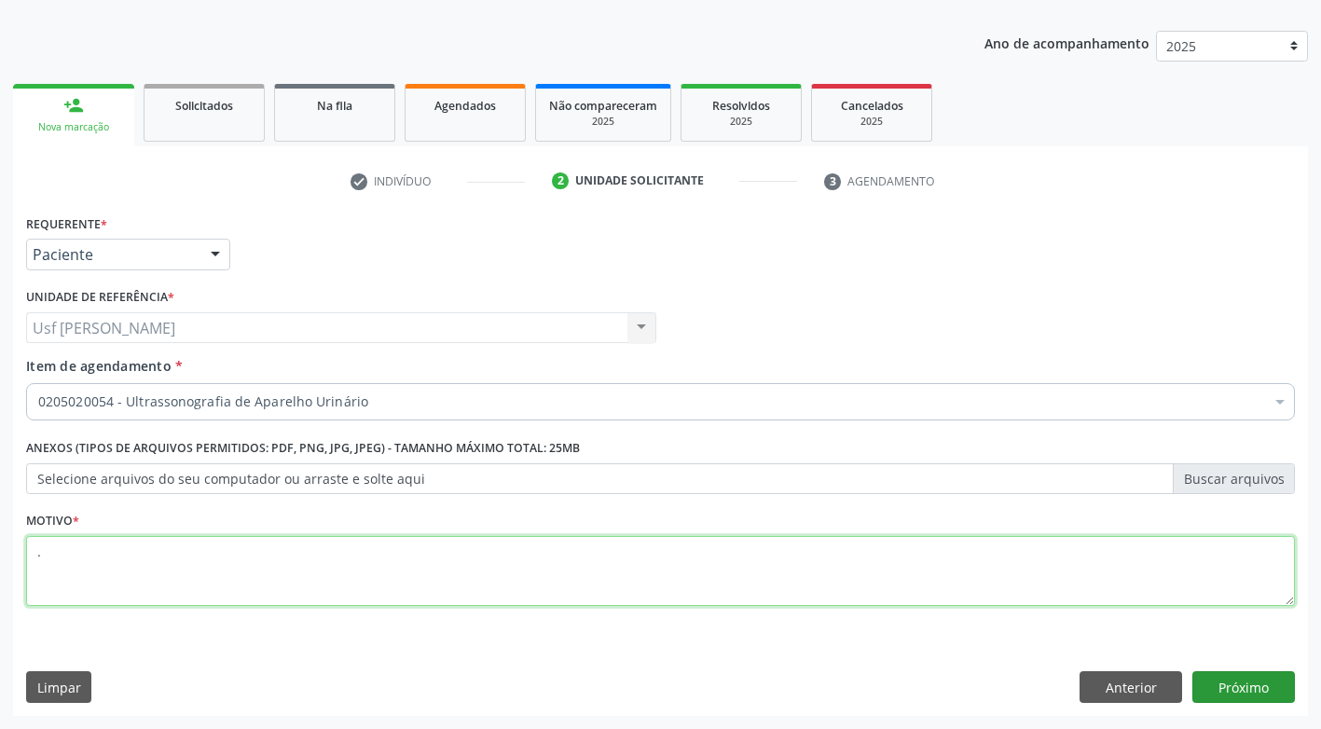
type textarea "."
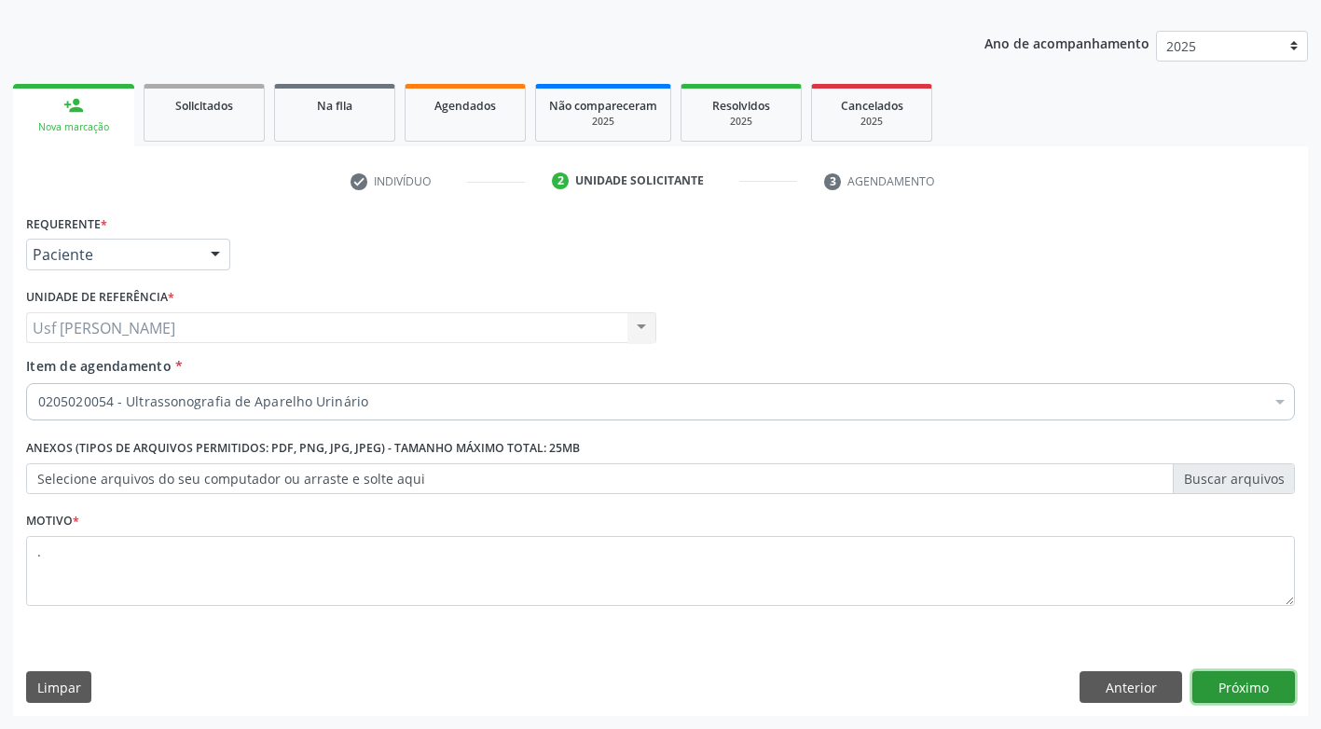
click at [1215, 689] on button "Próximo" at bounding box center [1243, 687] width 103 height 32
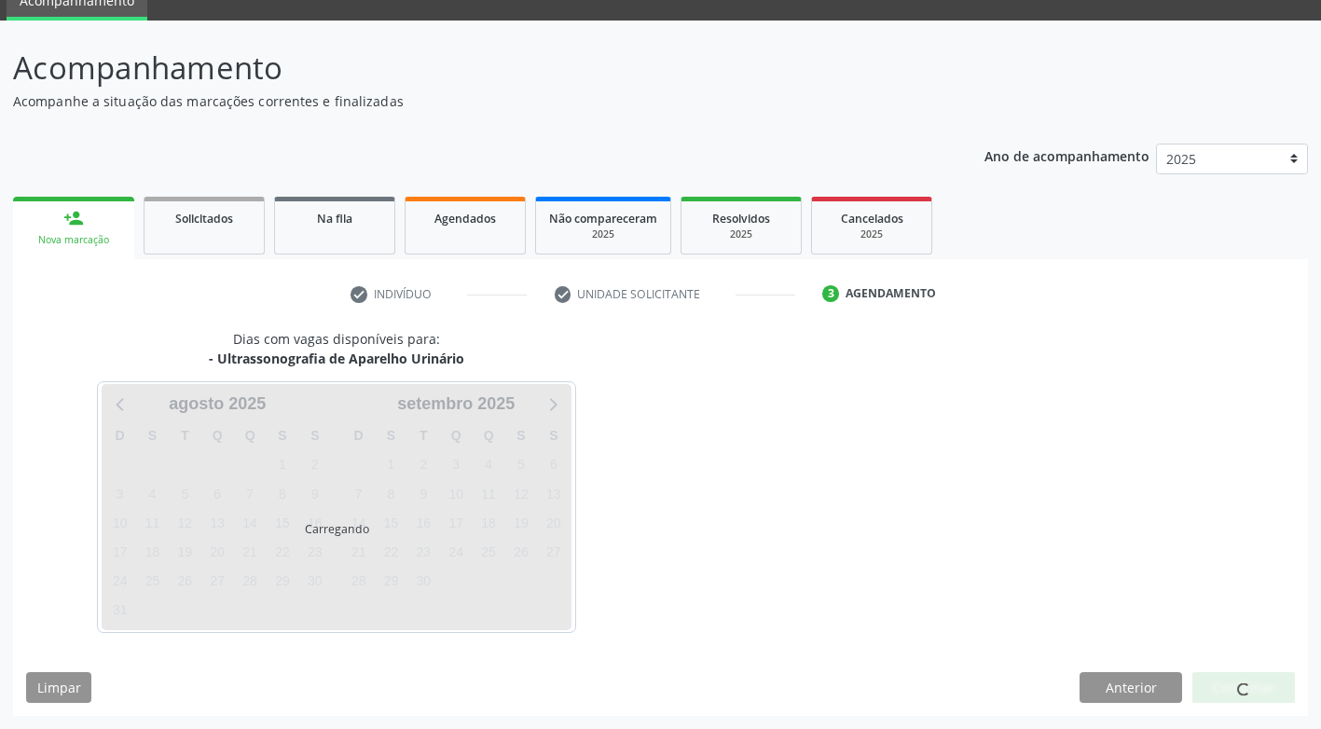
scroll to position [82, 0]
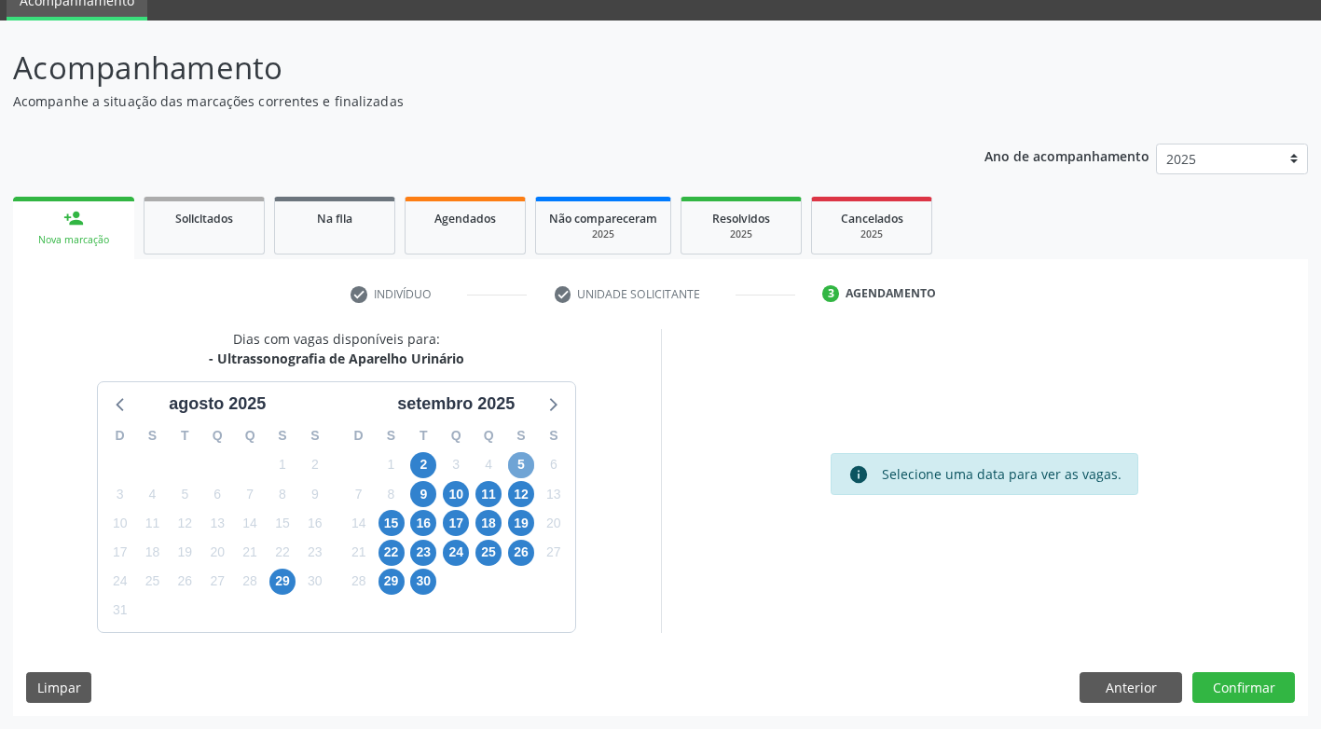
click at [520, 467] on span "5" at bounding box center [521, 465] width 26 height 26
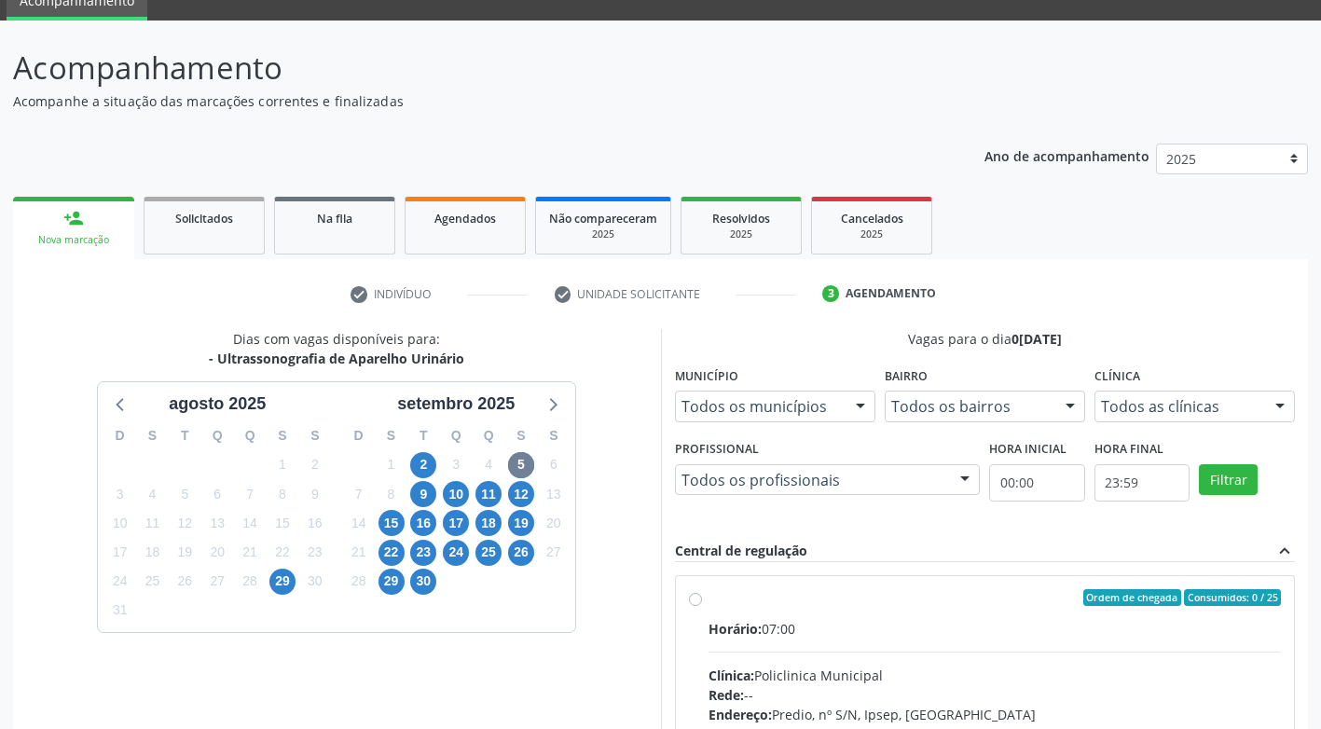
click at [709, 599] on label "Ordem de chegada Consumidos: 0 / 25 Horário: 07:00 Clínica: Policlinica Municip…" at bounding box center [995, 732] width 573 height 286
click at [696, 599] on input "Ordem de chegada Consumidos: 0 / 25 Horário: 07:00 Clínica: Policlinica Municip…" at bounding box center [695, 597] width 13 height 17
radio input "true"
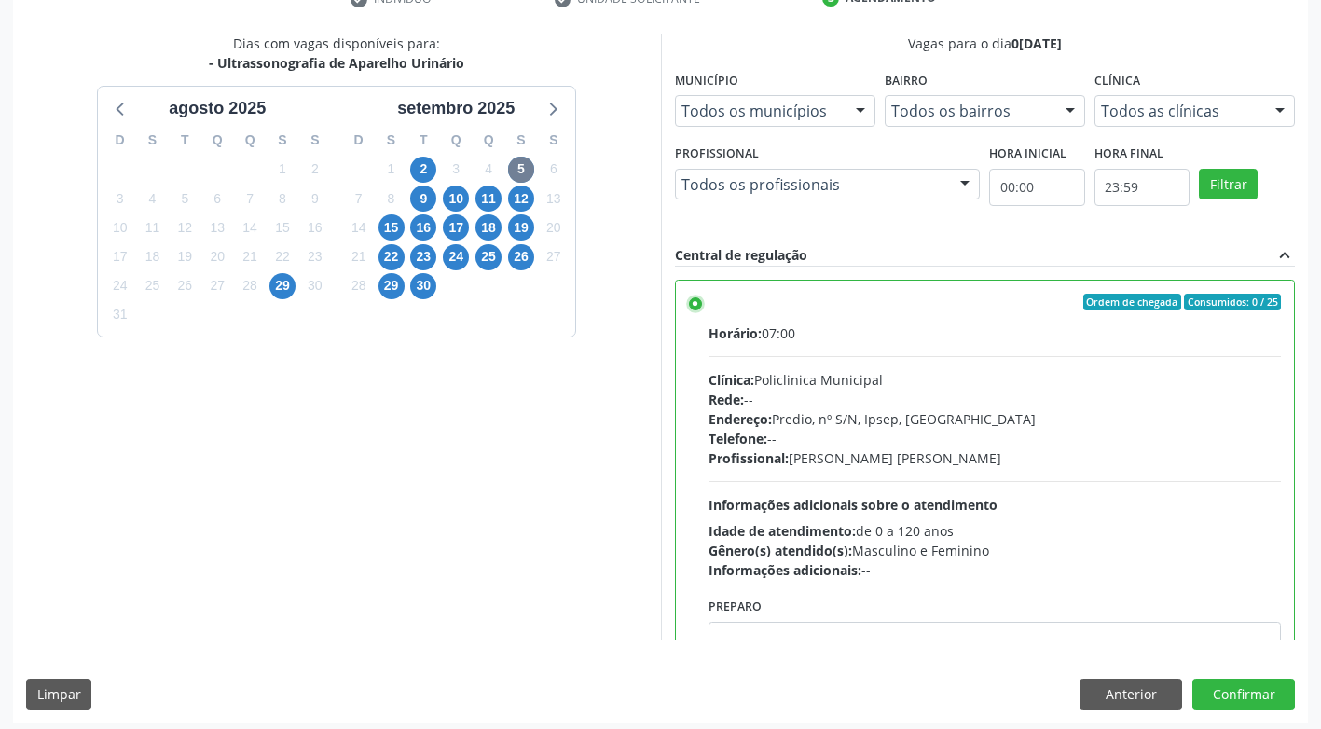
scroll to position [385, 0]
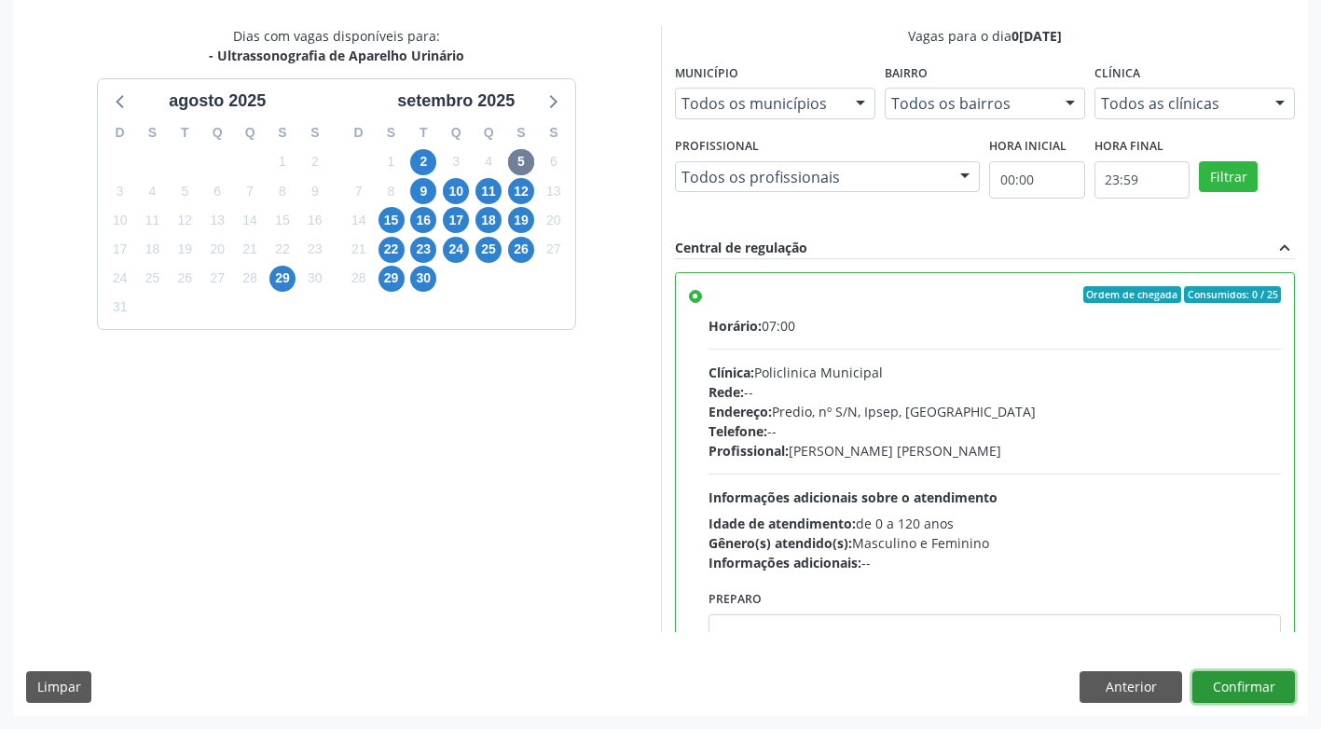
click at [1245, 687] on button "Confirmar" at bounding box center [1243, 687] width 103 height 32
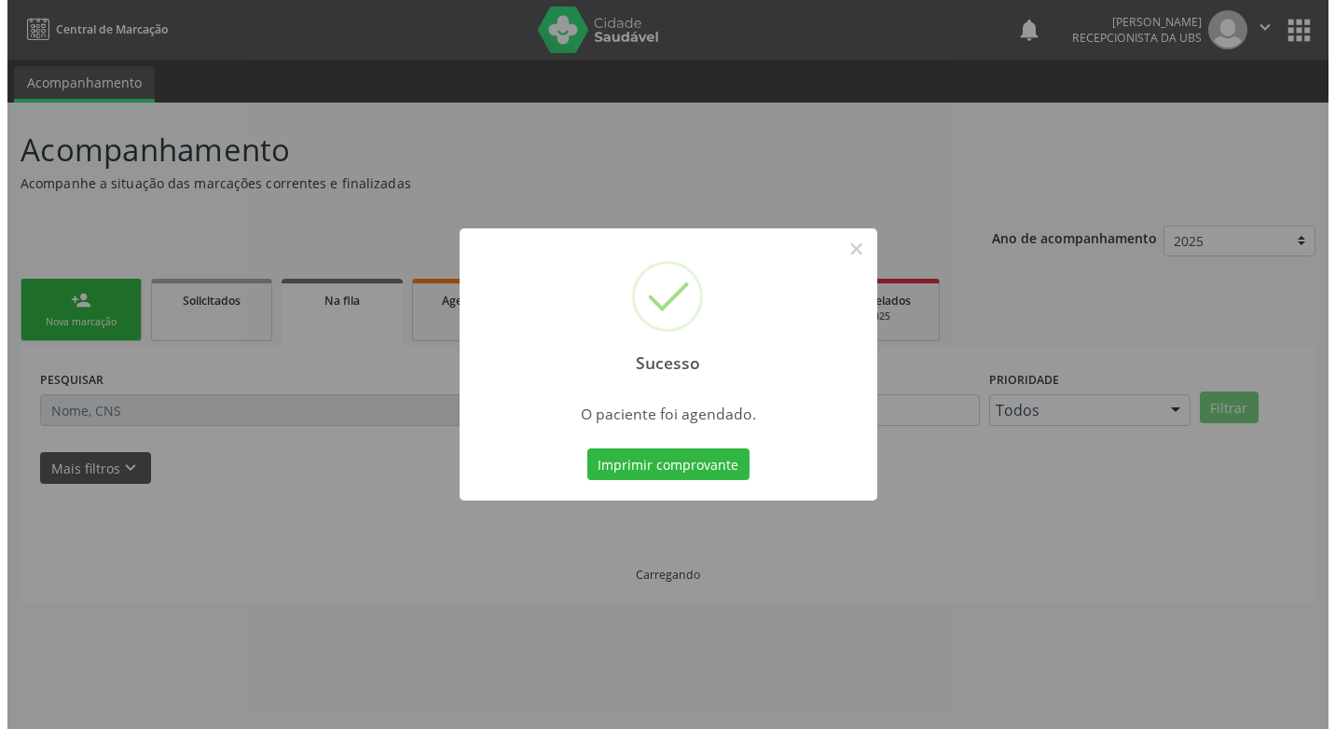
scroll to position [0, 0]
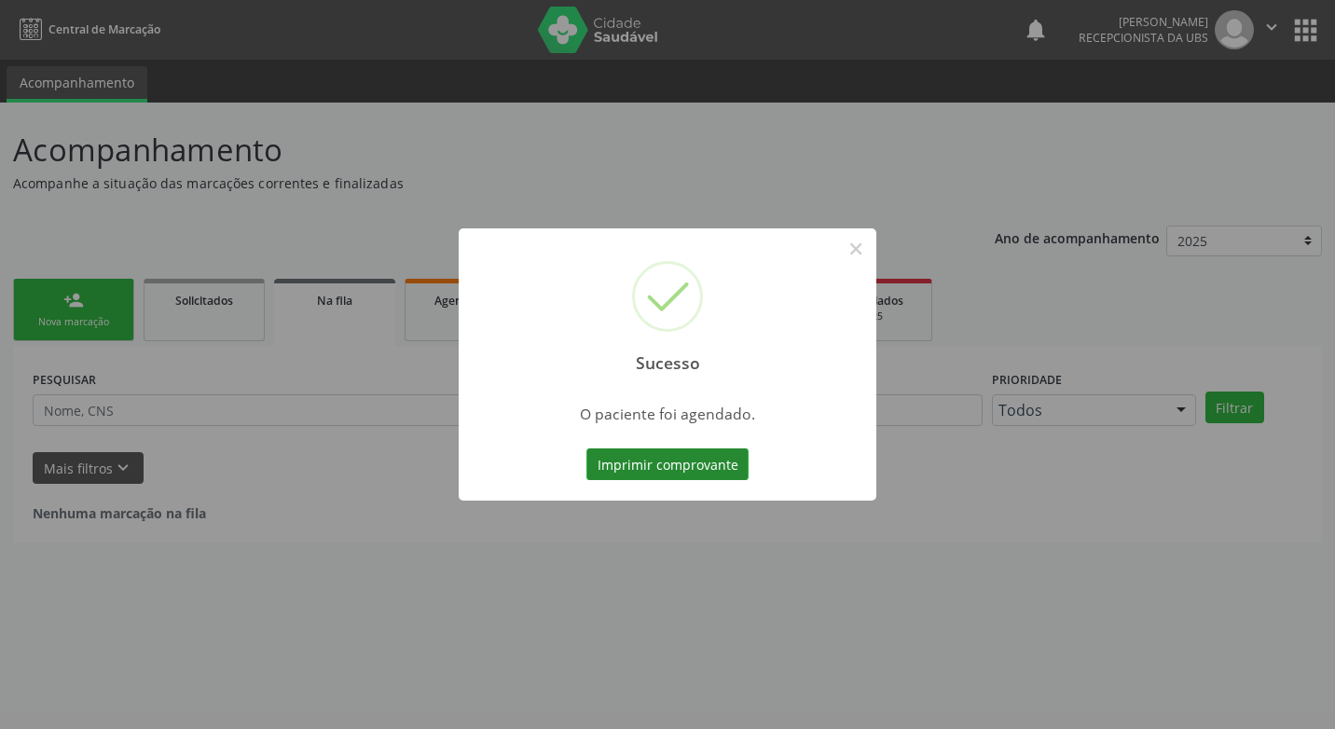
click at [677, 459] on button "Imprimir comprovante" at bounding box center [667, 464] width 162 height 32
